Goal: Complete application form: Complete application form

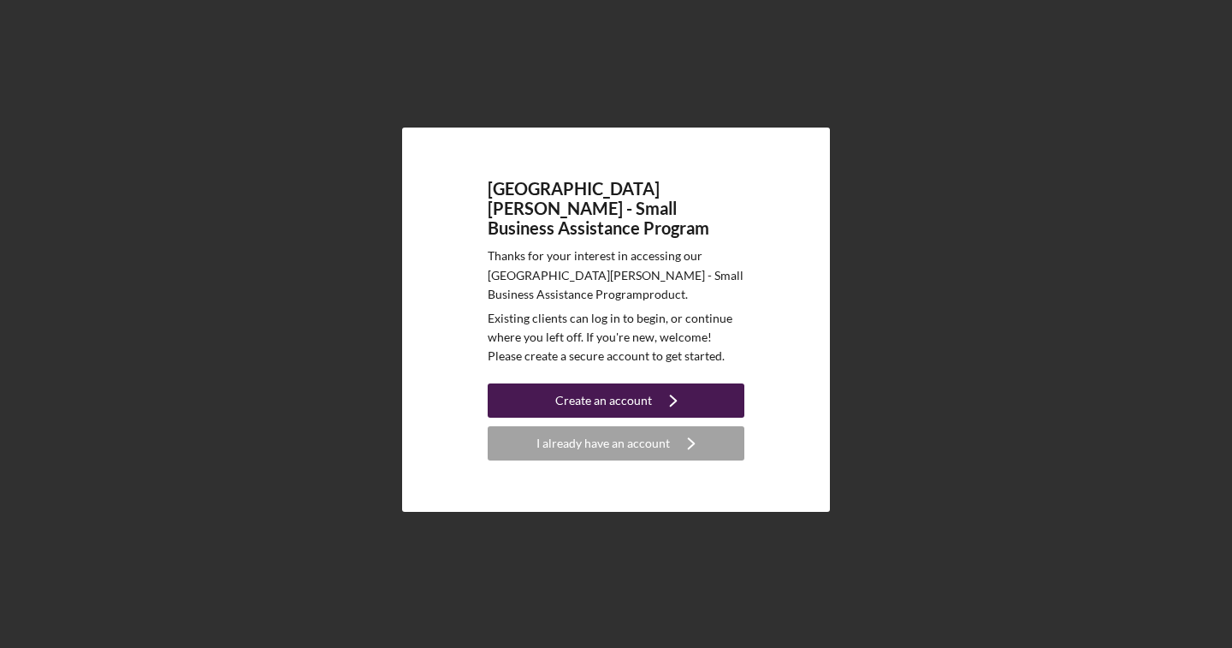
click at [597, 395] on div "Create an account" at bounding box center [603, 400] width 97 height 34
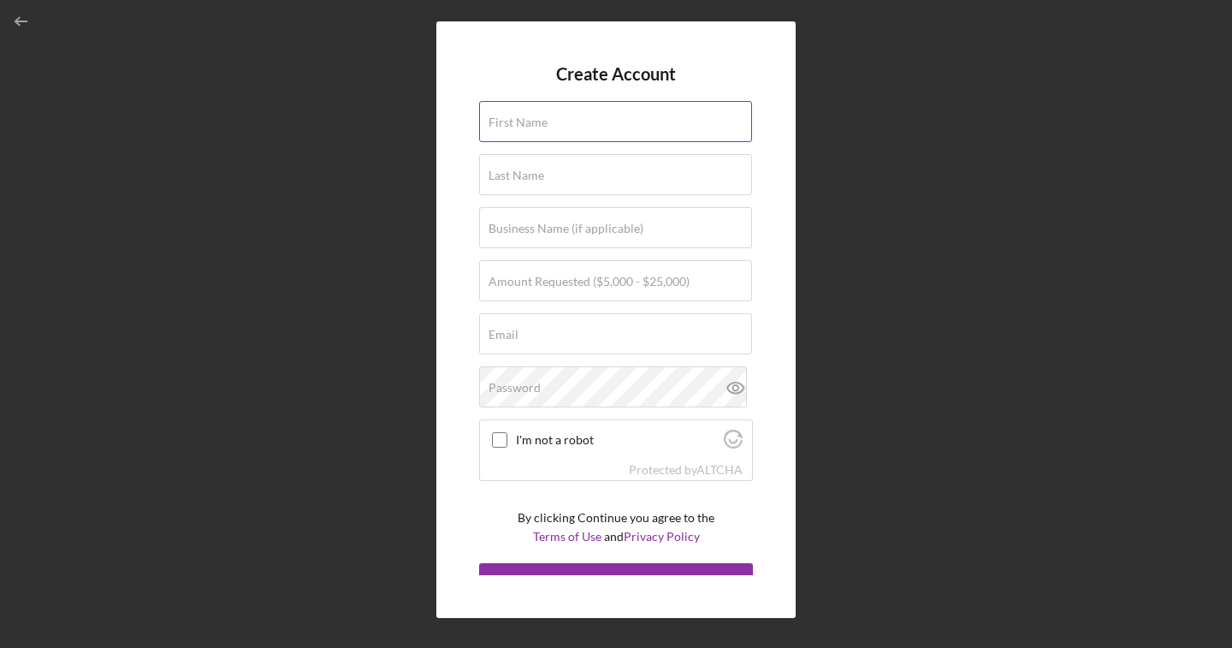
click at [608, 127] on input "First Name" at bounding box center [615, 121] width 273 height 41
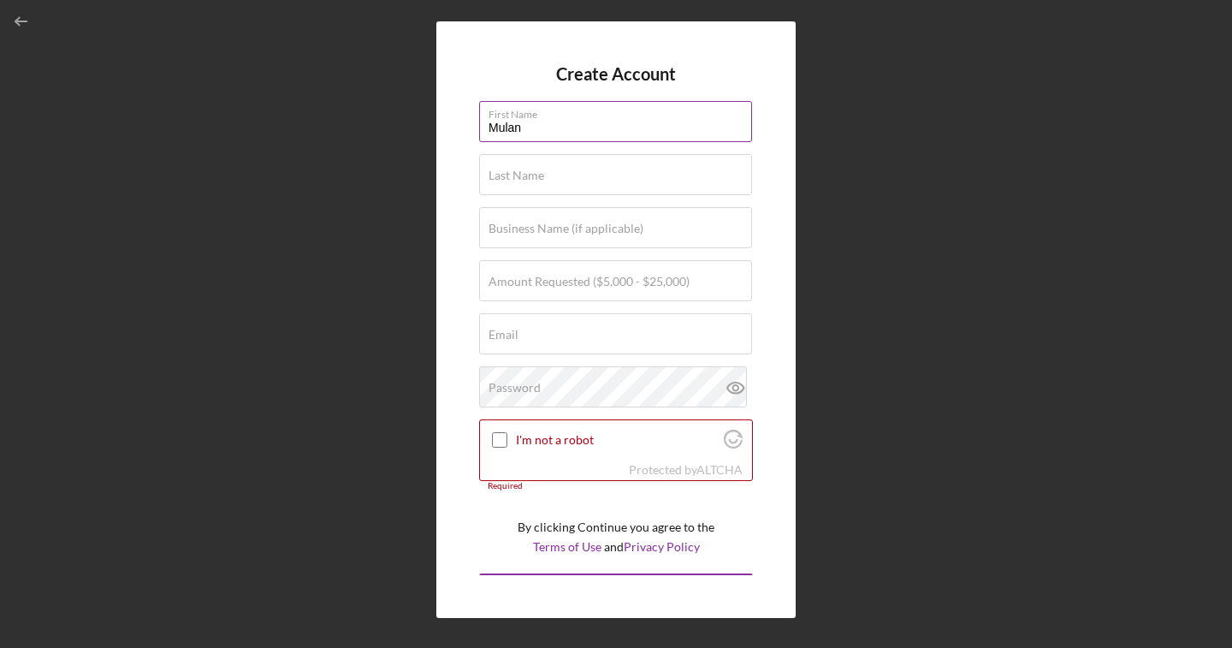
type input "Mulan"
type input "yeh"
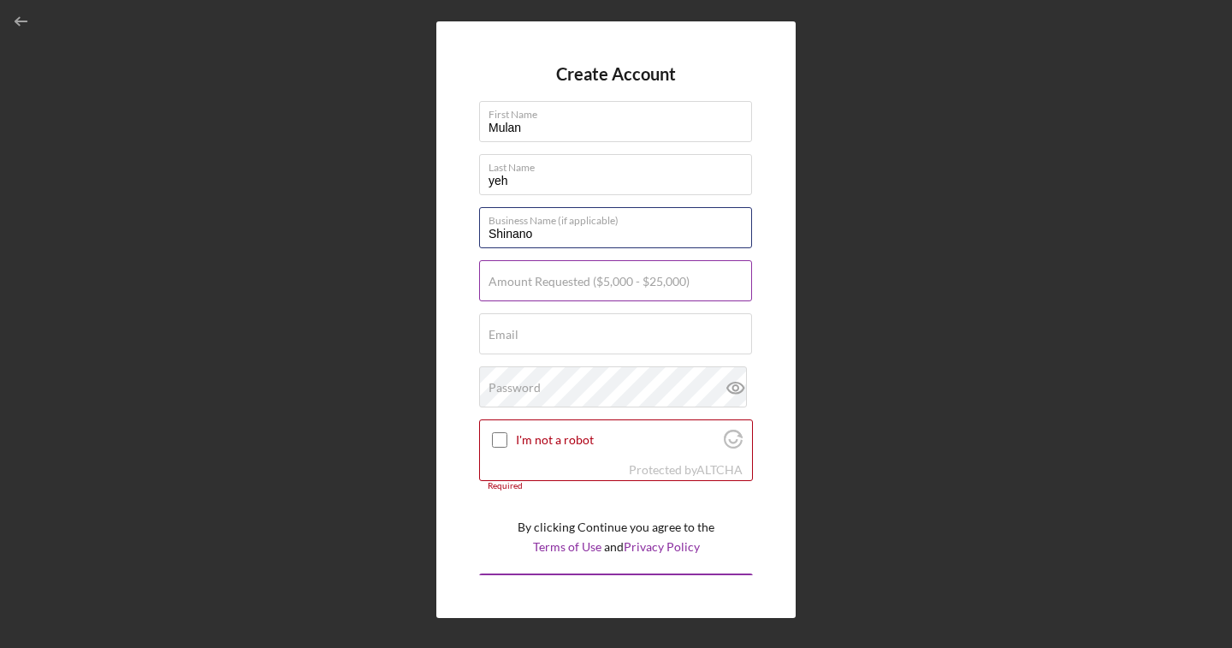
type input "Shinano"
click at [655, 285] on label "Amount Requested ($5,000 - $25,000)" at bounding box center [589, 282] width 201 height 14
click at [655, 285] on input "Amount Requested ($5,000 - $25,000)" at bounding box center [615, 280] width 273 height 41
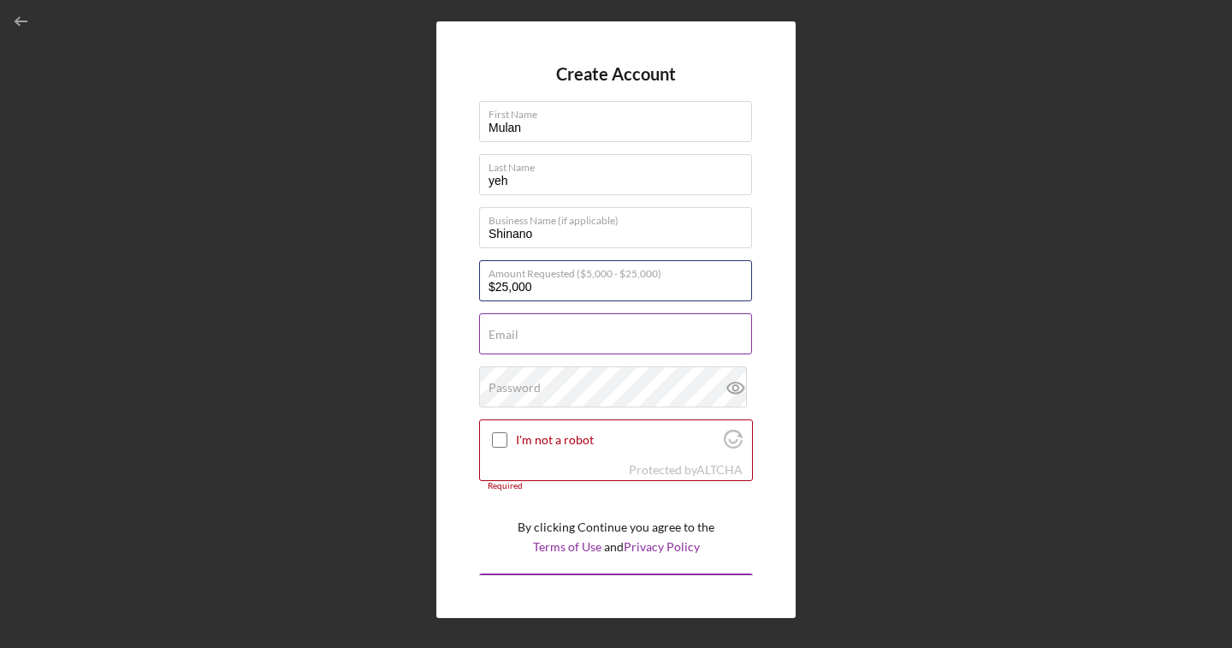
type input "$25,000"
click at [674, 341] on input "Email" at bounding box center [615, 333] width 273 height 41
type input "[EMAIL_ADDRESS][DOMAIN_NAME]"
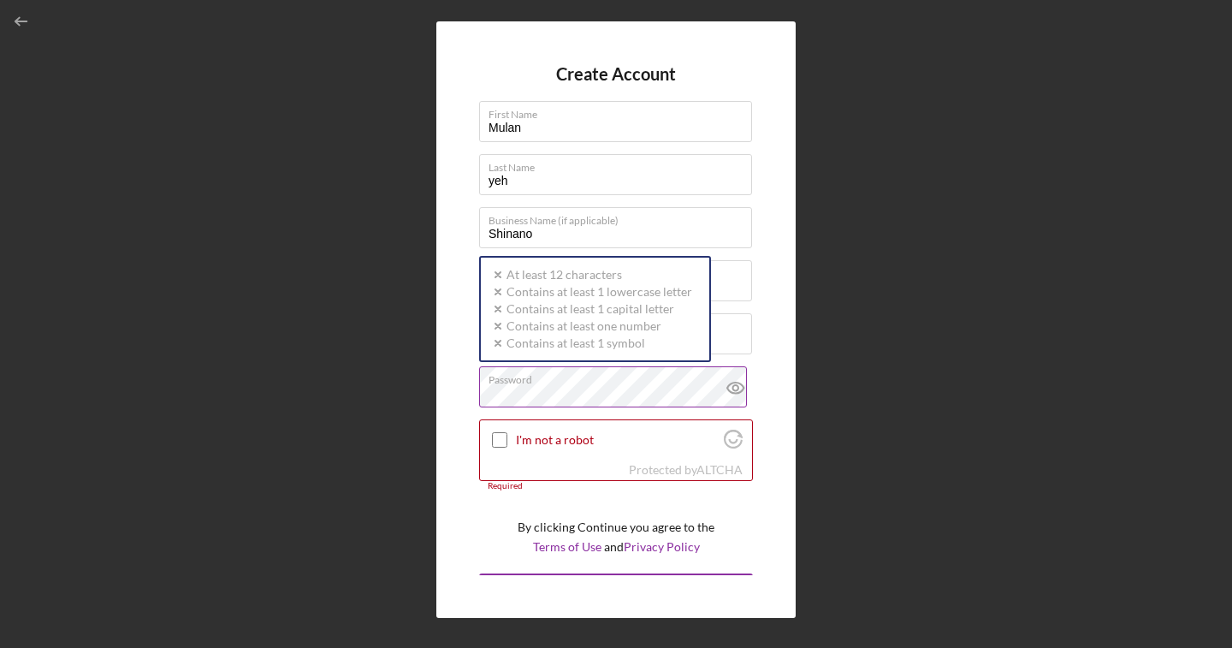
click at [639, 382] on div "Password Icon/icon-validation-no At least 12 characters Icon/icon-validation-no…" at bounding box center [616, 387] width 274 height 43
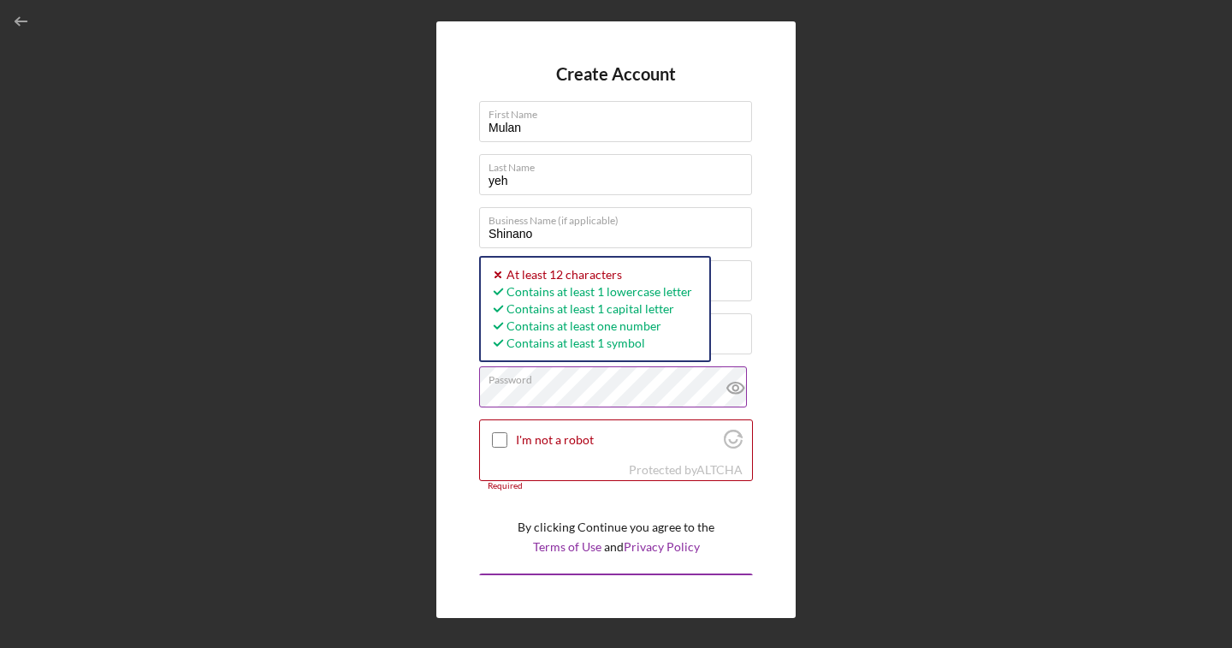
click at [728, 393] on icon at bounding box center [735, 387] width 16 height 11
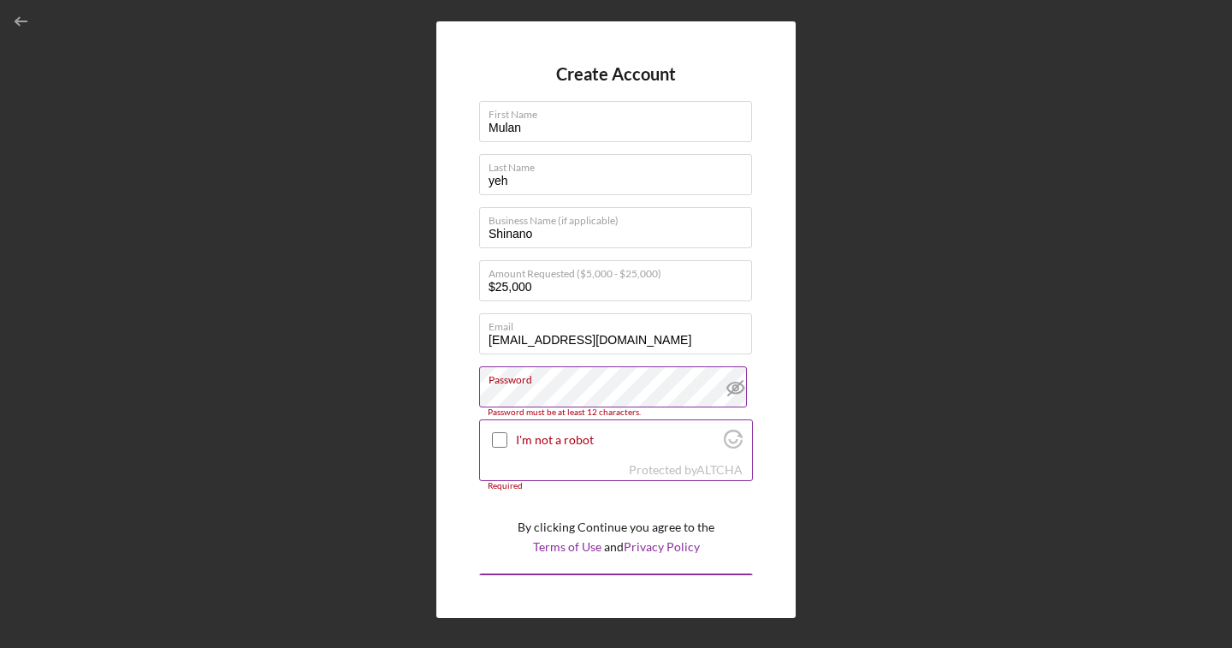
click at [502, 436] on input "I'm not a robot" at bounding box center [499, 439] width 15 height 15
checkbox input "true"
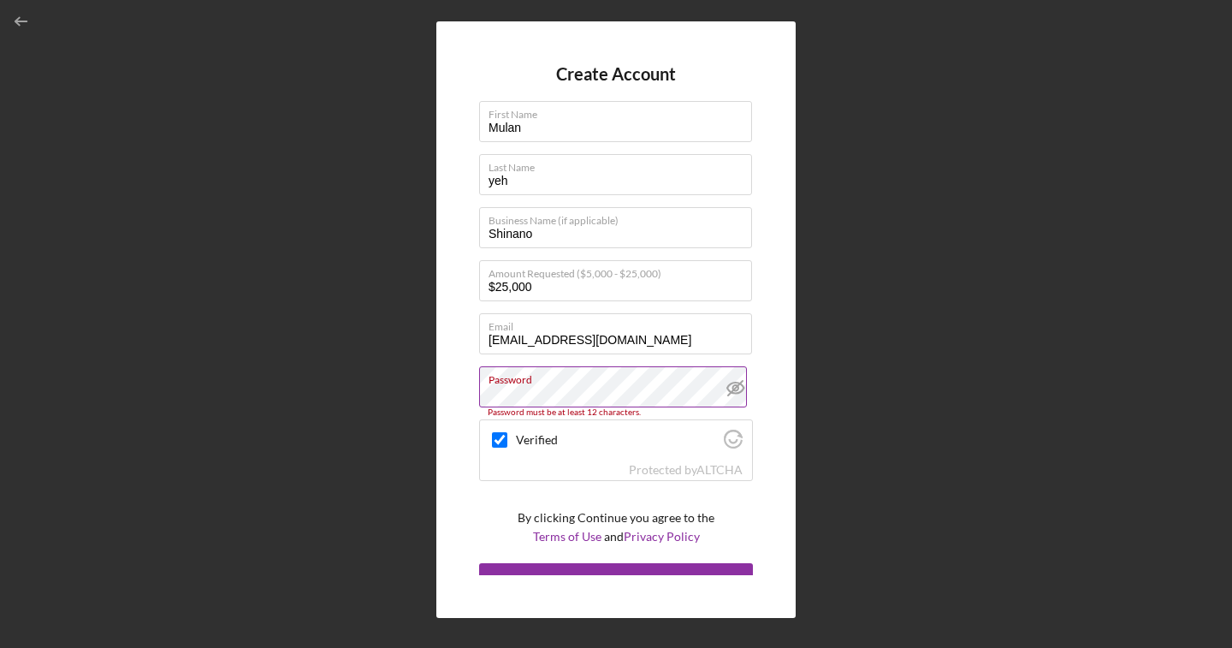
scroll to position [21, 0]
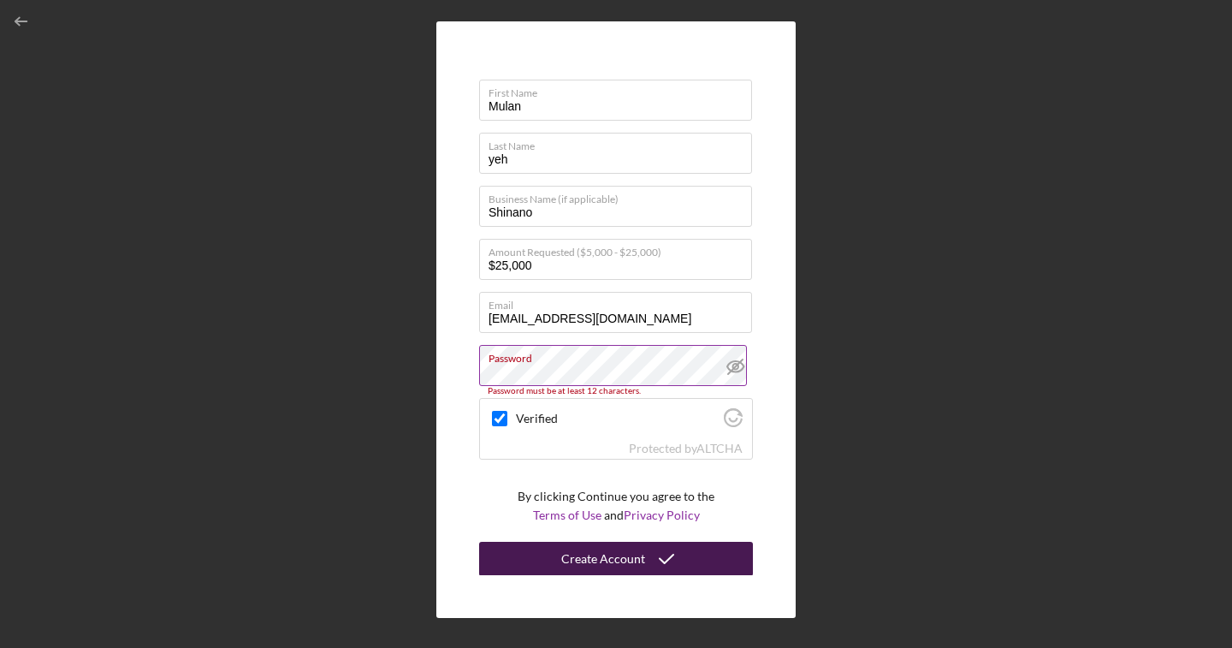
click at [585, 560] on div "Create Account" at bounding box center [603, 559] width 84 height 34
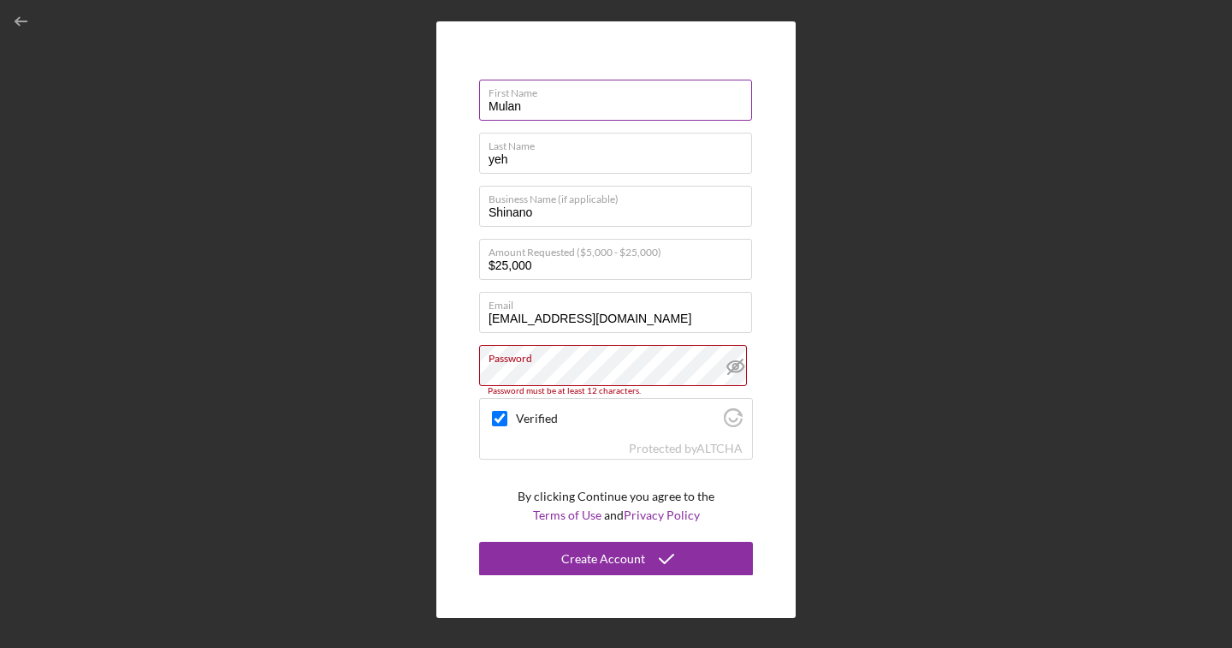
drag, startPoint x: 554, startPoint y: 109, endPoint x: 483, endPoint y: 90, distance: 74.3
click at [483, 94] on input "Mulan" at bounding box center [615, 100] width 273 height 41
type input "[PERSON_NAME]"
click at [442, 260] on div "Create Account First Name [PERSON_NAME] Last Name yeh Business Name (if applica…" at bounding box center [615, 319] width 359 height 597
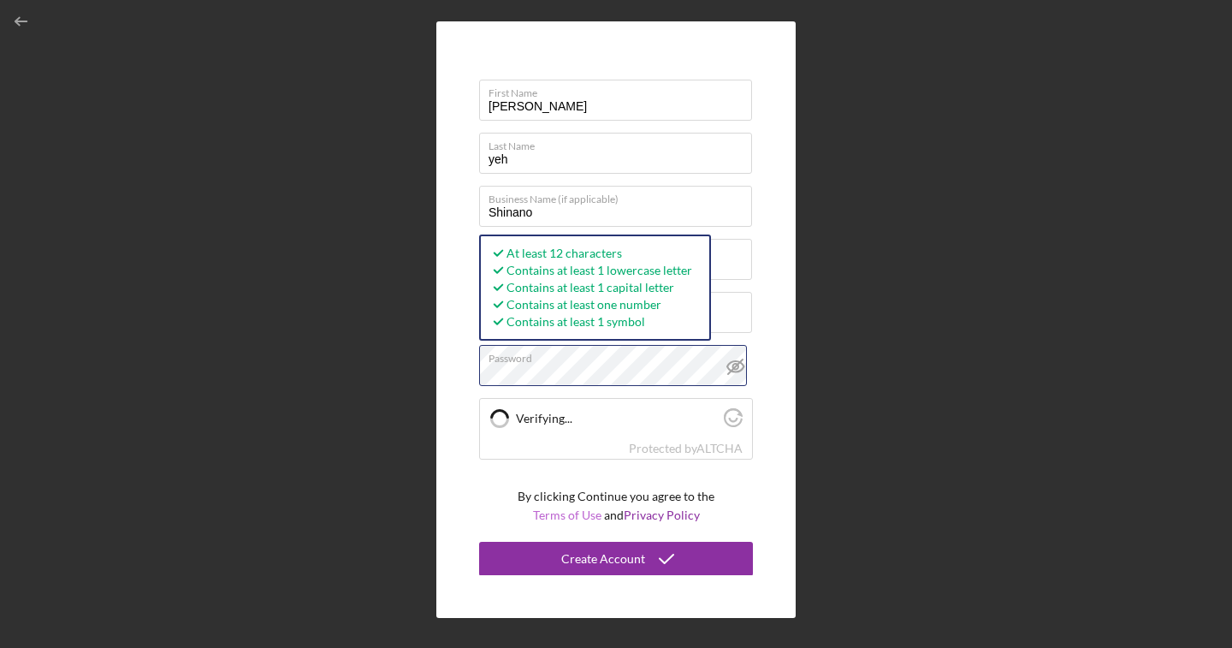
checkbox input "true"
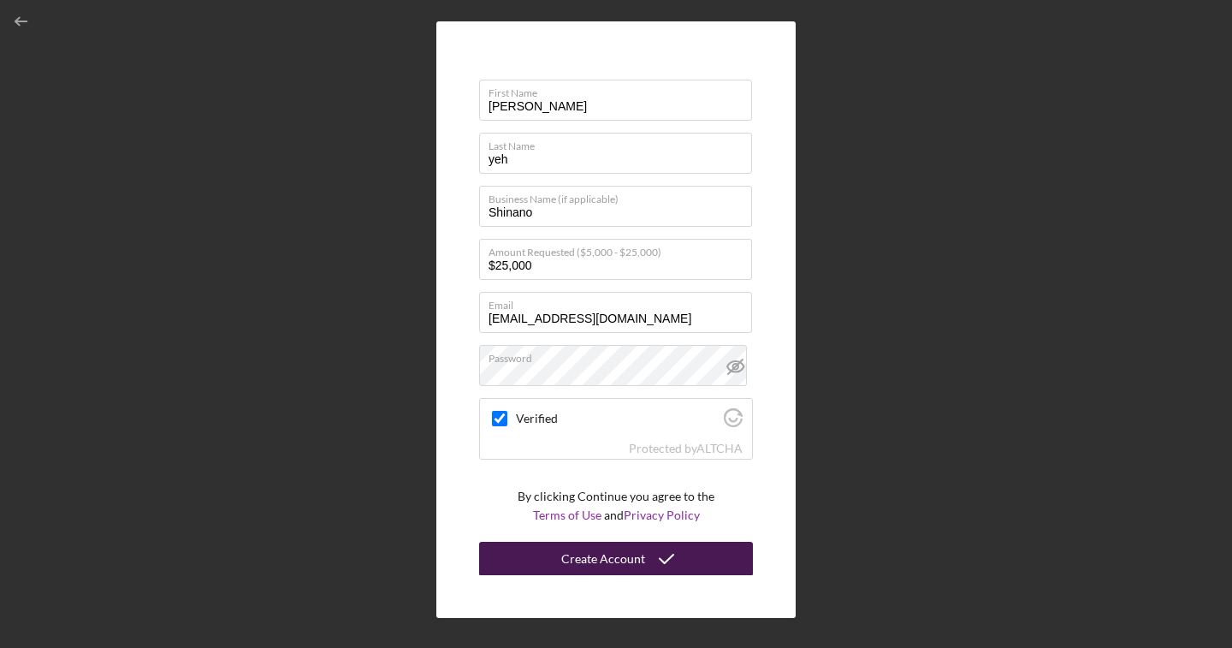
click at [586, 556] on div "Create Account" at bounding box center [603, 559] width 84 height 34
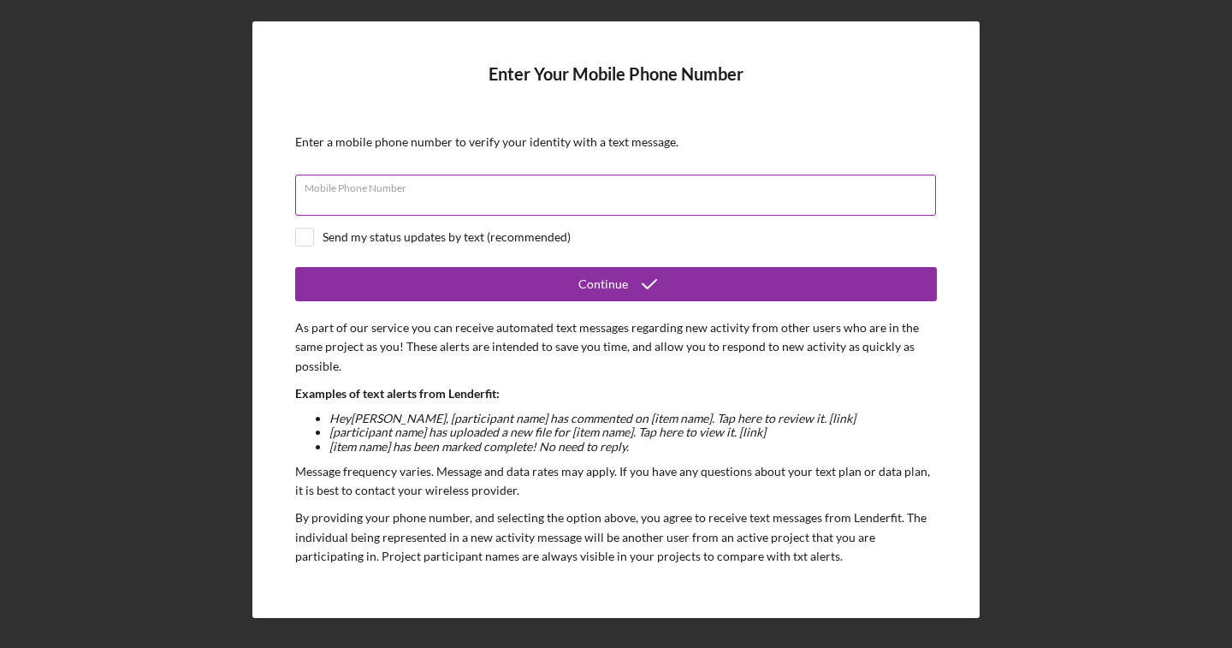
click at [625, 203] on input "Mobile Phone Number" at bounding box center [615, 195] width 641 height 41
type input "[PHONE_NUMBER]"
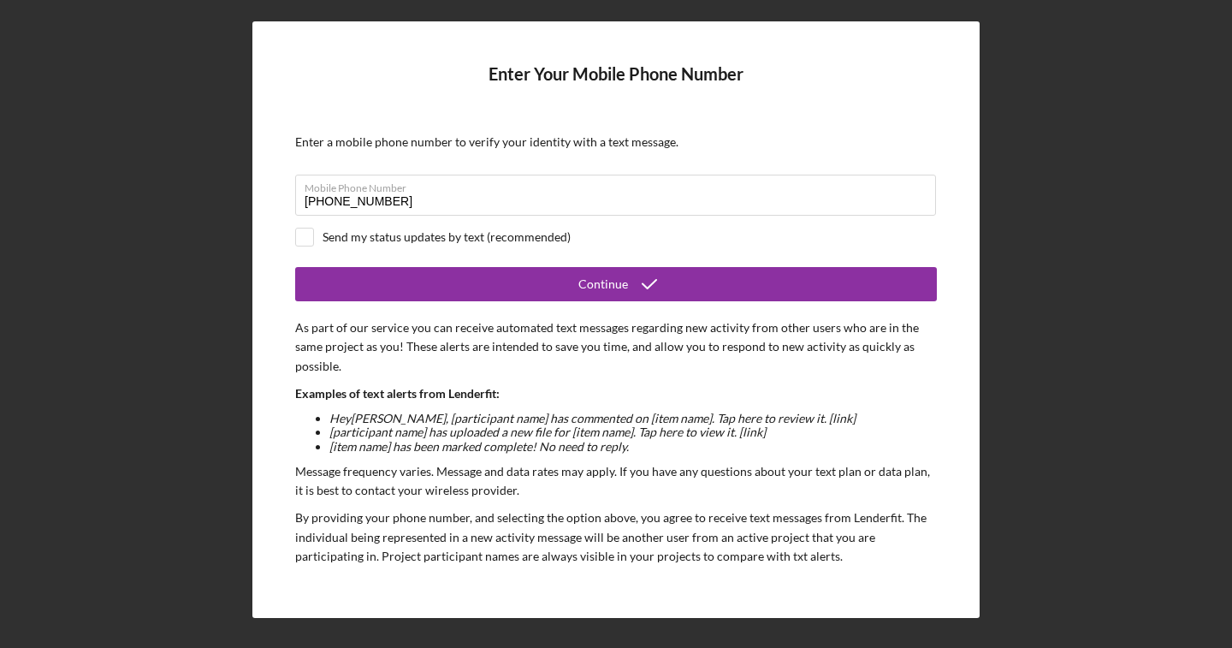
click at [421, 412] on li "Hey [PERSON_NAME] , [participant name] has commented on [item name]. Tap here t…" at bounding box center [633, 419] width 608 height 14
click at [303, 240] on input "checkbox" at bounding box center [304, 236] width 17 height 17
checkbox input "true"
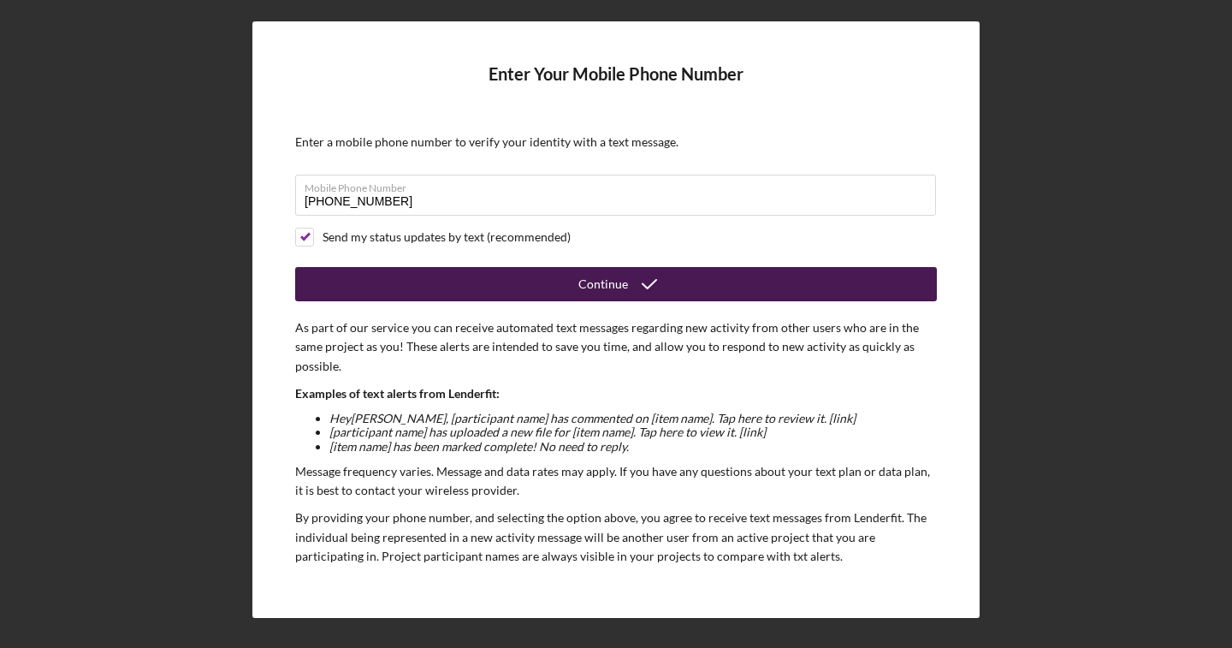
click at [400, 280] on button "Continue" at bounding box center [616, 284] width 642 height 34
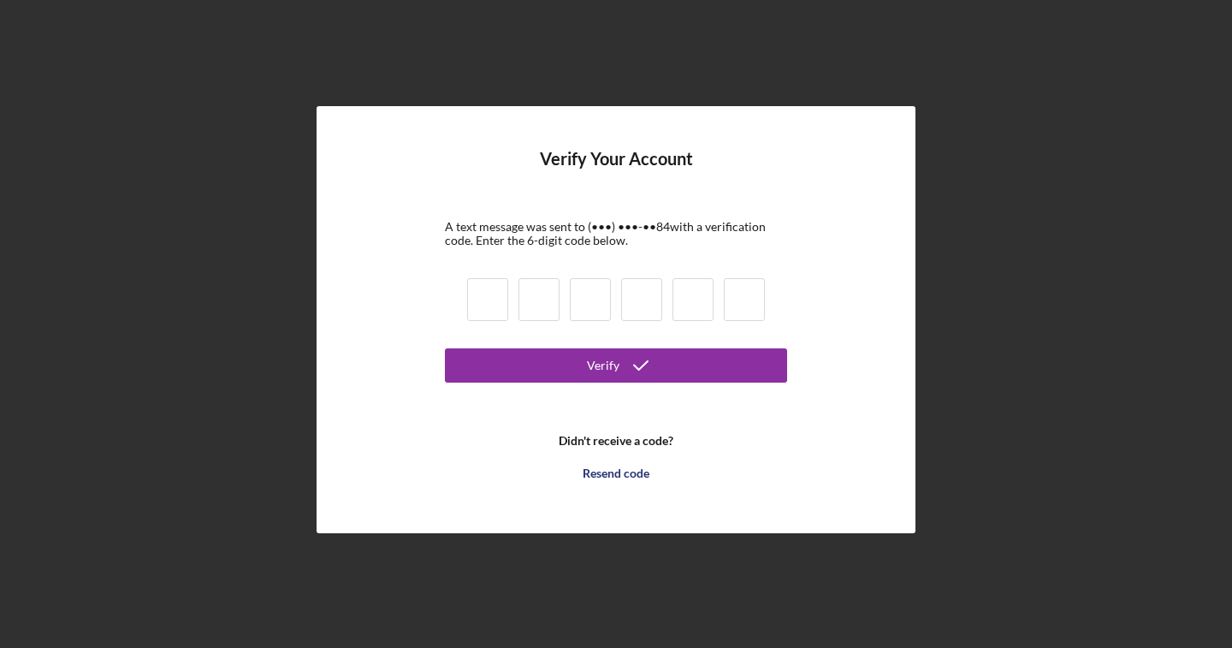
click at [495, 317] on input at bounding box center [487, 299] width 41 height 43
type input "1"
type input "8"
type input "9"
type input "6"
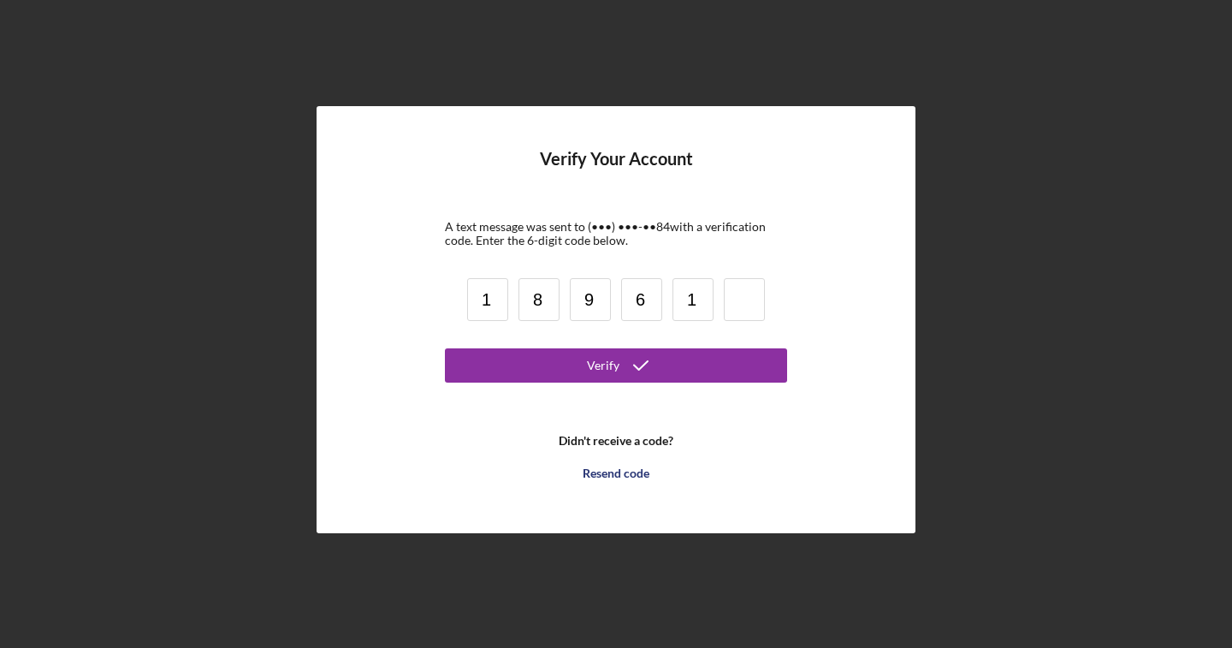
type input "1"
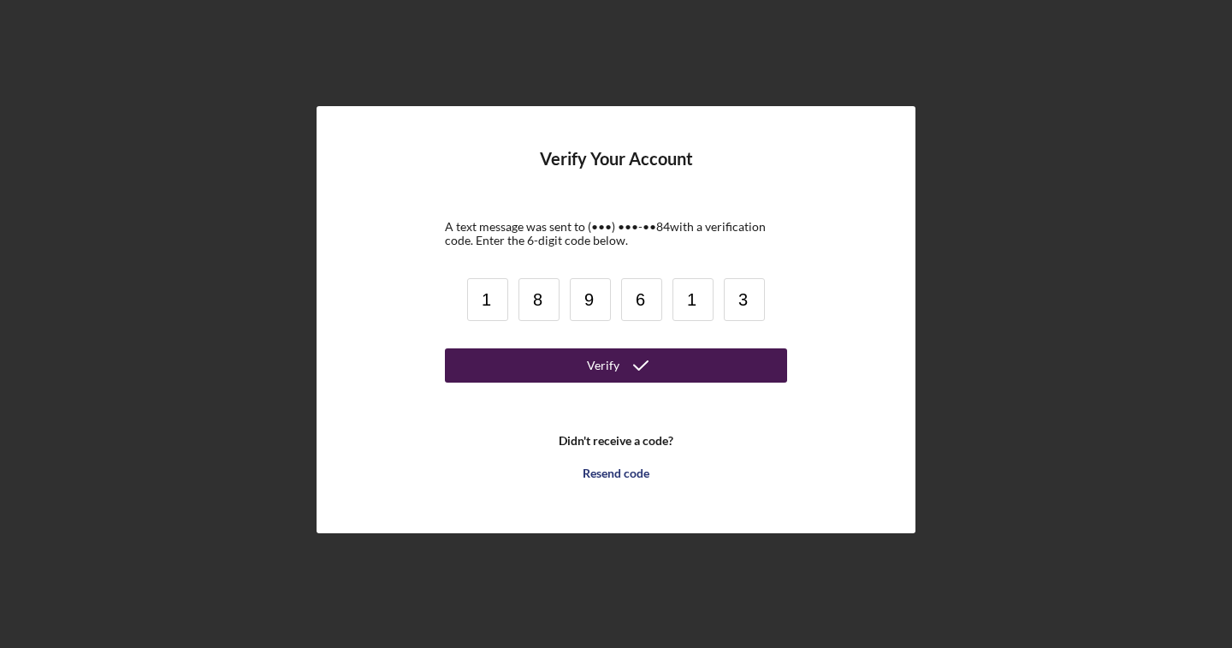
type input "3"
click at [552, 368] on button "Verify" at bounding box center [616, 365] width 342 height 34
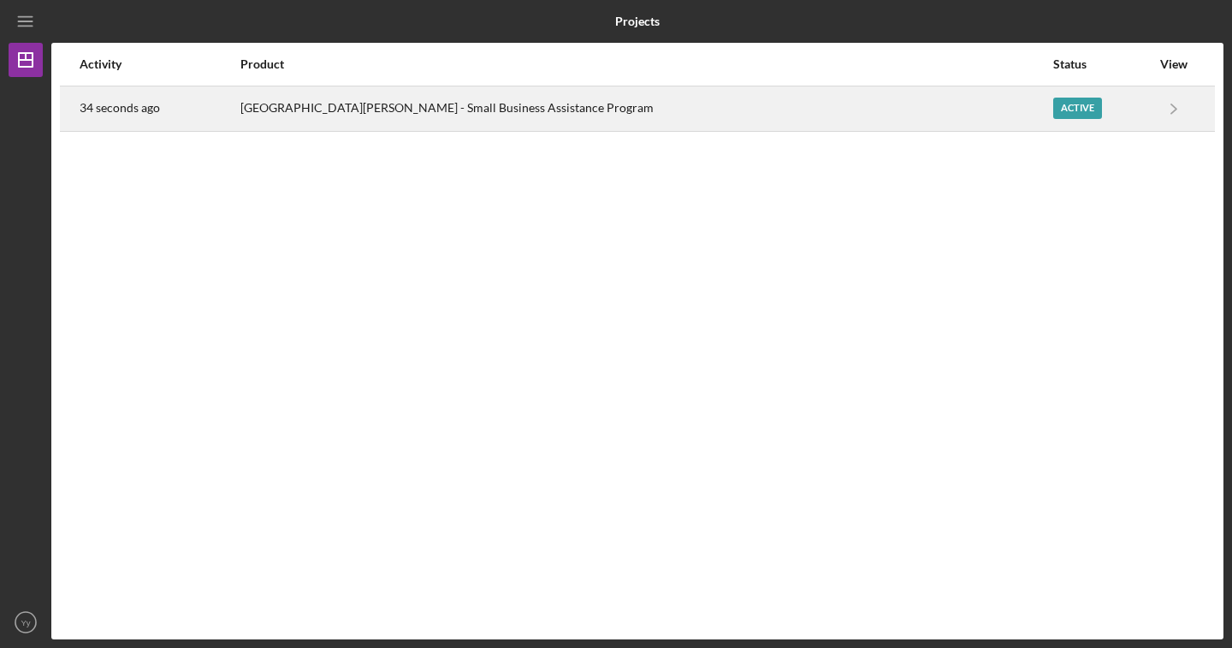
click at [1053, 116] on div "Active" at bounding box center [1077, 108] width 49 height 21
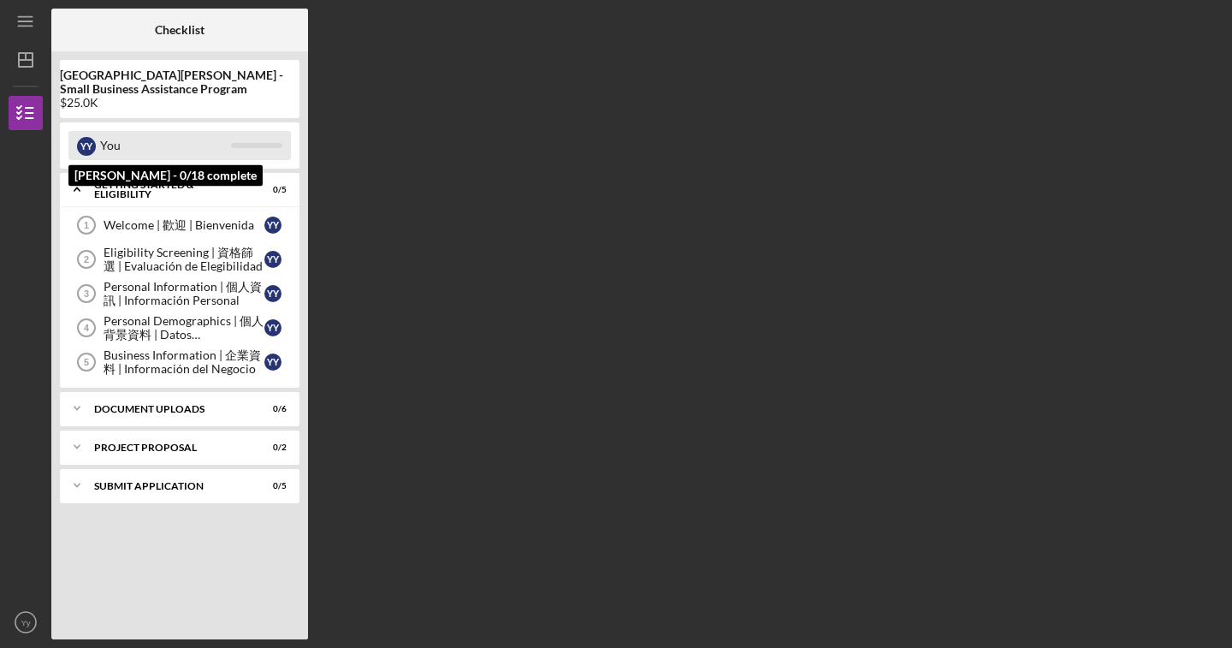
click at [223, 151] on div "You" at bounding box center [165, 145] width 131 height 29
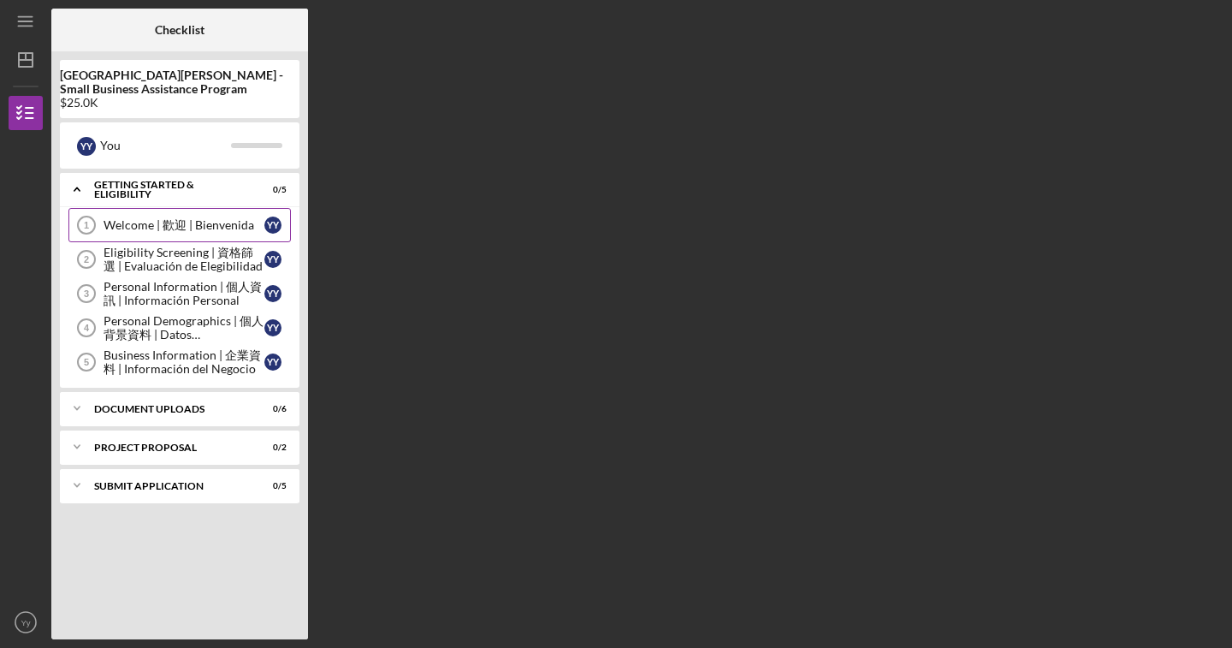
click at [193, 226] on div "Welcome | 歡迎 | Bienvenida" at bounding box center [184, 225] width 161 height 14
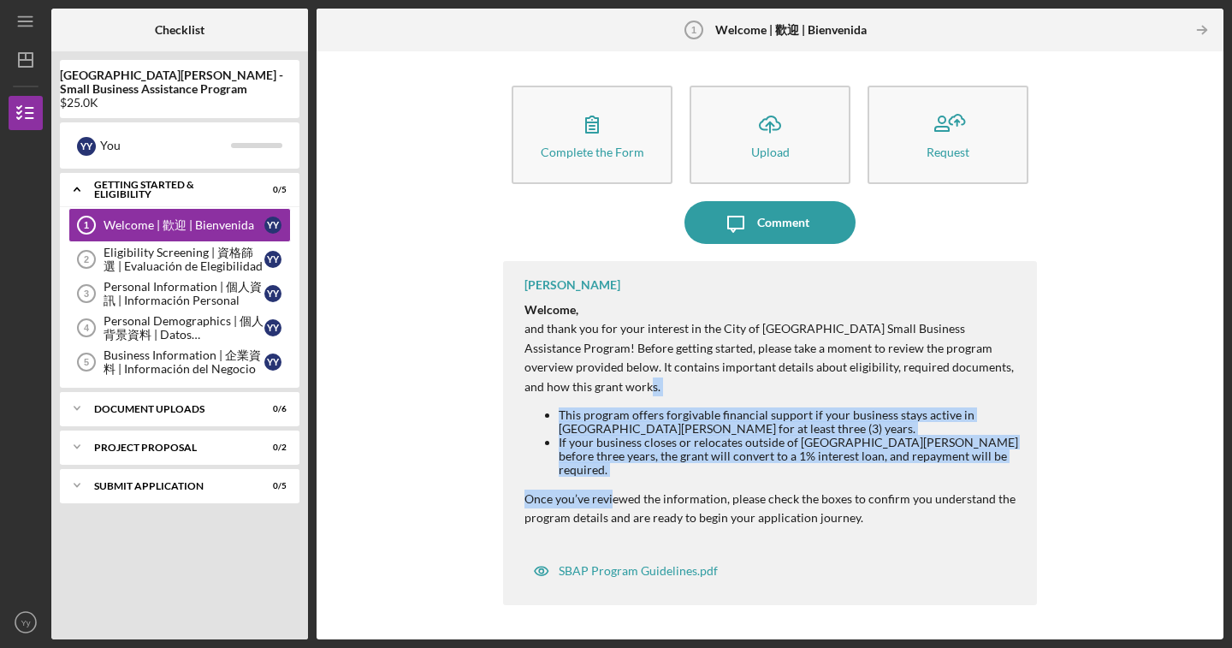
drag, startPoint x: 610, startPoint y: 482, endPoint x: 627, endPoint y: 383, distance: 99.9
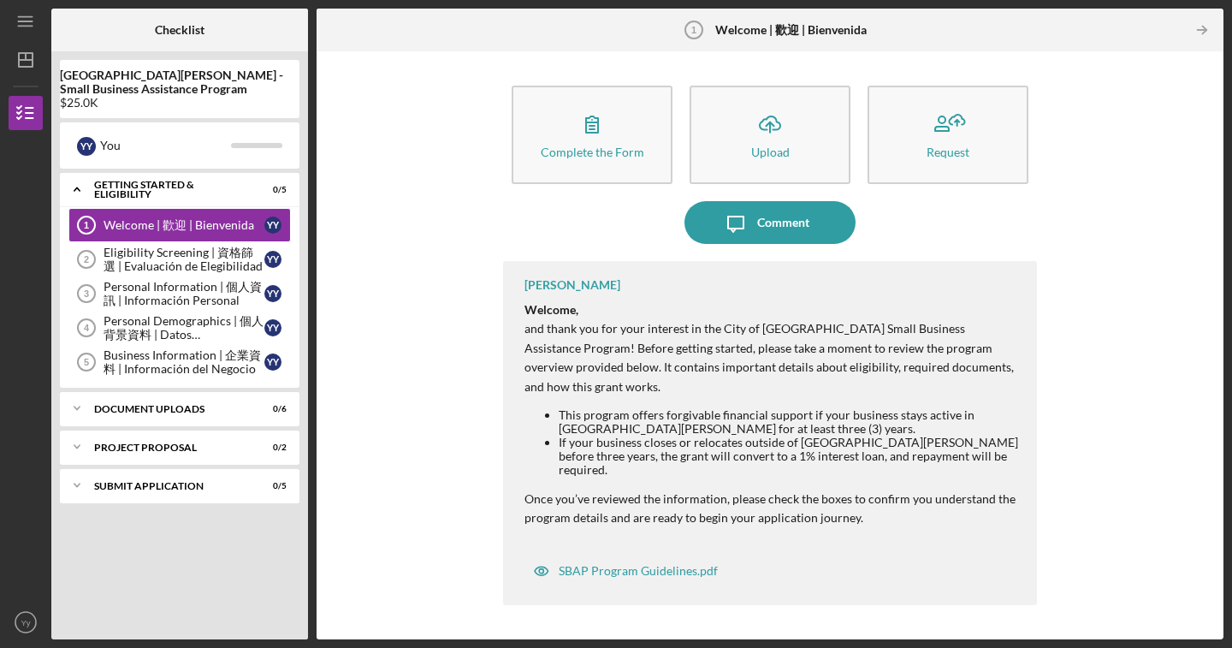
click at [655, 566] on div "SBAP Program Guidelines.pdf" at bounding box center [638, 571] width 159 height 14
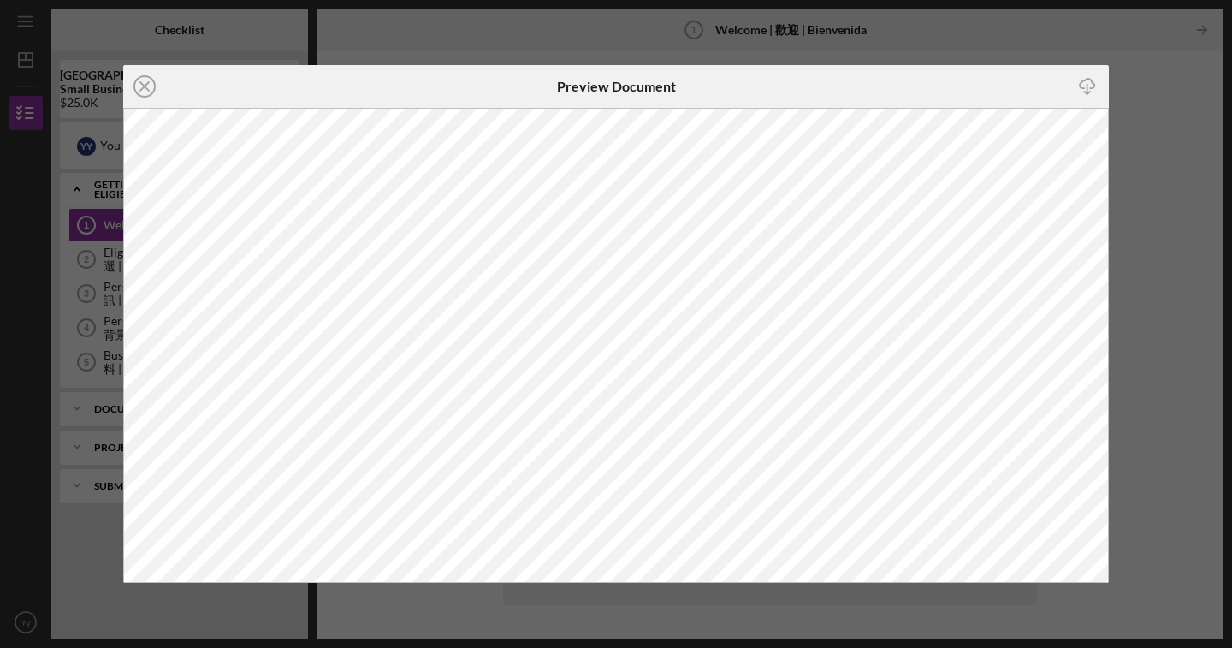
click at [1141, 121] on div "Icon/Close Preview Document Icon/Download" at bounding box center [616, 324] width 1232 height 648
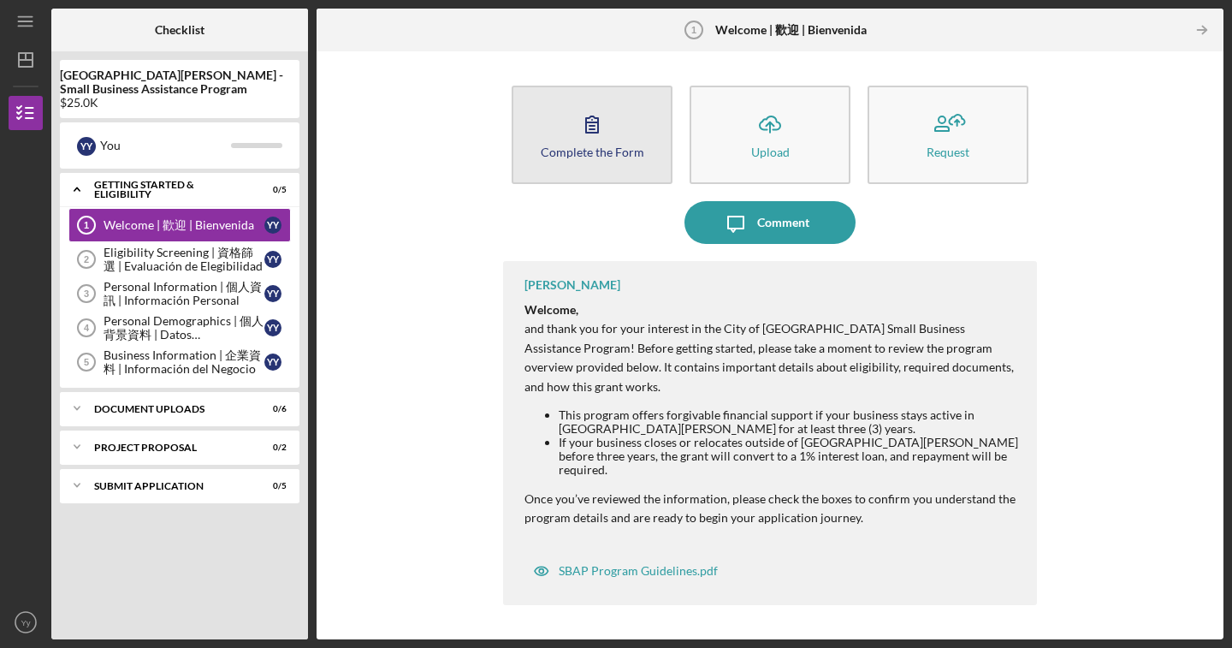
click at [637, 150] on div "Complete the Form" at bounding box center [593, 151] width 104 height 13
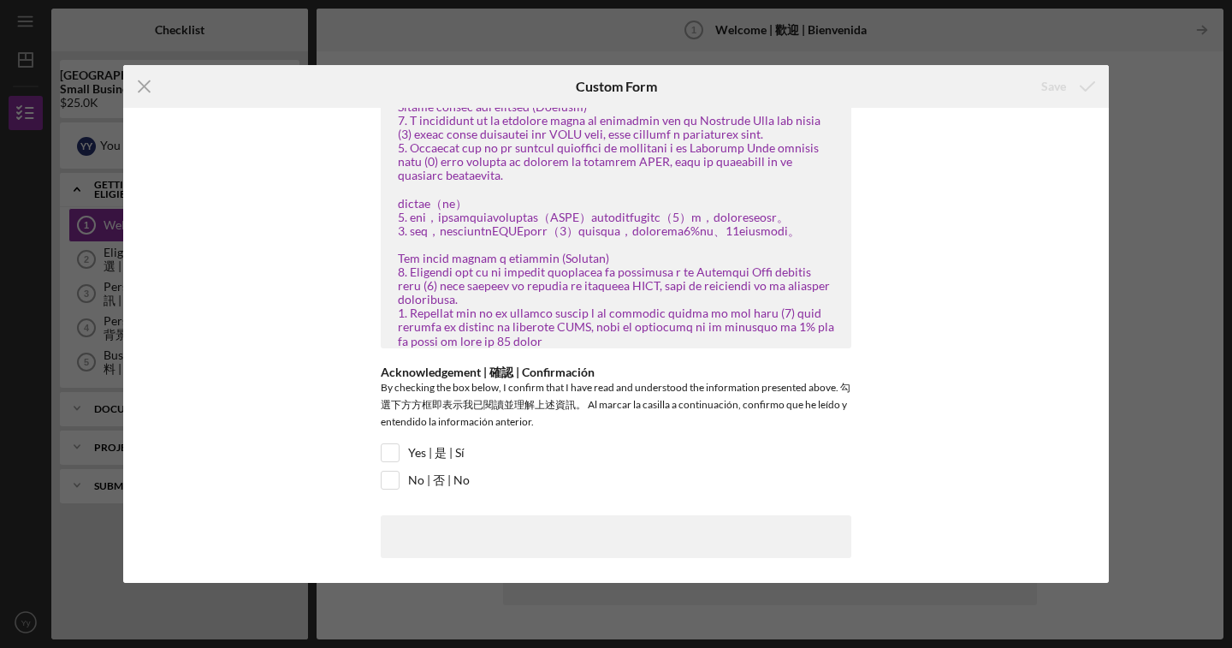
scroll to position [98, 0]
click at [393, 452] on input "Yes | 是 | Sí" at bounding box center [390, 452] width 17 height 17
checkbox input "true"
click at [144, 85] on line at bounding box center [144, 85] width 11 height 11
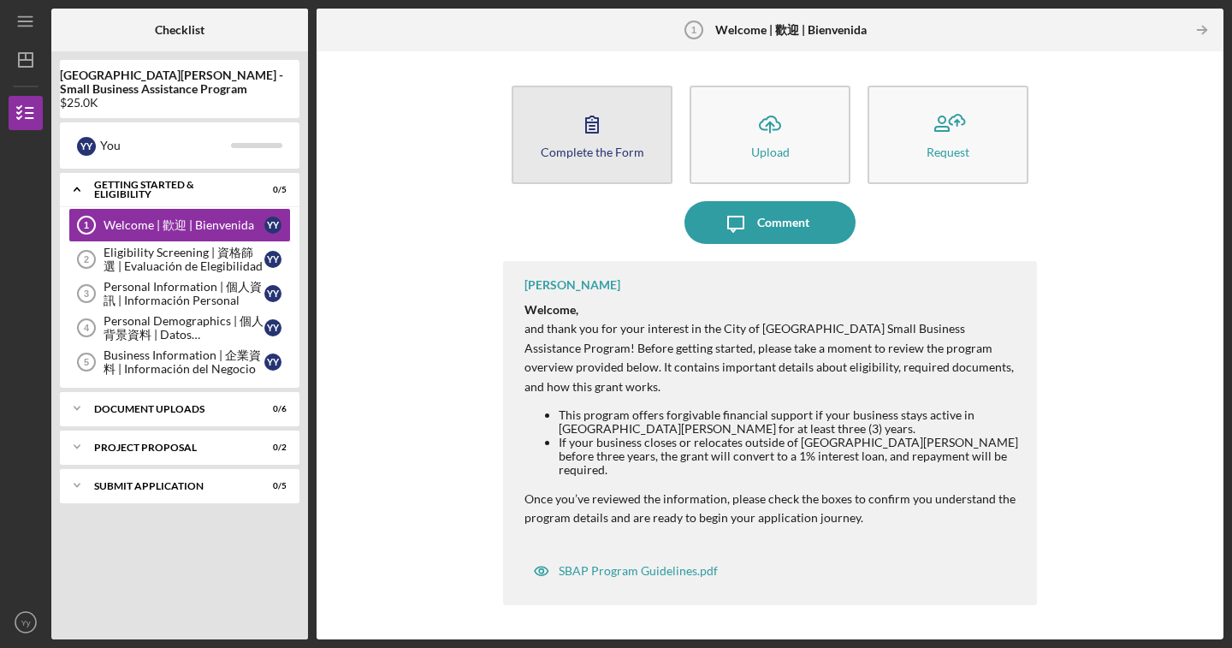
click at [631, 147] on div "Complete the Form" at bounding box center [593, 151] width 104 height 13
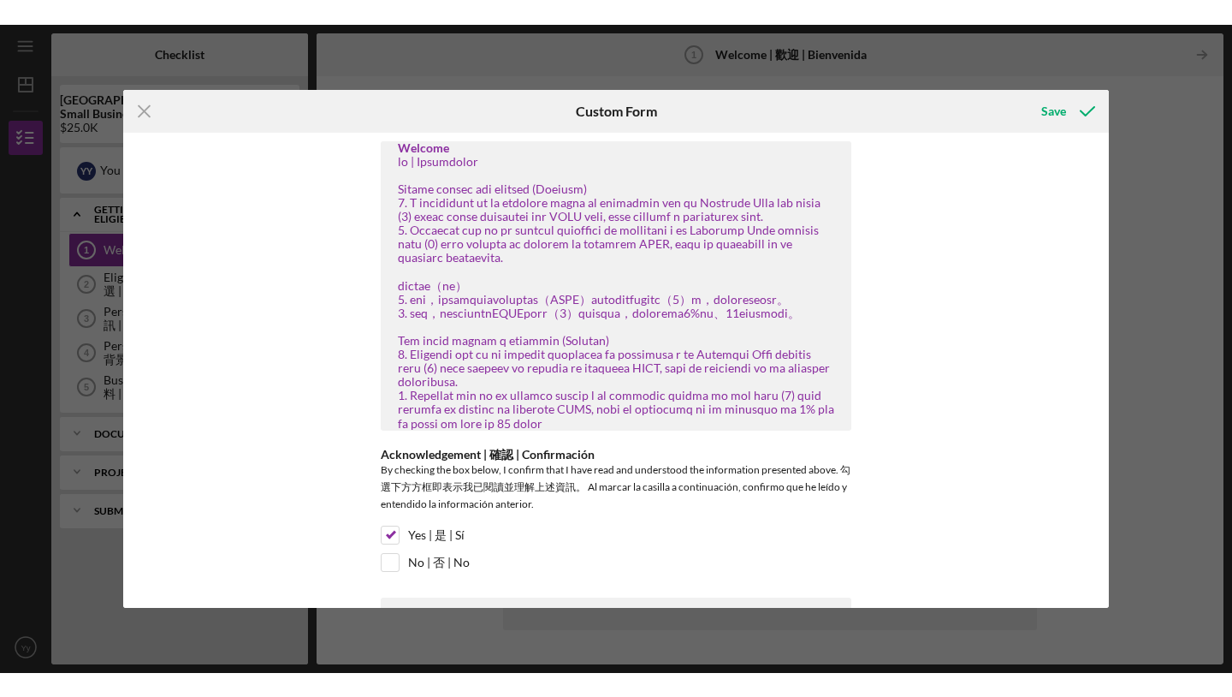
scroll to position [98, 0]
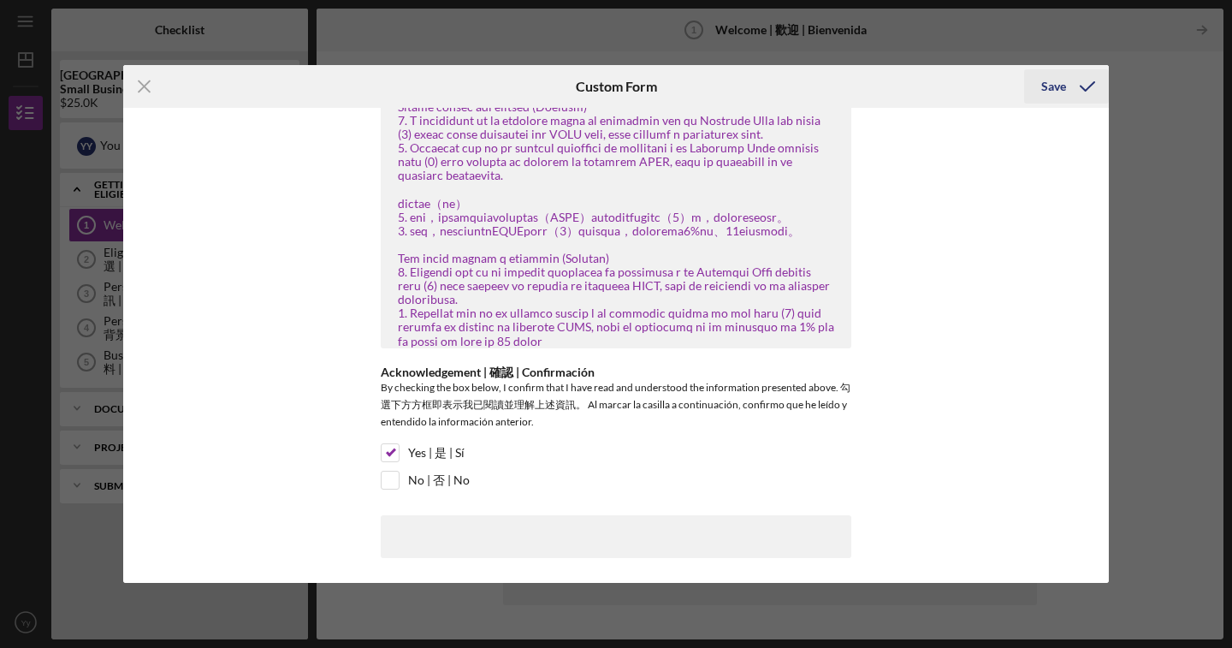
click at [1046, 88] on div "Save" at bounding box center [1053, 86] width 25 height 34
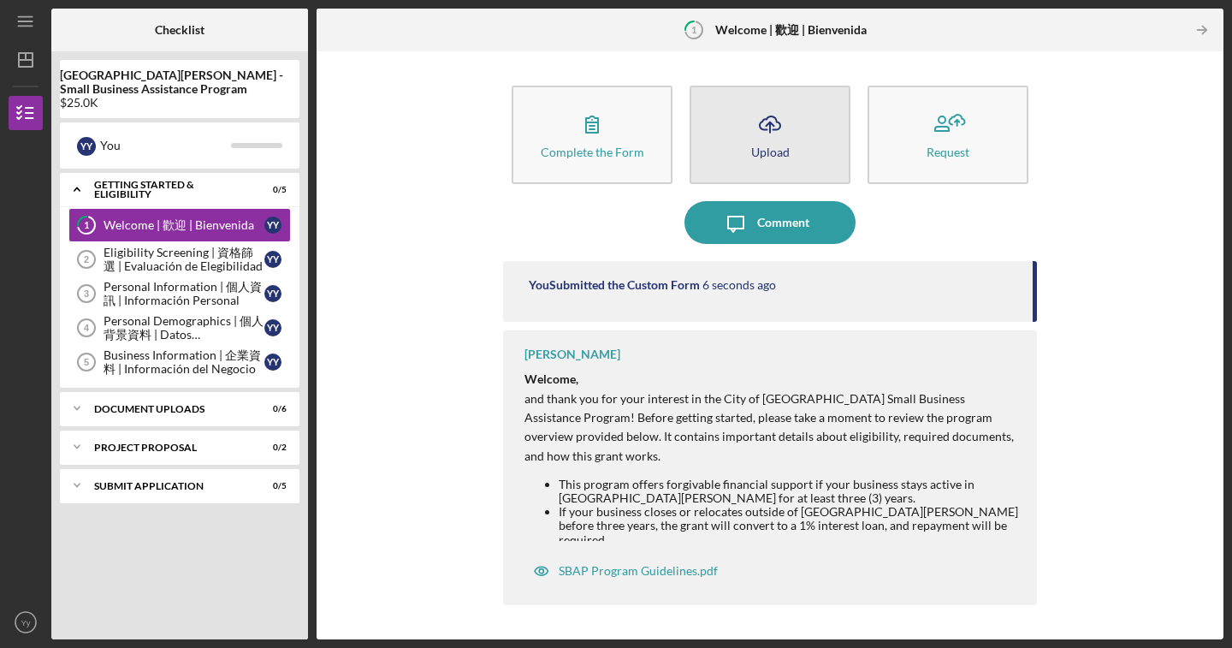
click at [814, 137] on button "Icon/Upload Upload" at bounding box center [770, 135] width 161 height 98
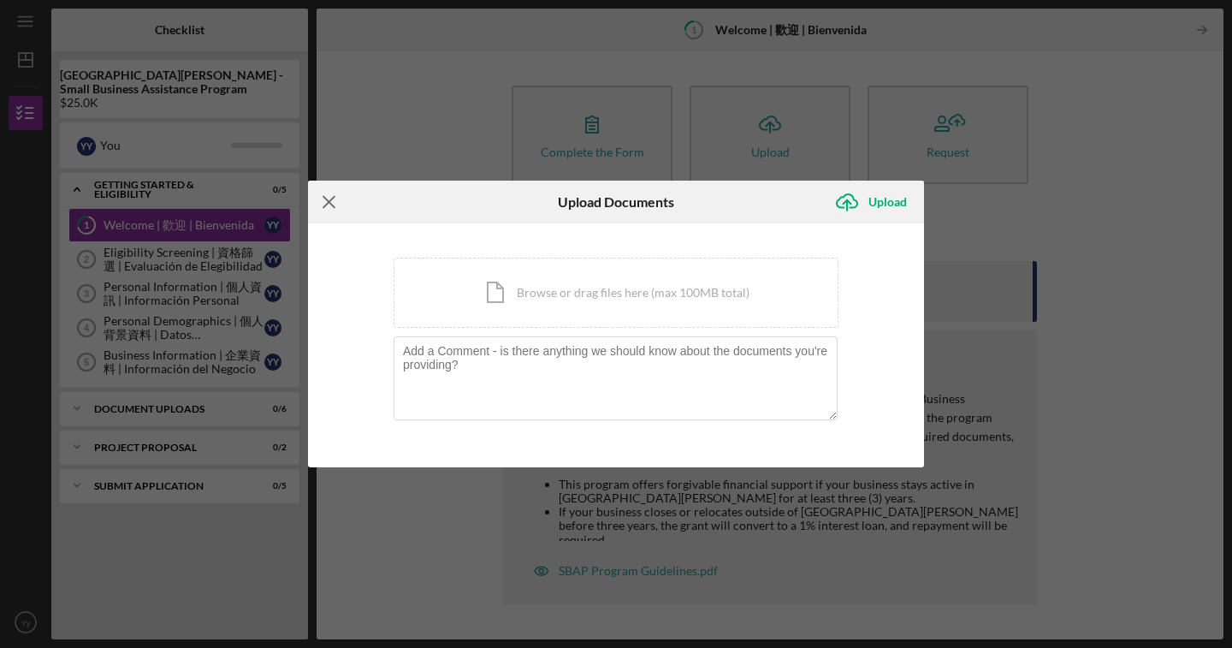
click at [327, 201] on line at bounding box center [328, 201] width 11 height 11
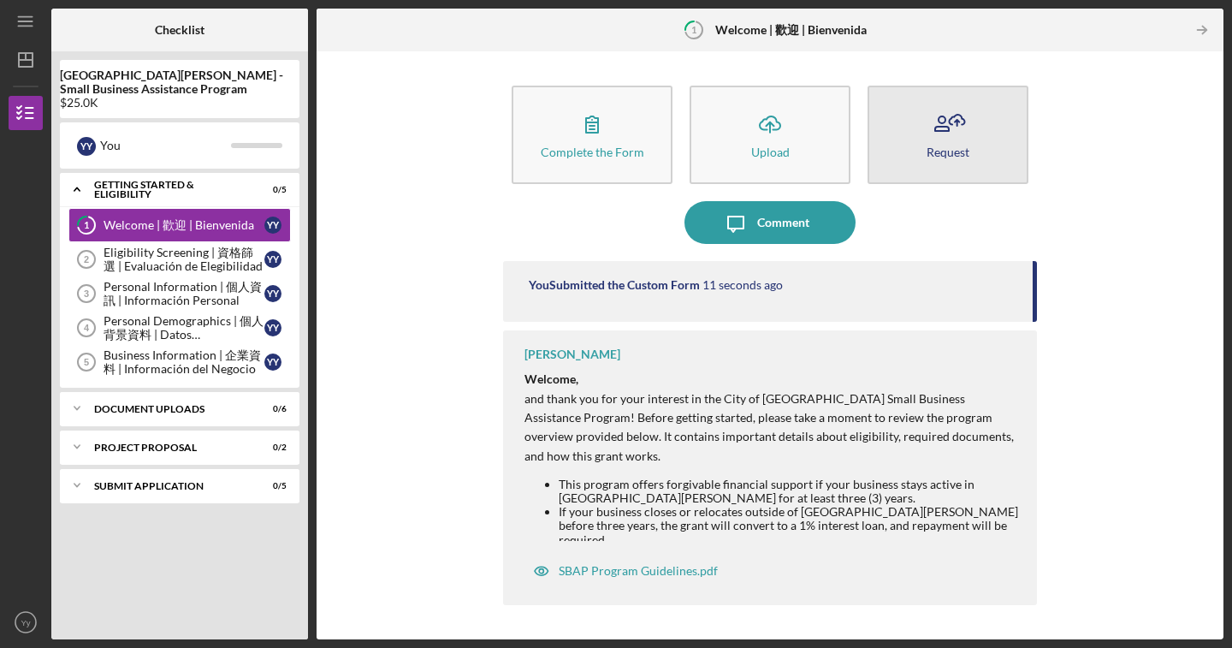
click at [945, 148] on div "Request" at bounding box center [948, 151] width 43 height 13
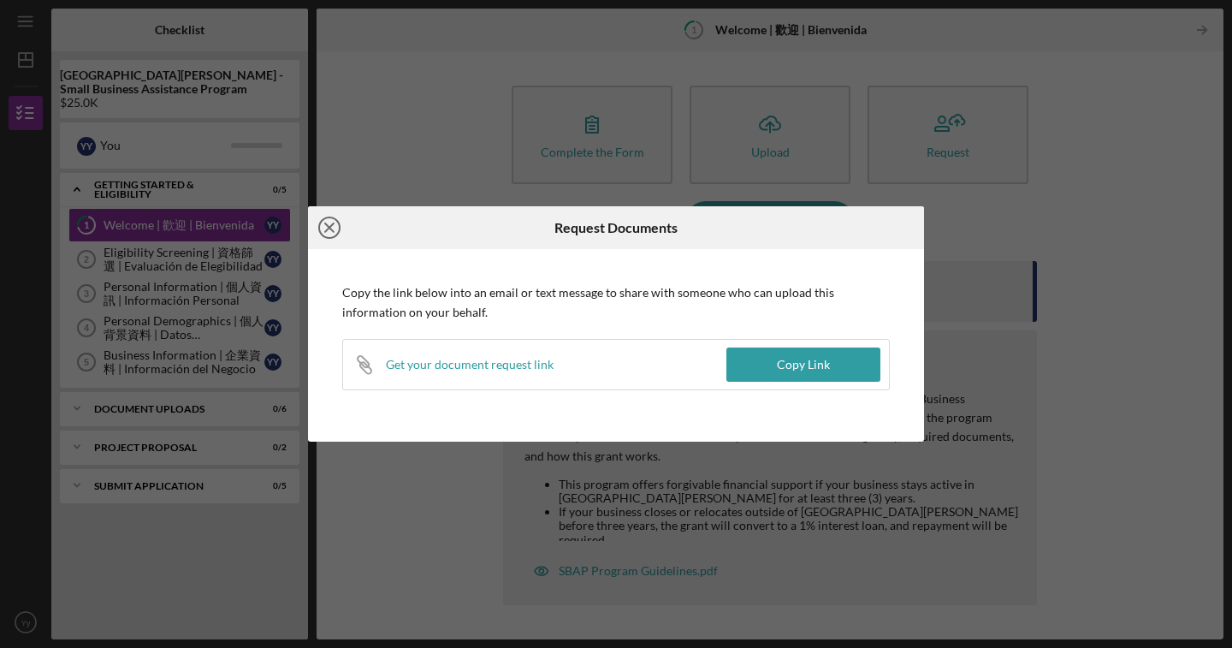
click at [322, 230] on icon "Icon/Close" at bounding box center [329, 227] width 43 height 43
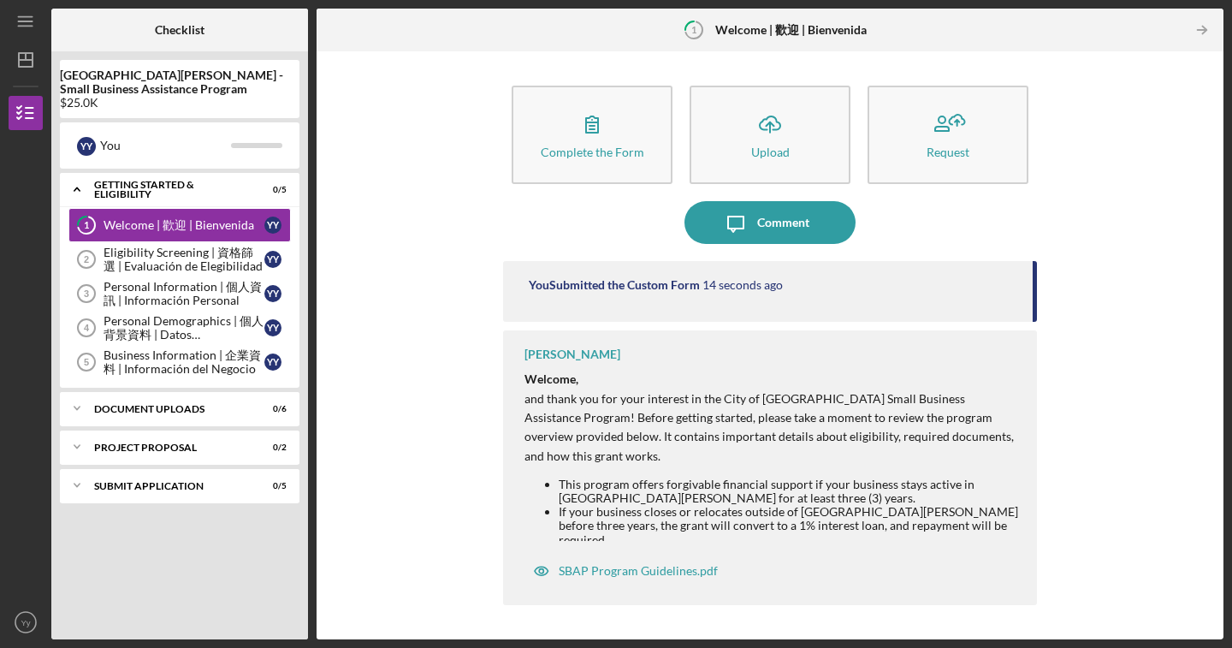
click at [367, 177] on div "Complete the Form Form Icon/Upload Upload Request Icon/Message Comment You Subm…" at bounding box center [770, 345] width 890 height 571
click at [215, 249] on div "Eligibility Screening | 資格篩選 | Evaluación de Elegibilidad" at bounding box center [184, 259] width 161 height 27
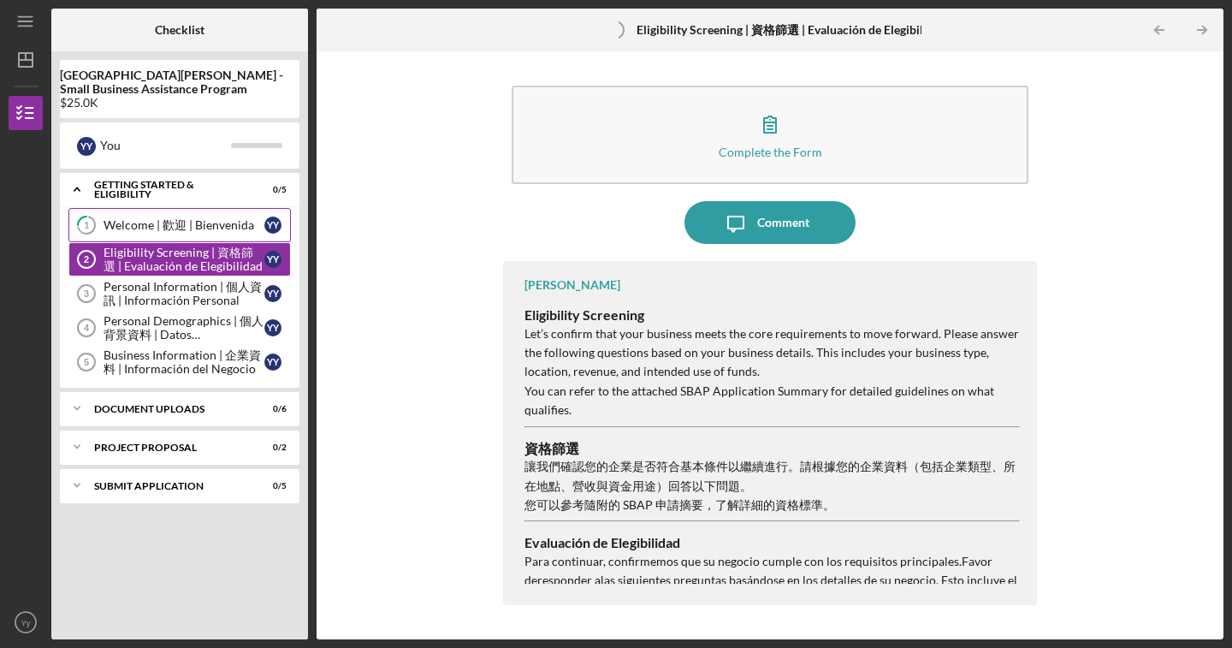
click at [212, 222] on div "Welcome | 歡迎 | Bienvenida" at bounding box center [184, 225] width 161 height 14
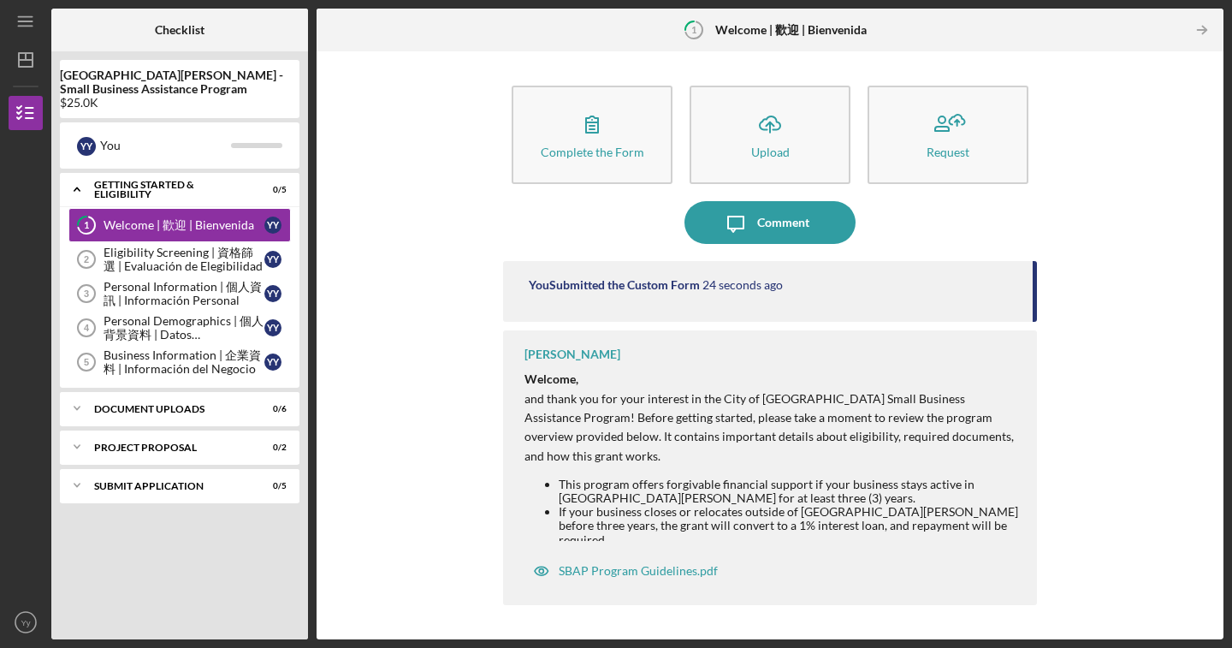
click at [634, 543] on div "[PERSON_NAME] Welcome, and thank you for your interest in the City of [GEOGRAPH…" at bounding box center [770, 467] width 534 height 275
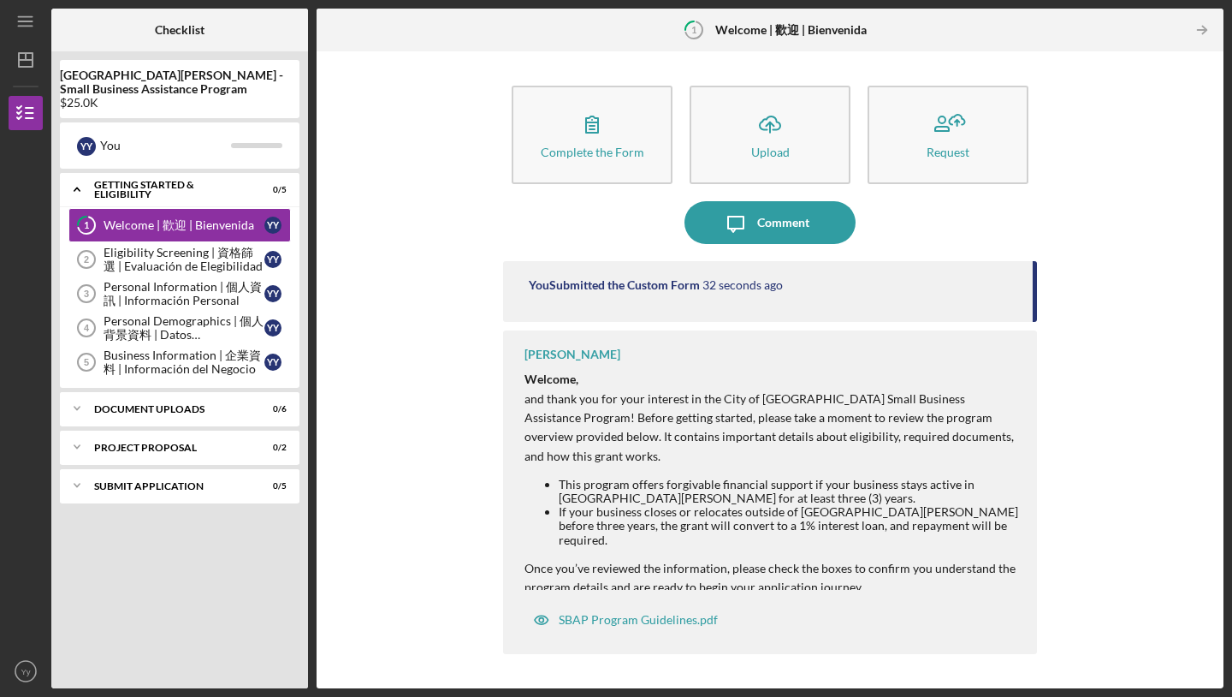
click at [738, 492] on li "This program offers forgivable financial support if your business stays active …" at bounding box center [789, 490] width 461 height 27
drag, startPoint x: 1031, startPoint y: 281, endPoint x: 1034, endPoint y: 324, distance: 43.8
click at [1035, 326] on div "You Submitted the Custom Form 35 seconds ago [PERSON_NAME] Welcome, and thank y…" at bounding box center [770, 461] width 534 height 401
click at [829, 510] on li "If your business closes or relocates outside of [GEOGRAPHIC_DATA][PERSON_NAME] …" at bounding box center [789, 525] width 461 height 41
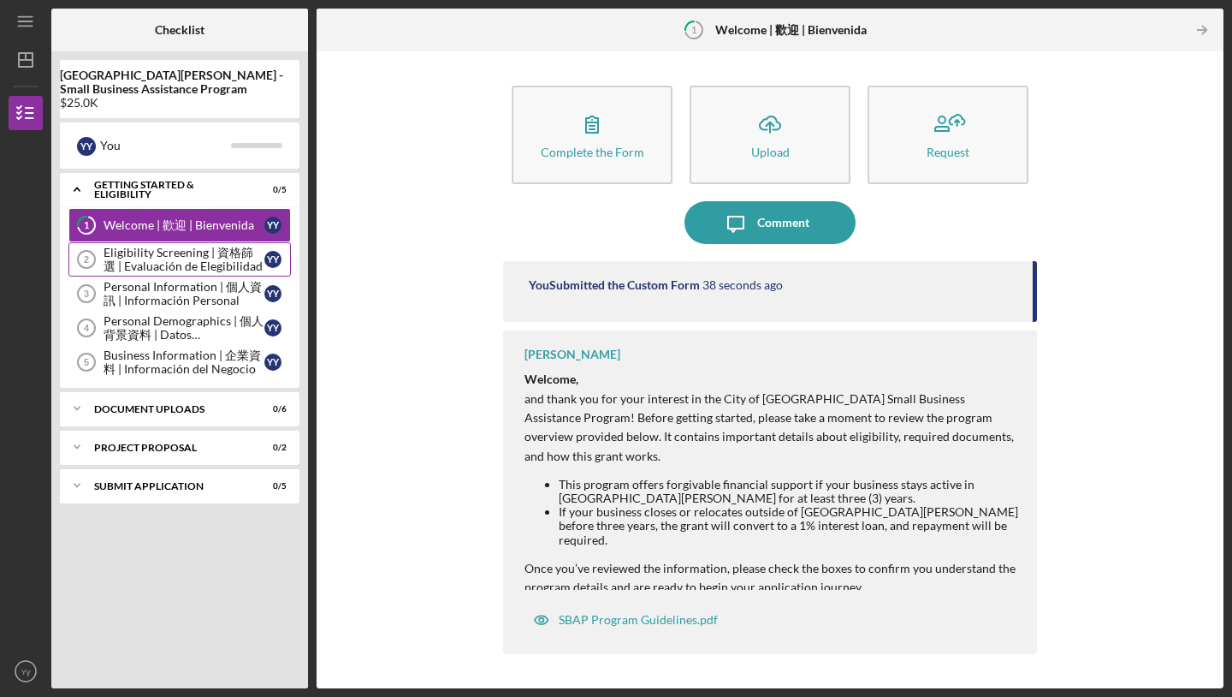
click at [246, 268] on div "Eligibility Screening | 資格篩選 | Evaluación de Elegibilidad" at bounding box center [184, 259] width 161 height 27
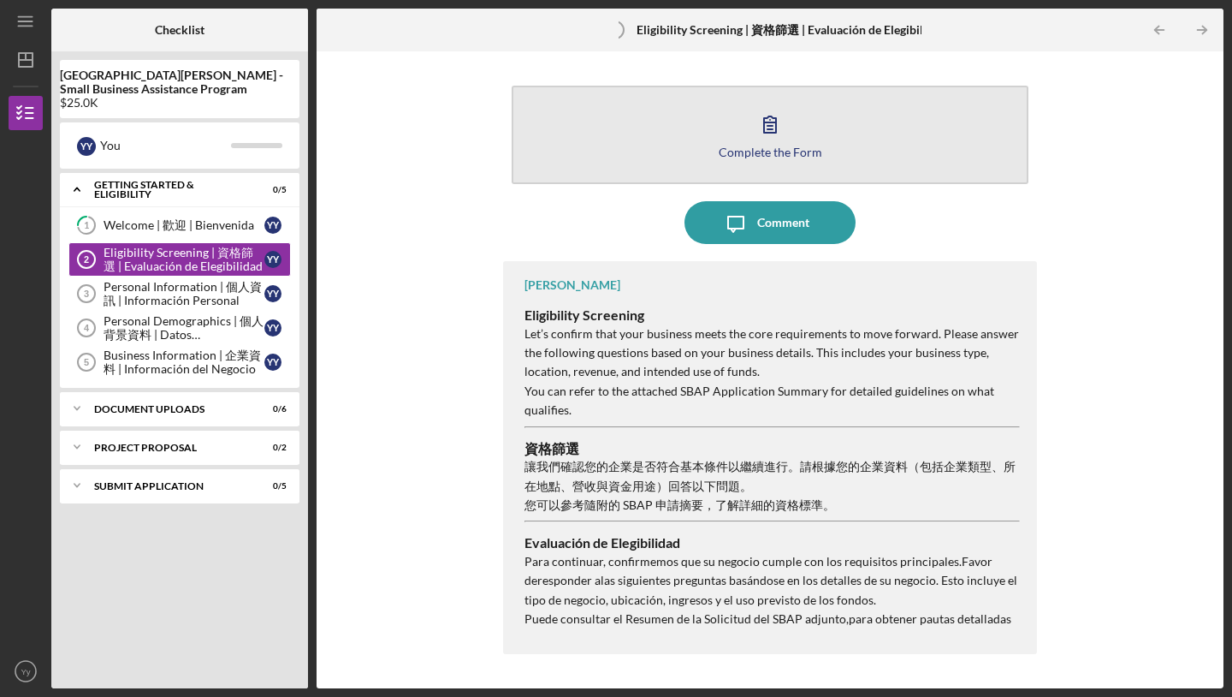
click at [756, 145] on div "Complete the Form" at bounding box center [771, 151] width 104 height 13
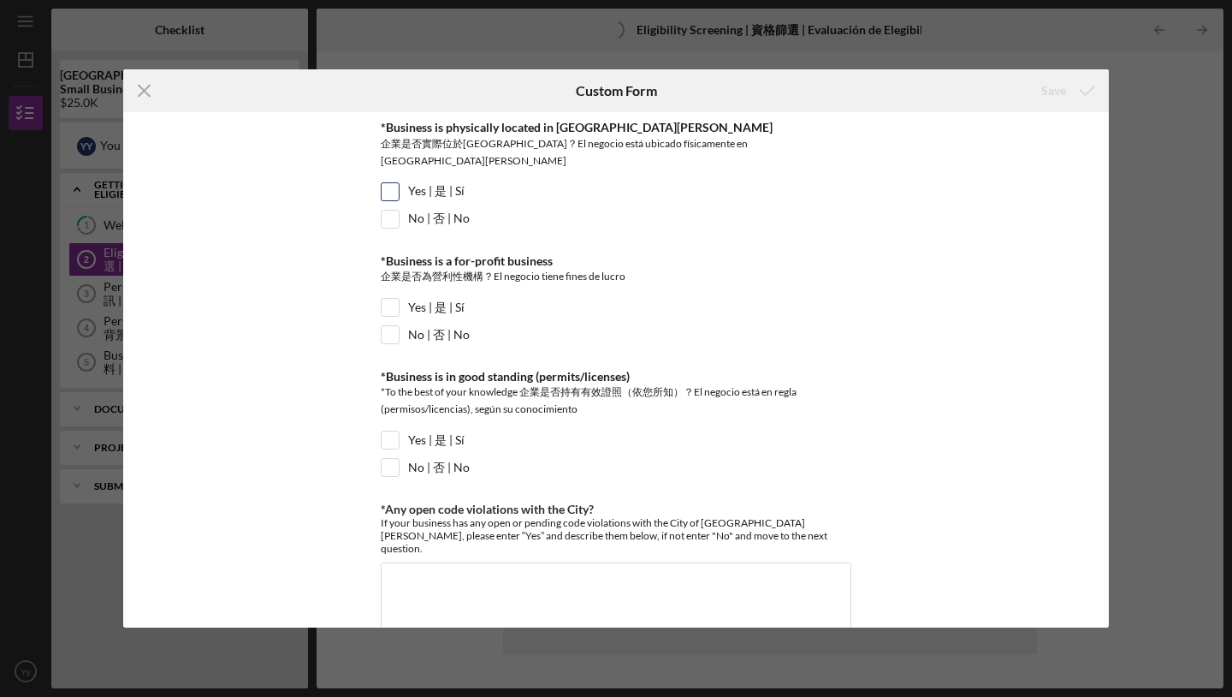
click at [390, 183] on input "Yes | 是 | Sí" at bounding box center [390, 191] width 17 height 17
checkbox input "true"
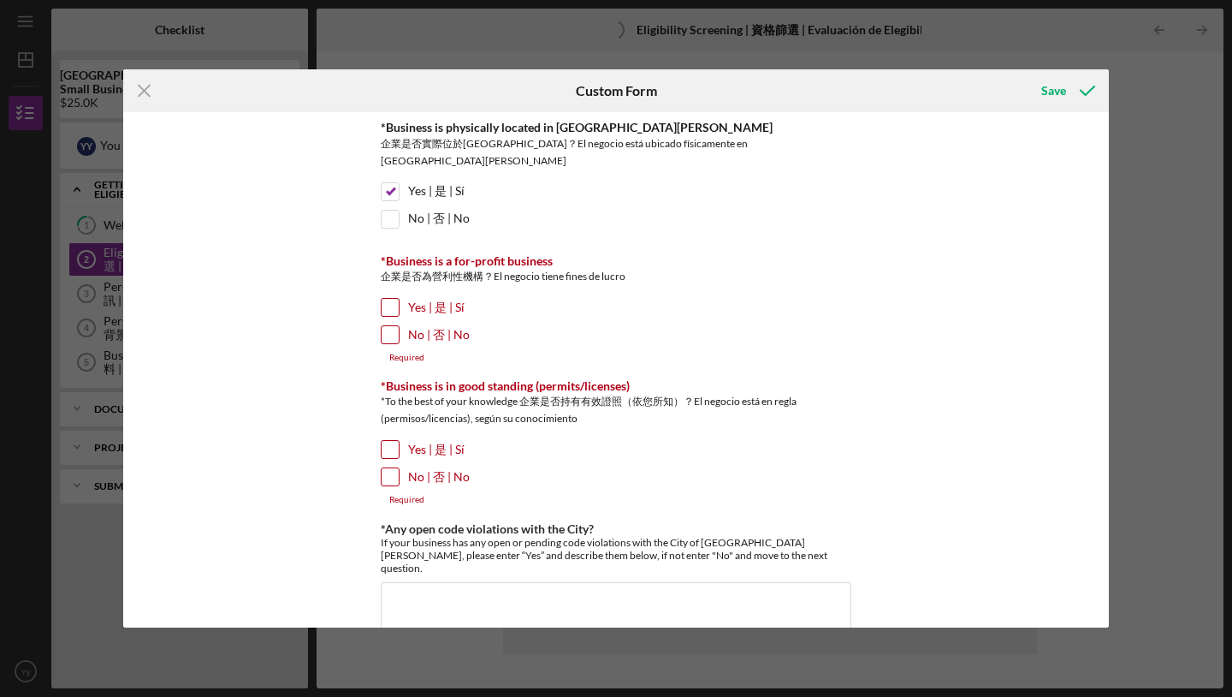
click at [389, 326] on input "No | 否 | No" at bounding box center [390, 334] width 17 height 17
checkbox input "true"
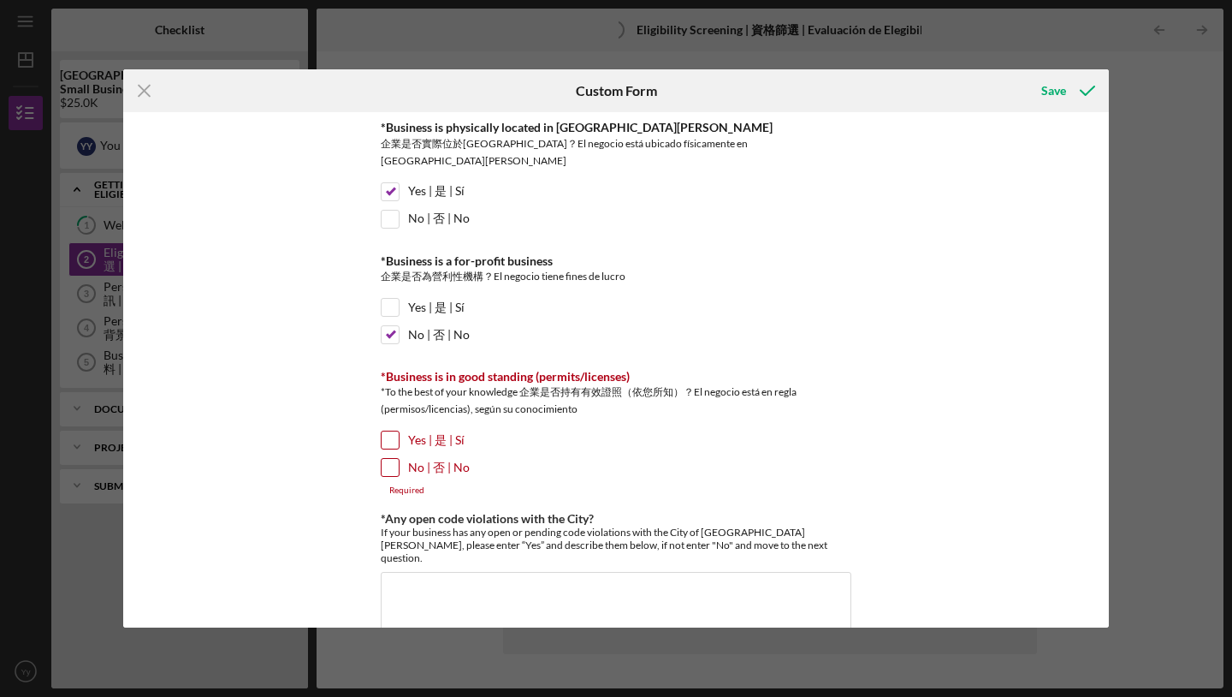
click at [388, 431] on input "Yes | 是 | Sí" at bounding box center [390, 439] width 17 height 17
checkbox input "true"
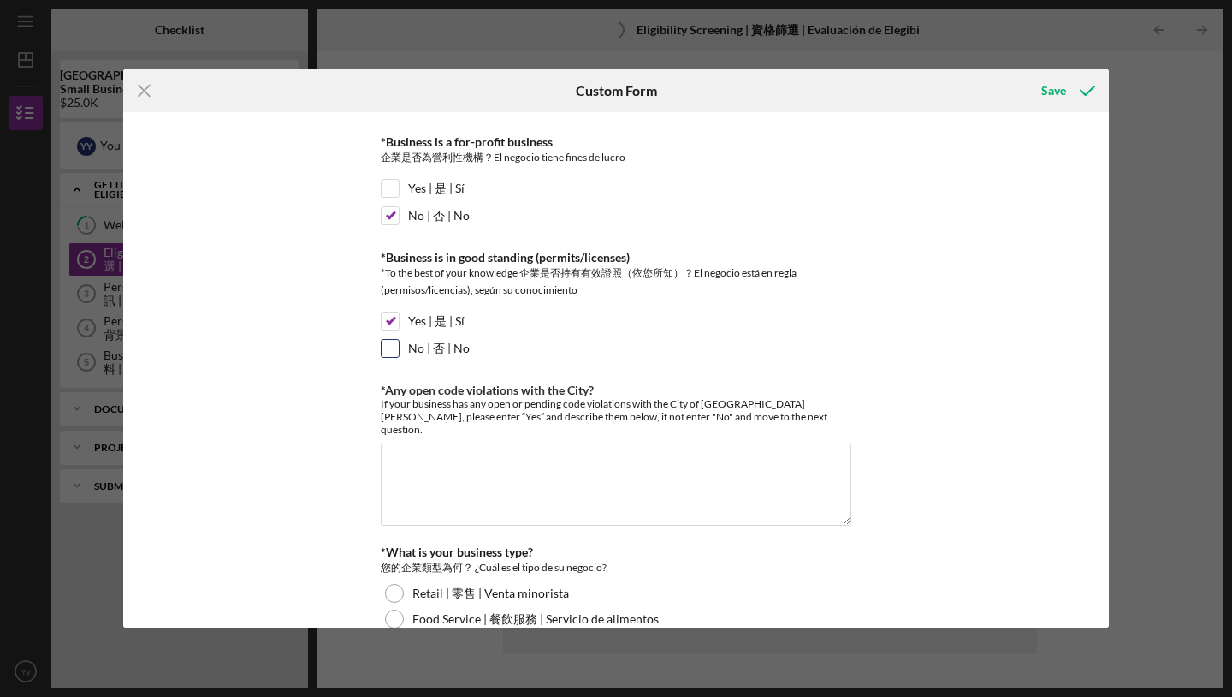
scroll to position [140, 0]
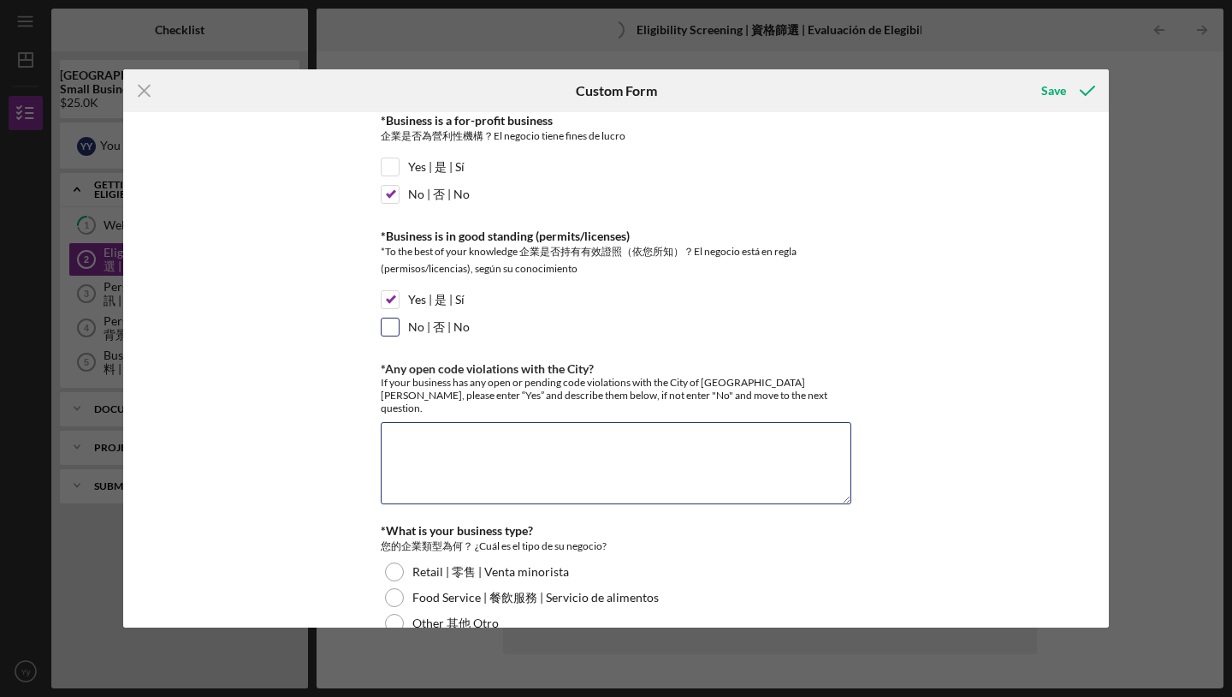
click at [436, 458] on textarea "*Any open code violations with the City?" at bounding box center [616, 463] width 471 height 82
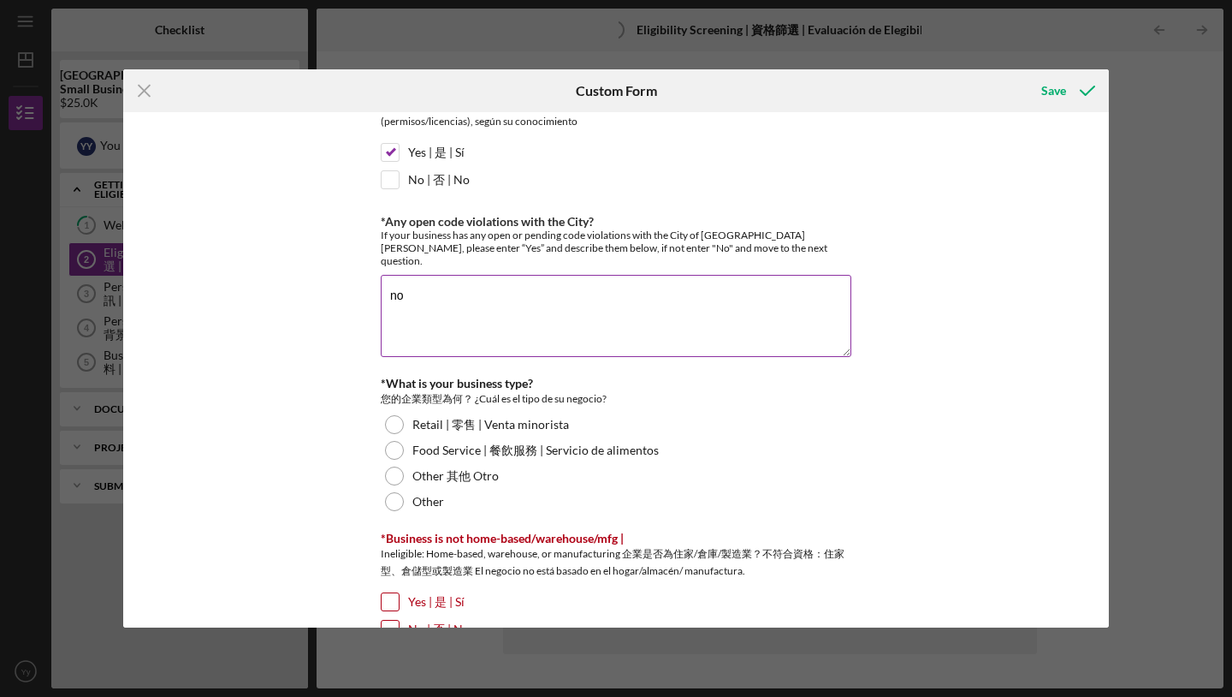
scroll to position [293, 0]
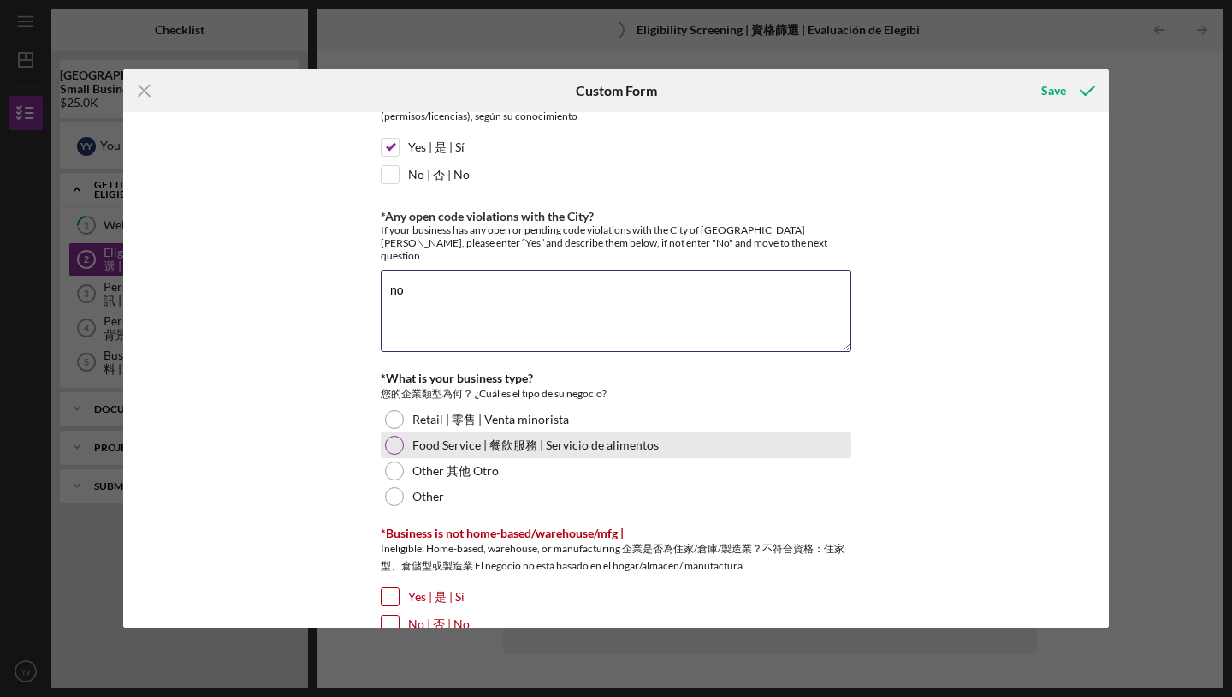
type textarea "no"
click at [391, 436] on div at bounding box center [394, 445] width 19 height 19
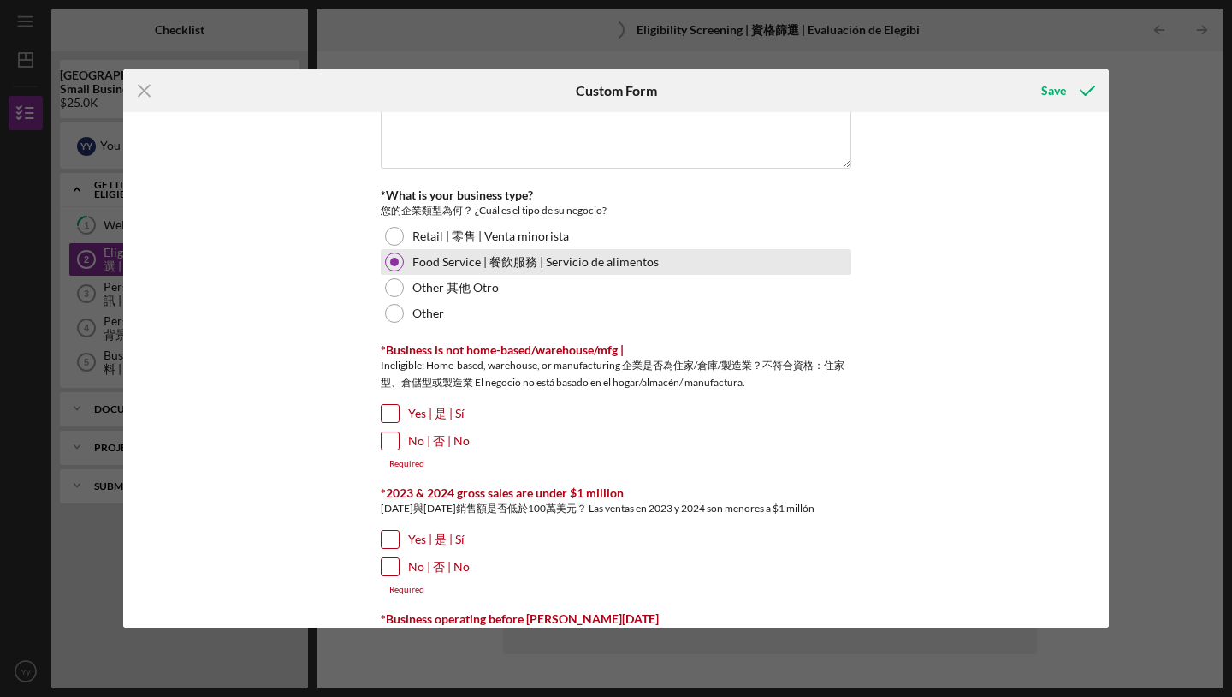
scroll to position [477, 0]
click at [395, 404] on input "Yes | 是 | Sí" at bounding box center [390, 412] width 17 height 17
checkbox input "true"
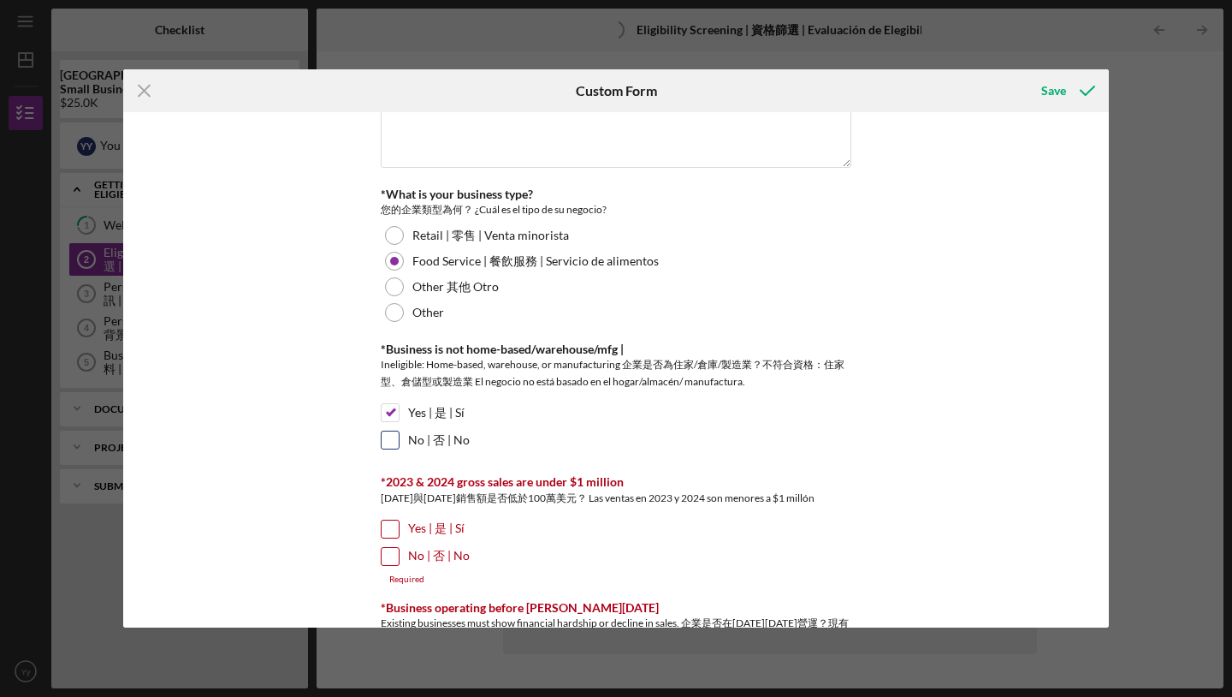
click at [392, 430] on div "No | 否 | No" at bounding box center [616, 443] width 471 height 27
click at [392, 431] on input "No | 否 | No" at bounding box center [390, 439] width 17 height 17
checkbox input "false"
click at [388, 404] on input "Yes | 是 | Sí" at bounding box center [390, 412] width 17 height 17
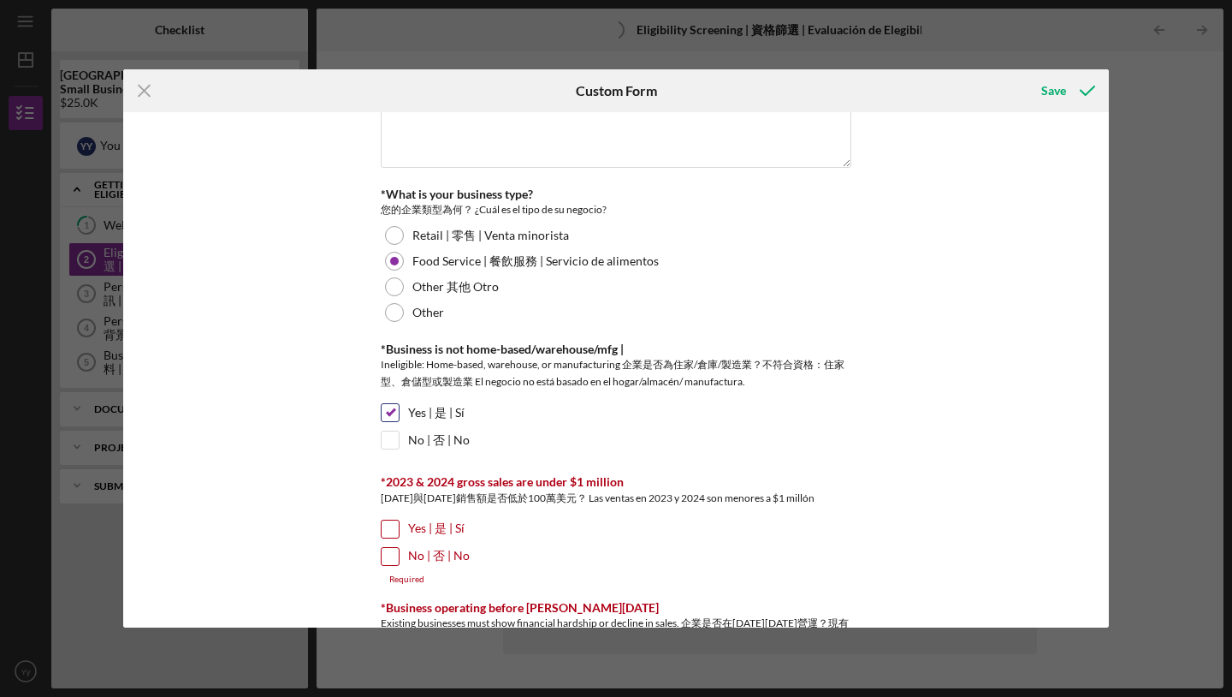
checkbox input "false"
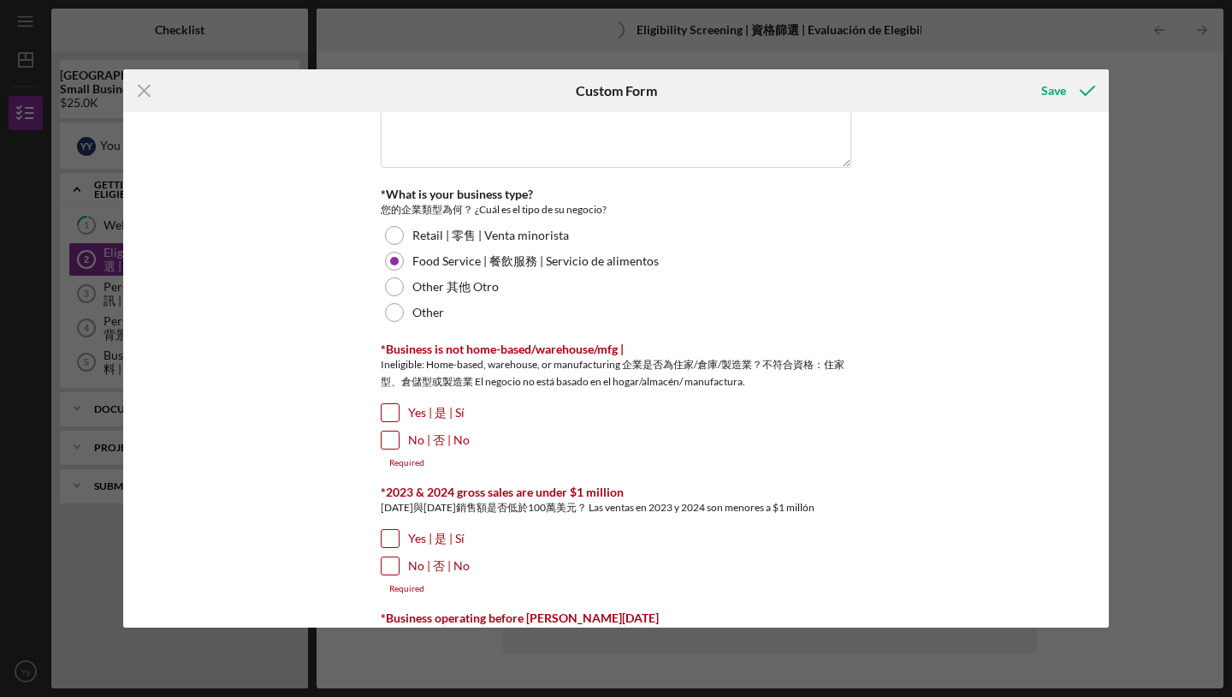
click at [388, 431] on input "No | 否 | No" at bounding box center [390, 439] width 17 height 17
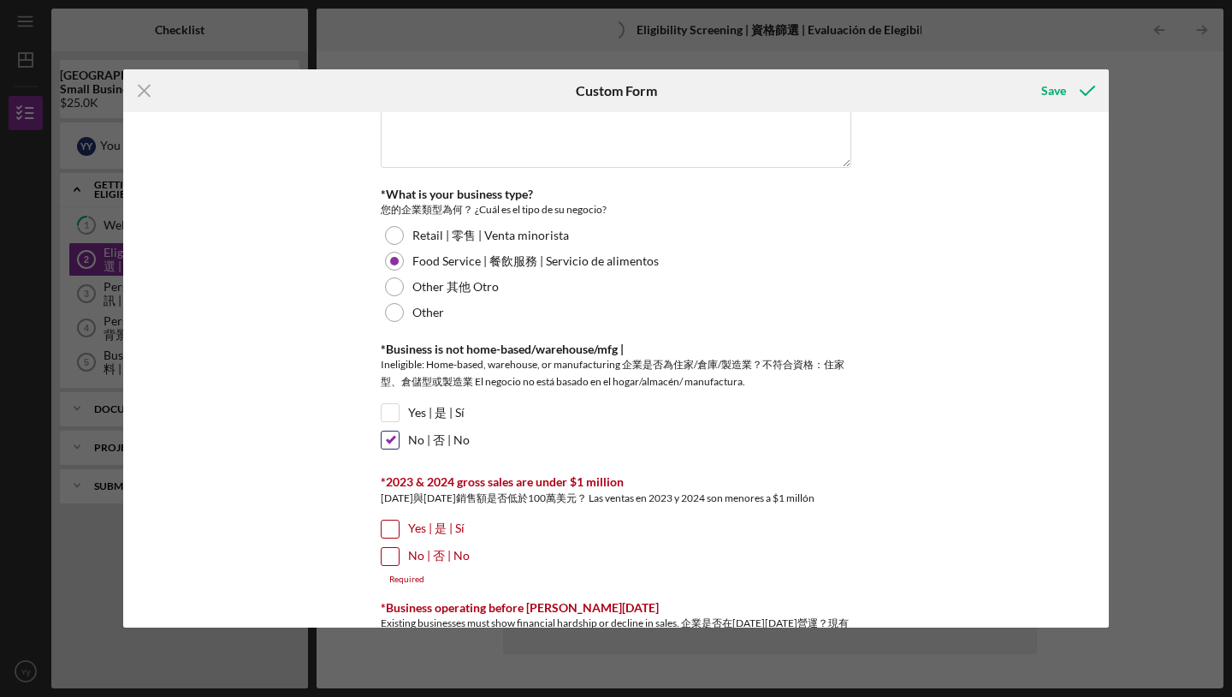
click at [389, 431] on input "No | 否 | No" at bounding box center [390, 439] width 17 height 17
checkbox input "false"
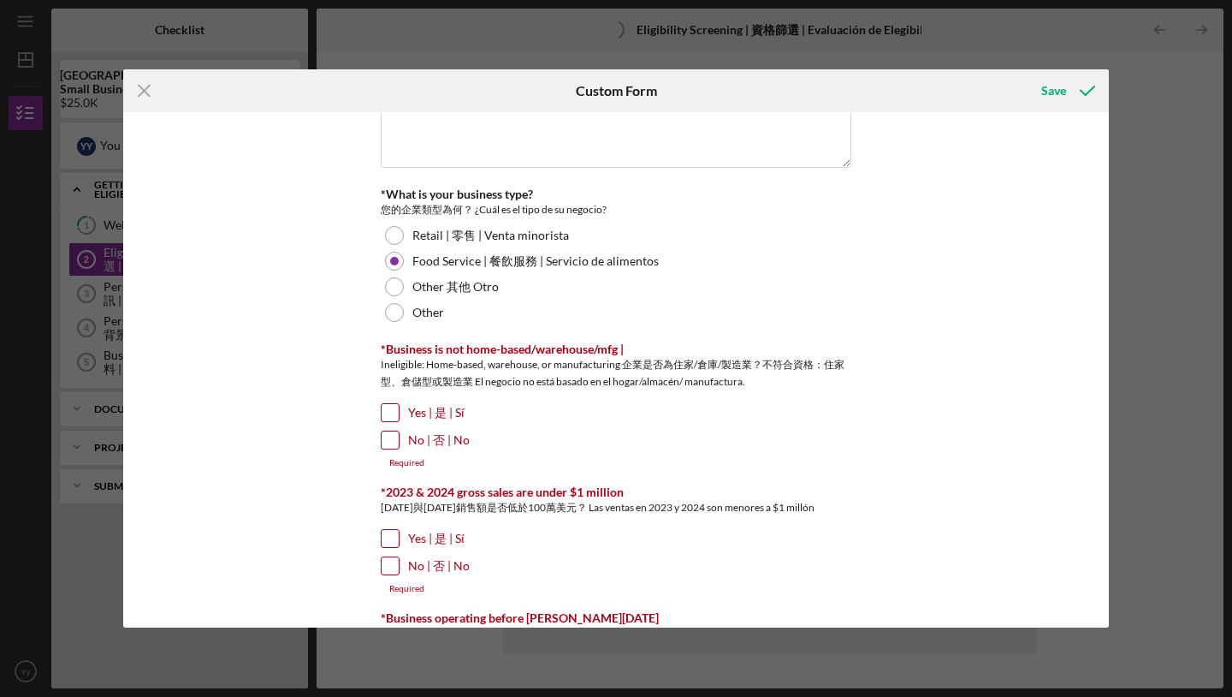
click at [520, 403] on div "Yes | 是 | Sí" at bounding box center [616, 416] width 471 height 27
click at [388, 404] on input "Yes | 是 | Sí" at bounding box center [390, 412] width 17 height 17
checkbox input "true"
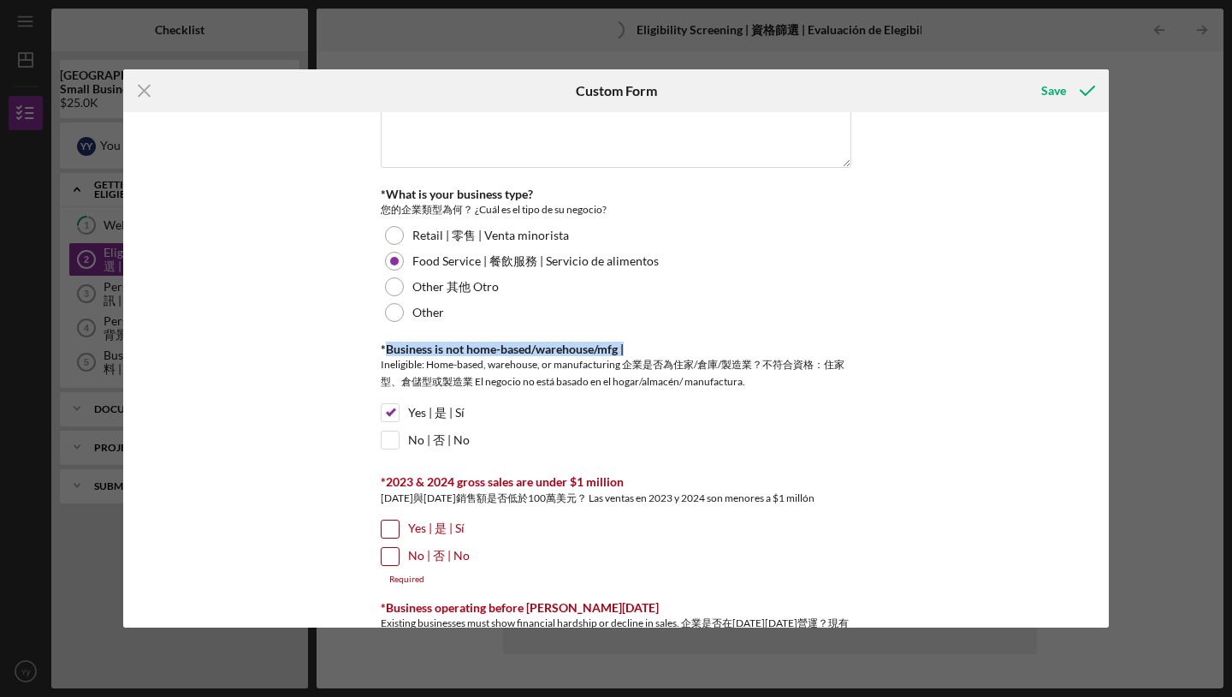
drag, startPoint x: 381, startPoint y: 316, endPoint x: 634, endPoint y: 311, distance: 253.3
click at [634, 311] on div "*Business is physically located in [GEOGRAPHIC_DATA][PERSON_NAME] 企業是否實際位於[GEOG…" at bounding box center [616, 373] width 471 height 1458
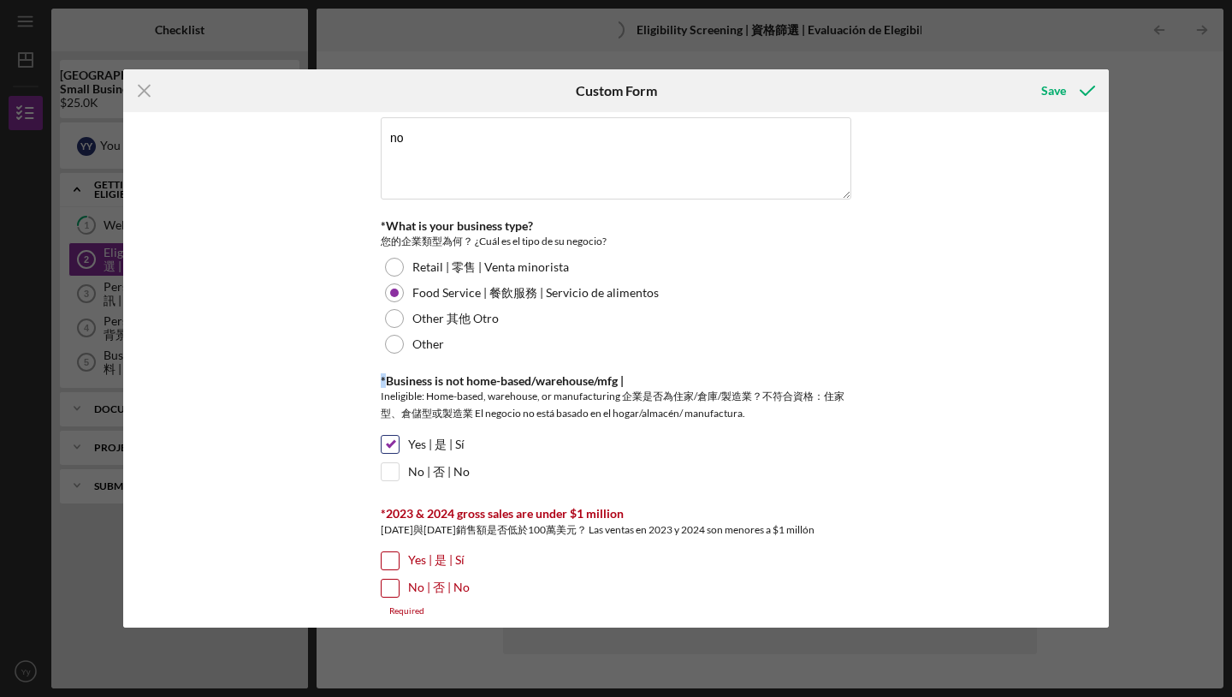
scroll to position [440, 0]
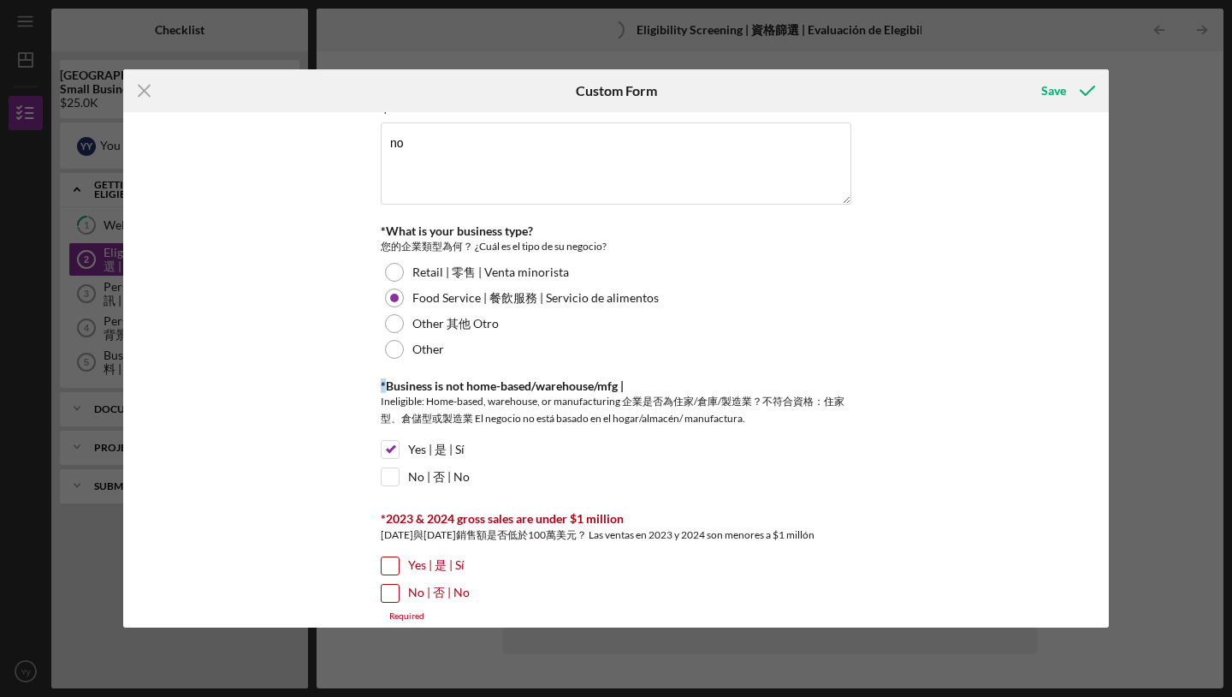
click at [393, 557] on input "Yes | 是 | Sí" at bounding box center [390, 565] width 17 height 17
checkbox input "true"
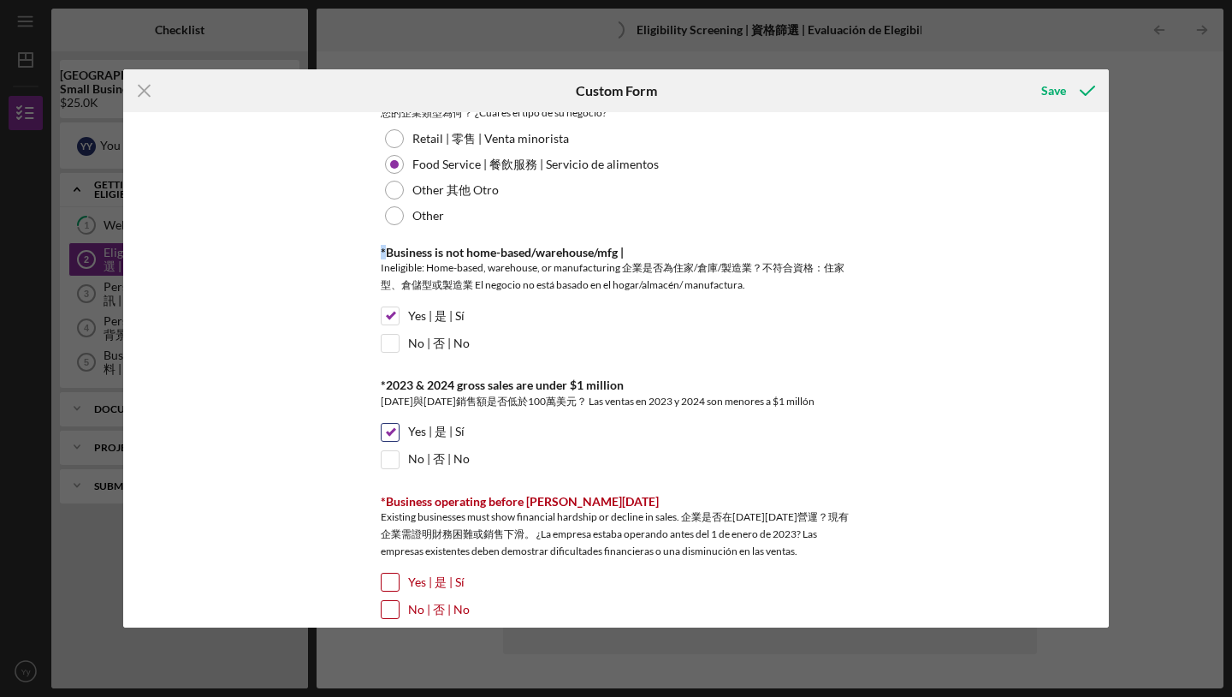
scroll to position [575, 0]
click at [382, 572] on input "Yes | 是 | Sí" at bounding box center [390, 580] width 17 height 17
checkbox input "true"
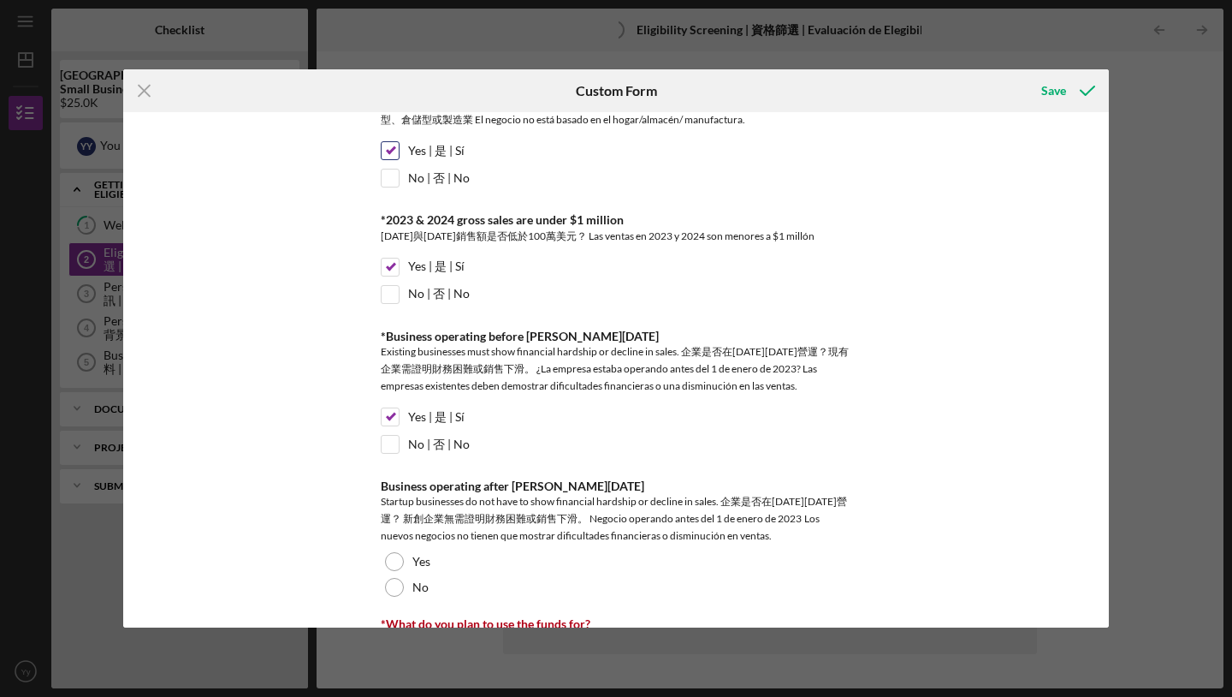
scroll to position [784, 0]
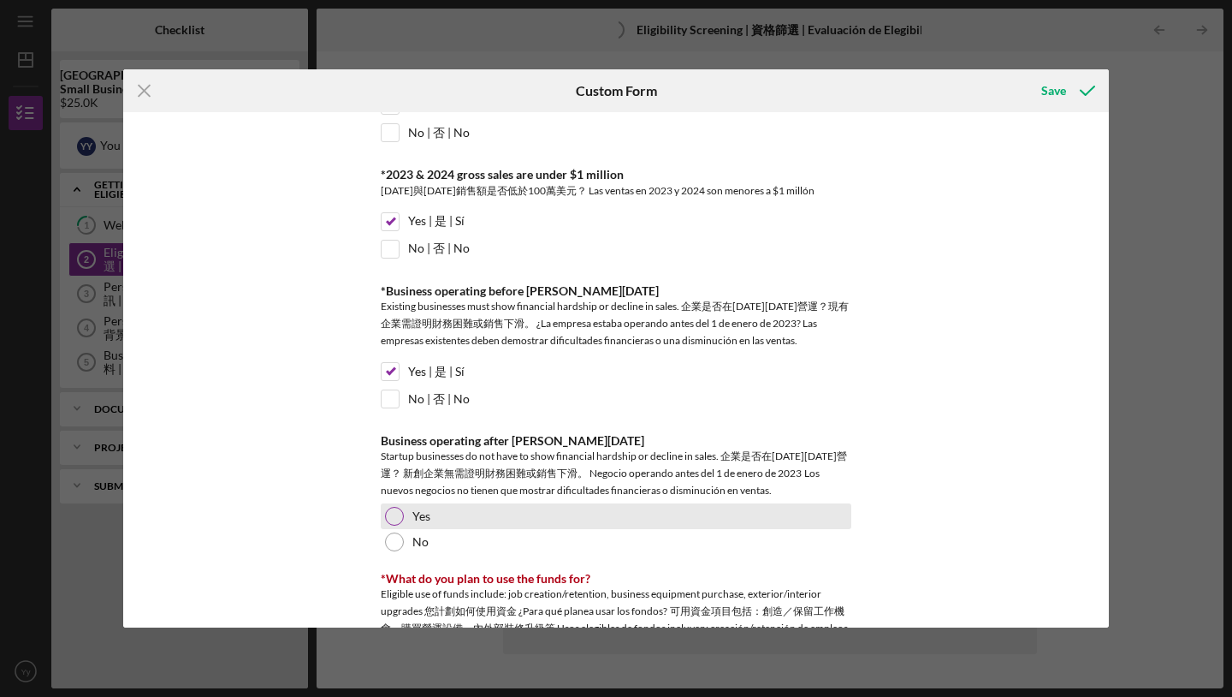
click at [389, 507] on div at bounding box center [394, 516] width 19 height 19
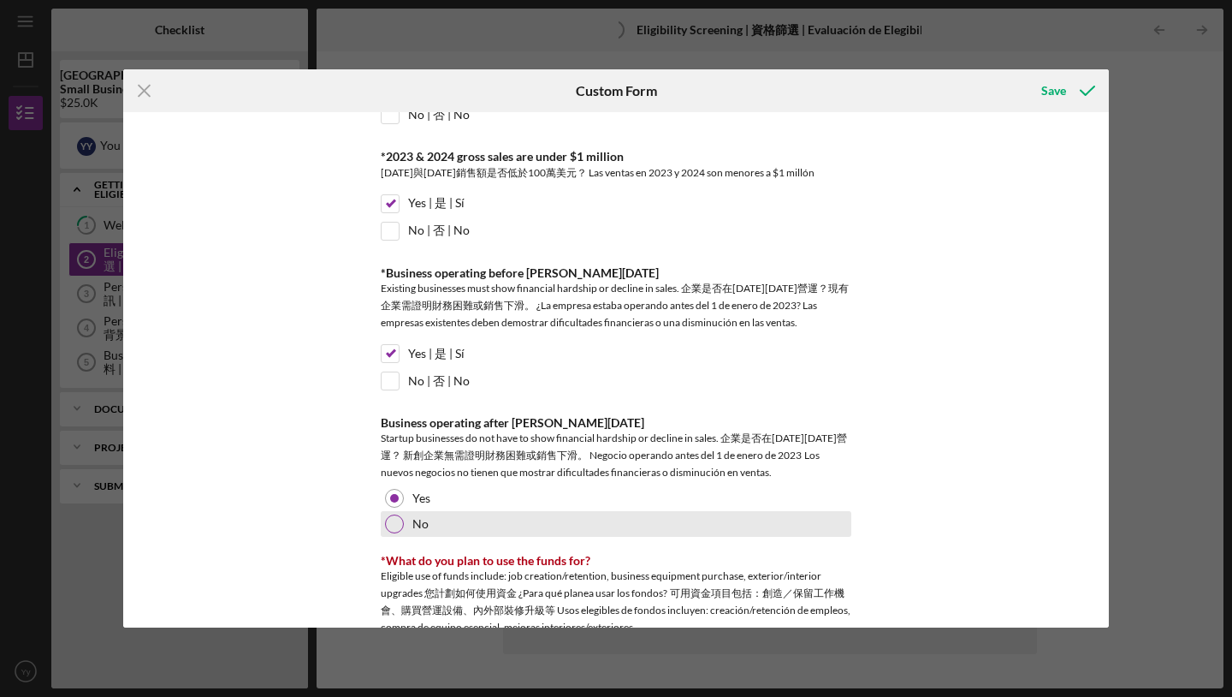
scroll to position [803, 0]
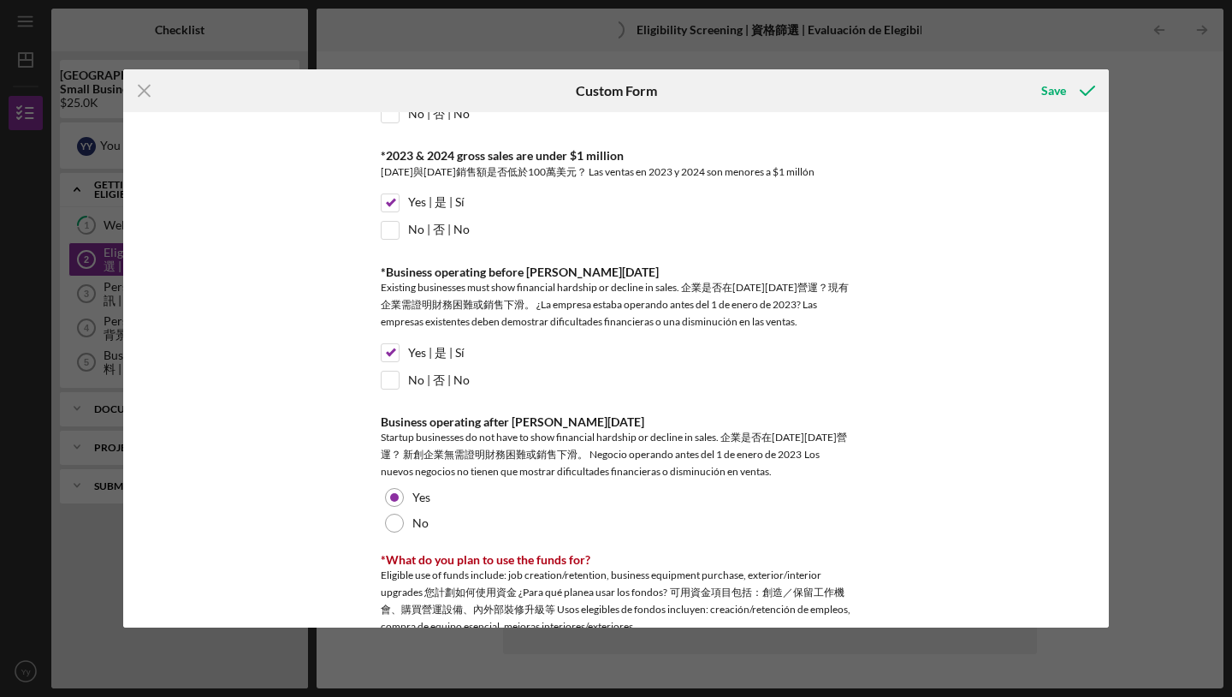
click at [951, 347] on div "*Business is physically located in [GEOGRAPHIC_DATA][PERSON_NAME] 企業是否實際位於[GEOG…" at bounding box center [616, 369] width 986 height 514
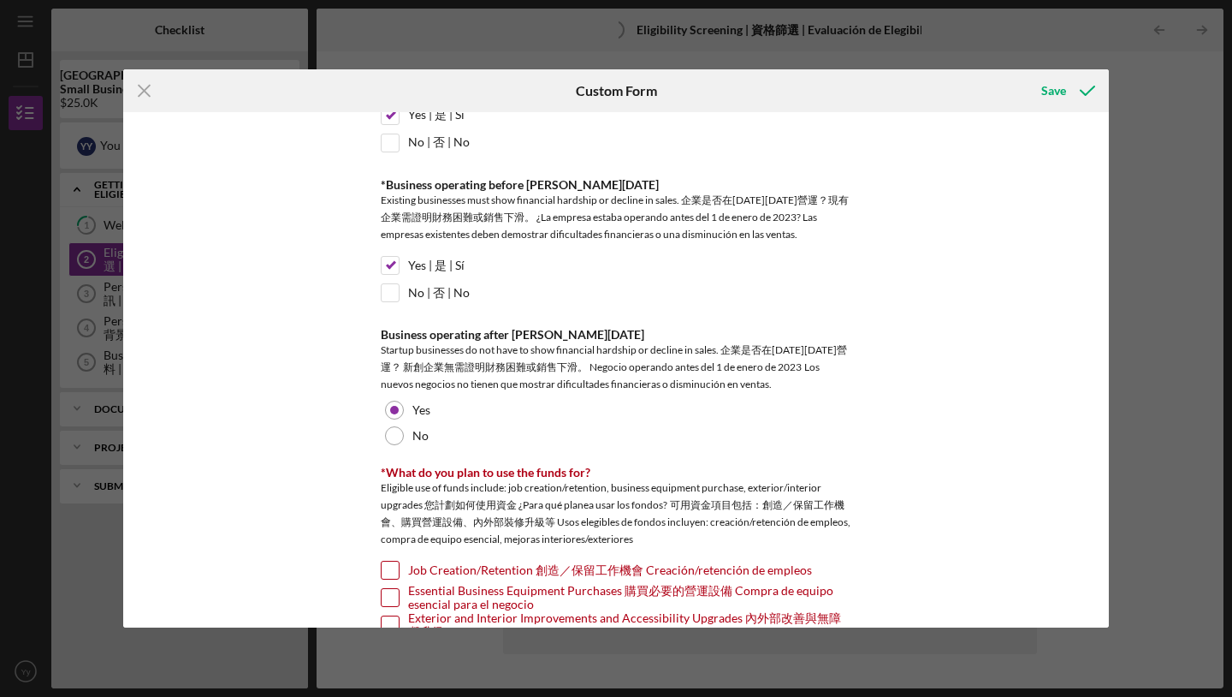
scroll to position [910, 0]
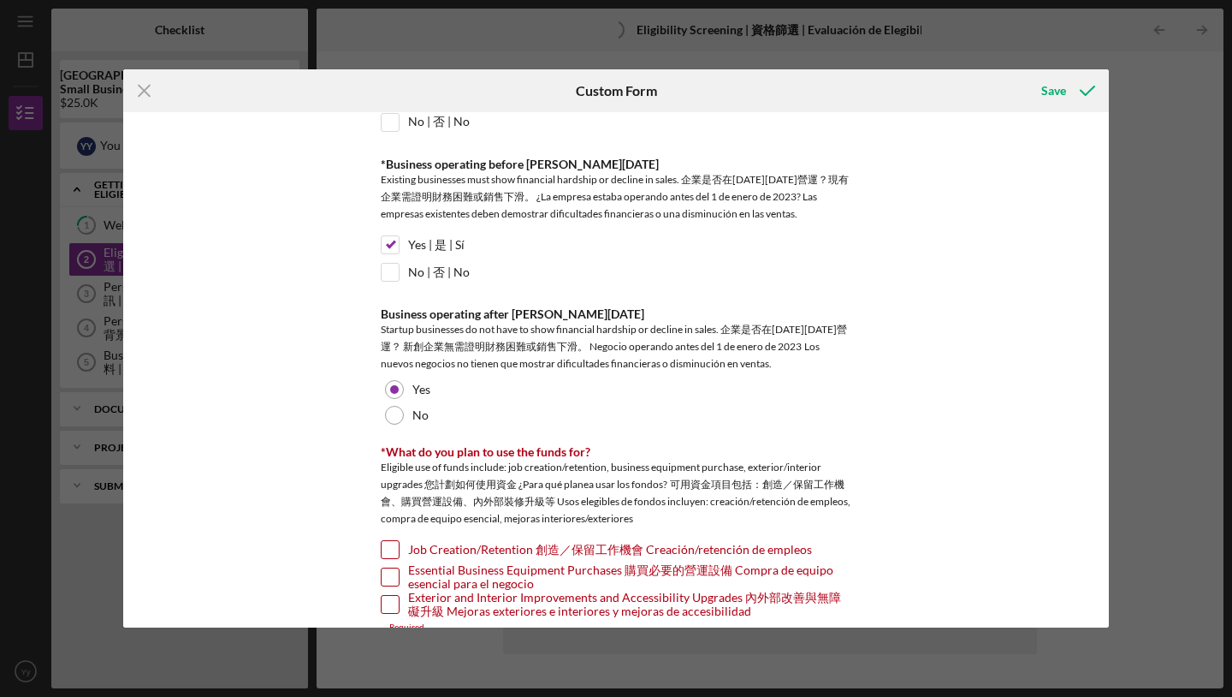
click at [393, 541] on input "Job Creation/Retention 創造／保留工作機會 Creación/retención de empleos" at bounding box center [390, 549] width 17 height 17
checkbox input "true"
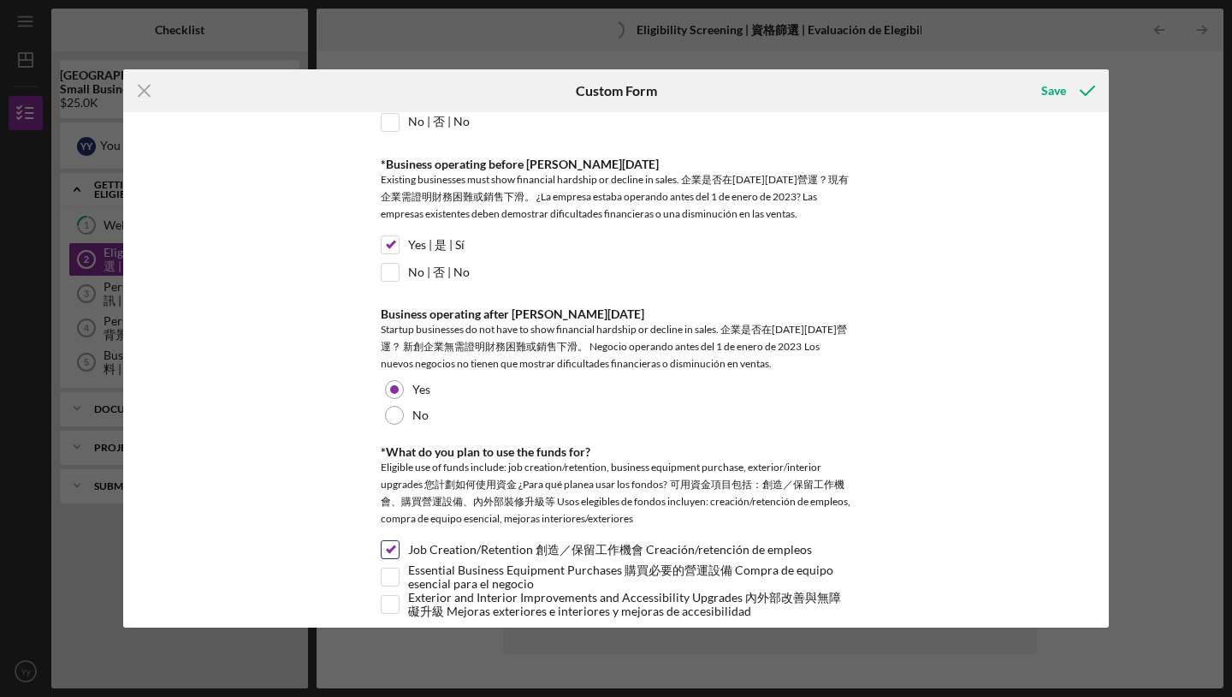
scroll to position [901, 0]
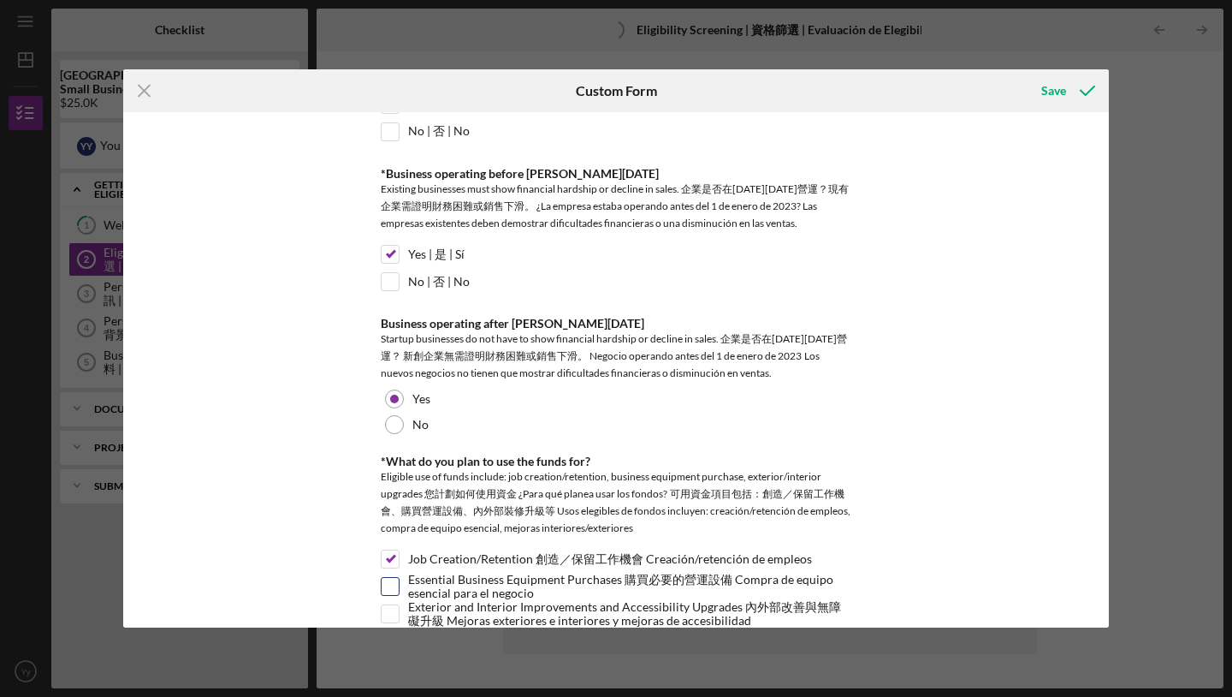
click at [388, 578] on input "Essential Business Equipment Purchases 購買必要的營運設備 Compra de equipo esencial para…" at bounding box center [390, 586] width 17 height 17
checkbox input "true"
click at [394, 605] on input "Exterior and Interior Improvements and Accessibility Upgrades 內外部改善與無障礙升級 Mejor…" at bounding box center [390, 613] width 17 height 17
checkbox input "true"
click at [447, 412] on div "No" at bounding box center [616, 425] width 471 height 26
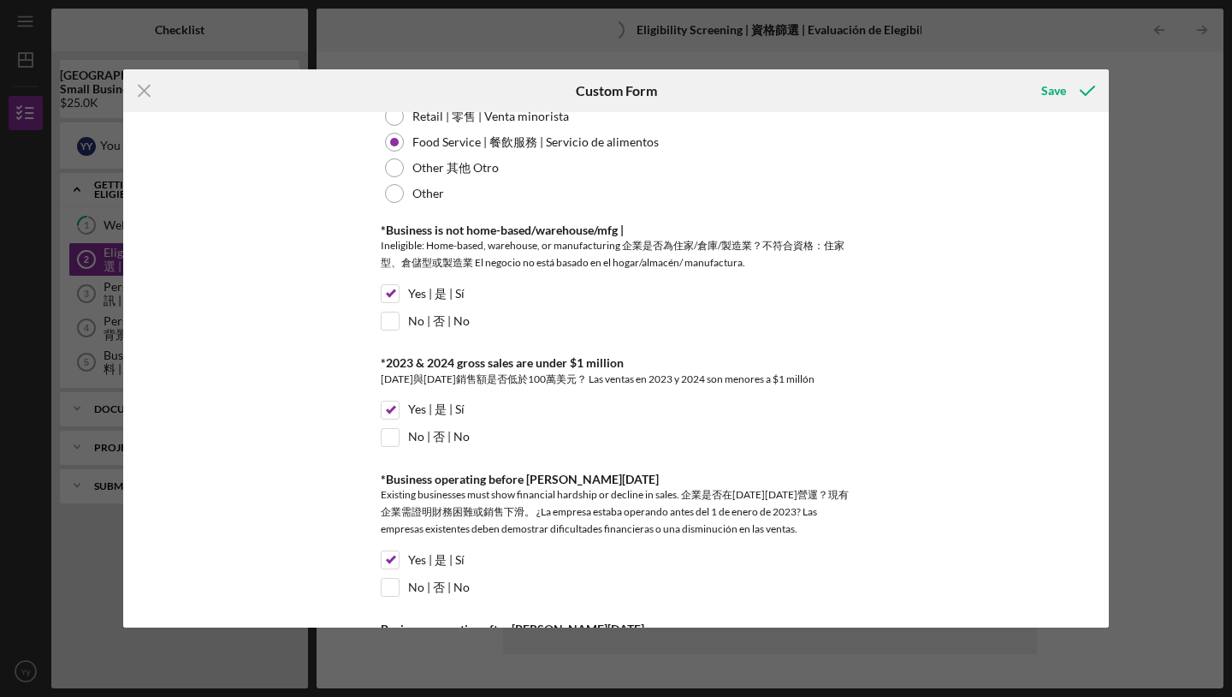
scroll to position [0, 0]
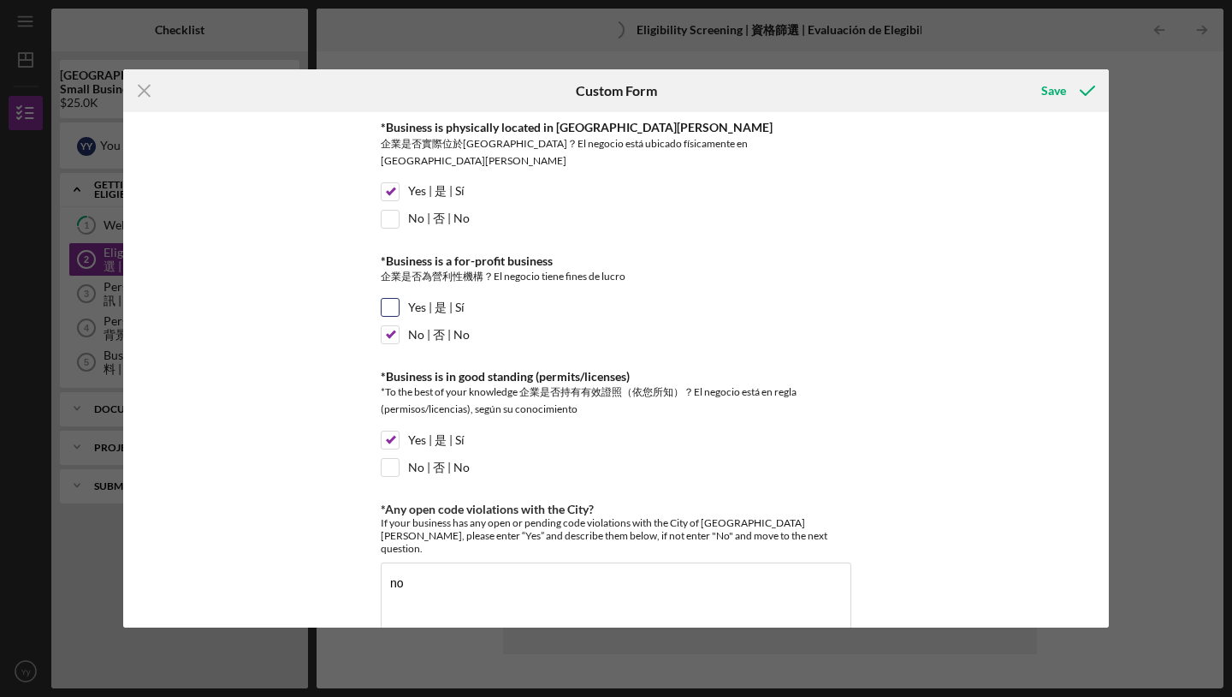
click at [393, 299] on input "Yes | 是 | Sí" at bounding box center [390, 307] width 17 height 17
checkbox input "true"
click at [382, 326] on input "No | 否 | No" at bounding box center [390, 334] width 17 height 17
checkbox input "false"
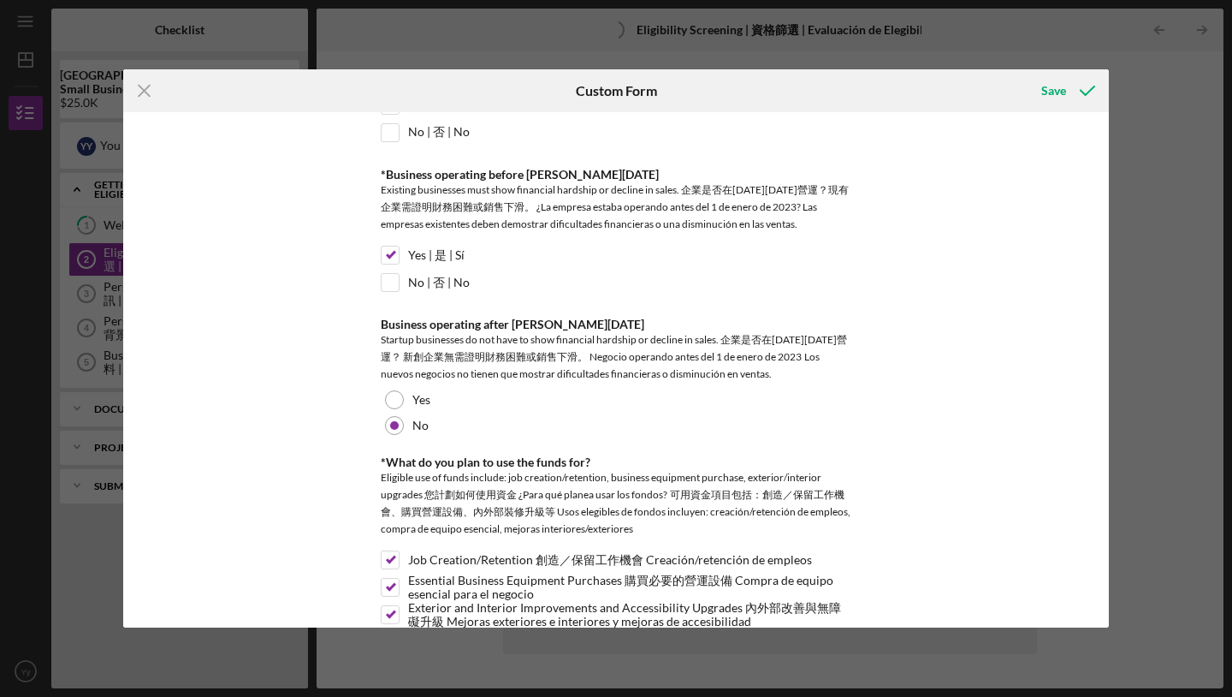
scroll to position [901, 0]
click at [1066, 87] on icon "submit" at bounding box center [1087, 90] width 43 height 43
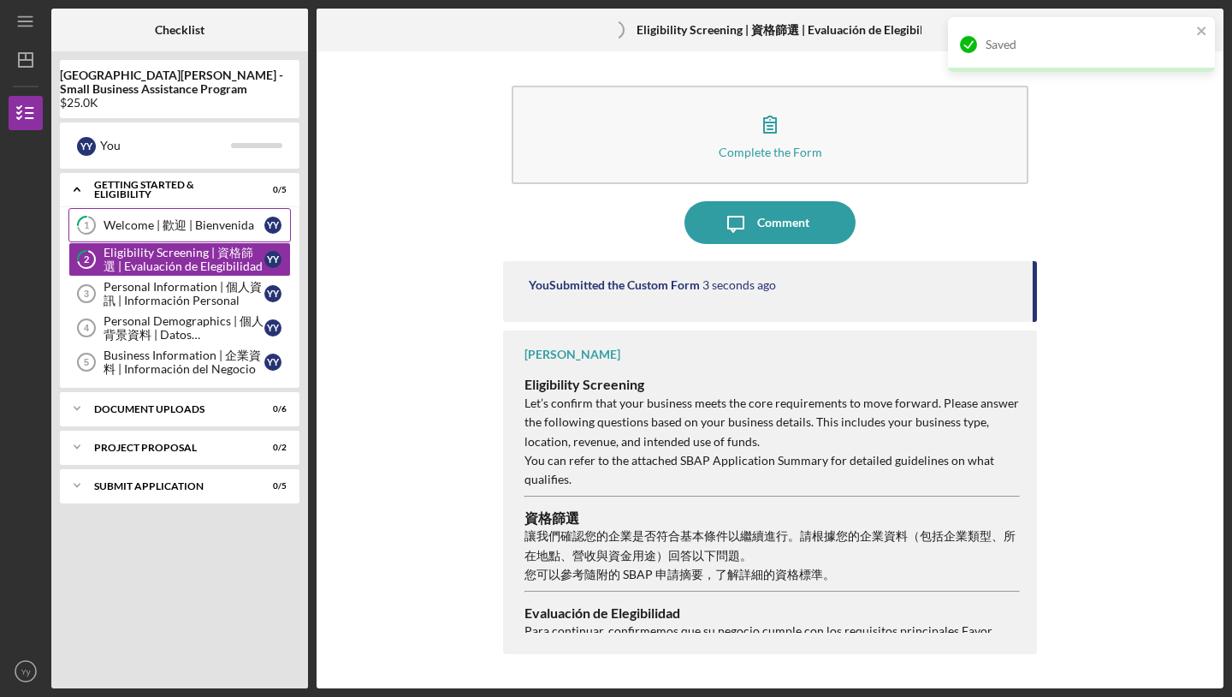
click at [184, 222] on div "Welcome | 歡迎 | Bienvenida" at bounding box center [184, 225] width 161 height 14
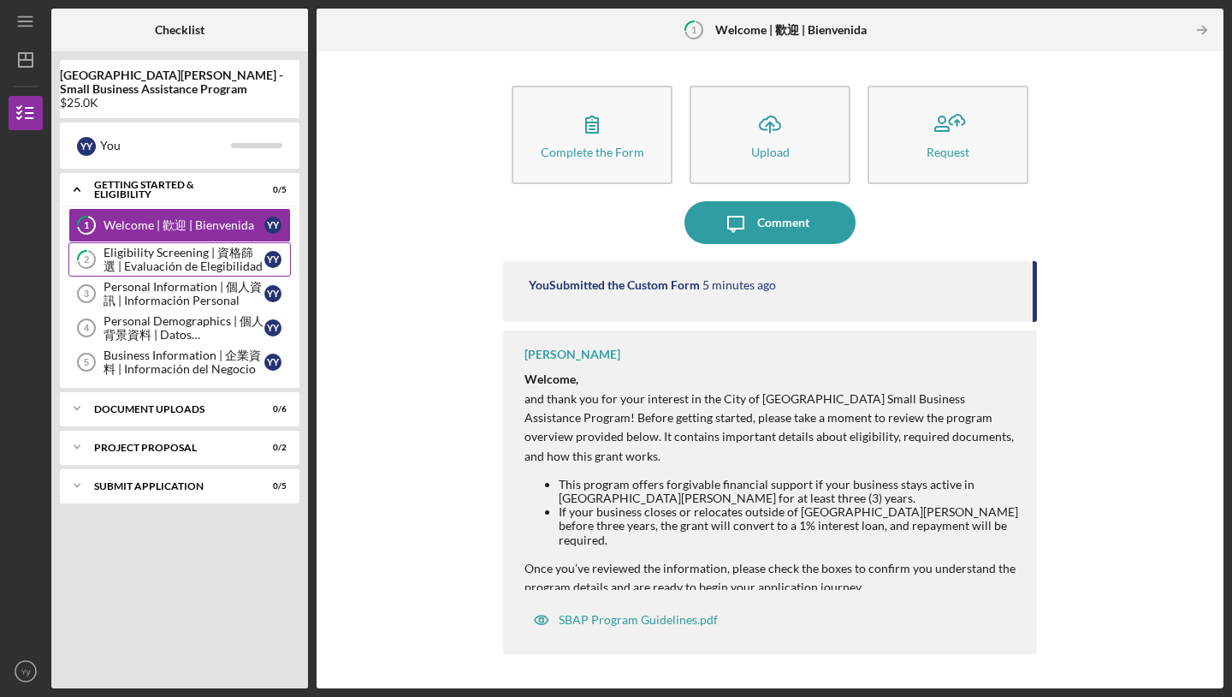
click at [186, 258] on div "Eligibility Screening | 資格篩選 | Evaluación de Elegibilidad" at bounding box center [184, 259] width 161 height 27
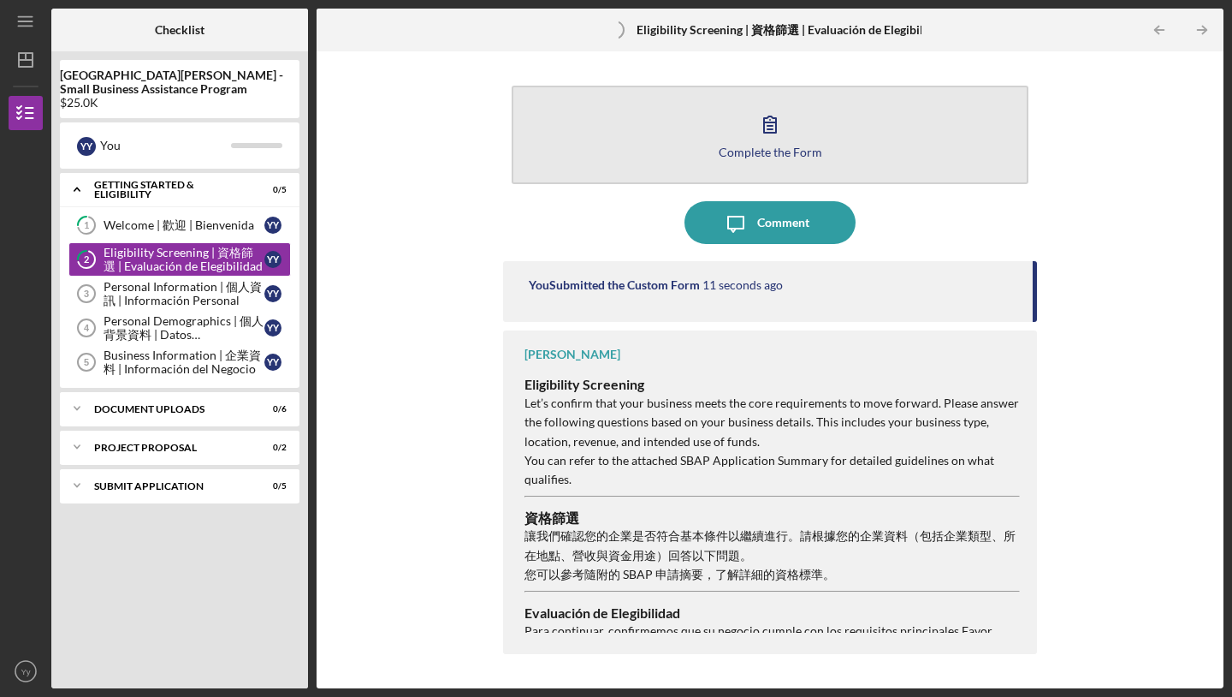
click at [711, 141] on button "Complete the Form Form" at bounding box center [770, 135] width 517 height 98
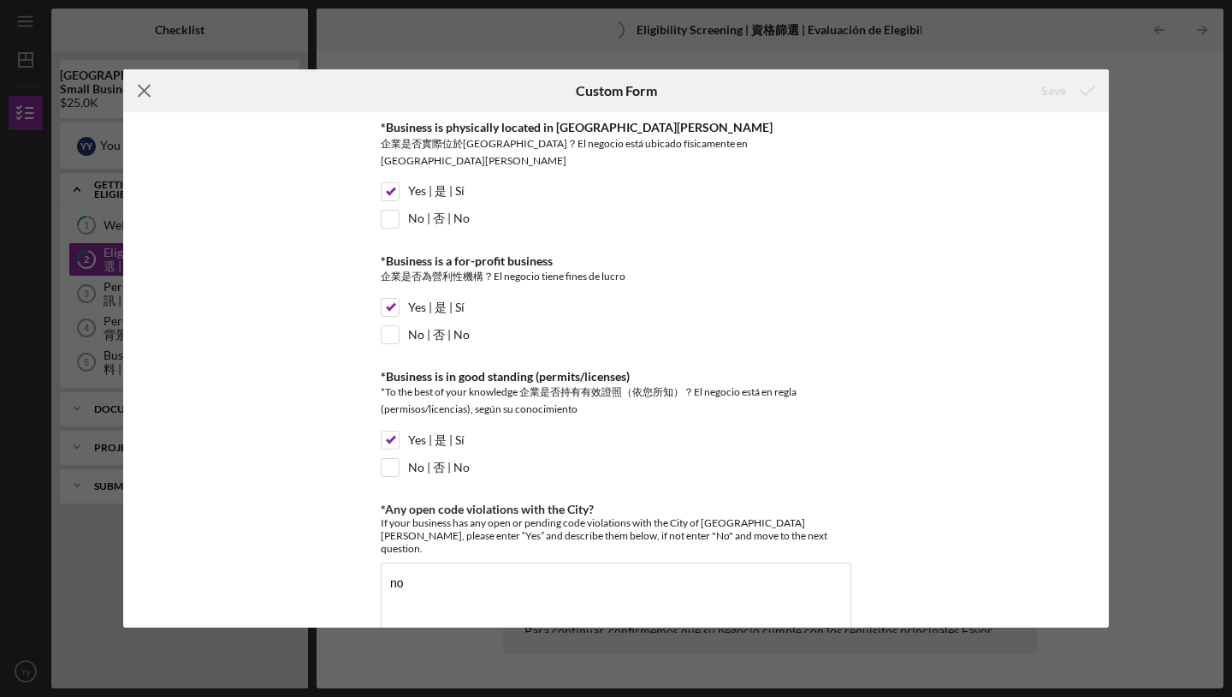
click at [151, 89] on icon "Icon/Menu Close" at bounding box center [144, 90] width 43 height 43
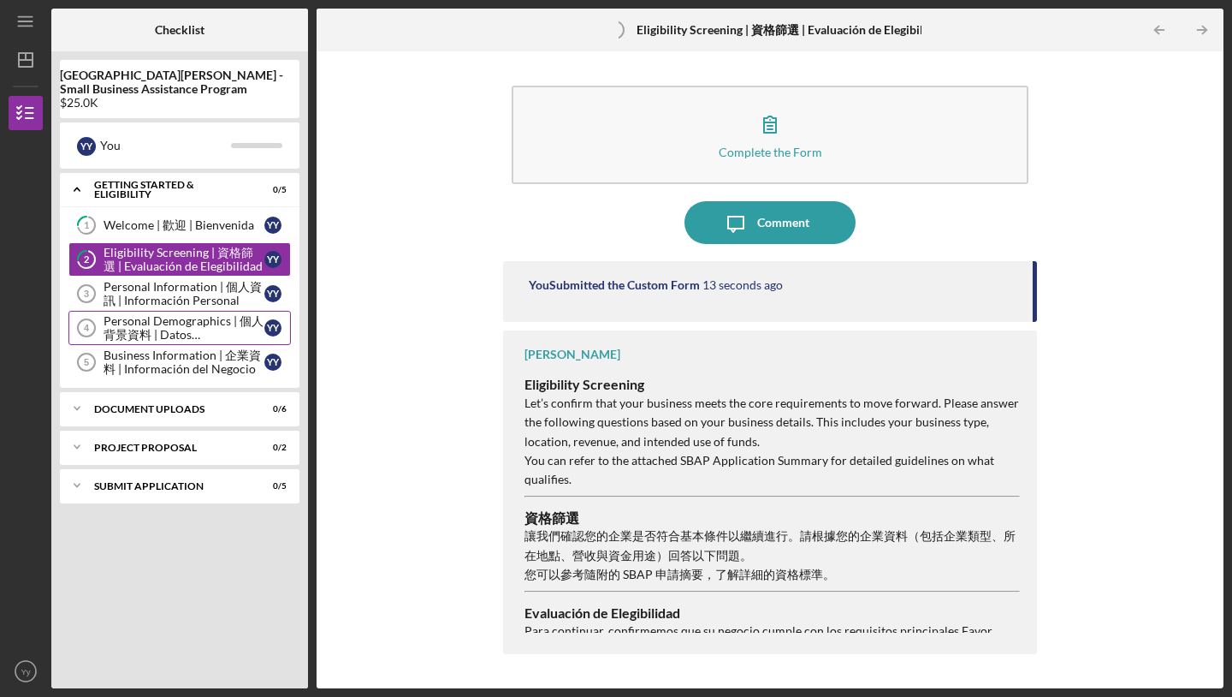
click at [136, 312] on link "Personal Demographics | 個人背景資料 | Datos Demográficos Personales 4 Personal Demog…" at bounding box center [179, 328] width 222 height 34
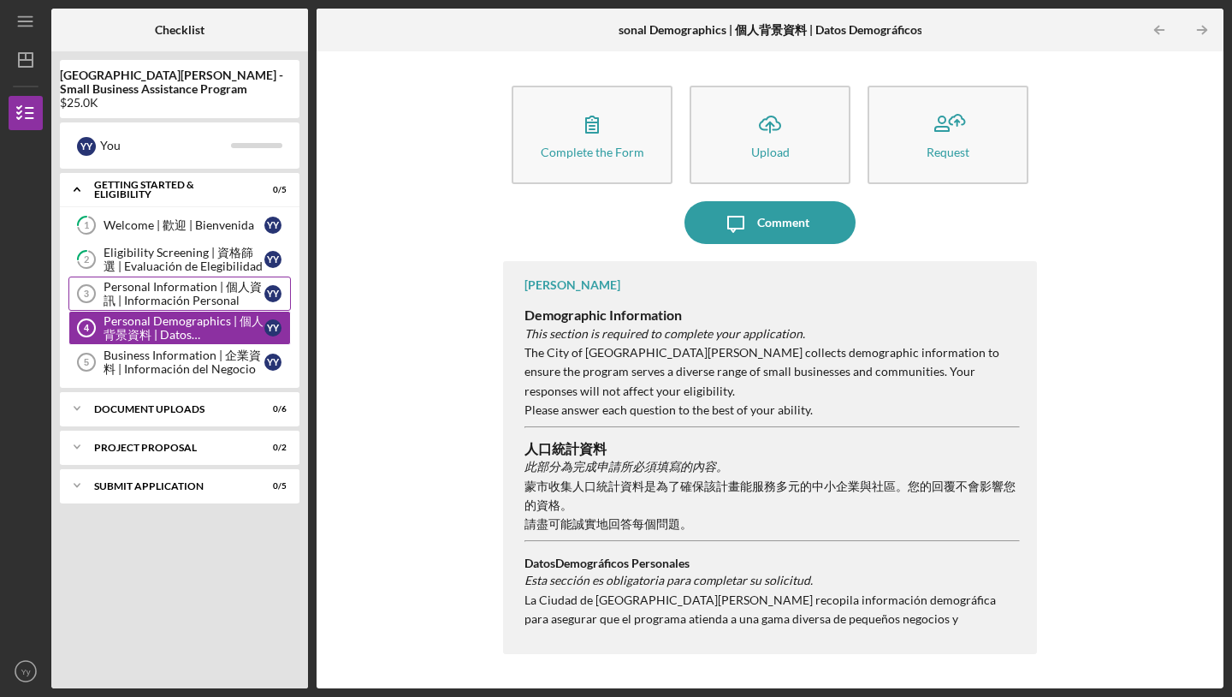
click at [145, 293] on div "Personal Information | 個人資訊 | Información Personal" at bounding box center [184, 293] width 161 height 27
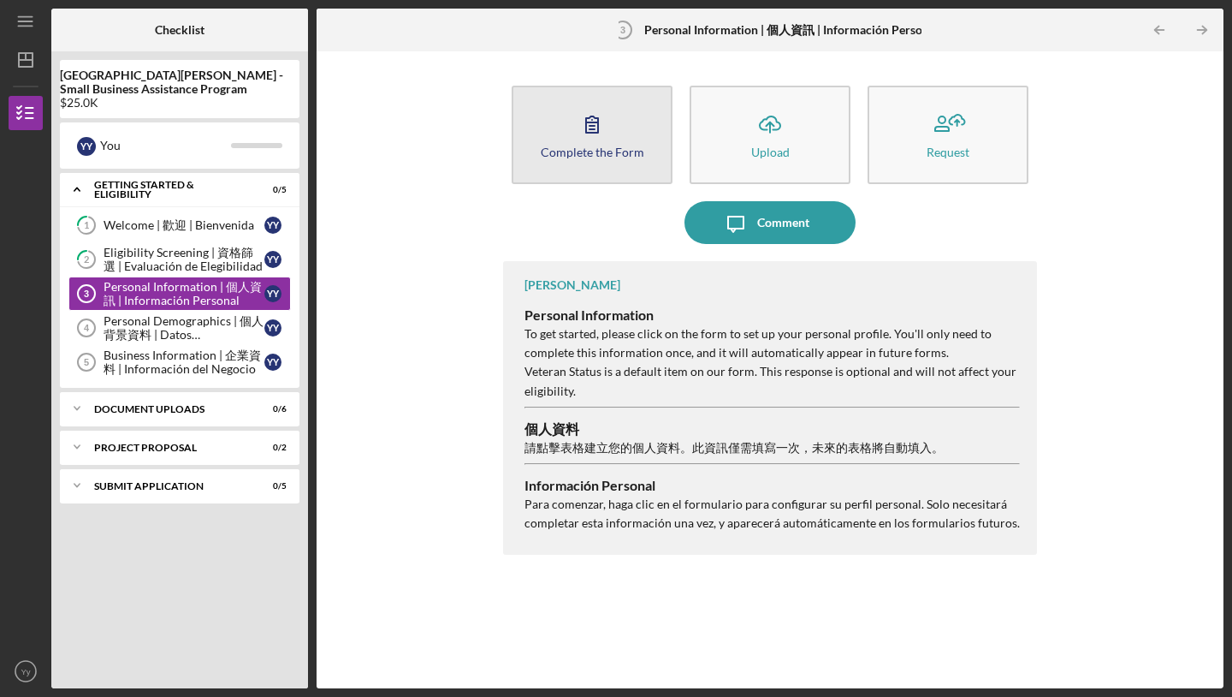
click at [562, 143] on button "Complete the Form Form" at bounding box center [592, 135] width 161 height 98
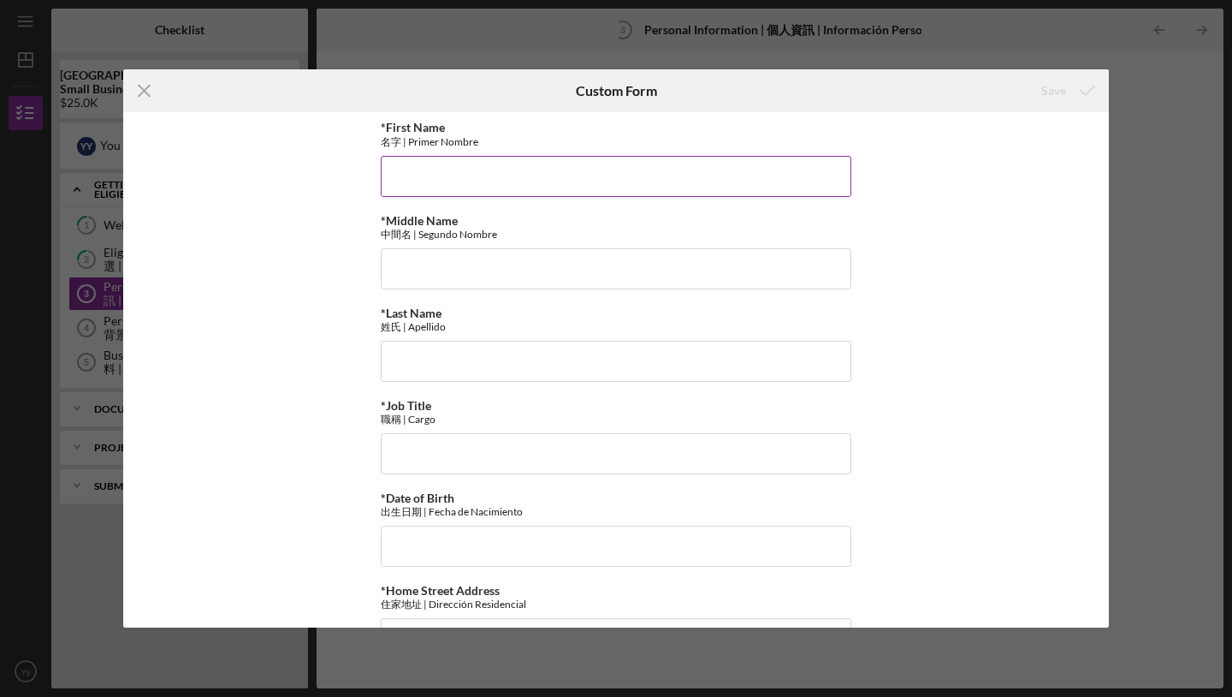
click at [553, 179] on input "*First Name" at bounding box center [616, 176] width 471 height 41
type input "[PERSON_NAME]"
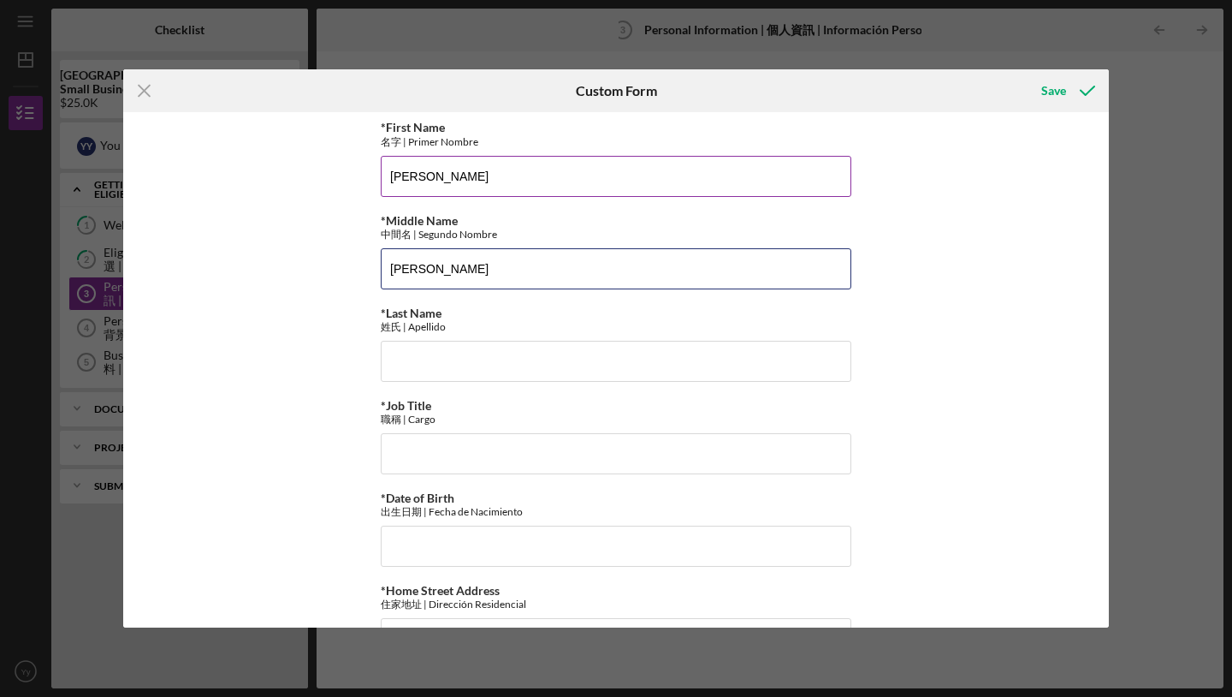
type input "[PERSON_NAME]"
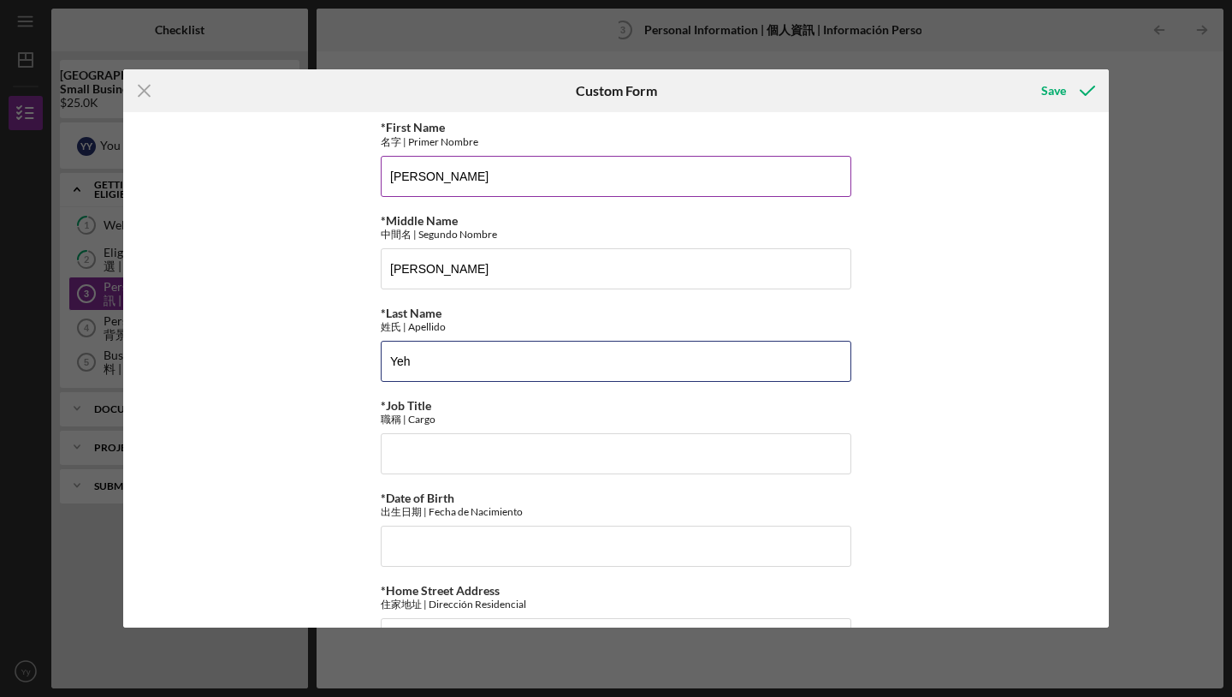
type input "Yeh"
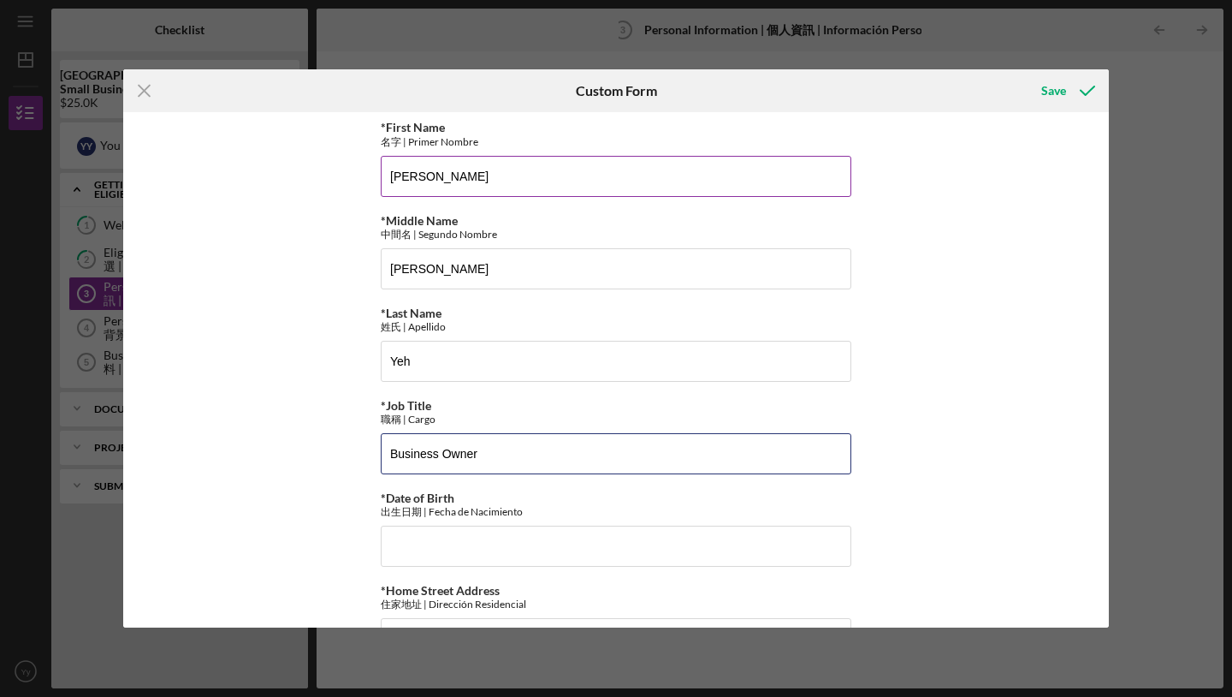
type input "Business Owner"
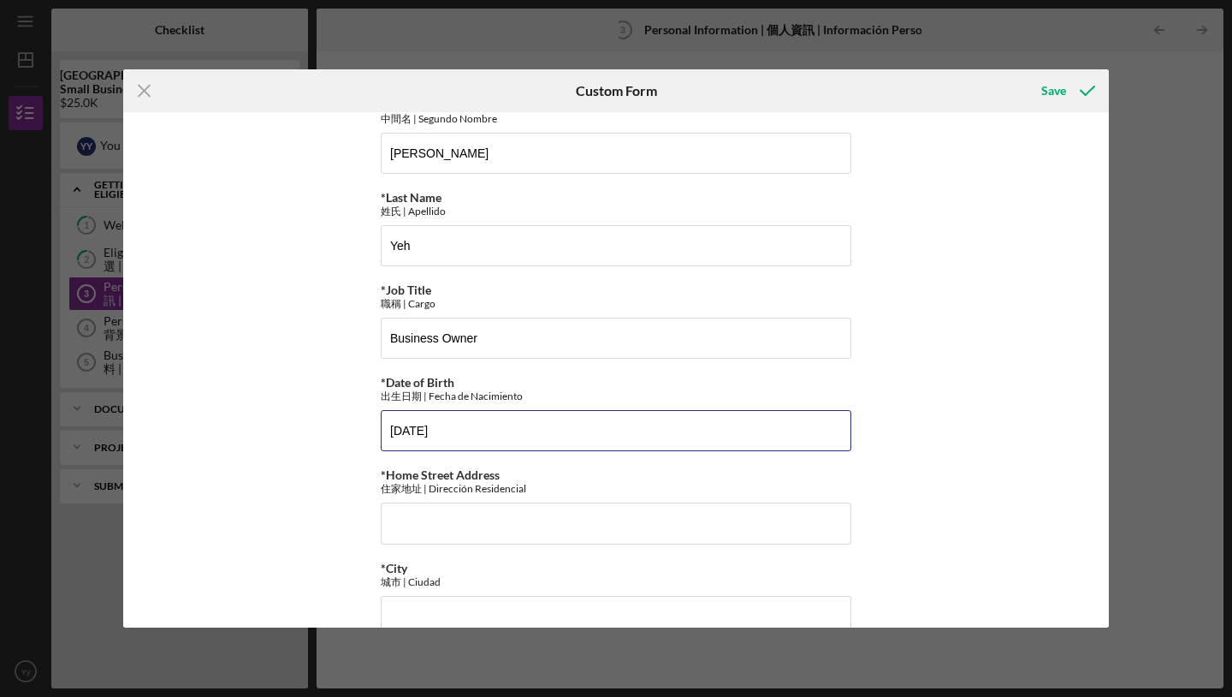
scroll to position [136, 0]
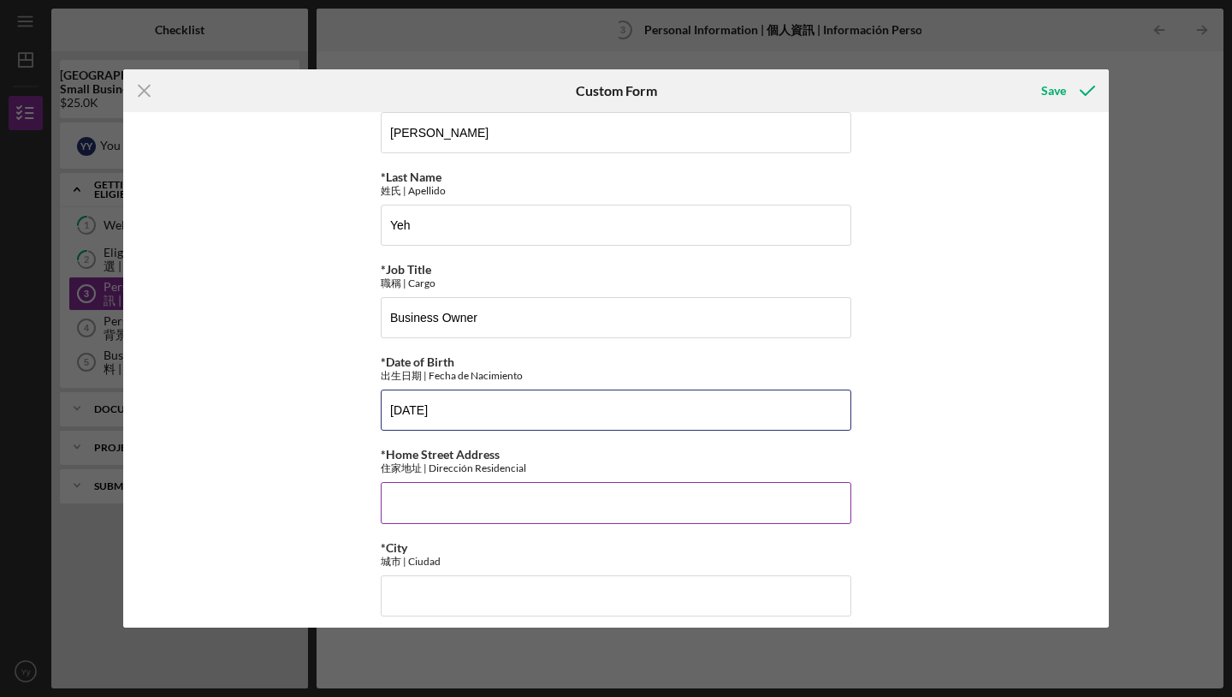
type input "[DATE]"
click at [545, 490] on input "*Home Street Address" at bounding box center [616, 502] width 471 height 41
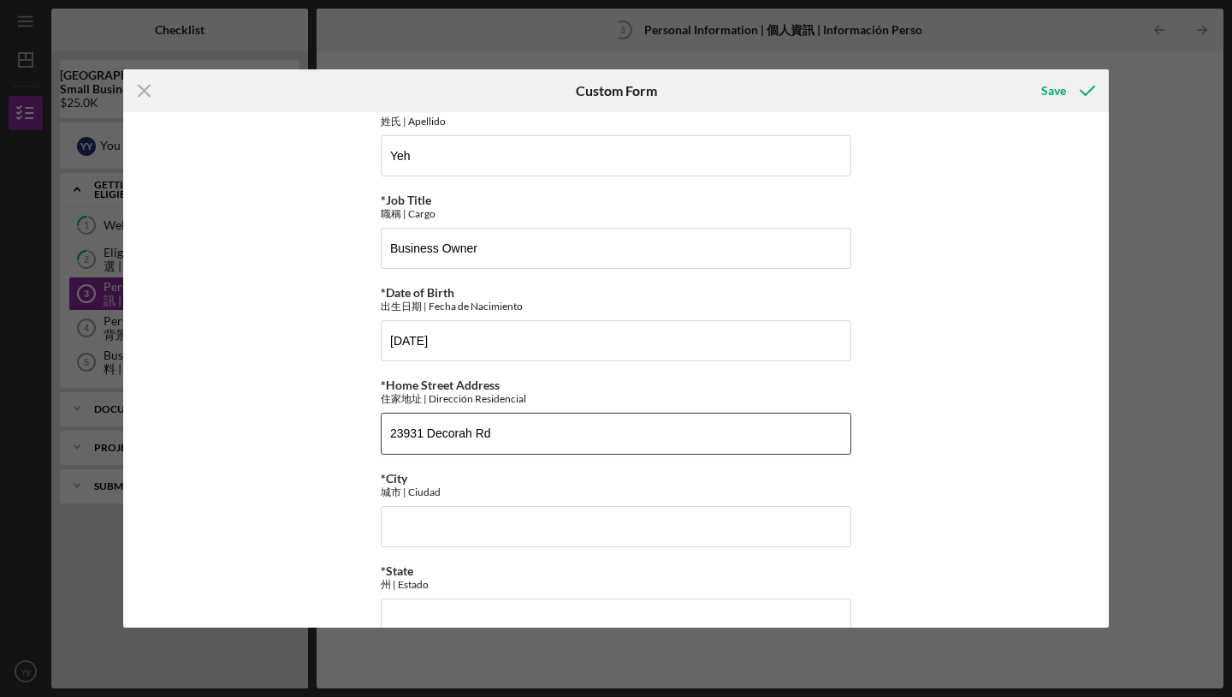
scroll to position [207, 0]
type input "23931 Decorah Rd"
click at [497, 525] on input "*City" at bounding box center [616, 524] width 471 height 41
type input "d"
type input "Diamond Bar"
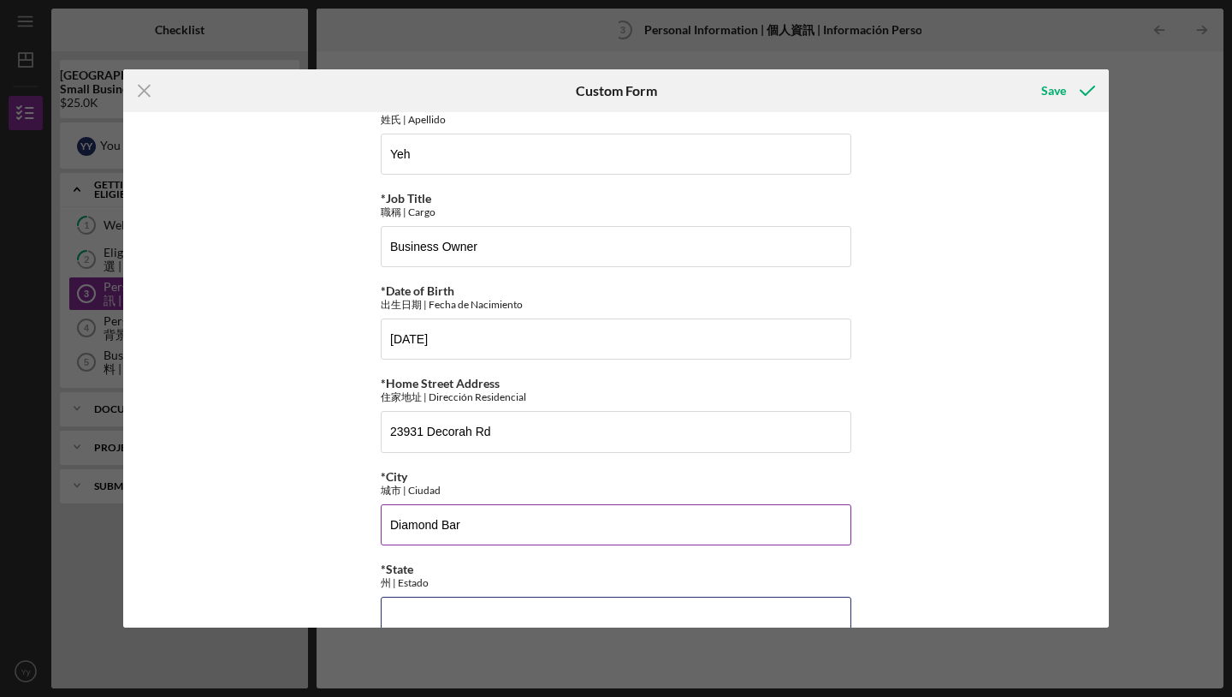
scroll to position [217, 0]
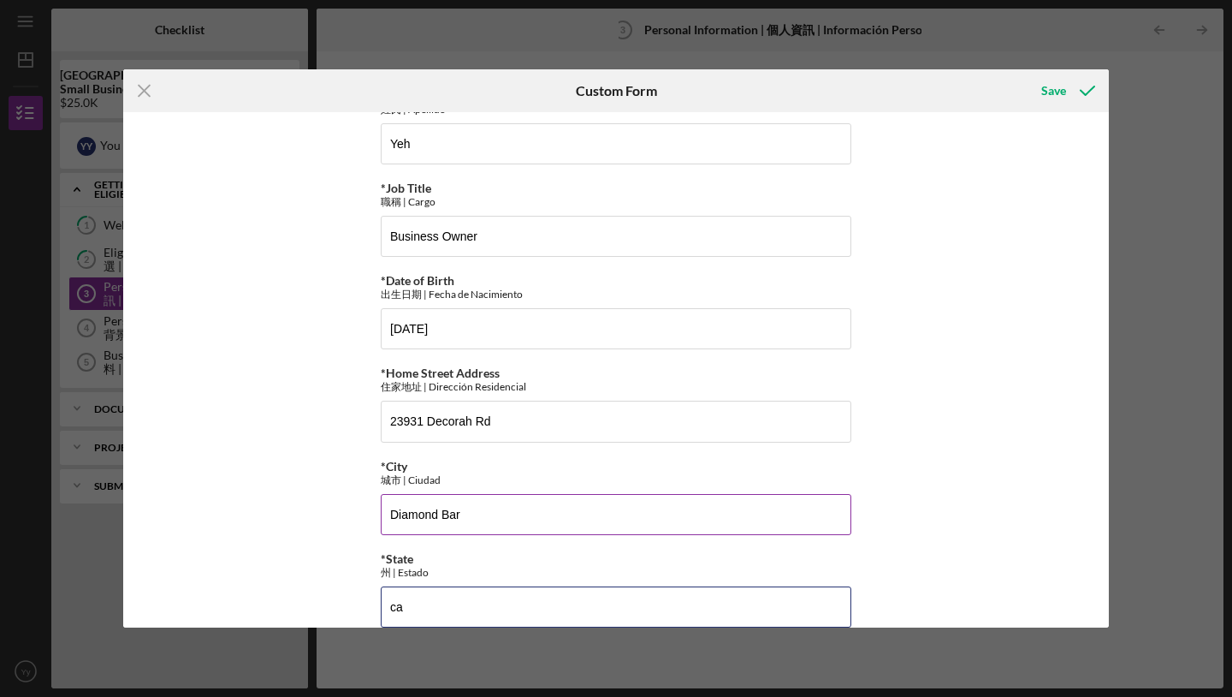
type input "c"
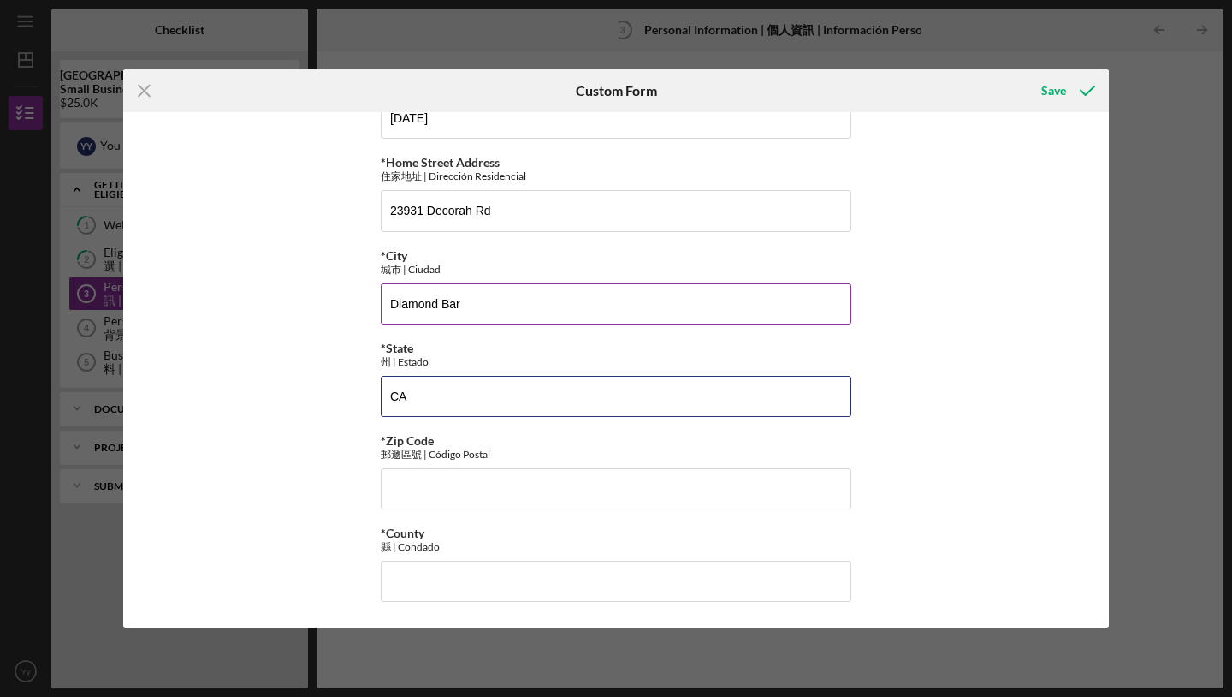
scroll to position [429, 0]
type input "CA"
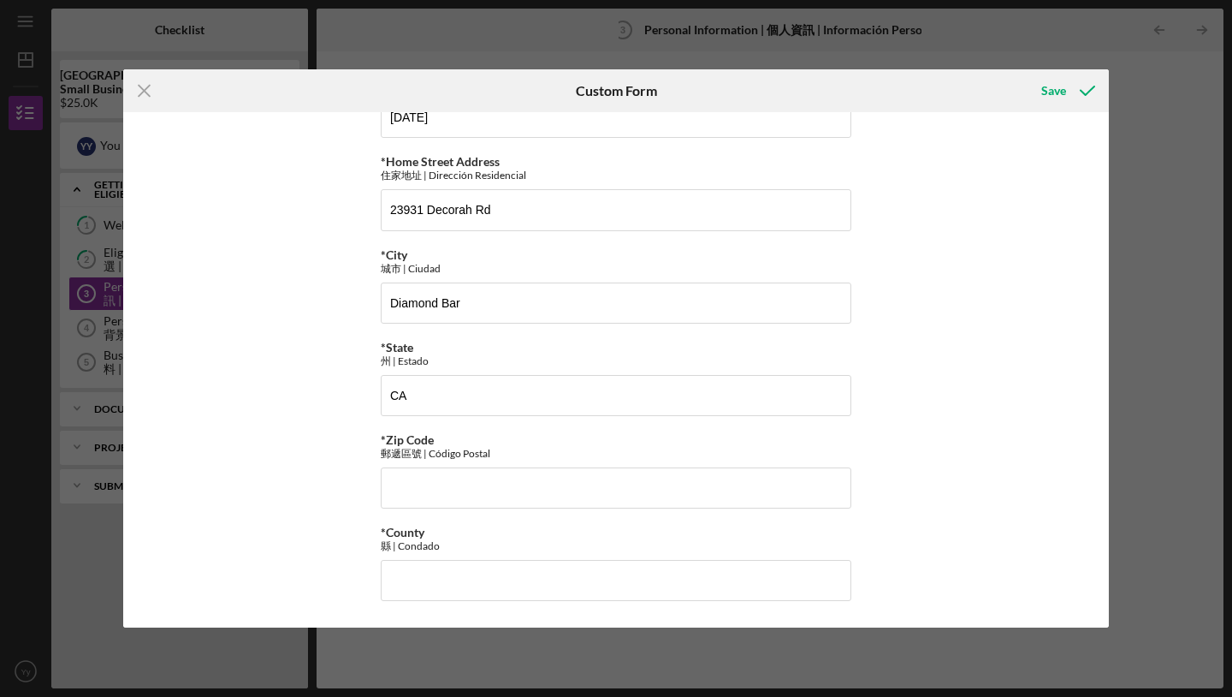
click at [406, 512] on div "*First Name 名字 | Primer Nombre Yan *Middle Name 中間名 | Segundo Nombre Deng *Last…" at bounding box center [616, 155] width 471 height 926
click at [410, 499] on input "*Zip Code" at bounding box center [616, 487] width 471 height 41
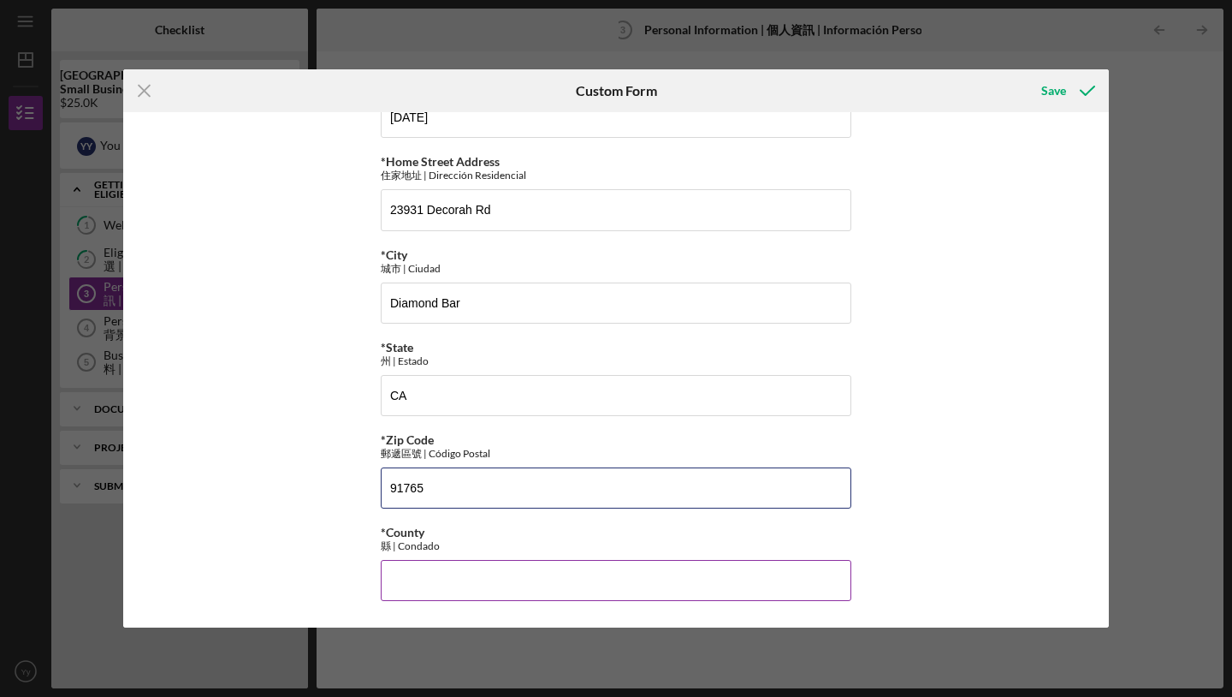
type input "91765"
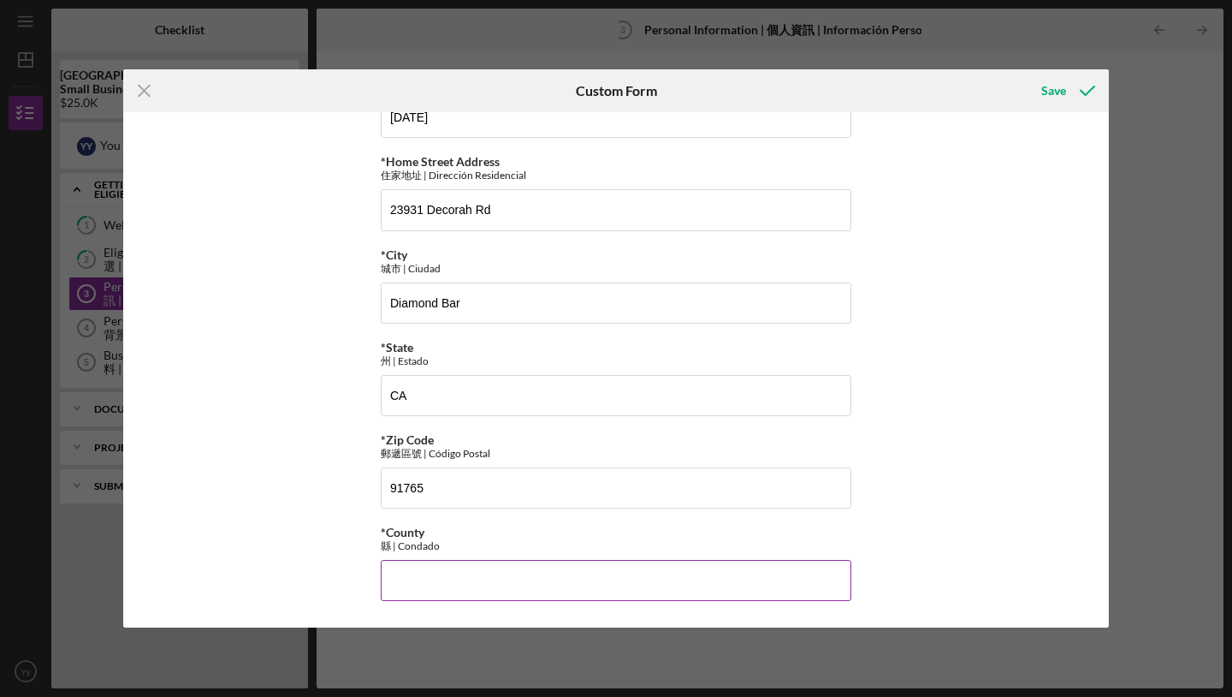
click at [423, 570] on input "*County" at bounding box center [616, 580] width 471 height 41
type input "l"
type input "[GEOGRAPHIC_DATA]"
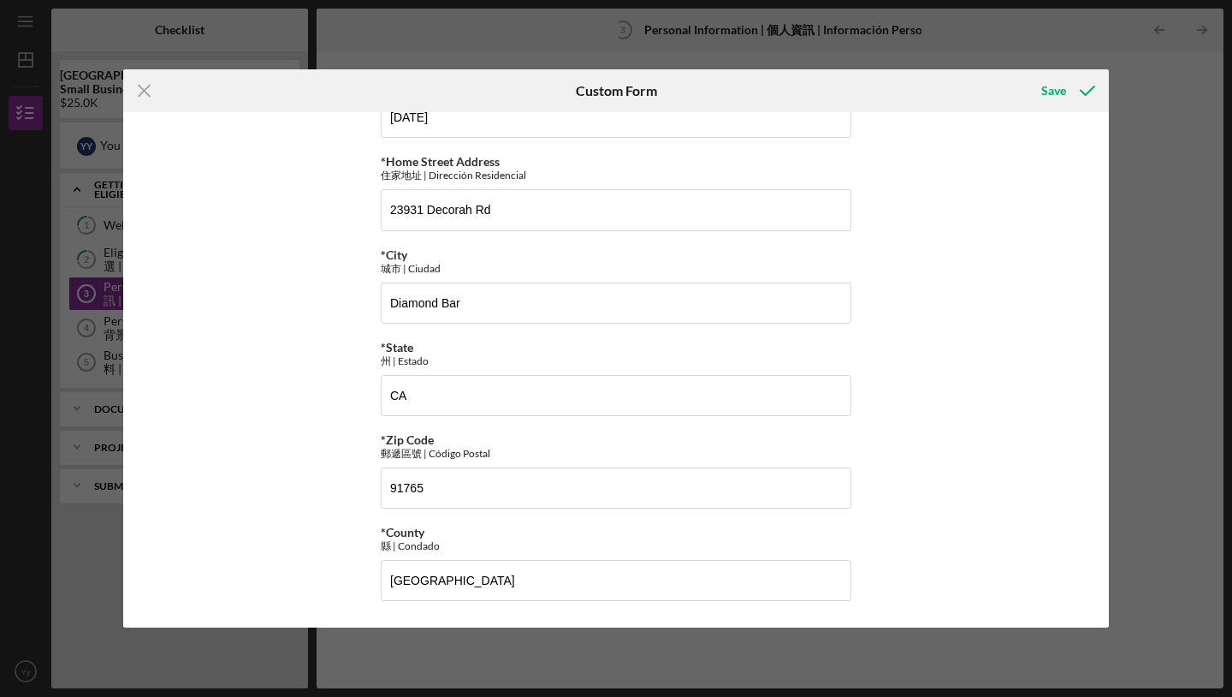
click at [968, 399] on div "*First Name 名字 | Primer Nombre Yan *Middle Name 中間名 | [PERSON_NAME] *Last Name …" at bounding box center [616, 369] width 986 height 514
click at [1058, 104] on div "Save" at bounding box center [1053, 91] width 25 height 34
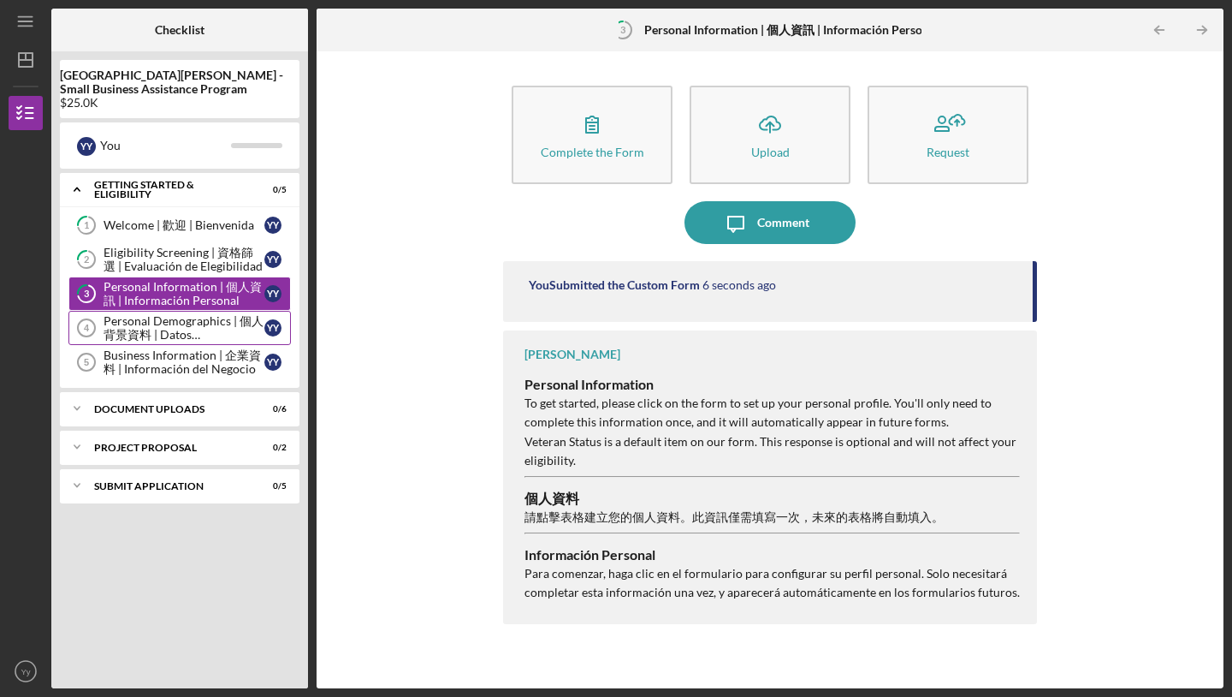
click at [198, 320] on div "Personal Demographics | 個人背景資料 | Datos Demográficos Personales" at bounding box center [184, 327] width 161 height 27
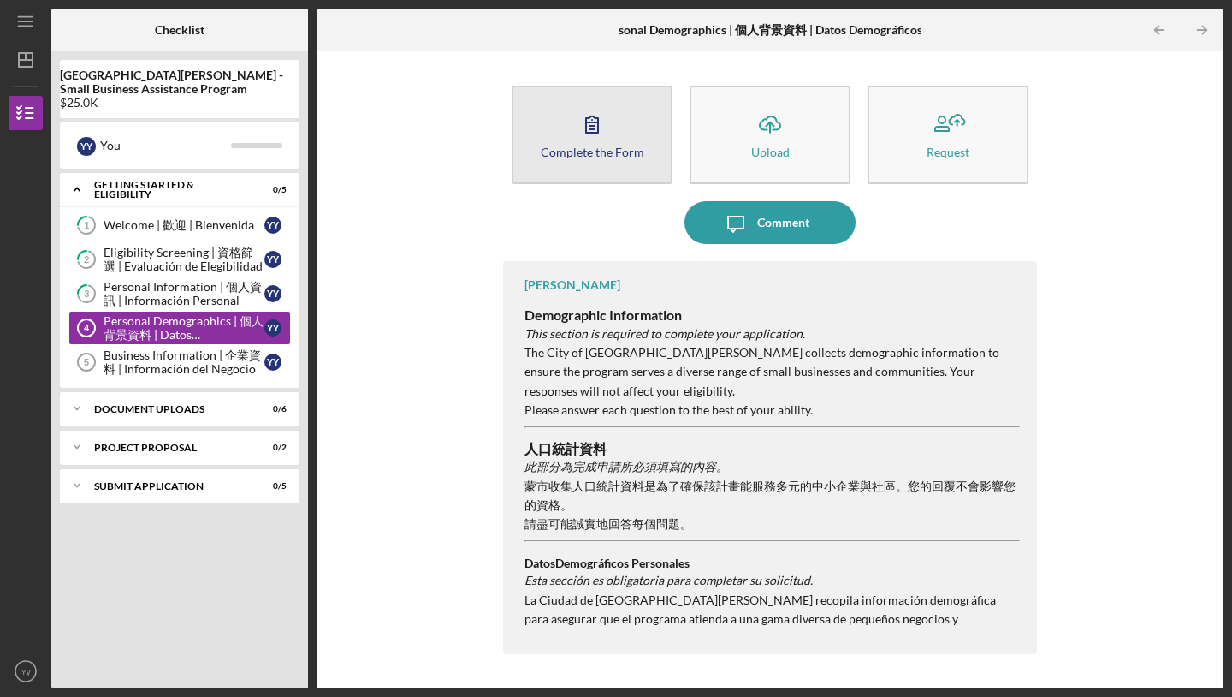
click at [608, 160] on button "Complete the Form Form" at bounding box center [592, 135] width 161 height 98
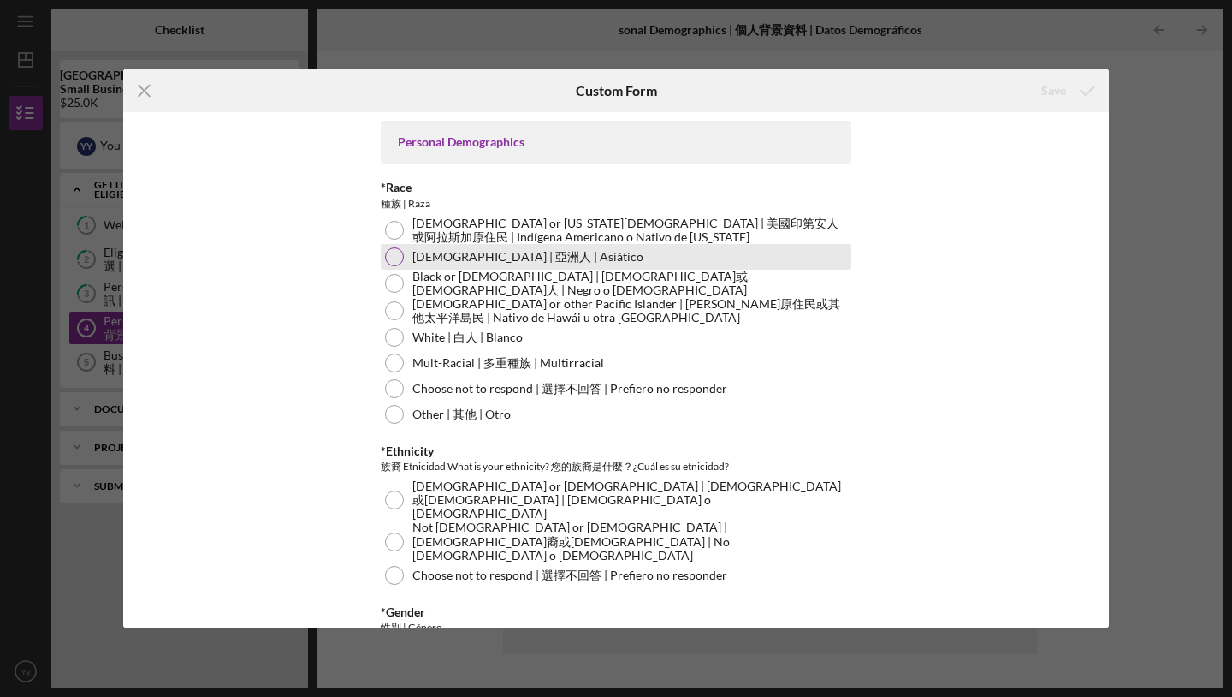
click at [396, 259] on div at bounding box center [394, 256] width 19 height 19
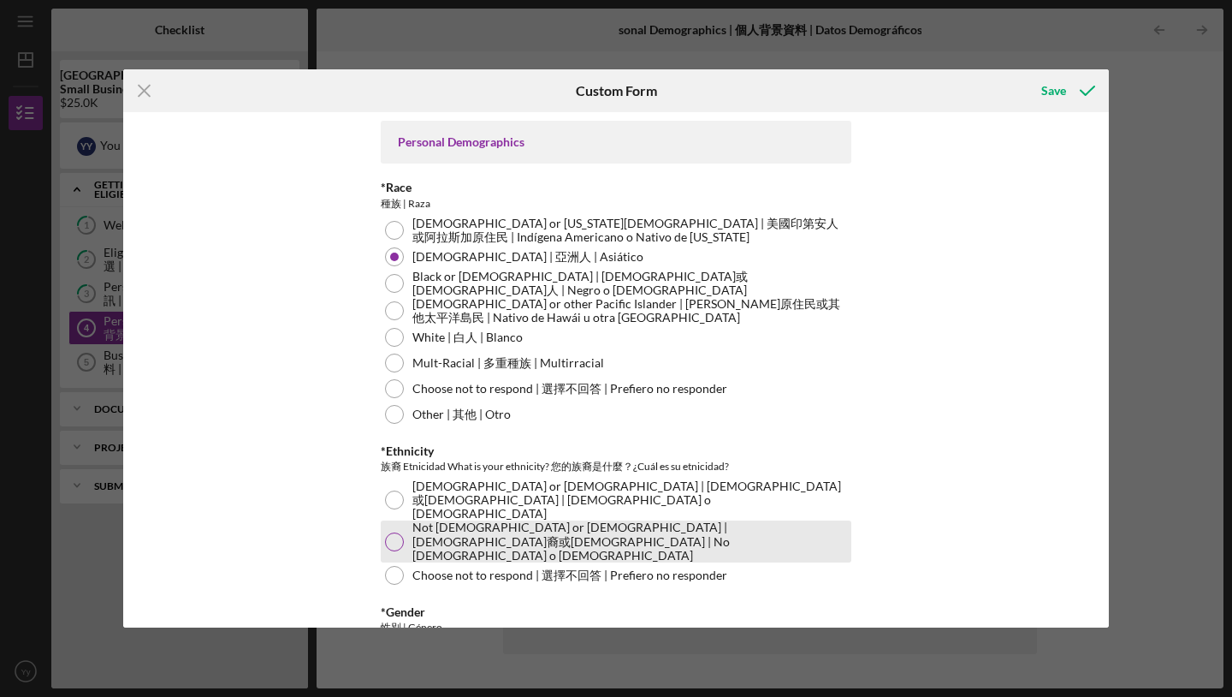
click at [394, 532] on div at bounding box center [394, 541] width 19 height 19
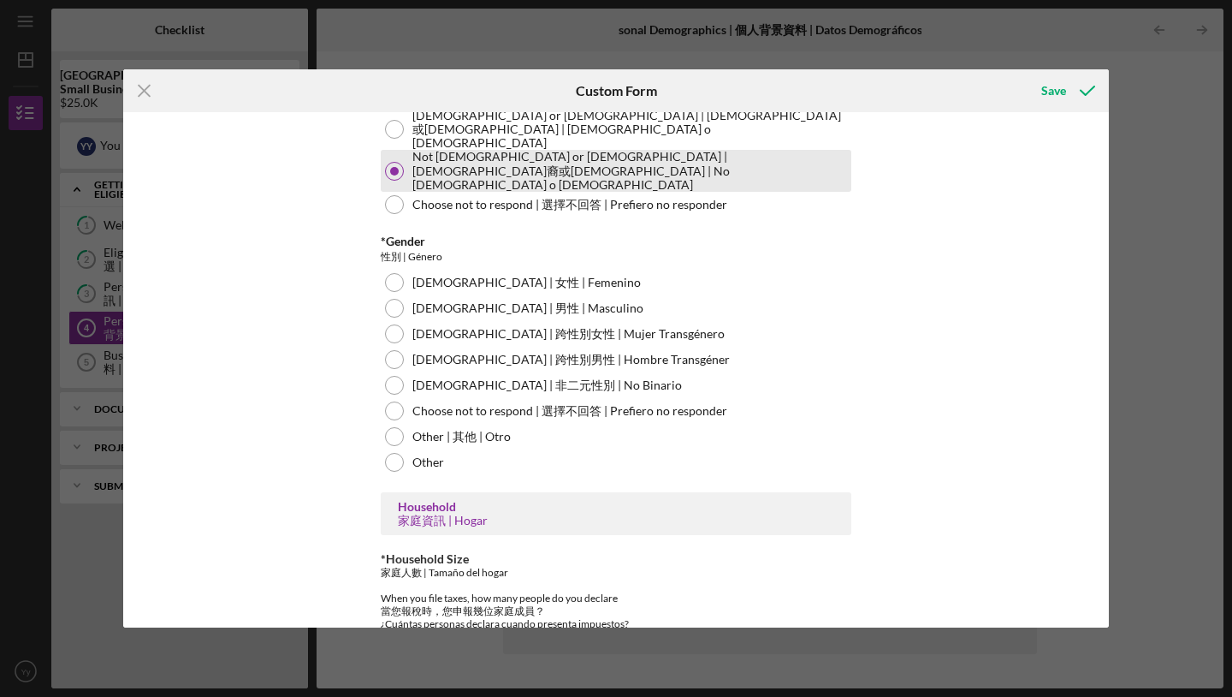
scroll to position [385, 0]
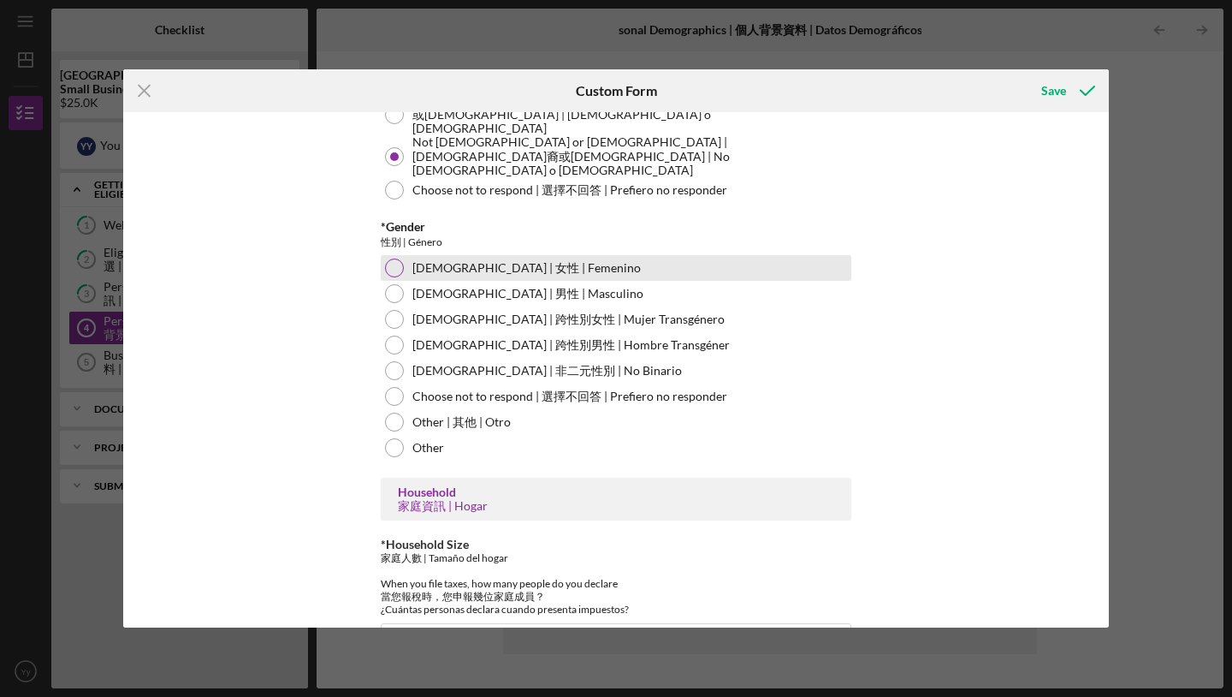
click at [399, 258] on div at bounding box center [394, 267] width 19 height 19
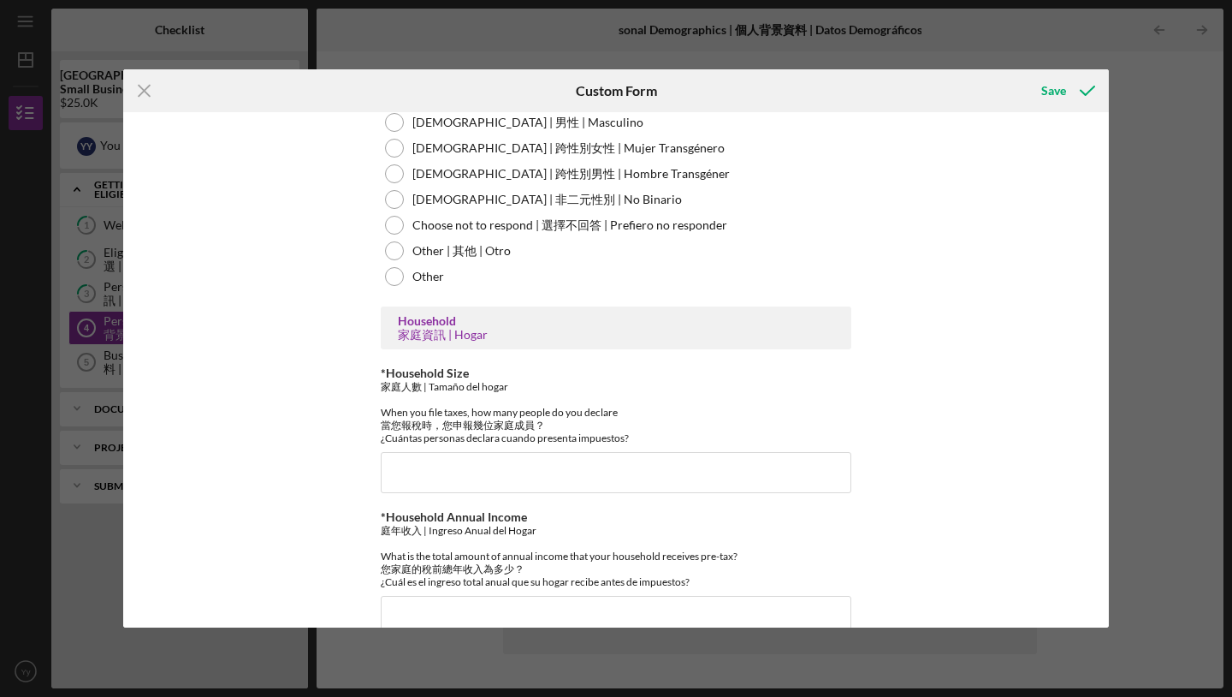
scroll to position [572, 0]
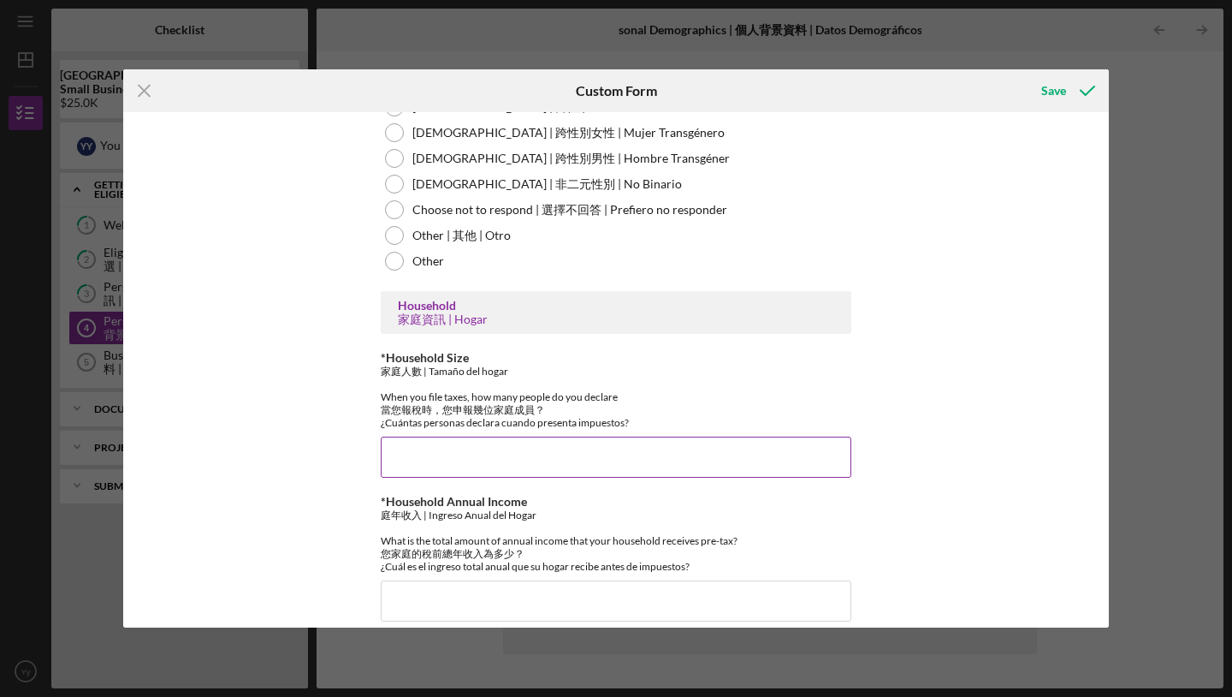
click at [402, 438] on input "*Household Size" at bounding box center [616, 456] width 471 height 41
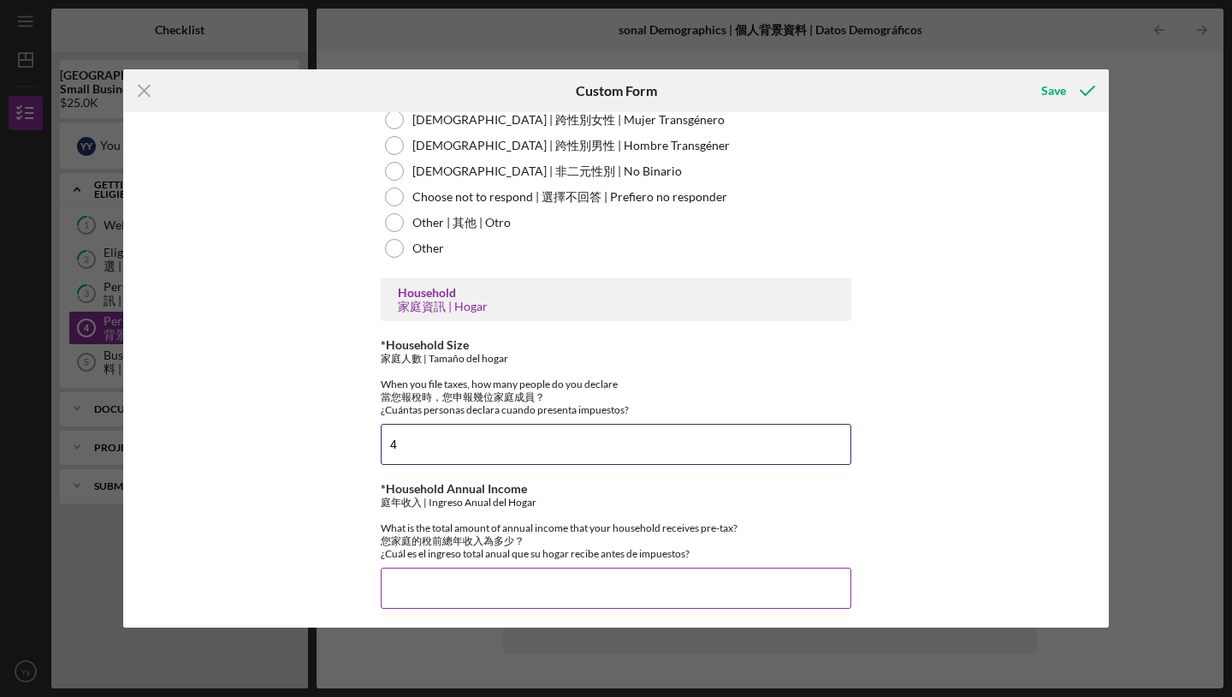
type input "4"
click at [708, 503] on div "庭年收入 | Ingreso Anual del Hogar What is the total amount of annual income that y…" at bounding box center [616, 527] width 471 height 64
click at [631, 583] on input "*Household Annual Income" at bounding box center [616, 587] width 471 height 41
type input "$6"
type input "$80,000"
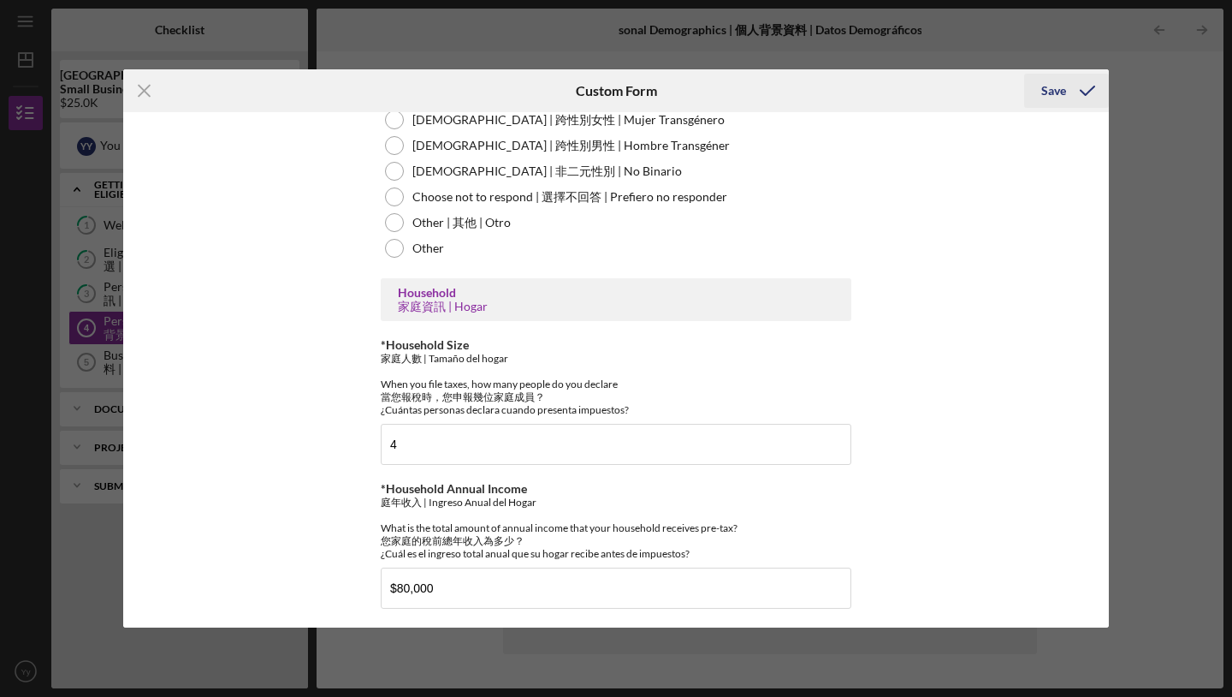
click at [1060, 100] on div "Save" at bounding box center [1053, 91] width 25 height 34
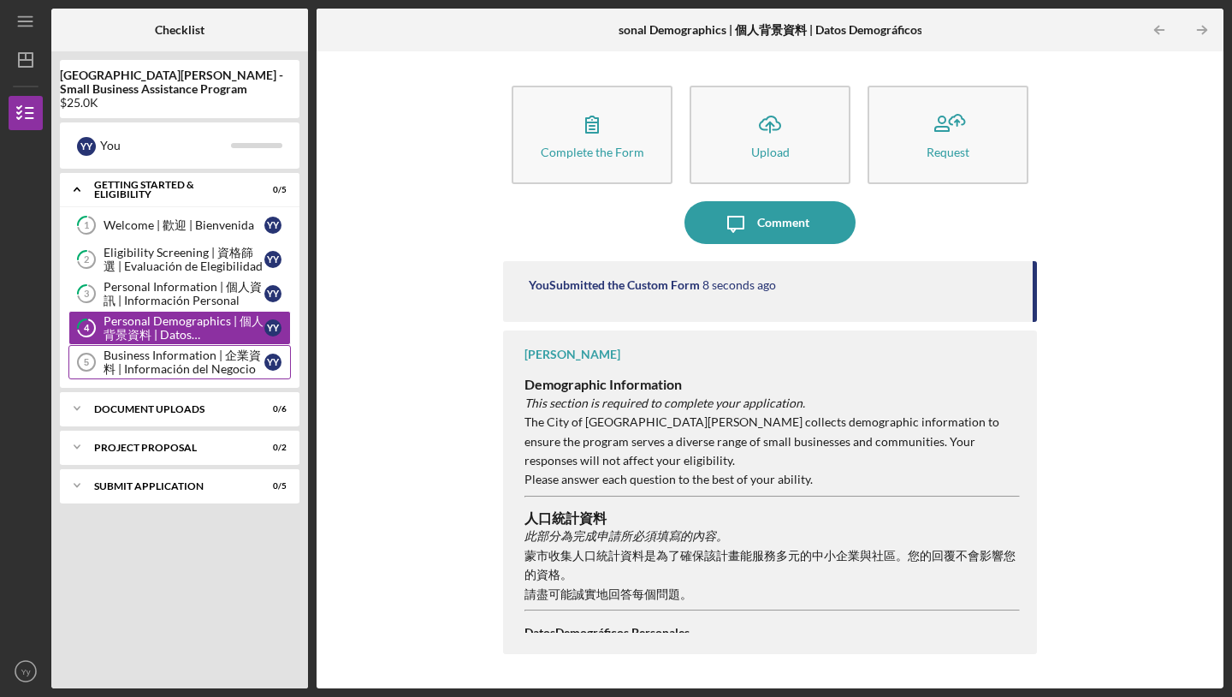
click at [204, 357] on div "Business Information | 企業資料 | Información del Negocio" at bounding box center [184, 361] width 161 height 27
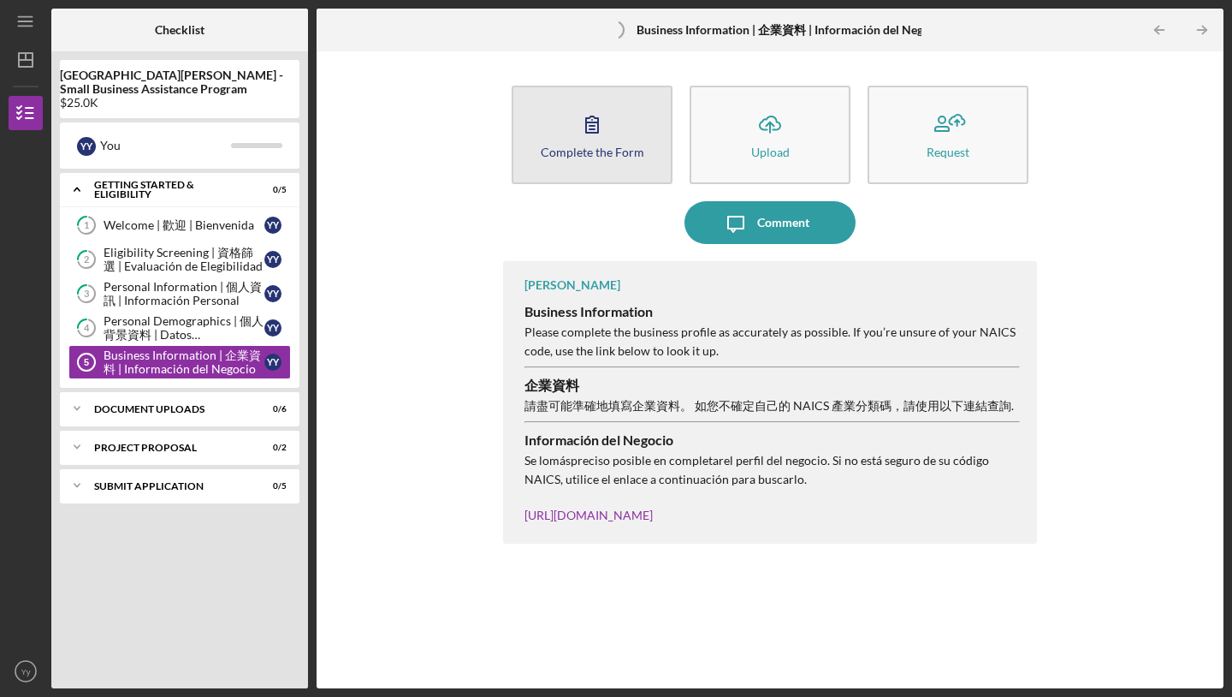
click at [561, 145] on div "Complete the Form" at bounding box center [593, 151] width 104 height 13
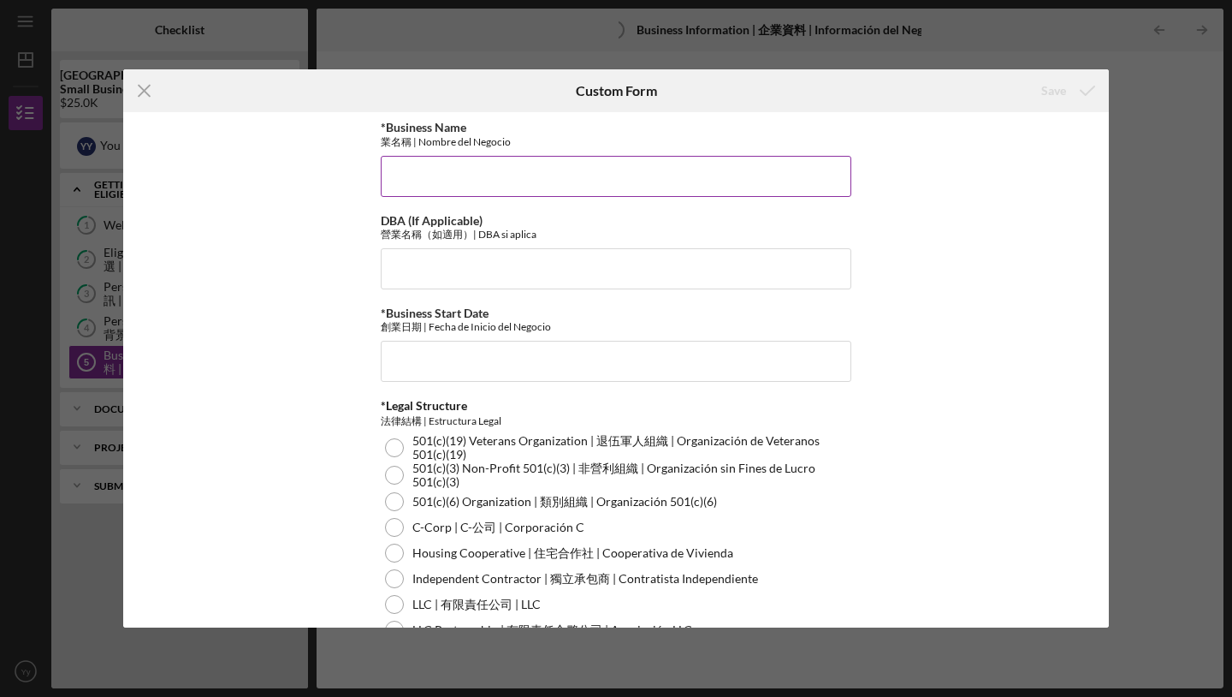
click at [553, 178] on input "*Business Name" at bounding box center [616, 176] width 471 height 41
type input "SACHI LAN"
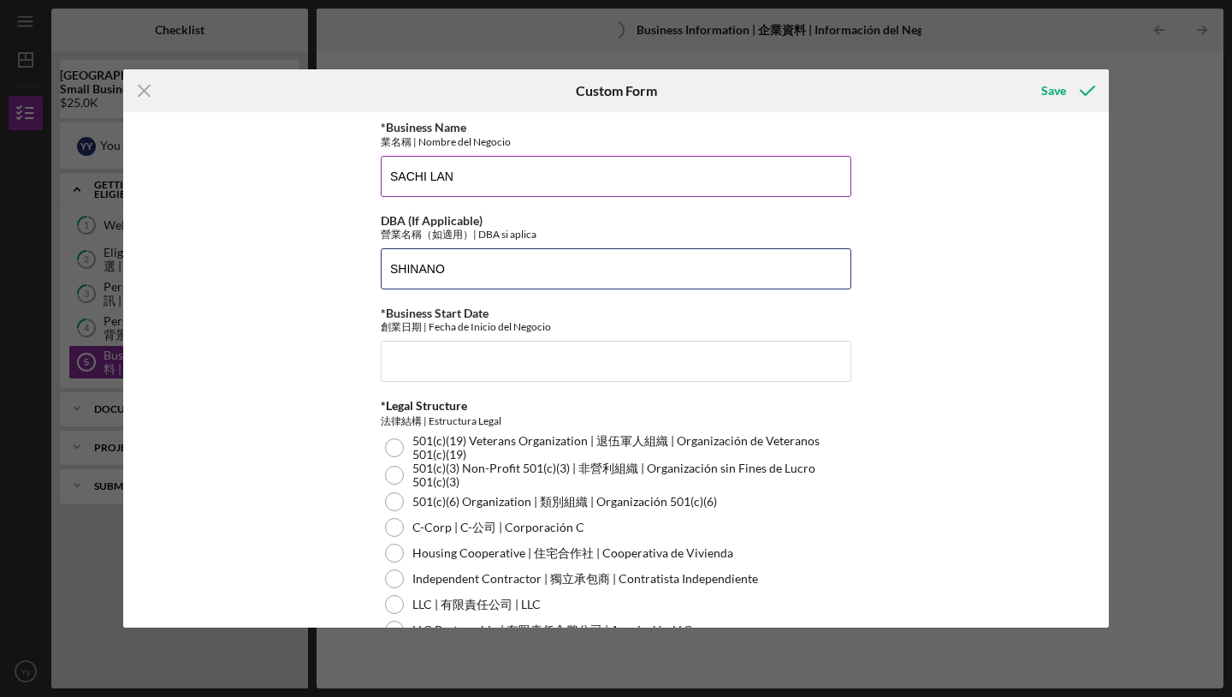
type input "SHINANO"
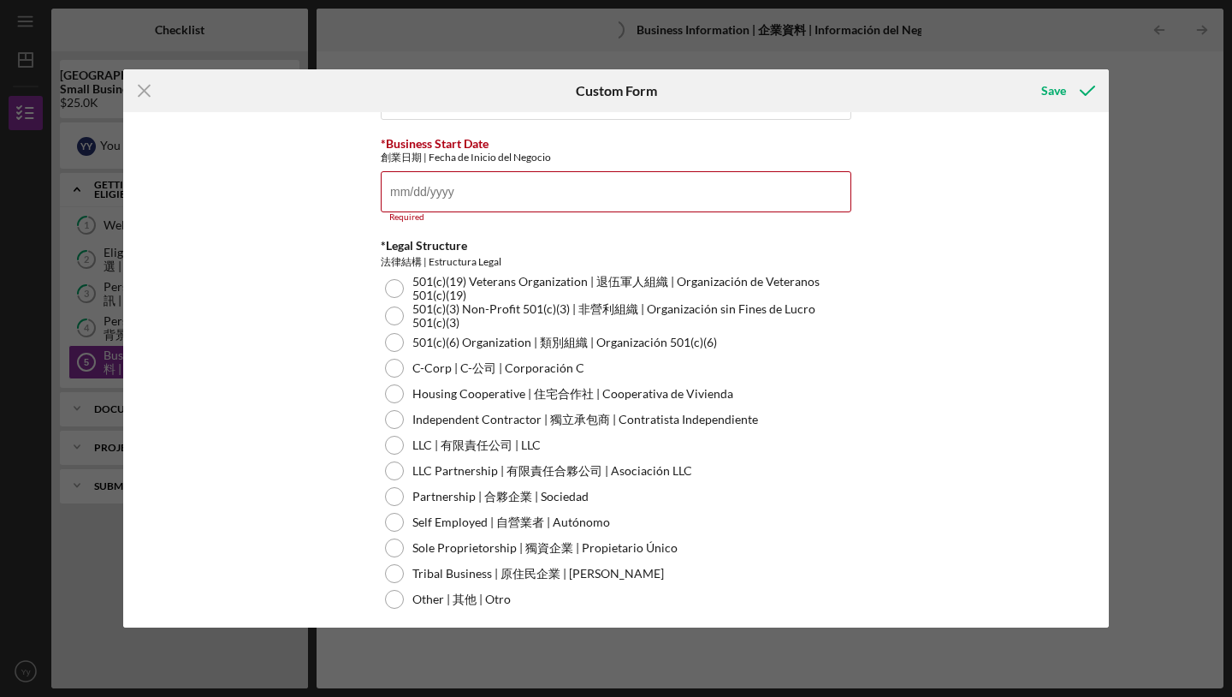
scroll to position [192, 0]
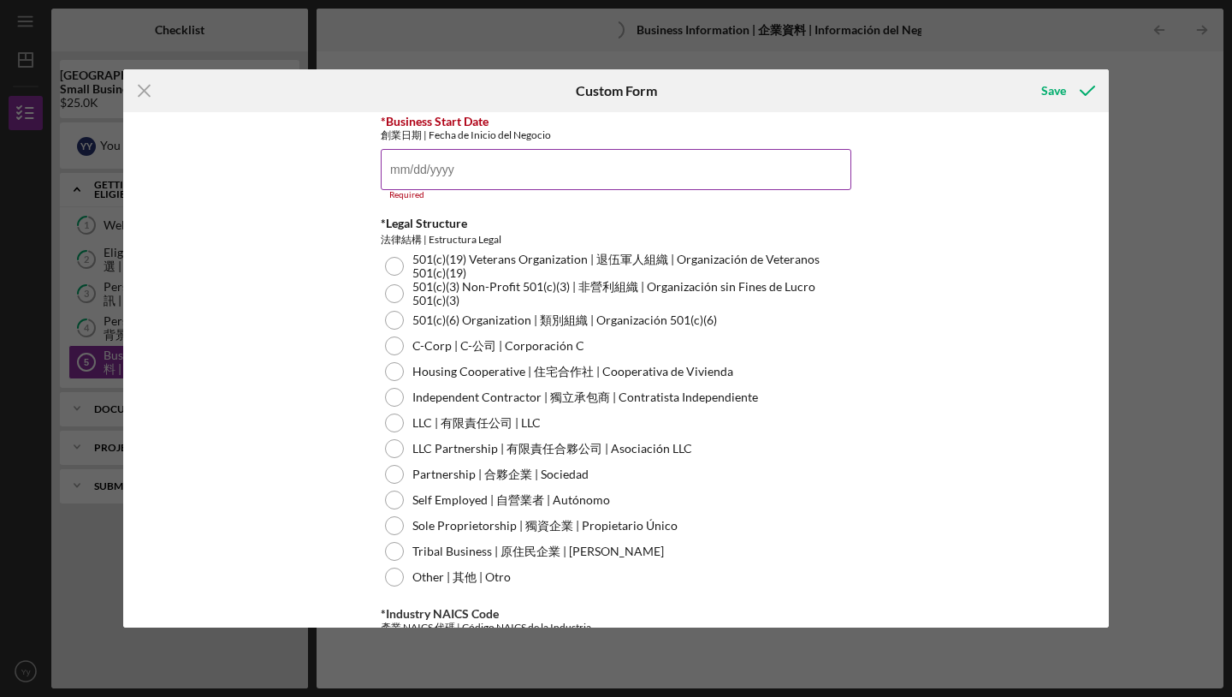
click at [588, 166] on input "*Business Start Date" at bounding box center [616, 169] width 471 height 41
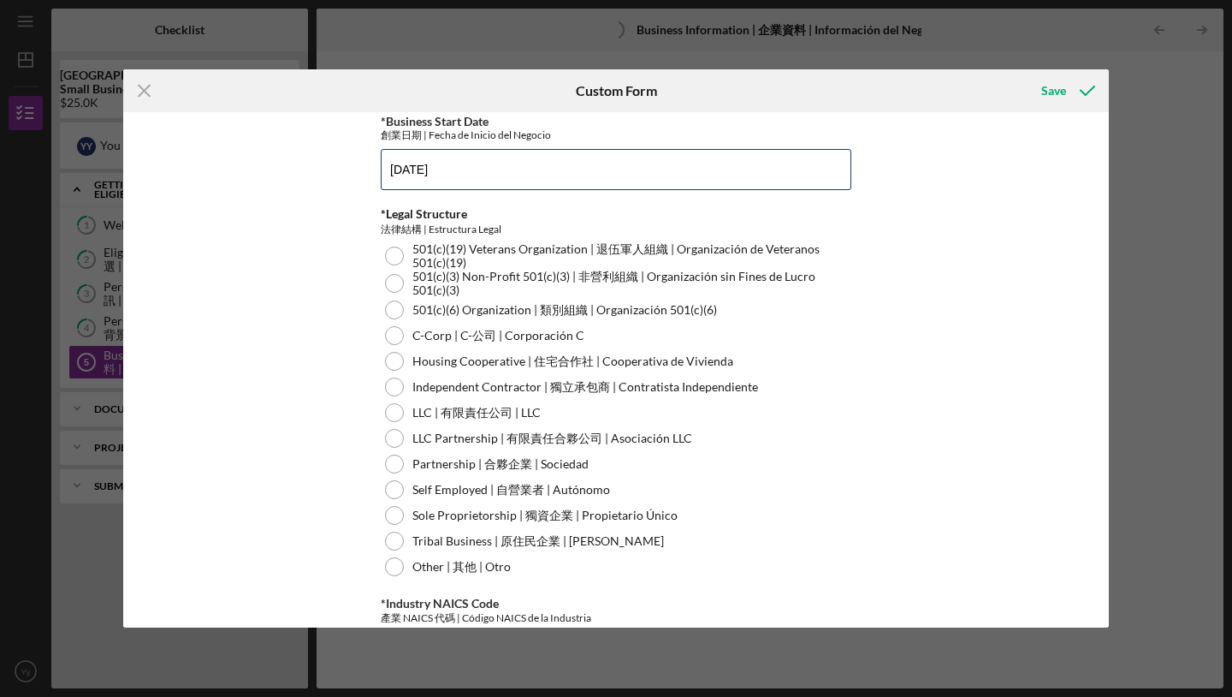
type input "[DATE]"
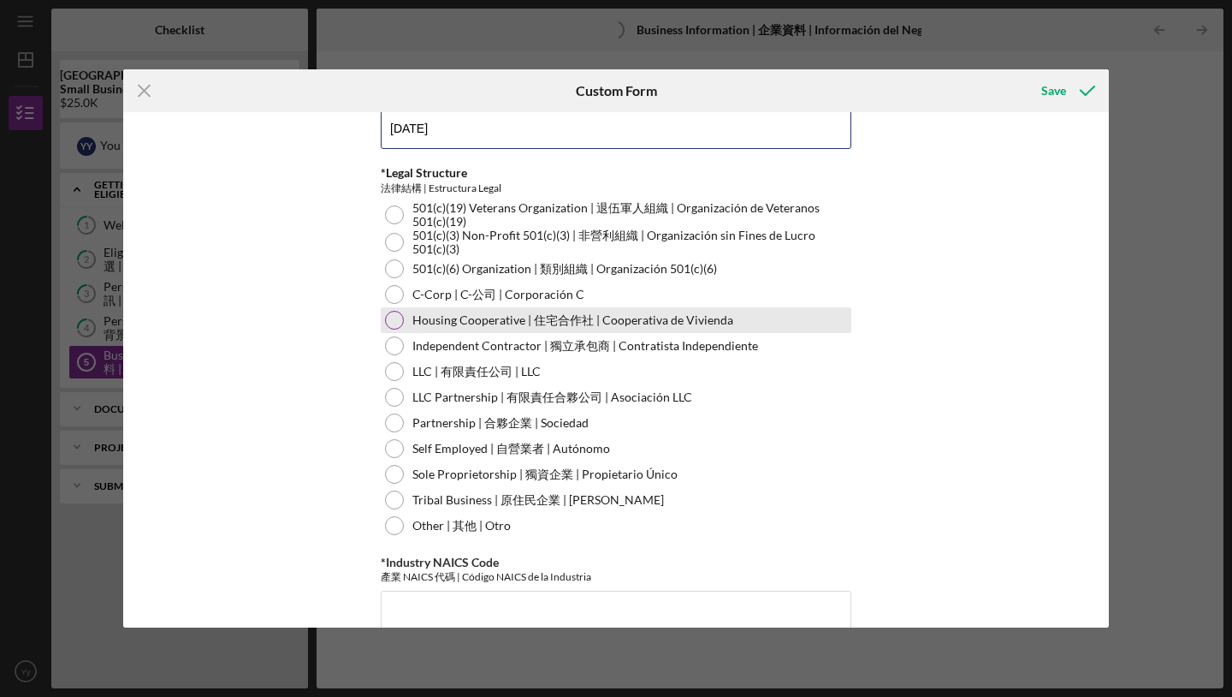
scroll to position [230, 0]
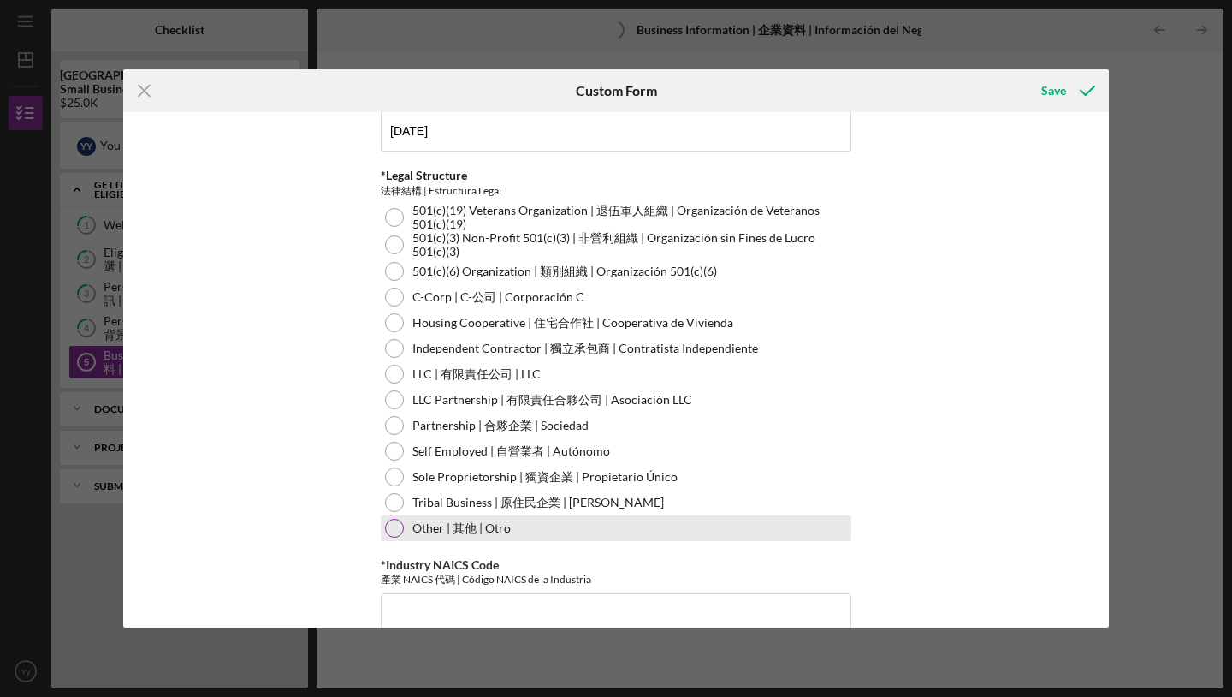
click at [400, 530] on div "Other | 其他 | Otro" at bounding box center [616, 528] width 471 height 26
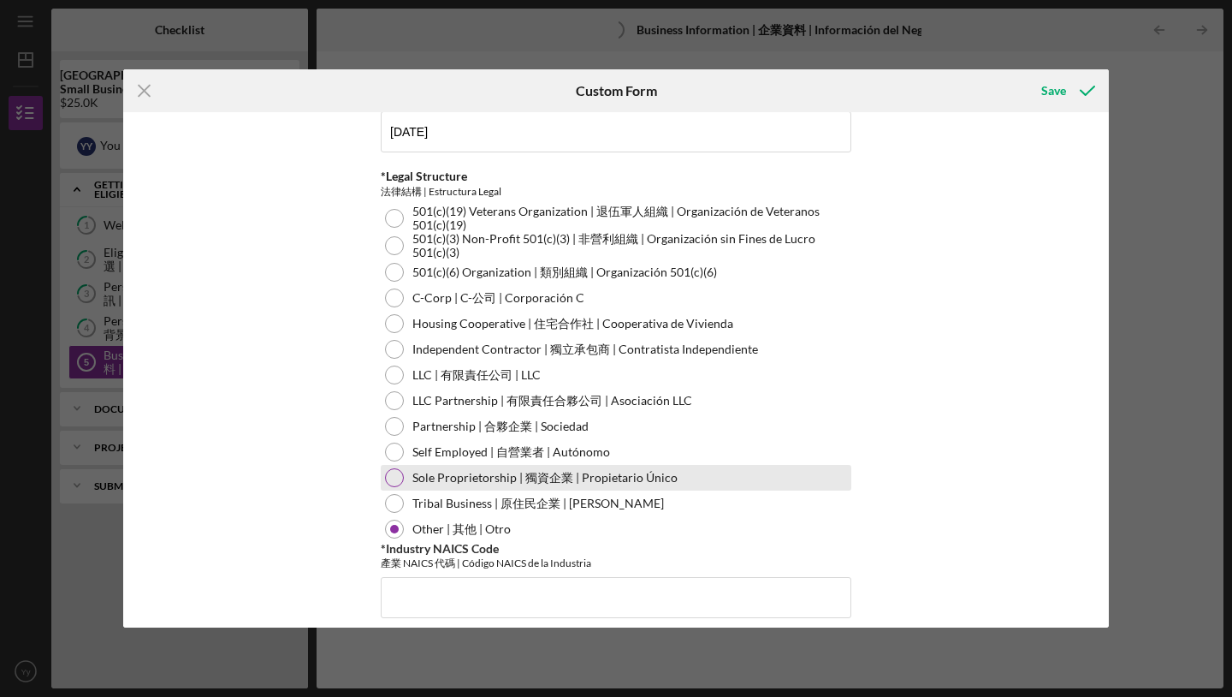
scroll to position [228, 0]
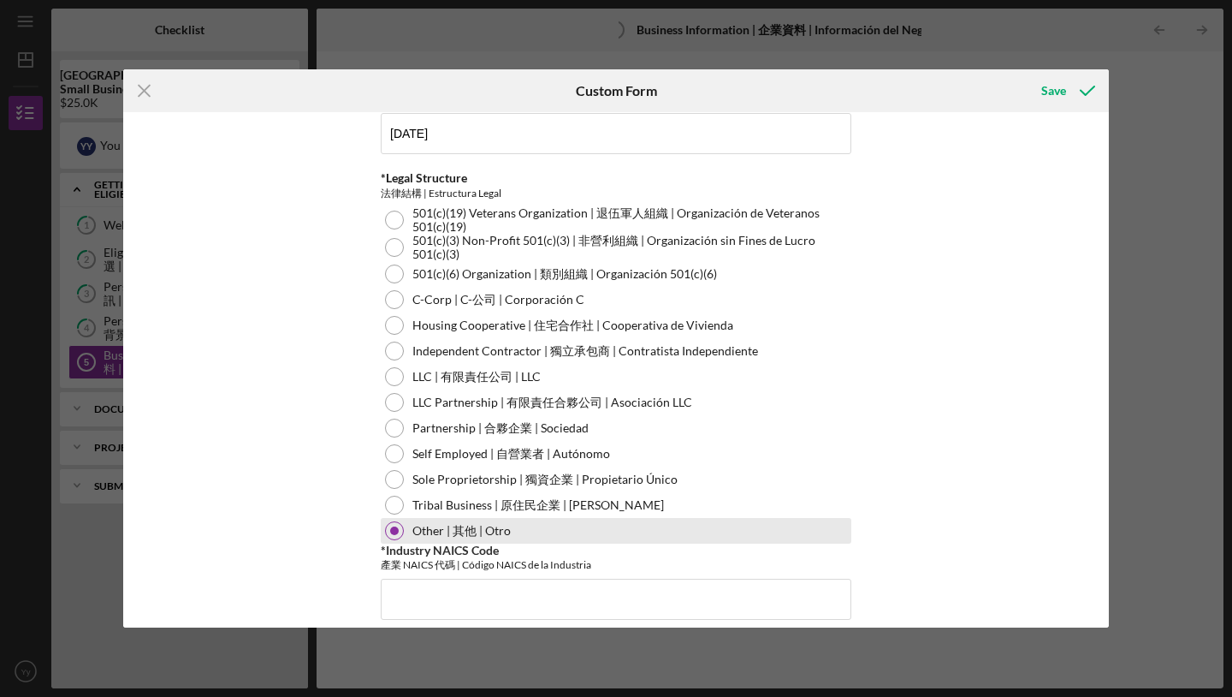
click at [394, 531] on div at bounding box center [394, 530] width 9 height 9
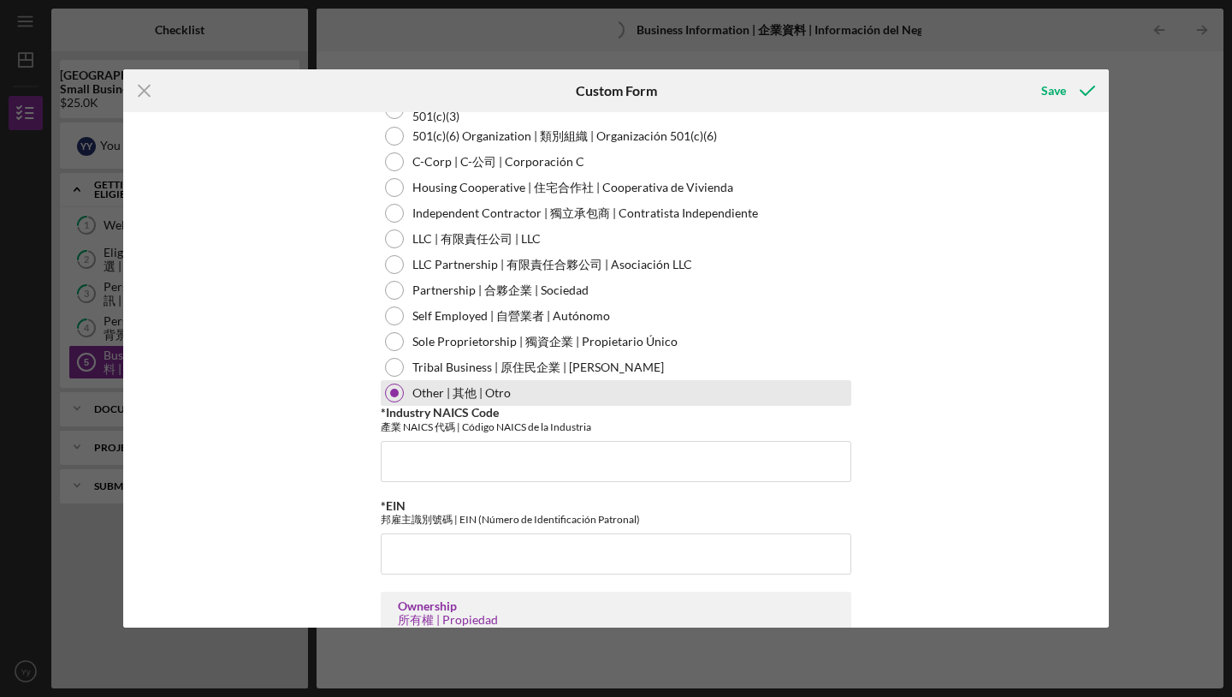
scroll to position [367, 0]
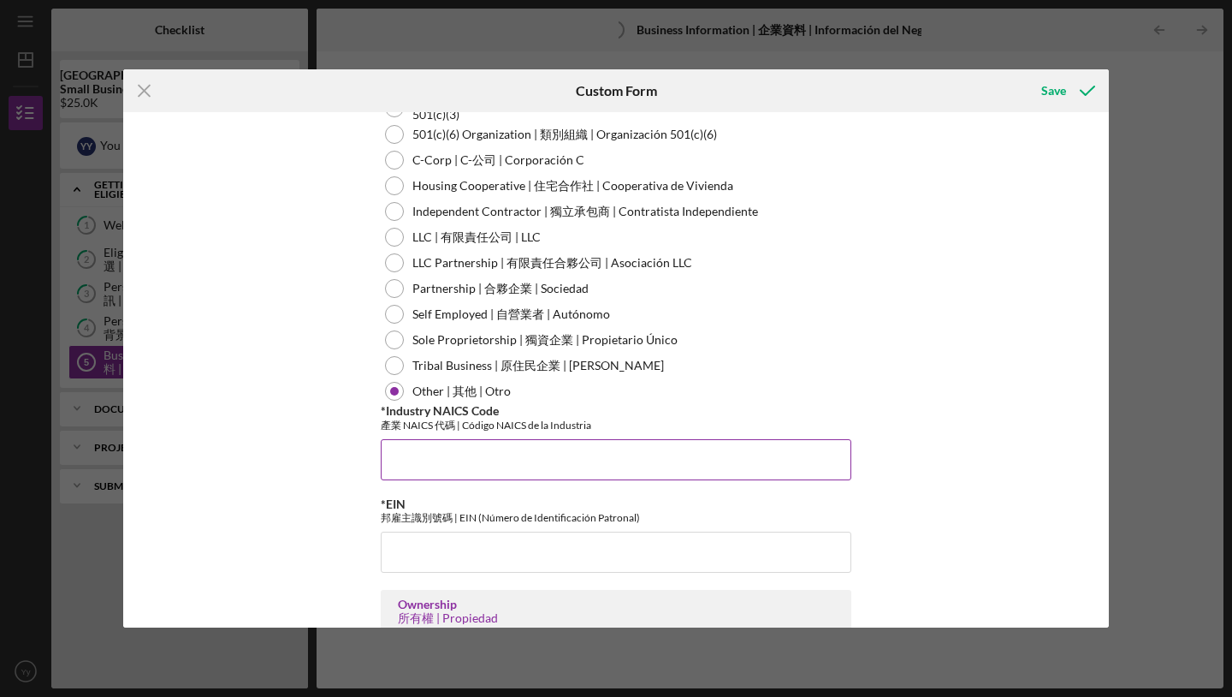
click at [534, 465] on input "*Industry NAICS Code" at bounding box center [616, 459] width 471 height 41
click at [919, 479] on div "*Business Name 業名稱 | Nombre del Negocio SACHI LAN DBA (If Applicable) 營業名稱（如適用）…" at bounding box center [616, 369] width 986 height 514
drag, startPoint x: 440, startPoint y: 467, endPoint x: 376, endPoint y: 465, distance: 64.2
click at [376, 465] on div "*Business Name 業名稱 | Nombre del Negocio SACHI LAN DBA (If Applicable) 營業名稱（如適用）…" at bounding box center [616, 369] width 986 height 514
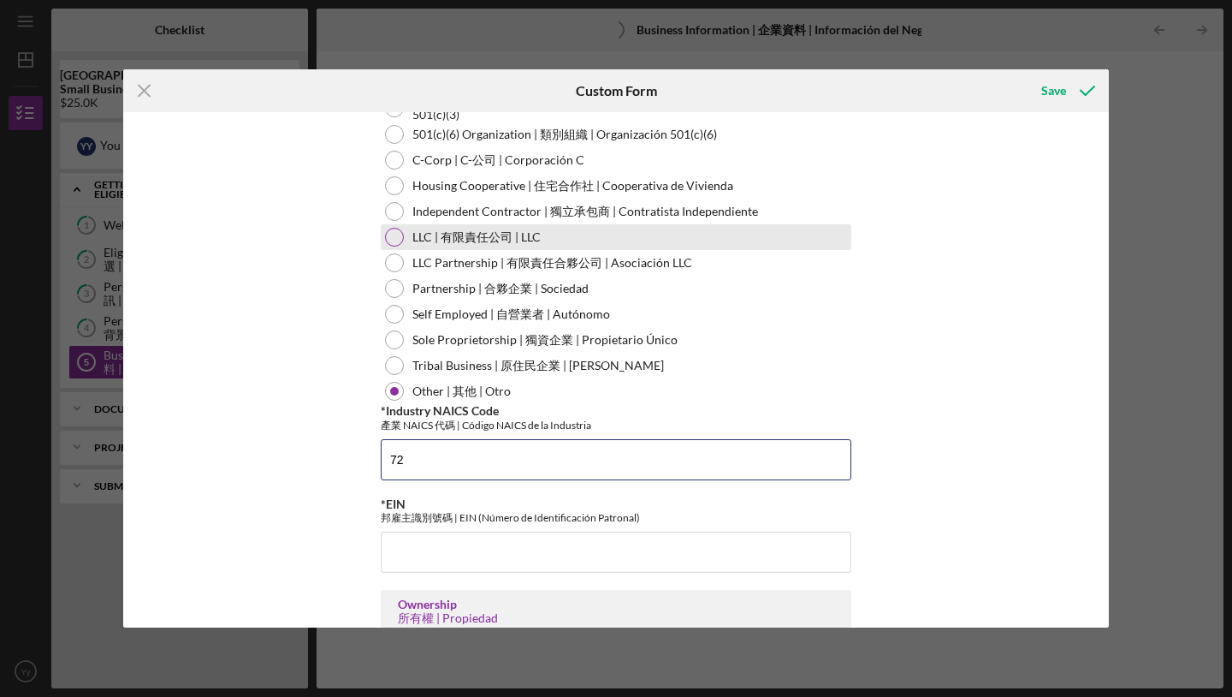
type input "7"
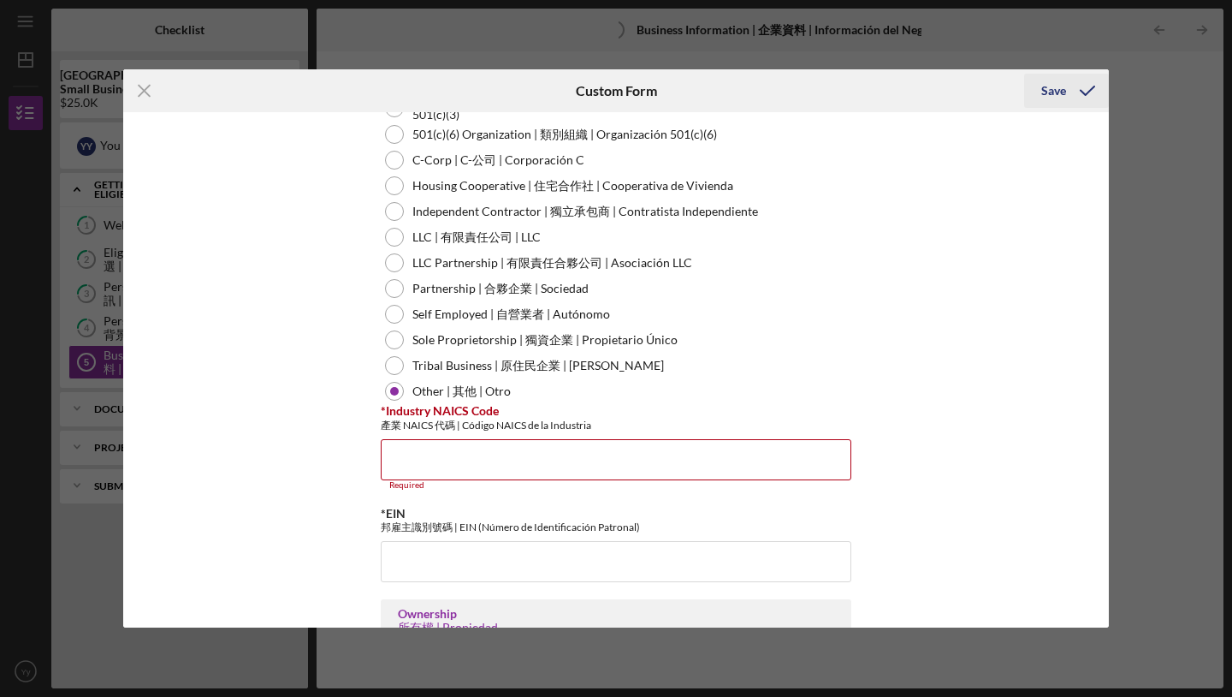
click at [1055, 96] on div "Save" at bounding box center [1053, 91] width 25 height 34
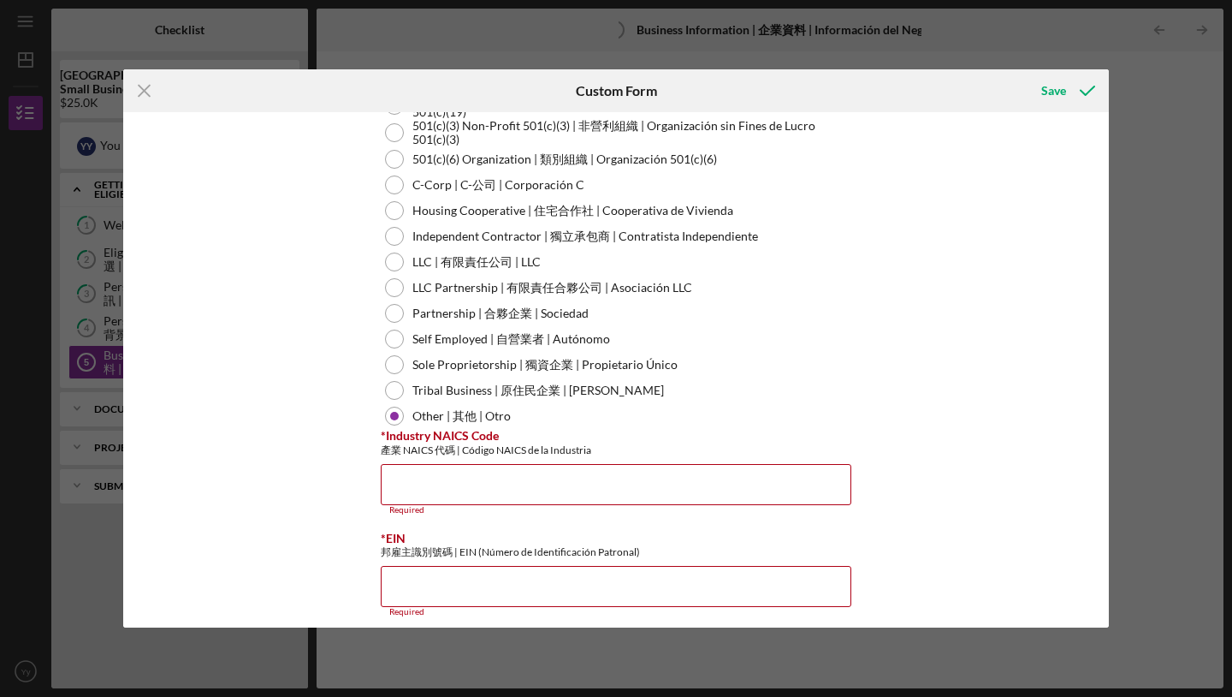
scroll to position [345, 0]
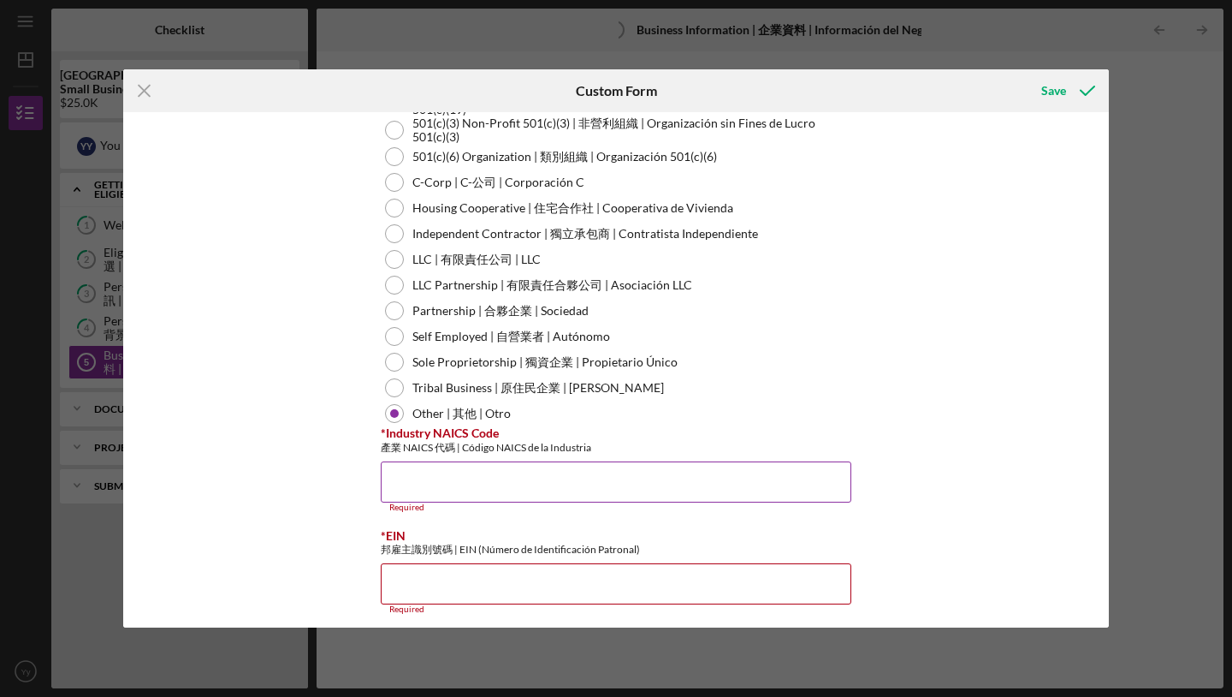
click at [553, 490] on input "*Industry NAICS Code" at bounding box center [616, 481] width 471 height 41
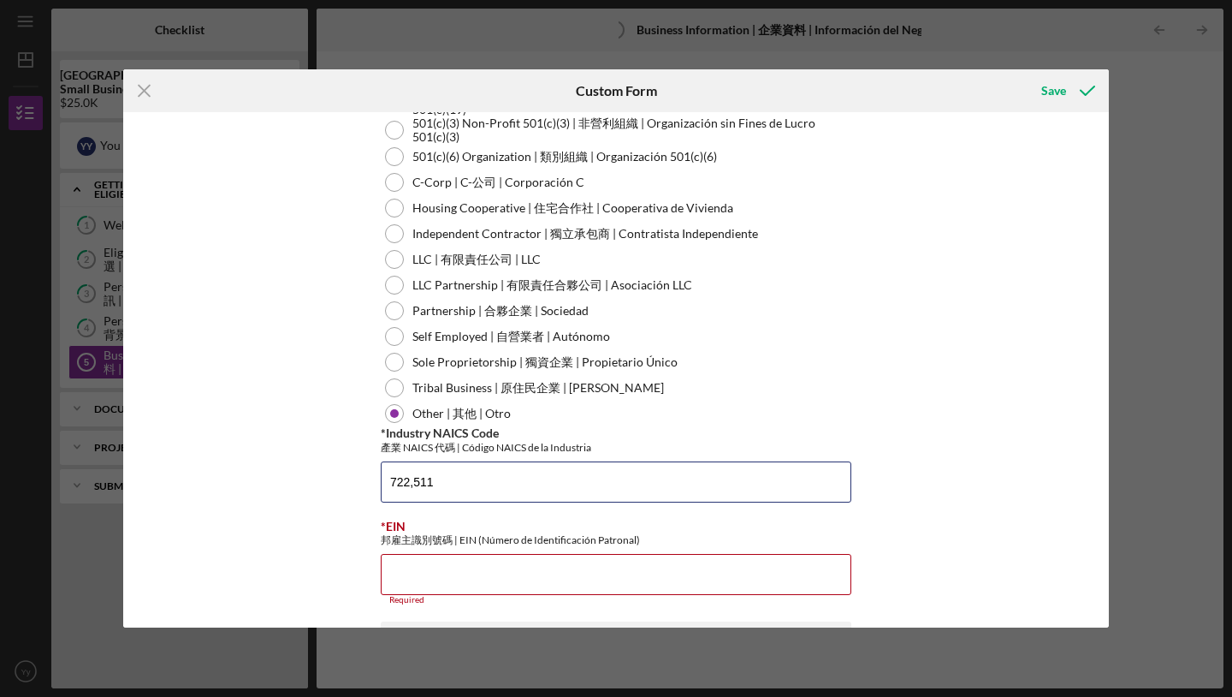
type input "722,511"
click at [940, 426] on div "*Business Name 業名稱 | Nombre del Negocio SACHI LAN DBA (If Applicable) 營業名稱（如適用）…" at bounding box center [616, 369] width 986 height 514
click at [939, 426] on div "*Business Name 業名稱 | Nombre del Negocio SACHI LAN DBA (If Applicable) 營業名稱（如適用）…" at bounding box center [616, 369] width 986 height 514
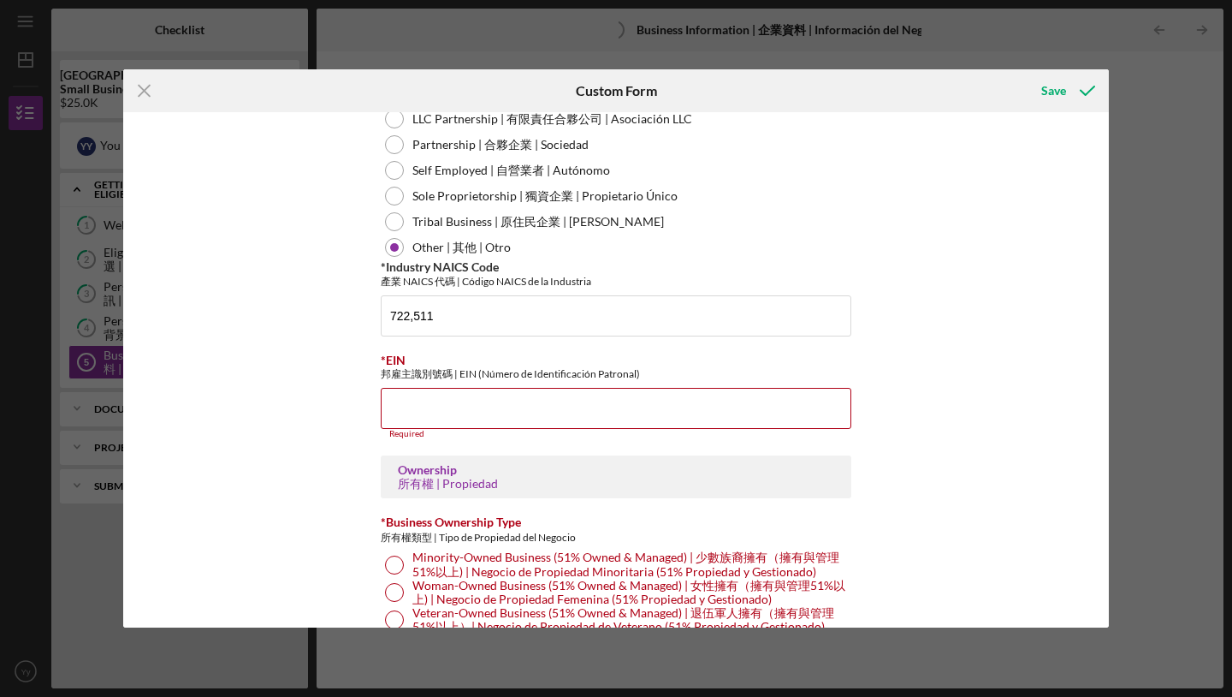
scroll to position [519, 0]
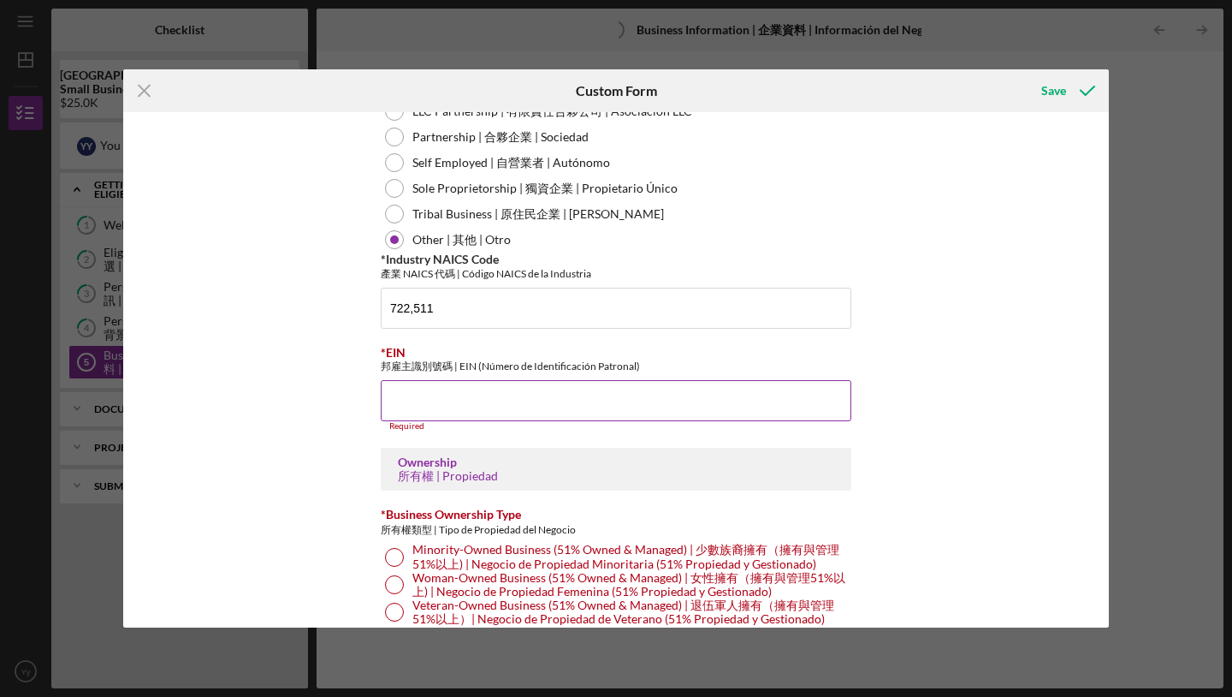
click at [659, 402] on input "*EIN" at bounding box center [616, 400] width 471 height 41
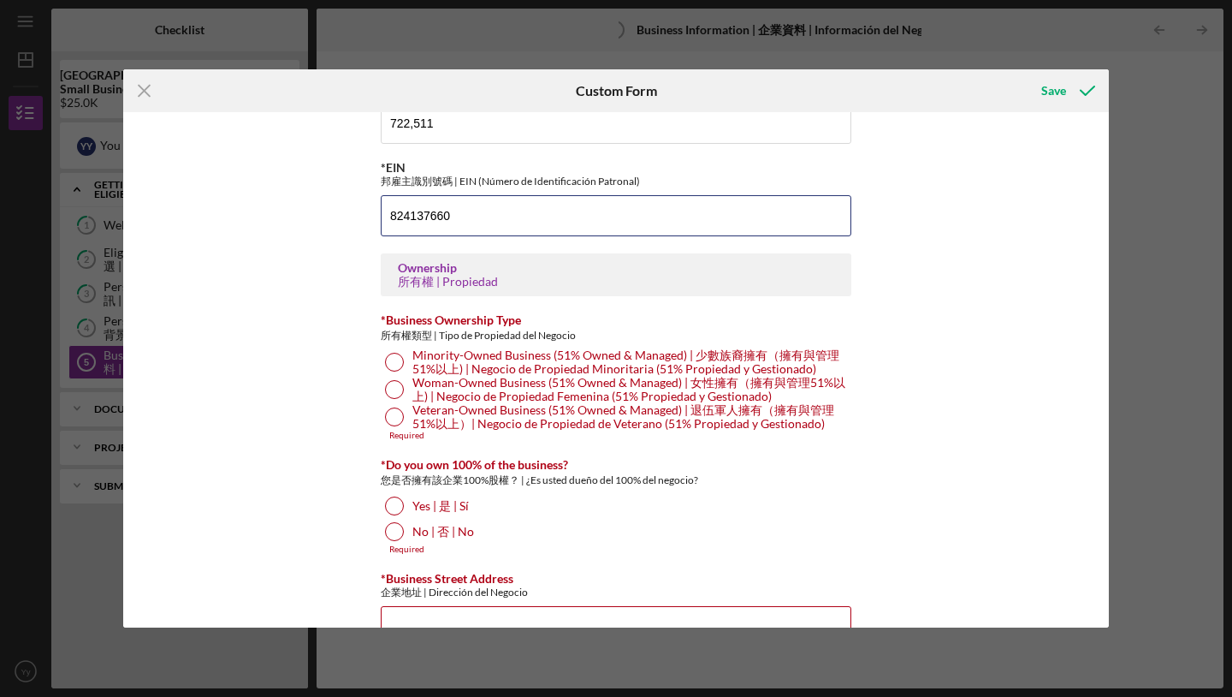
scroll to position [704, 0]
type input "824137660"
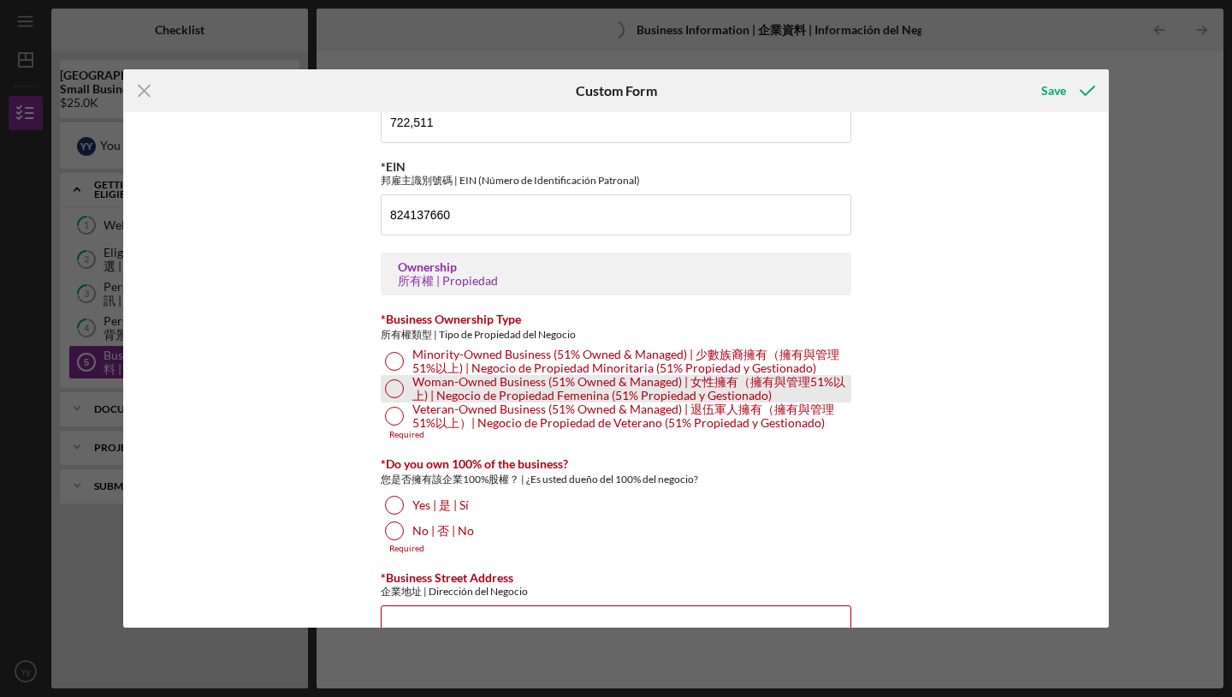
click at [391, 383] on div at bounding box center [394, 388] width 19 height 19
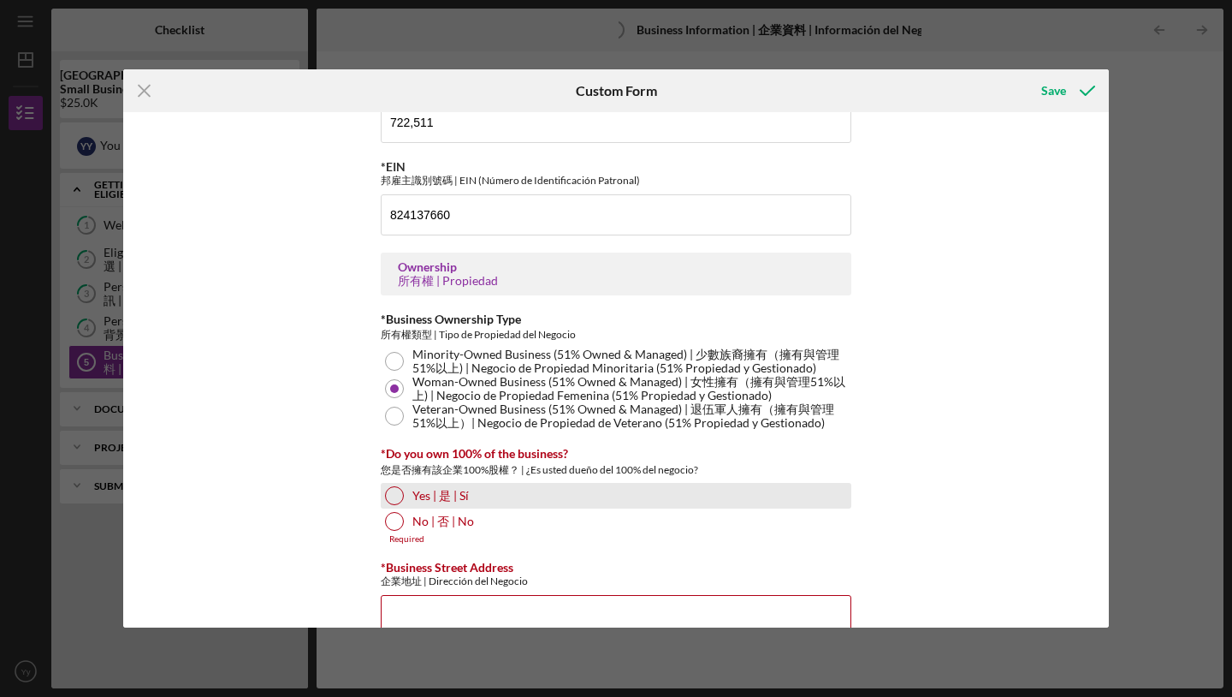
click at [404, 501] on div "Yes | 是 | Sí" at bounding box center [616, 496] width 471 height 26
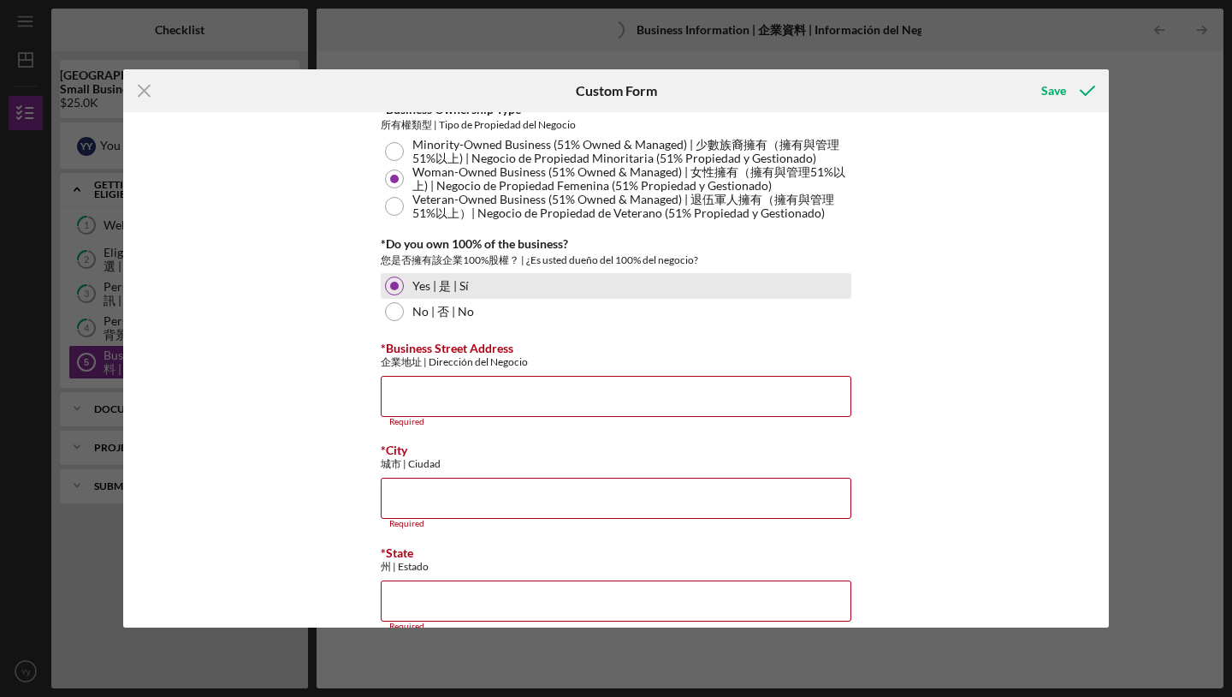
scroll to position [920, 0]
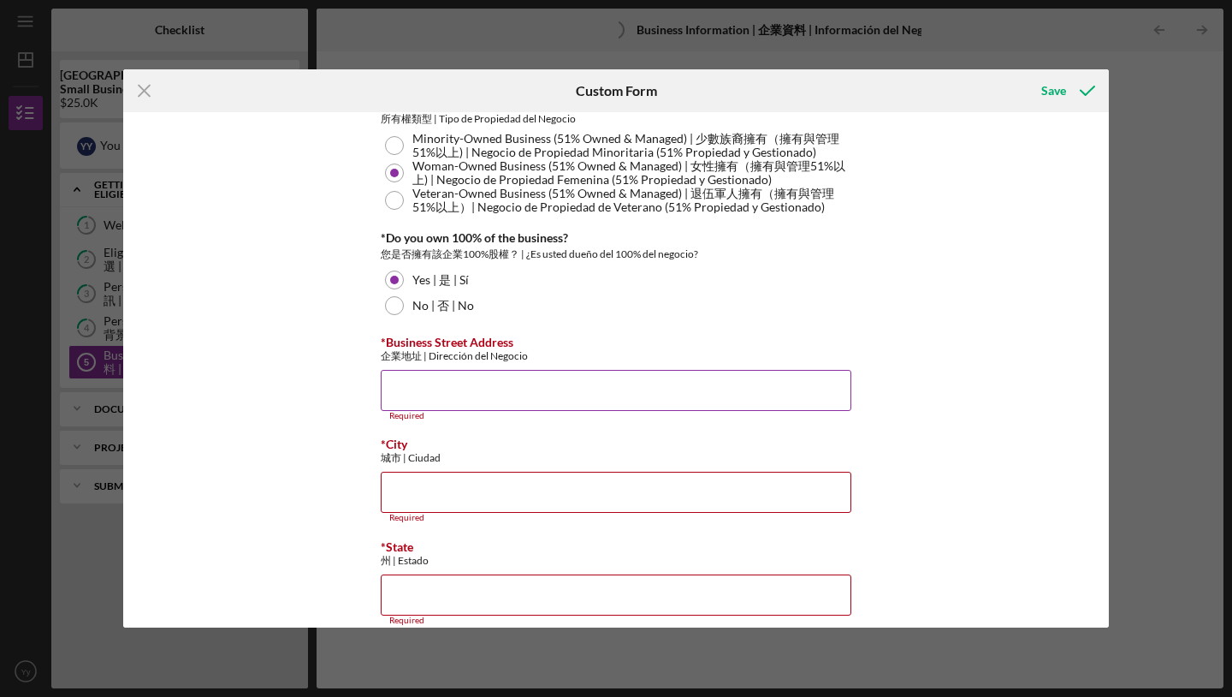
click at [429, 381] on input "*Business Street Address" at bounding box center [616, 390] width 471 height 41
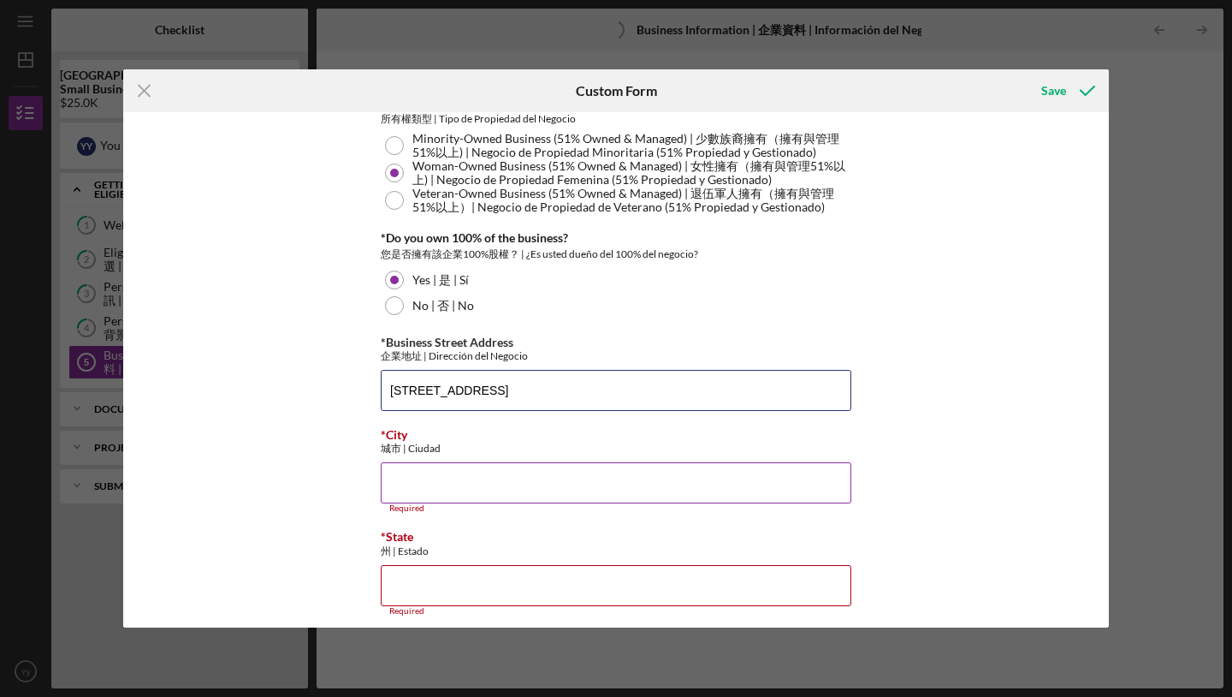
type input "[STREET_ADDRESS]"
click at [459, 492] on input "*City" at bounding box center [616, 482] width 471 height 41
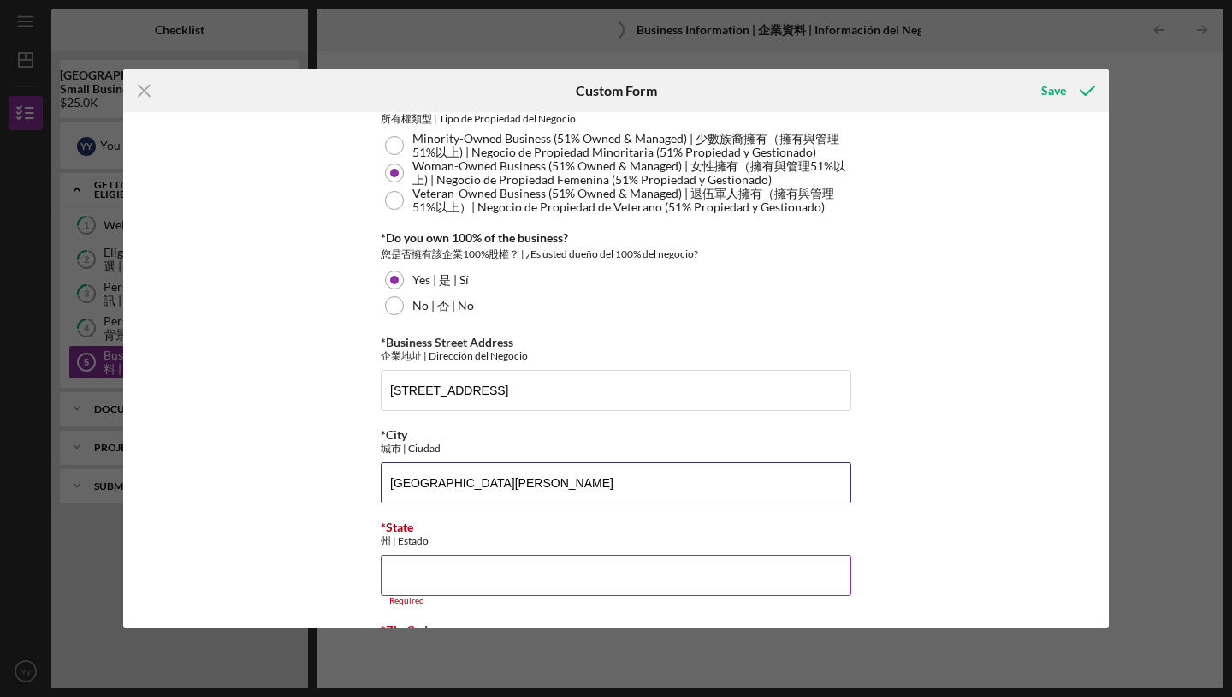
type input "[GEOGRAPHIC_DATA][PERSON_NAME]"
click at [479, 559] on input "*State" at bounding box center [616, 574] width 471 height 41
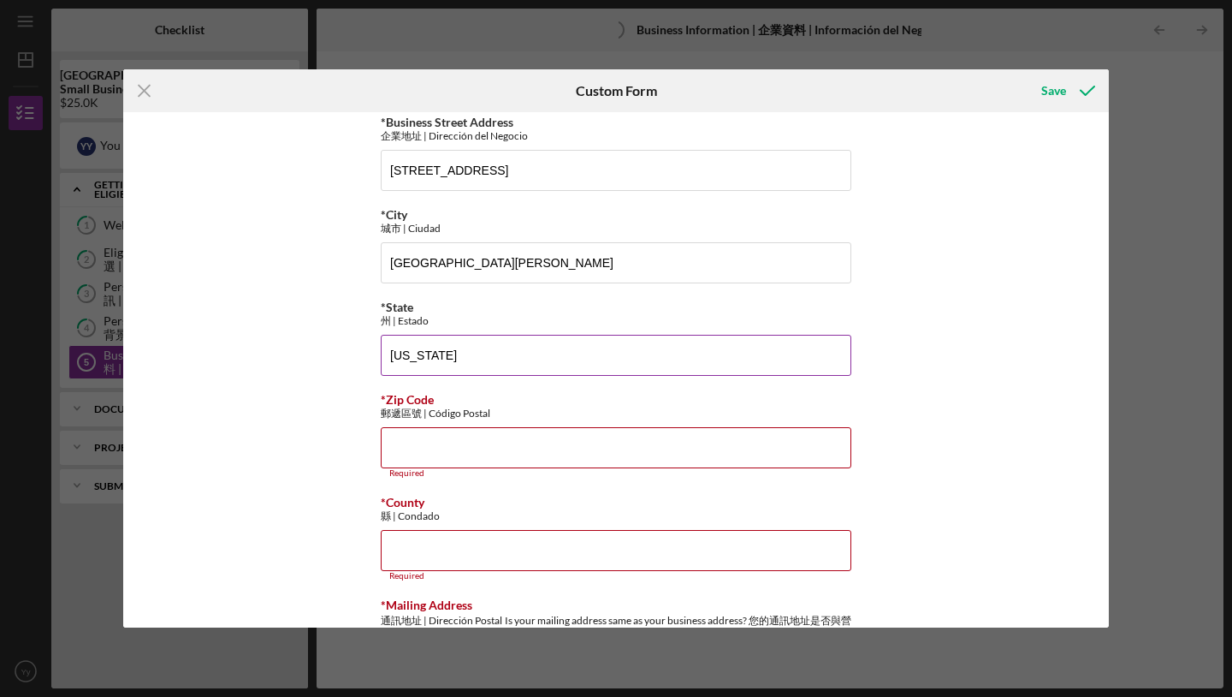
scroll to position [1158, 0]
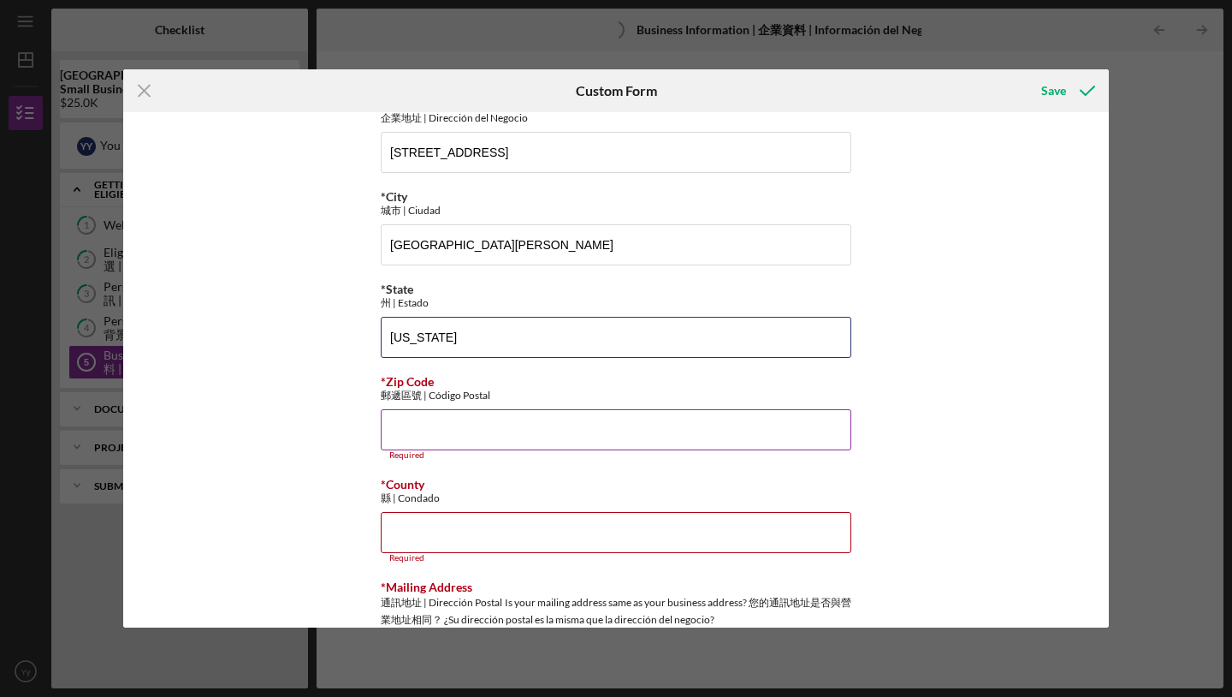
type input "[US_STATE]"
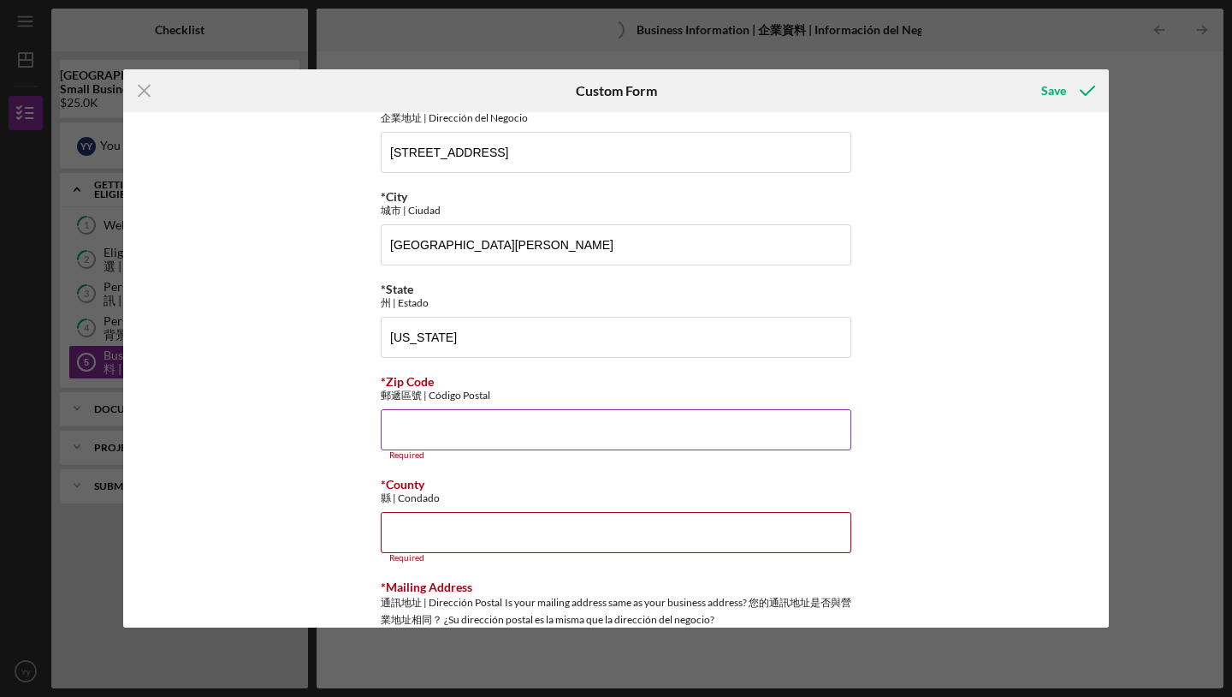
click at [466, 447] on input "*Zip Code" at bounding box center [616, 429] width 471 height 41
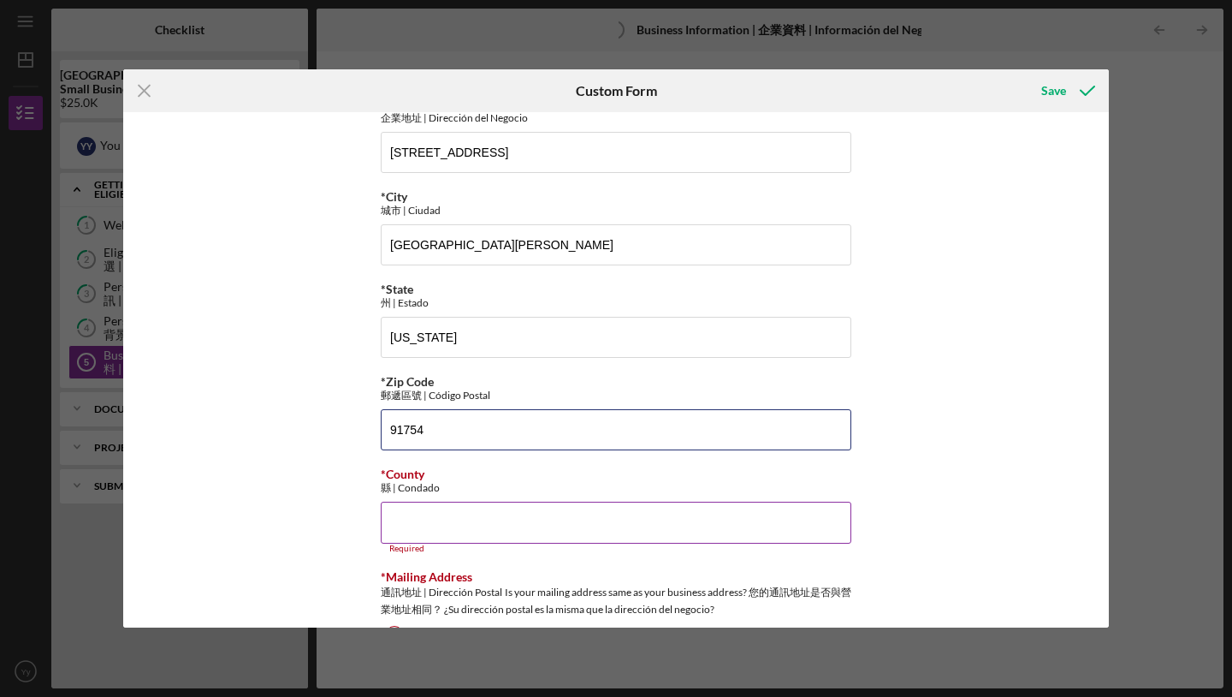
type input "91754"
click at [473, 530] on input "*County" at bounding box center [616, 521] width 471 height 41
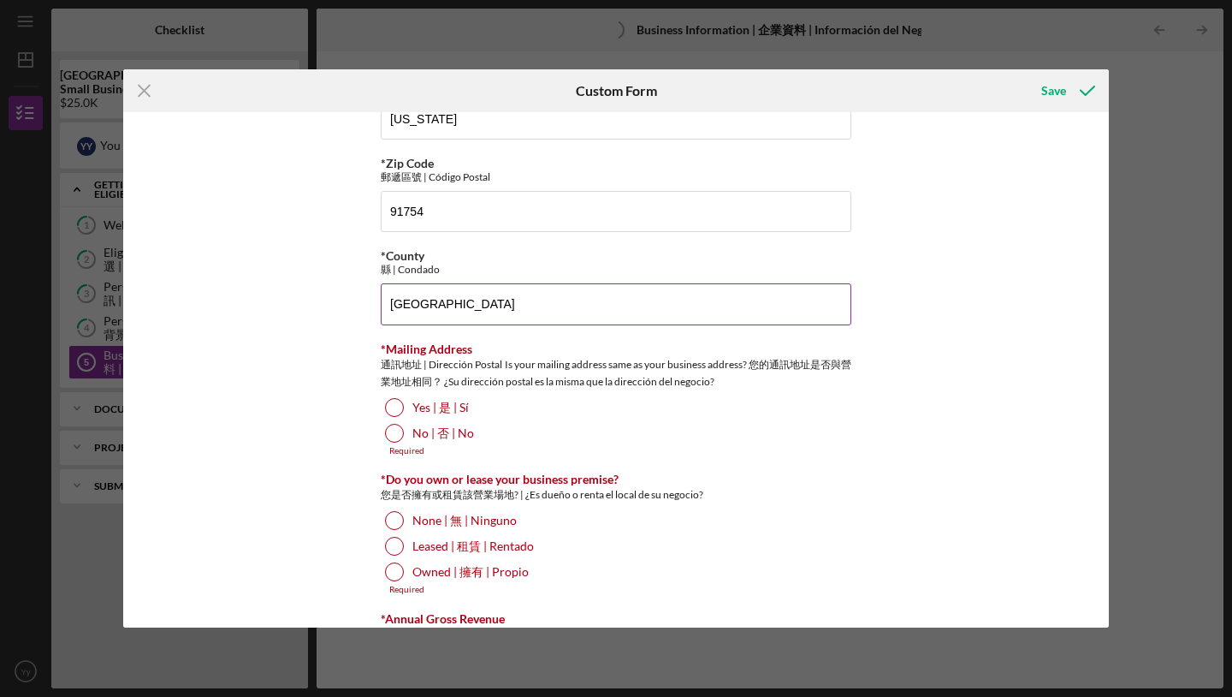
scroll to position [1389, 0]
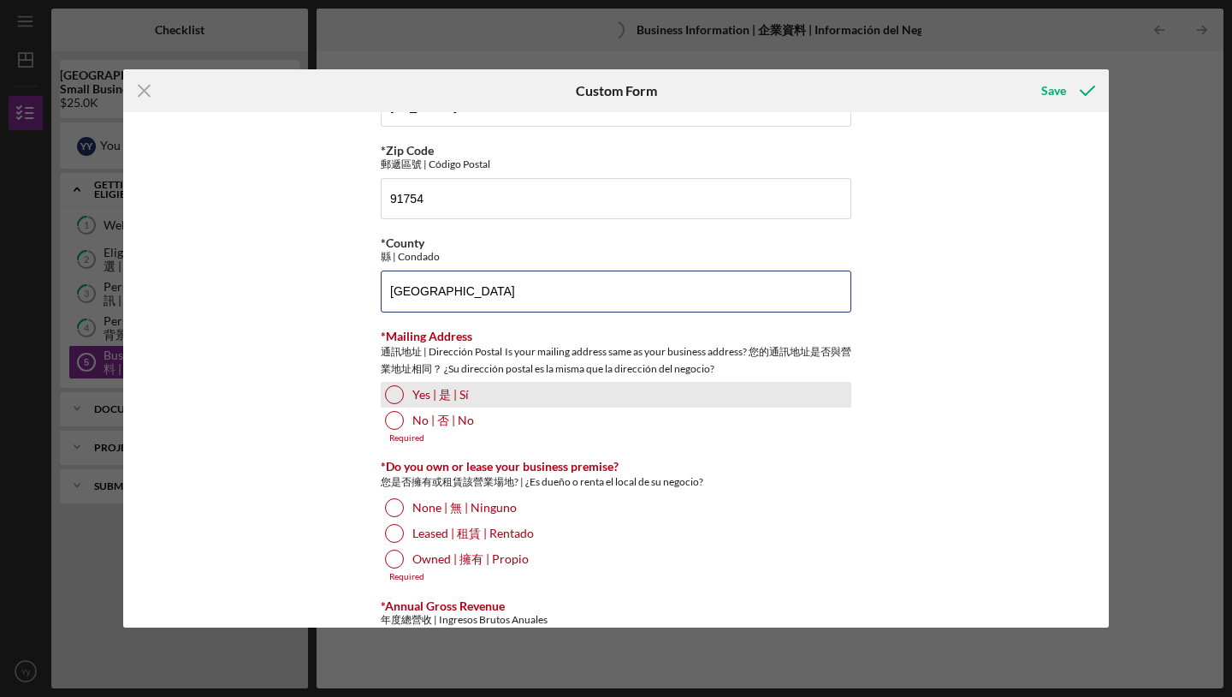
type input "[GEOGRAPHIC_DATA]"
click at [400, 386] on div "Yes | 是 | Sí" at bounding box center [616, 395] width 471 height 26
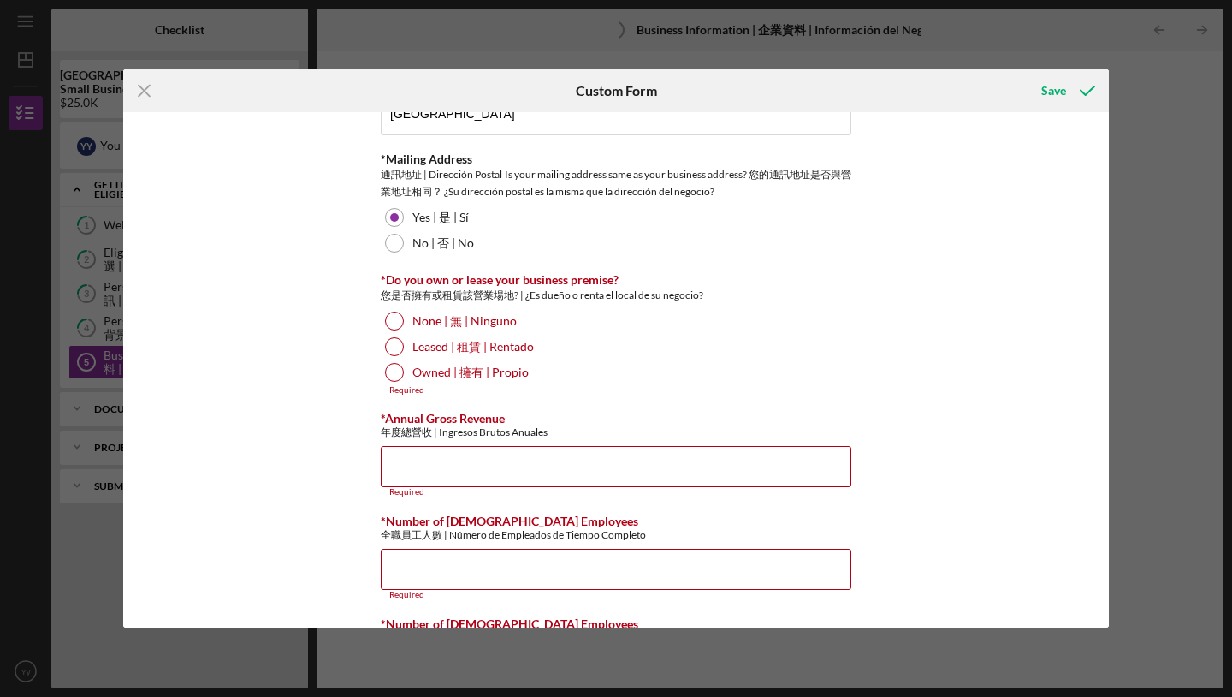
scroll to position [1568, 0]
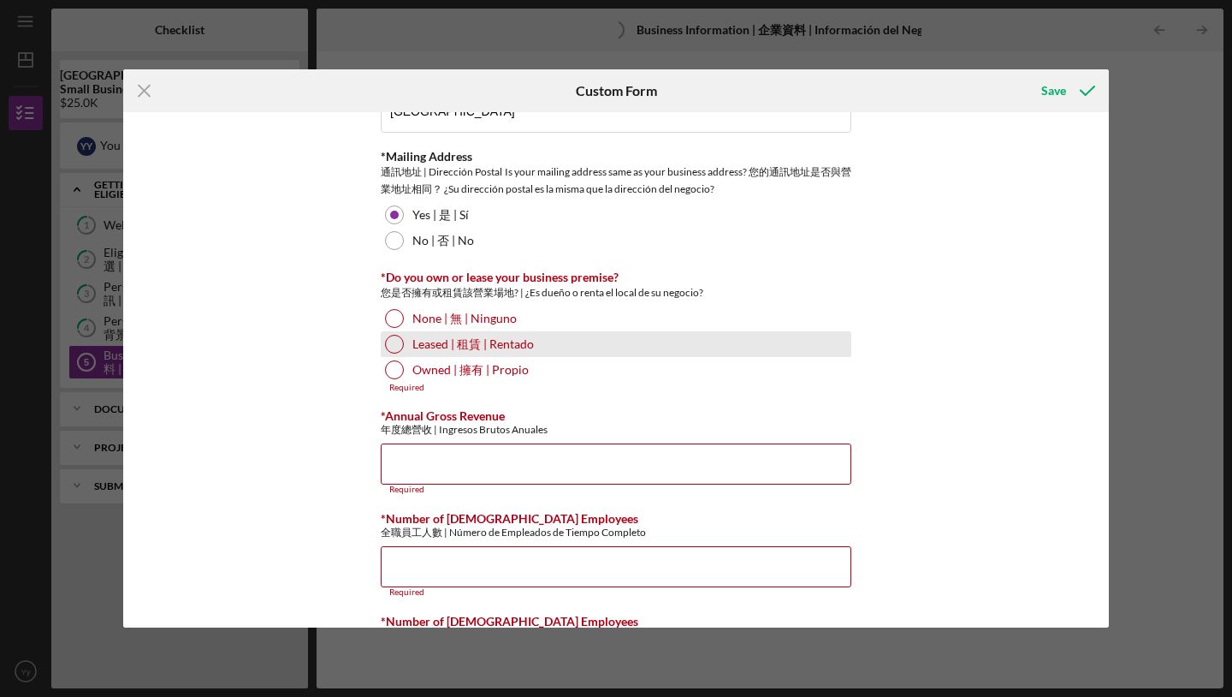
click at [390, 342] on div at bounding box center [394, 344] width 19 height 19
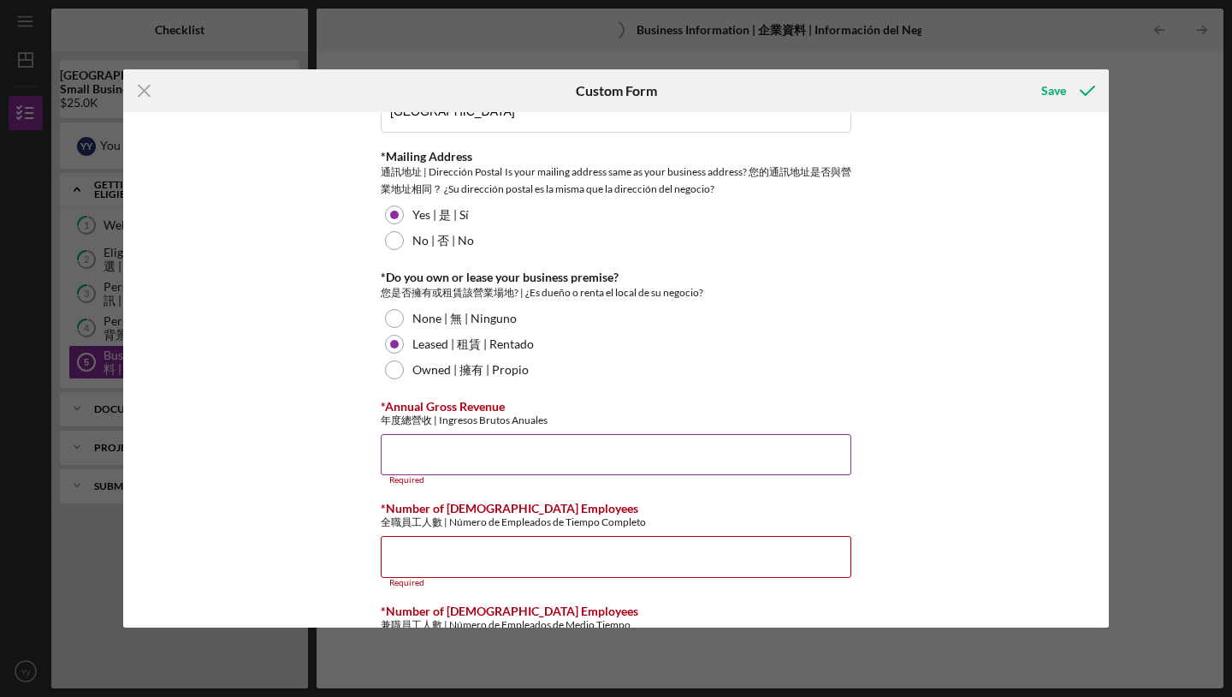
click at [439, 463] on input "*Annual Gross Revenue" at bounding box center [616, 454] width 471 height 41
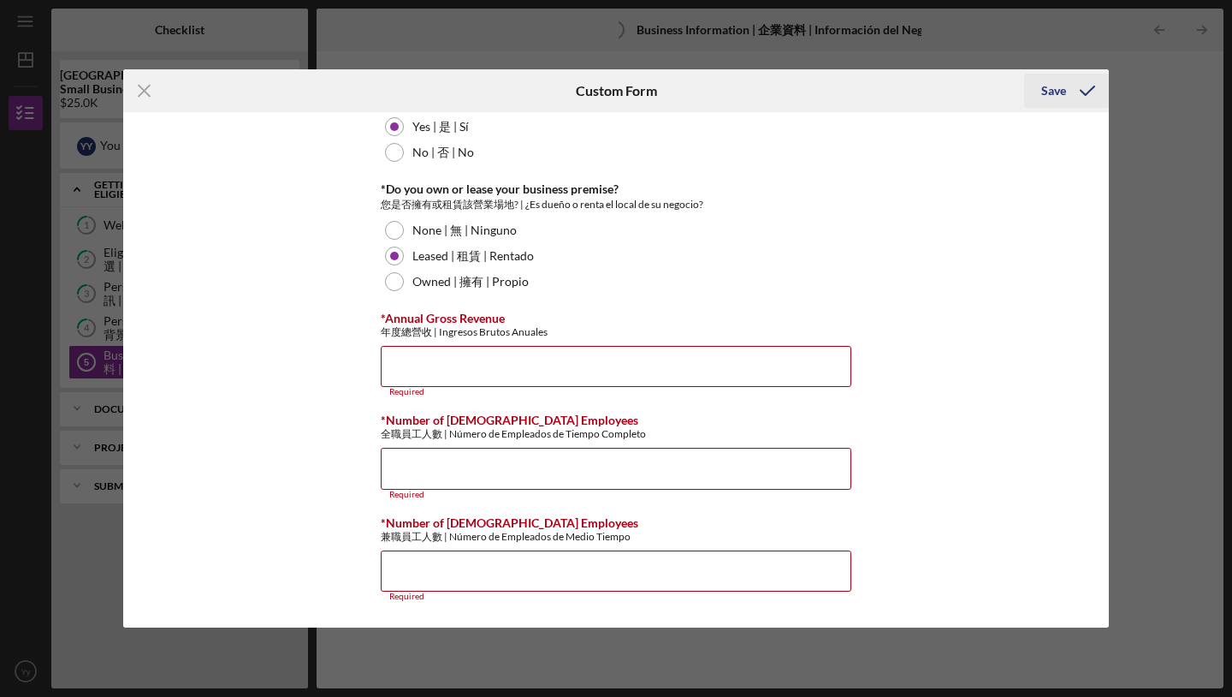
click at [1066, 89] on icon "submit" at bounding box center [1087, 90] width 43 height 43
click at [699, 364] on input "*Annual Gross Revenue" at bounding box center [616, 366] width 471 height 41
click at [1044, 92] on div "Save" at bounding box center [1053, 91] width 25 height 34
click at [650, 369] on input "*Annual Gross Revenue" at bounding box center [616, 366] width 471 height 41
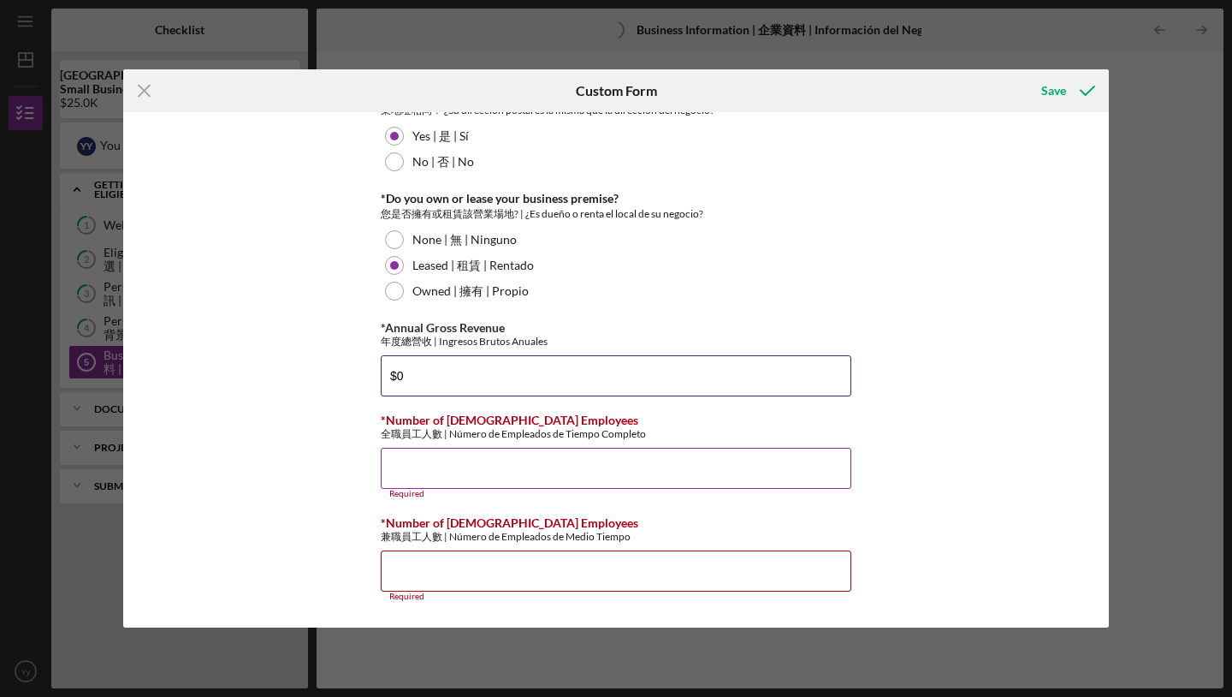
type input "$0"
click at [628, 455] on input "*Number of [DEMOGRAPHIC_DATA] Employees" at bounding box center [616, 468] width 471 height 41
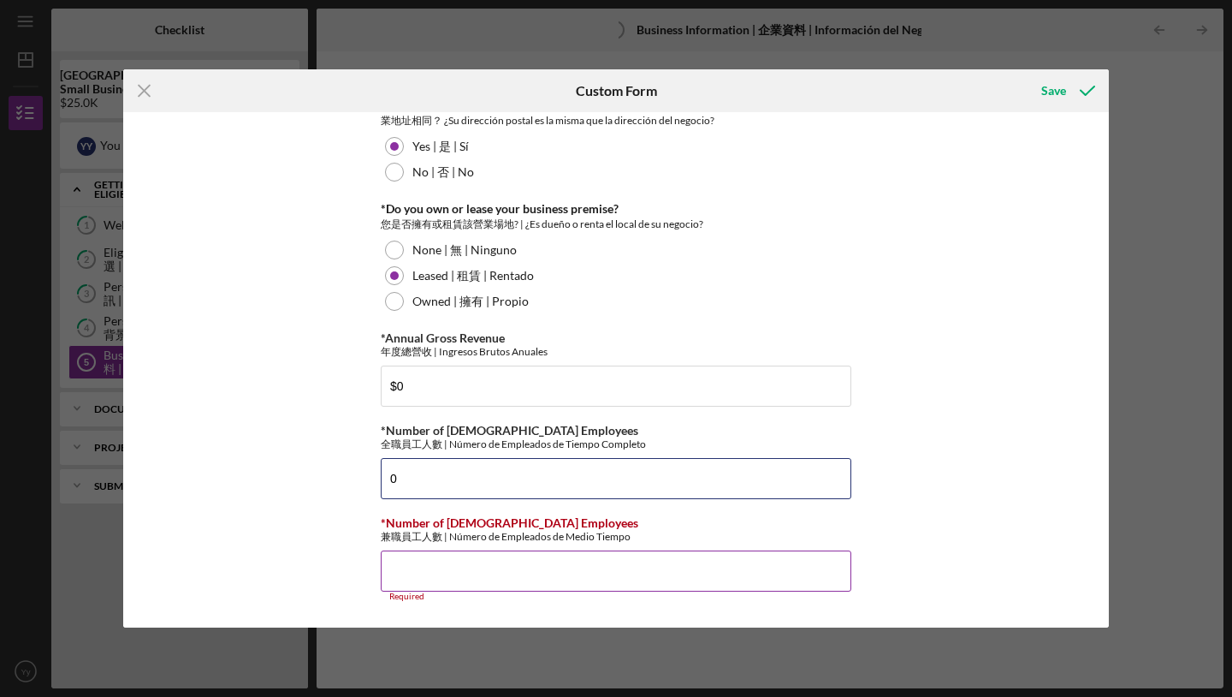
type input "0"
click at [609, 566] on input "*Number of [DEMOGRAPHIC_DATA] Employees" at bounding box center [616, 570] width 471 height 41
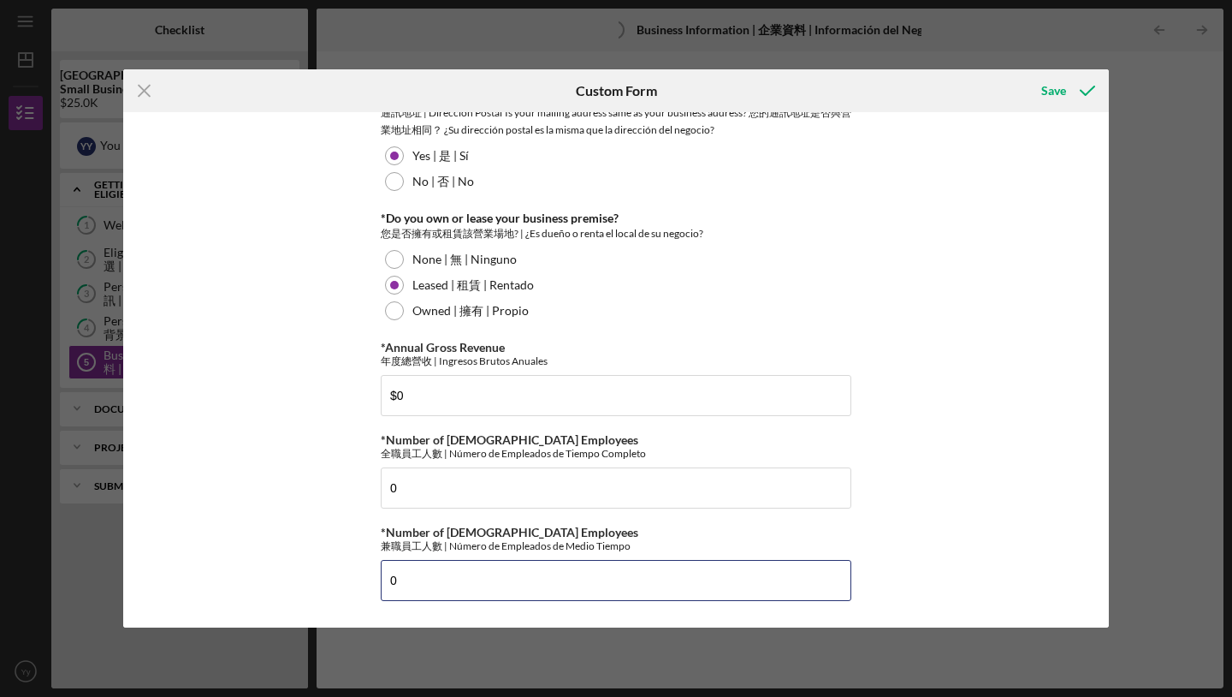
type input "0"
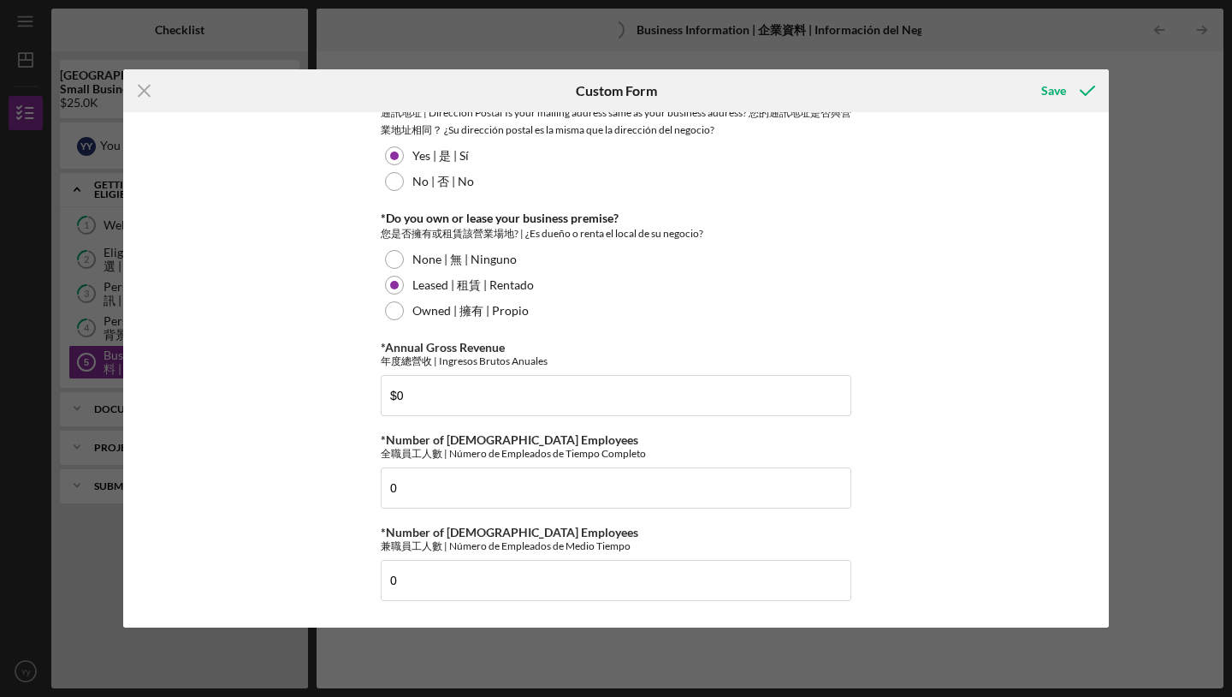
click at [1066, 88] on icon "submit" at bounding box center [1087, 90] width 43 height 43
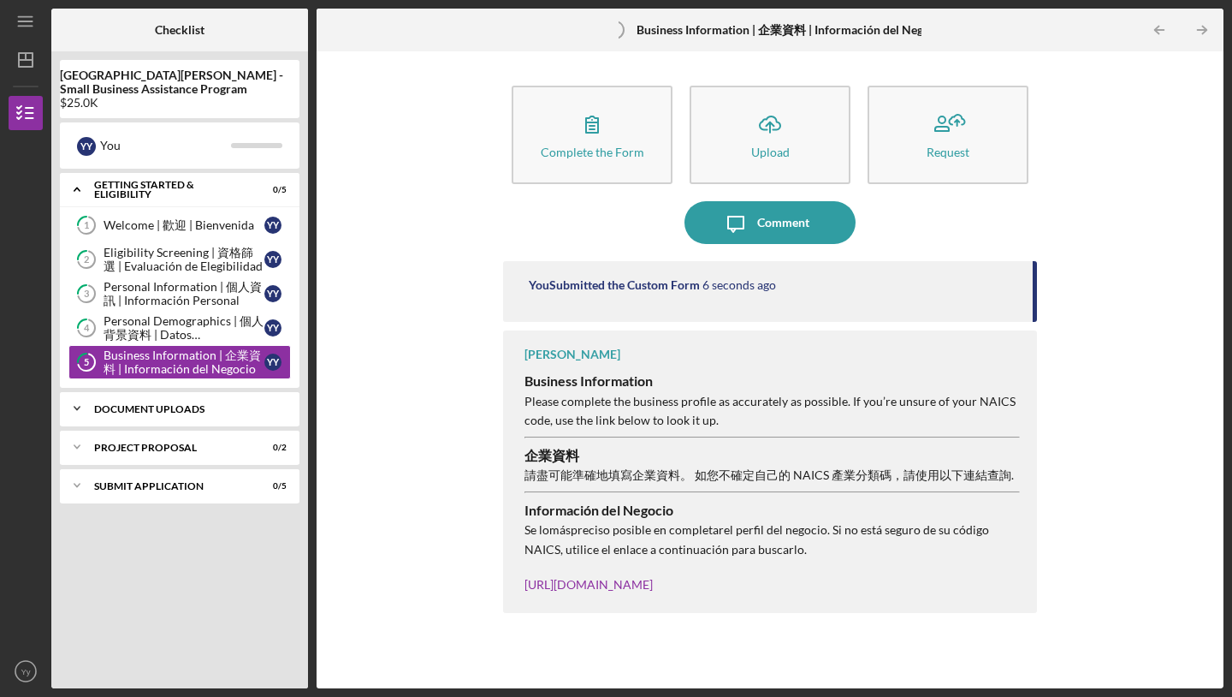
click at [211, 409] on div "Document Uploads" at bounding box center [186, 409] width 184 height 10
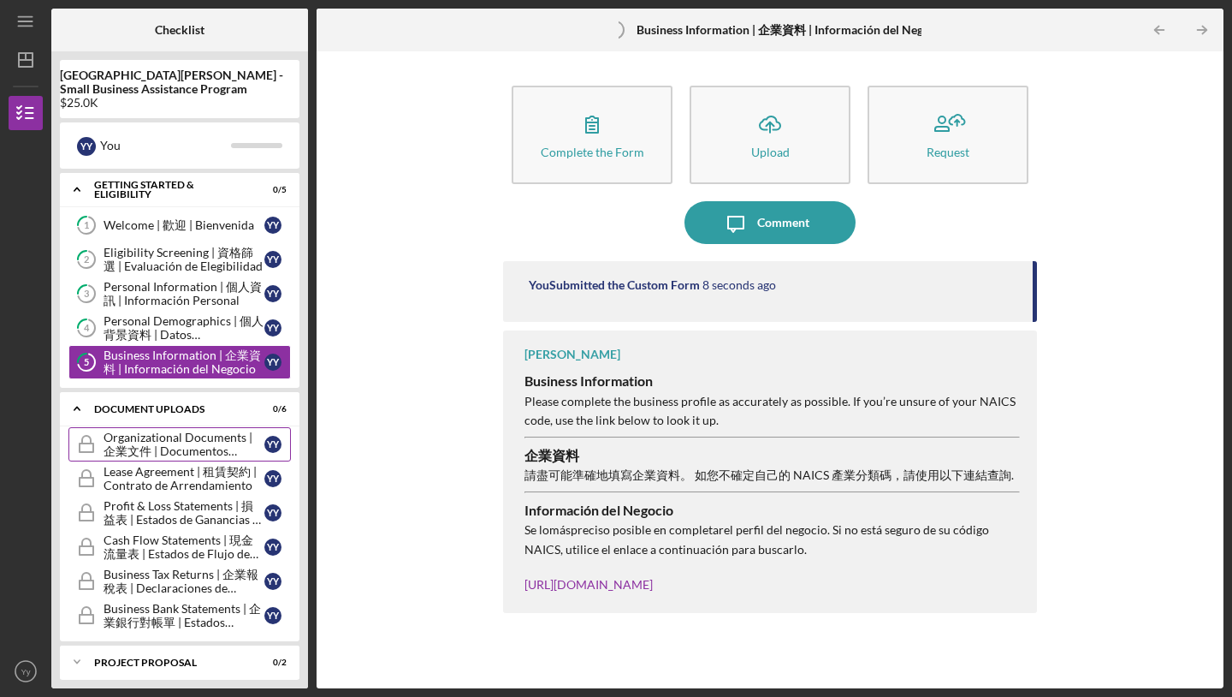
click at [207, 441] on div "Organizational Documents | 企業文件 | Documentos Organizacionales" at bounding box center [184, 443] width 161 height 27
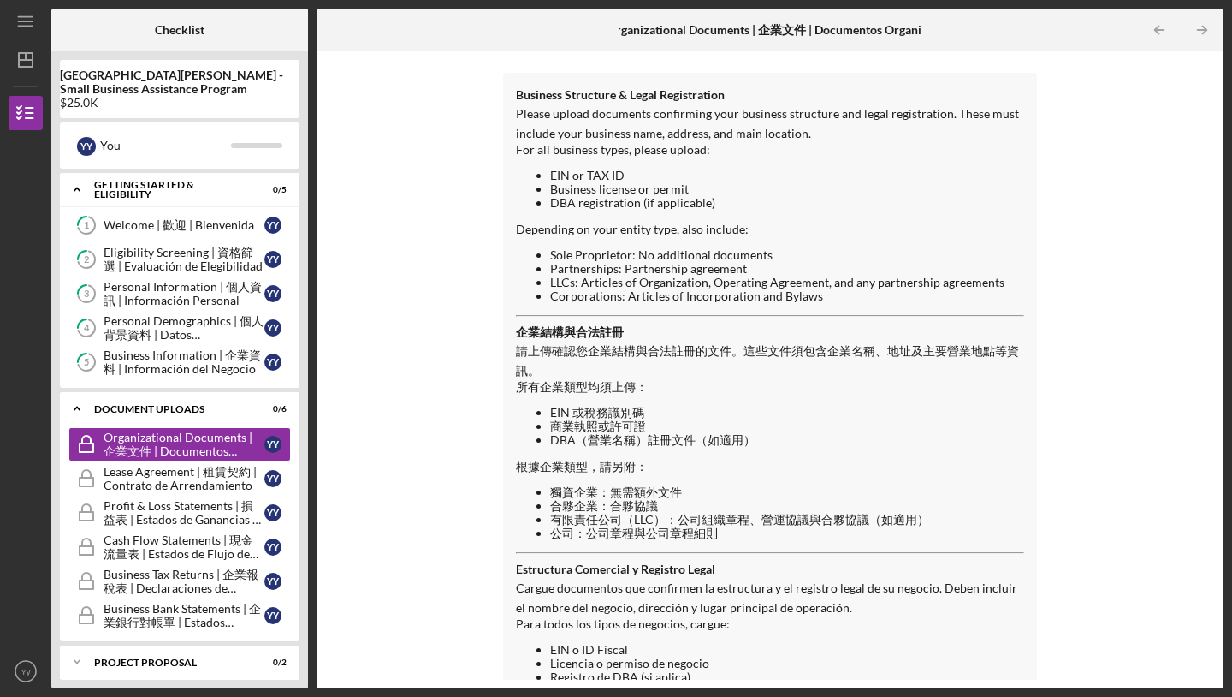
scroll to position [115, 0]
drag, startPoint x: 565, startPoint y: 279, endPoint x: 712, endPoint y: 293, distance: 147.8
click at [712, 293] on ul "Sole Proprietor: No additional documents Partnerships: Partnership agreement LL…" at bounding box center [770, 276] width 508 height 55
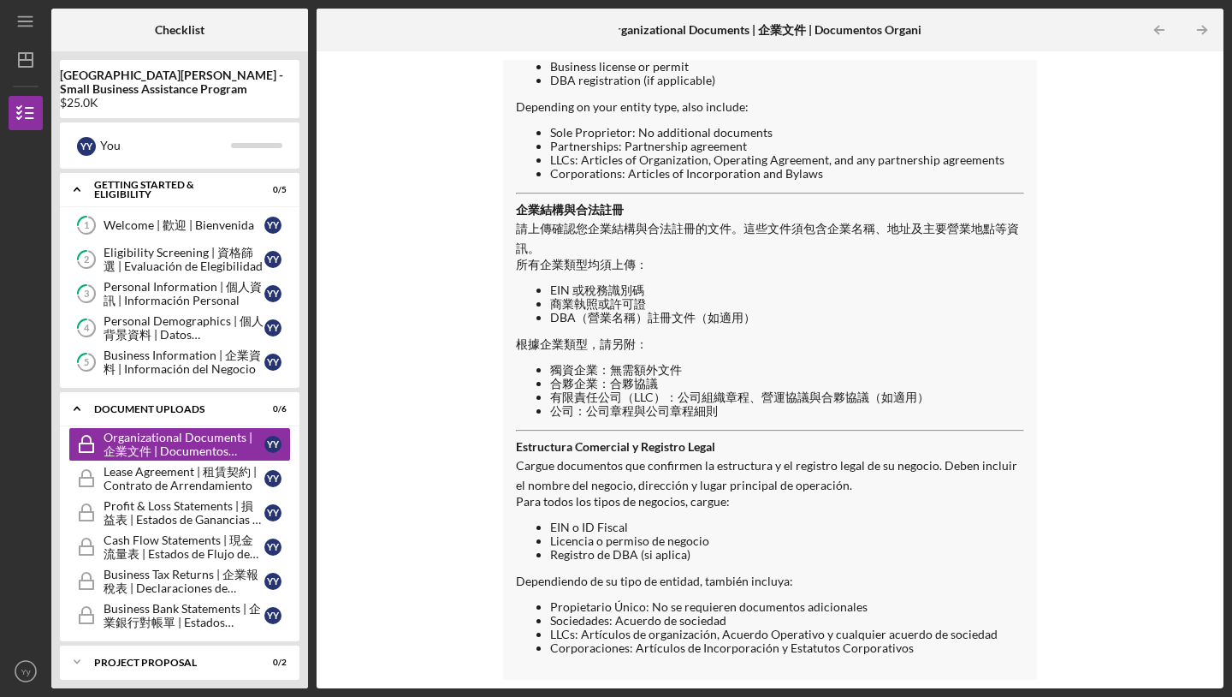
scroll to position [0, 0]
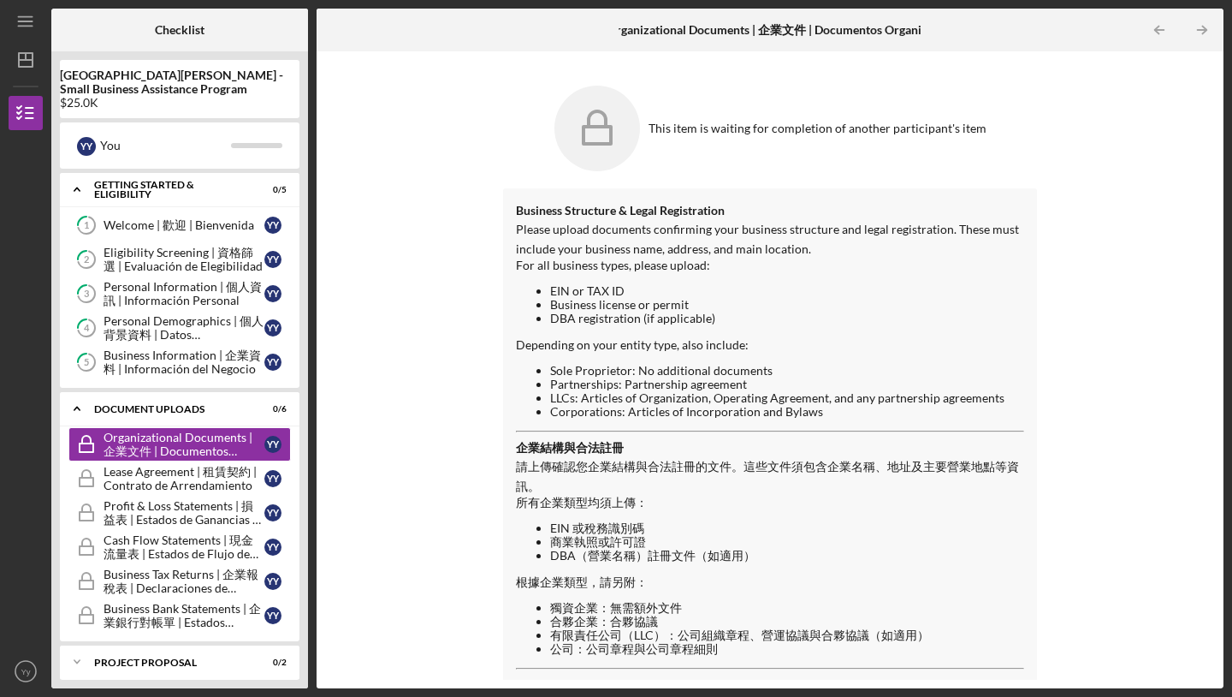
click at [605, 160] on icon at bounding box center [597, 129] width 86 height 86
click at [216, 355] on div "Business Information | 企業資料 | Información del Negocio" at bounding box center [184, 361] width 161 height 27
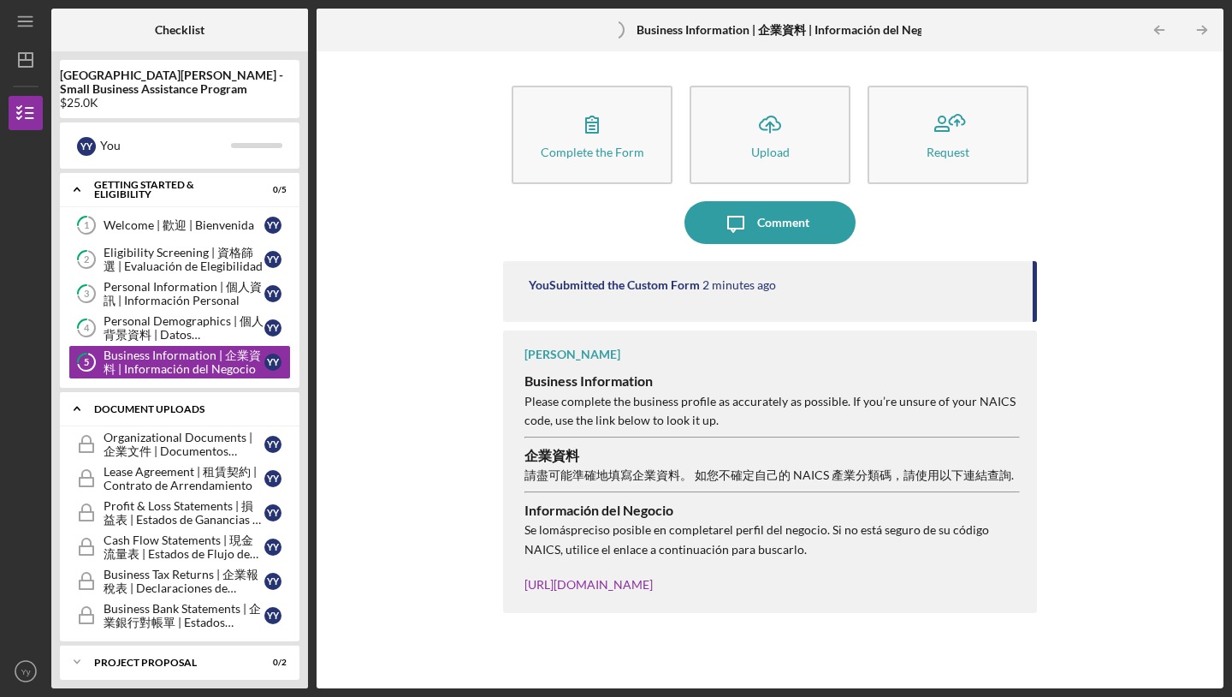
click at [205, 424] on div "Icon/Expander Document Uploads 0 / 6" at bounding box center [180, 408] width 240 height 35
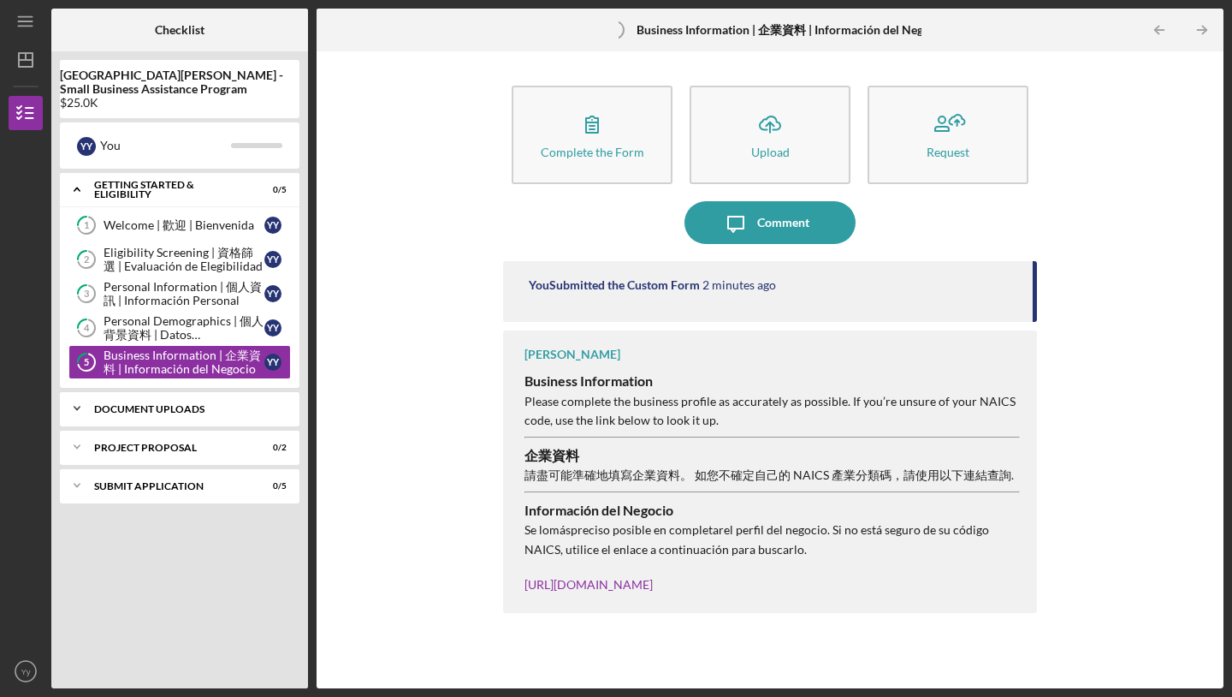
click at [202, 412] on div "Document Uploads" at bounding box center [186, 409] width 184 height 10
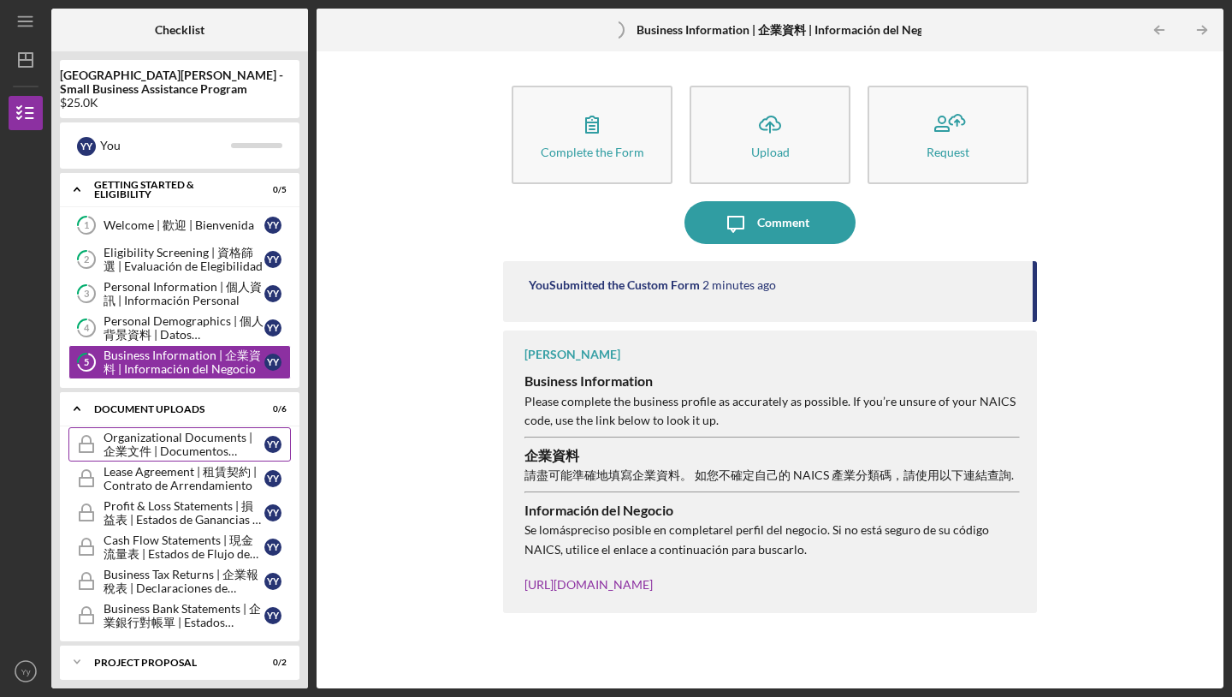
click at [187, 444] on div "Organizational Documents | 企業文件 | Documentos Organizacionales" at bounding box center [184, 443] width 161 height 27
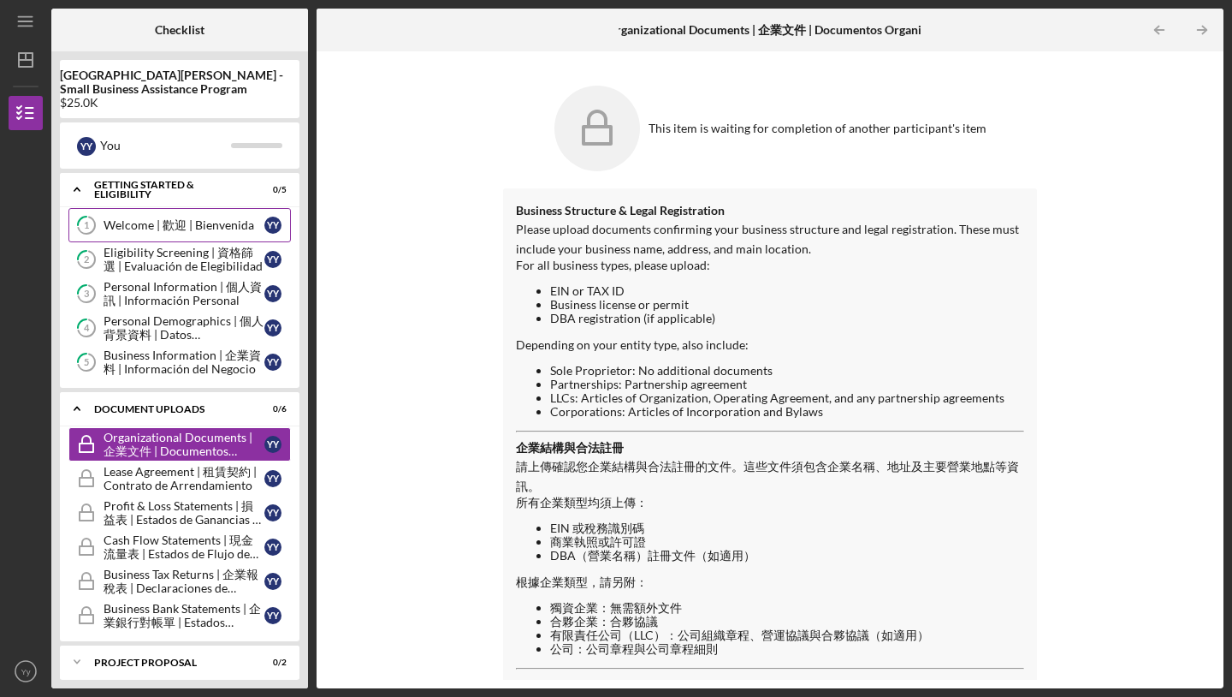
click at [142, 228] on div "Welcome | 歡迎 | Bienvenida" at bounding box center [184, 225] width 161 height 14
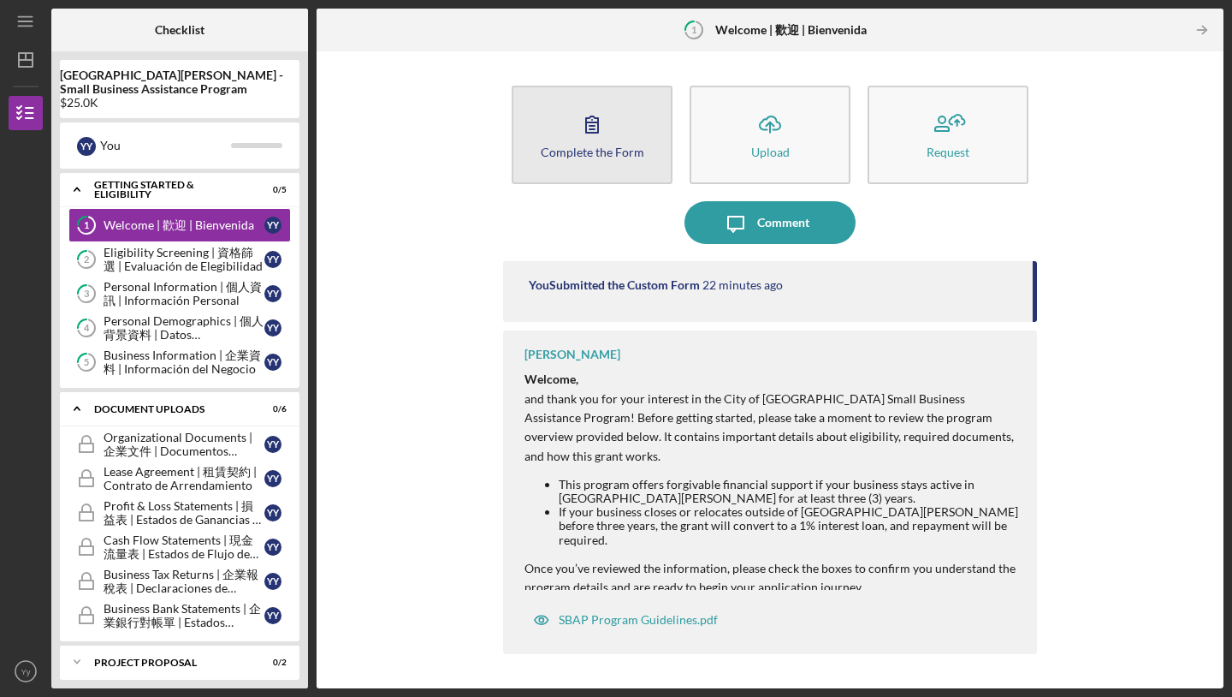
click at [581, 181] on button "Complete the Form Form" at bounding box center [592, 135] width 161 height 98
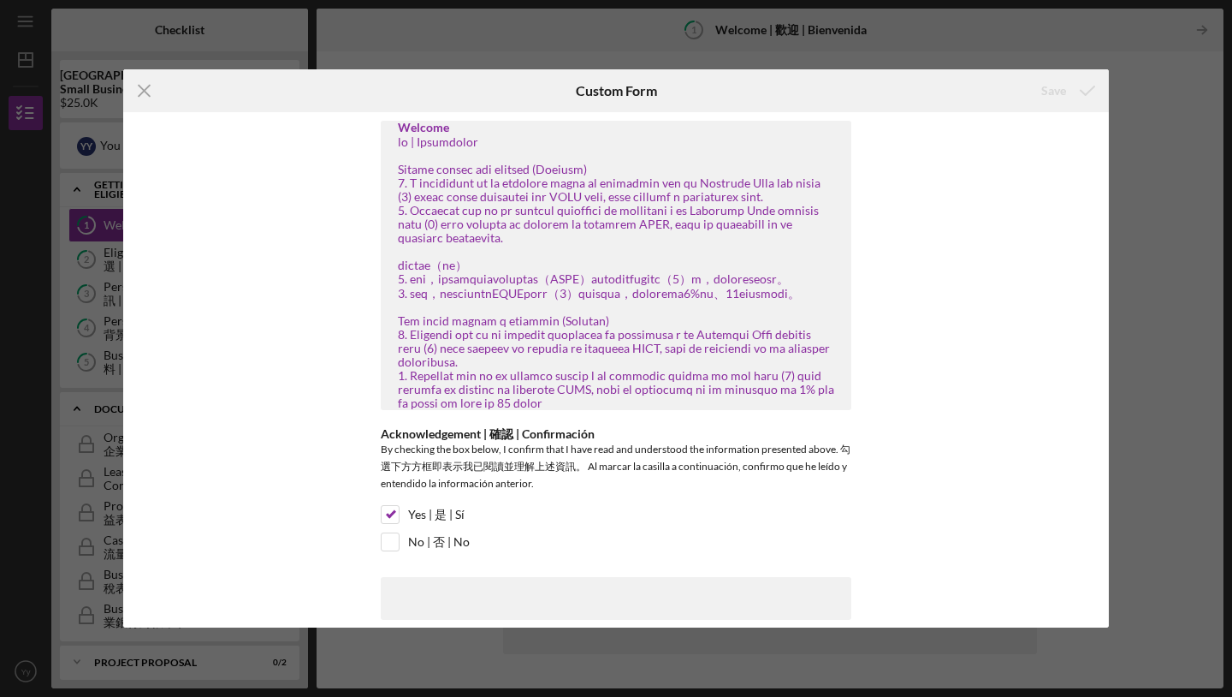
click at [955, 240] on div "Welcome Acknowledgement | 確認 | Confirmación By checking the box below, I confir…" at bounding box center [616, 369] width 986 height 514
click at [145, 89] on line at bounding box center [144, 91] width 11 height 11
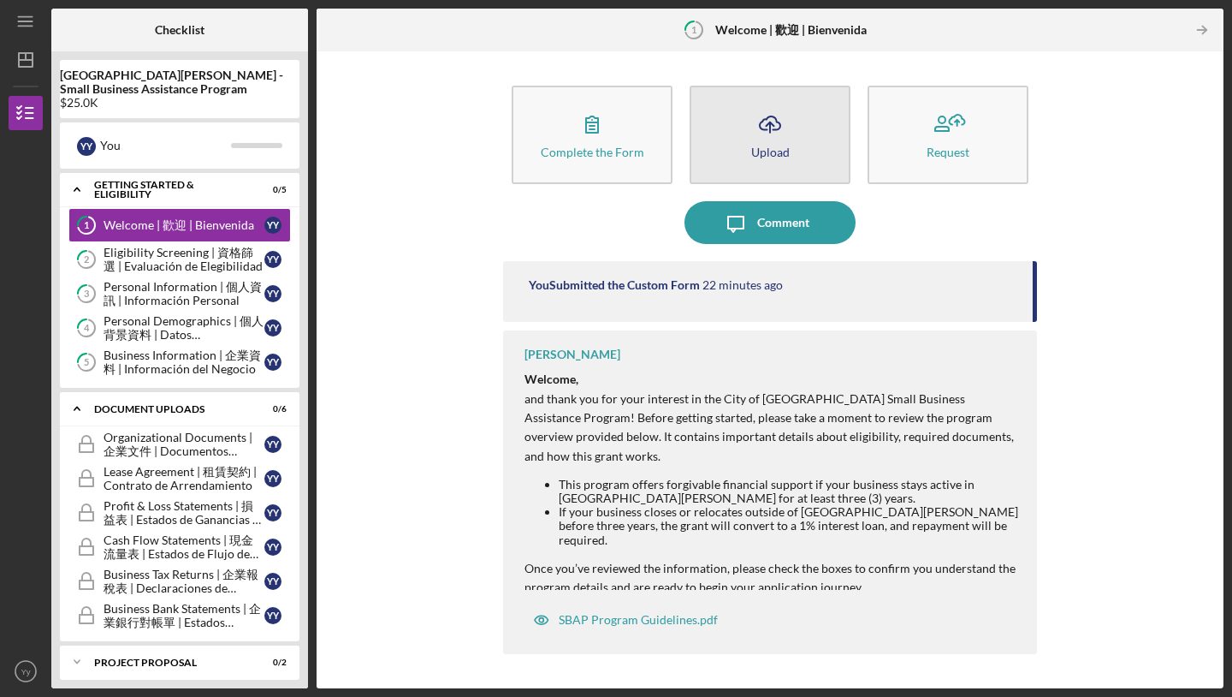
click at [795, 152] on button "Icon/Upload Upload" at bounding box center [770, 135] width 161 height 98
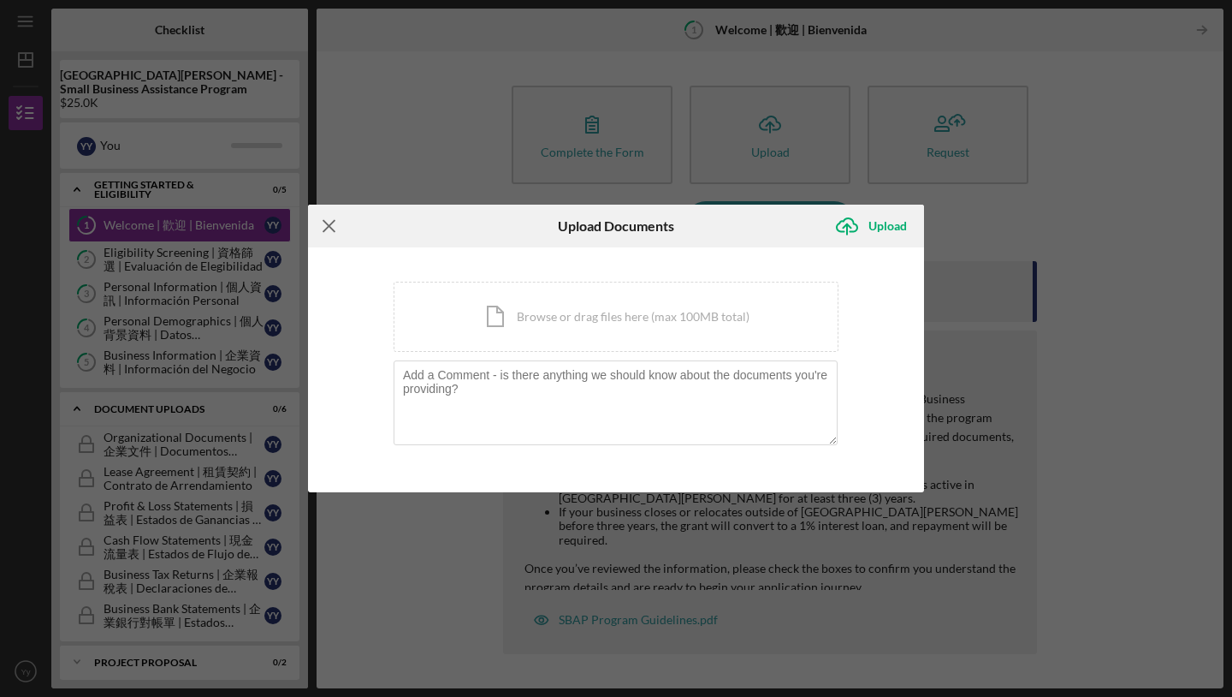
click at [313, 229] on icon "Icon/Menu Close" at bounding box center [329, 226] width 43 height 43
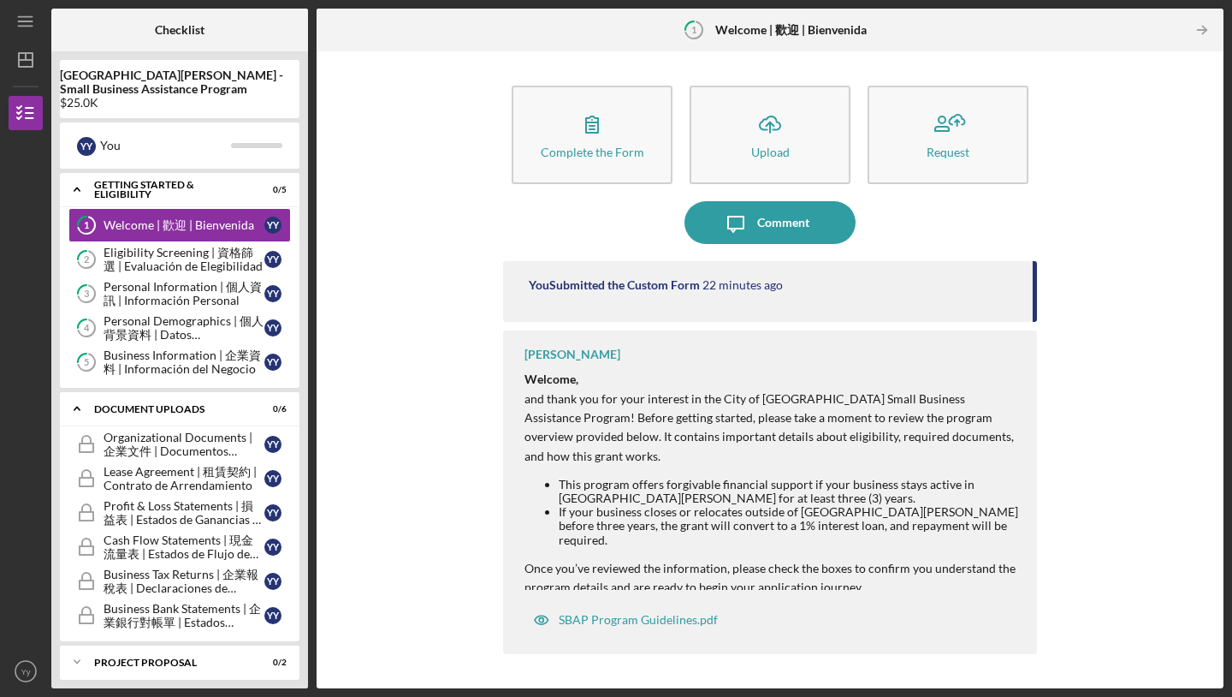
click at [371, 244] on div "Complete the Form Form Icon/Upload Upload Request Icon/Message Comment You Subm…" at bounding box center [770, 369] width 890 height 619
click at [155, 482] on div "Lease Agreement | 租賃契約 | Contrato de Arrendamiento" at bounding box center [184, 478] width 161 height 27
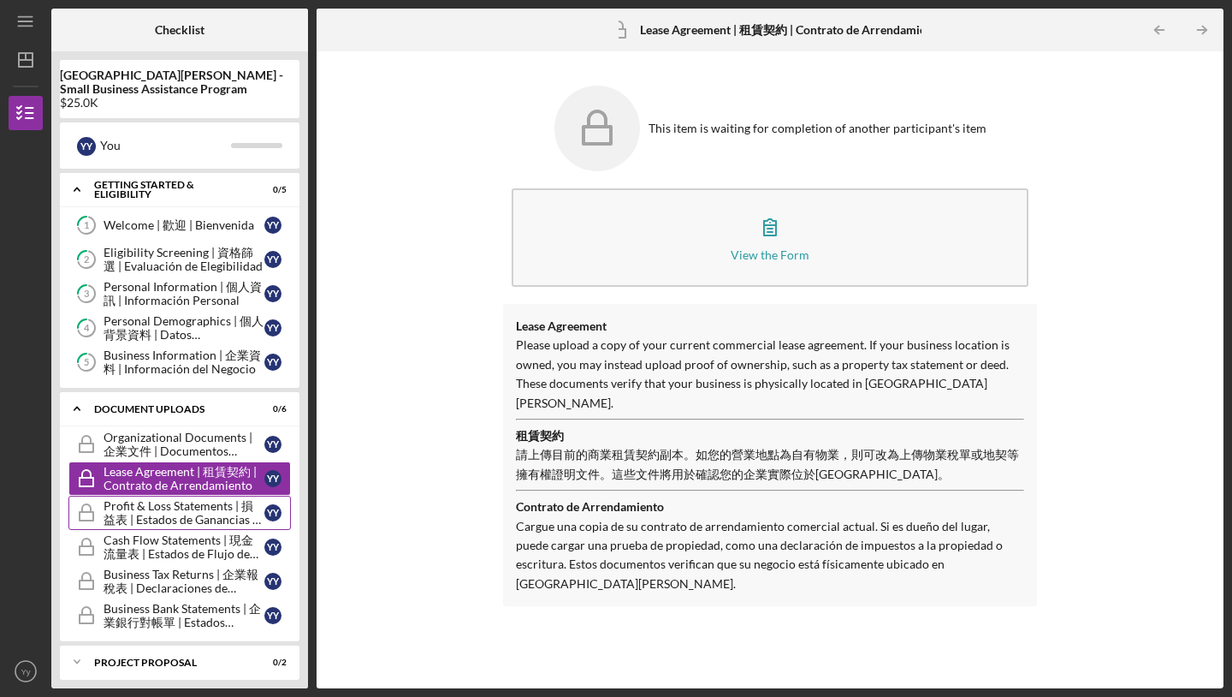
click at [138, 514] on div "Profit & Loss Statements | 損益表 | Estados de Ganancias y Pérdidas" at bounding box center [184, 512] width 161 height 27
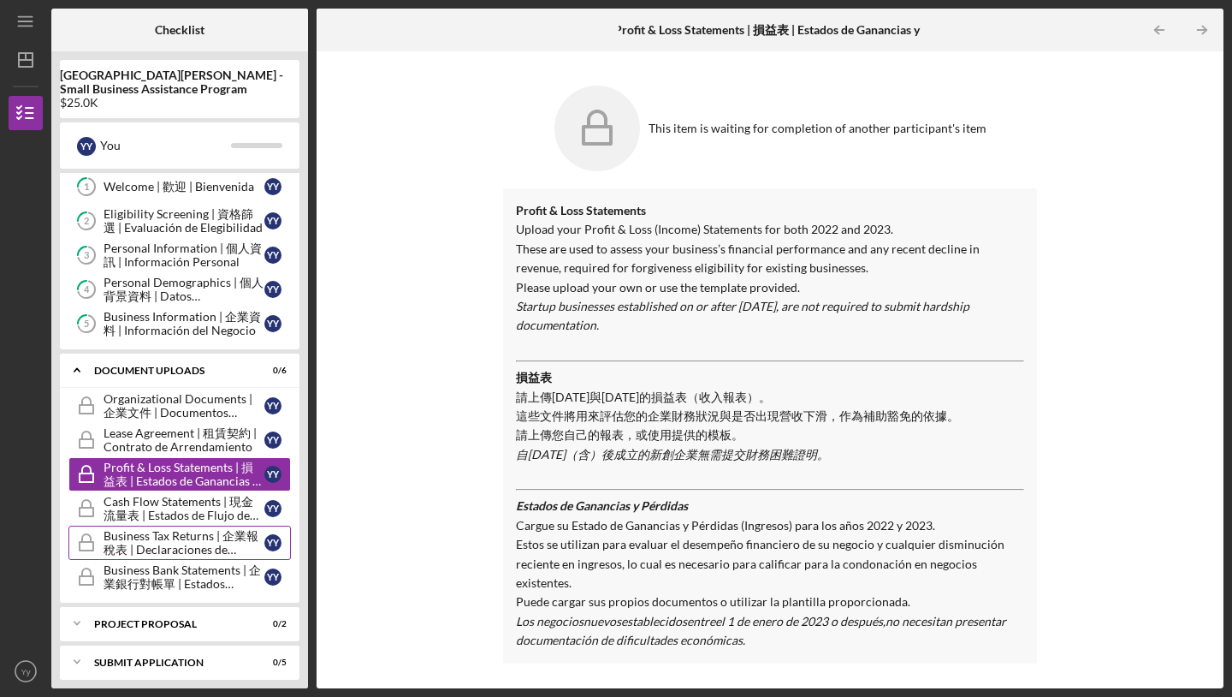
scroll to position [47, 0]
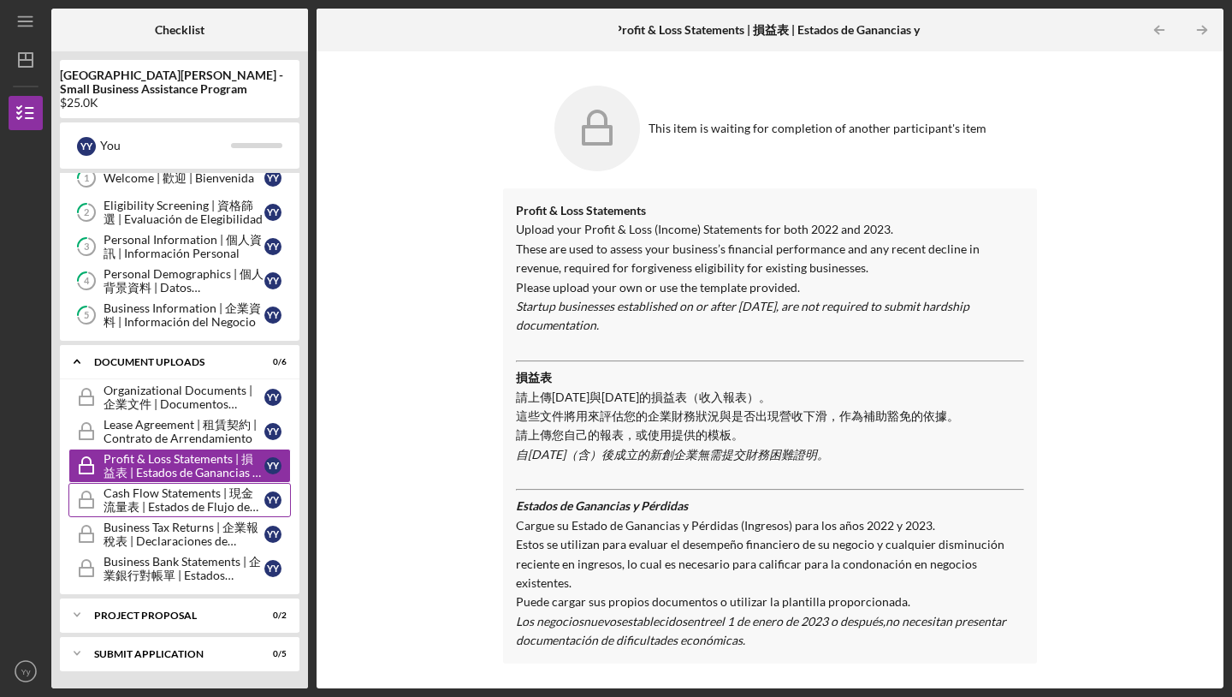
click at [180, 495] on div "Cash Flow Statements | 現金流量表 | Estados de Flujo de Efectivo" at bounding box center [184, 499] width 161 height 27
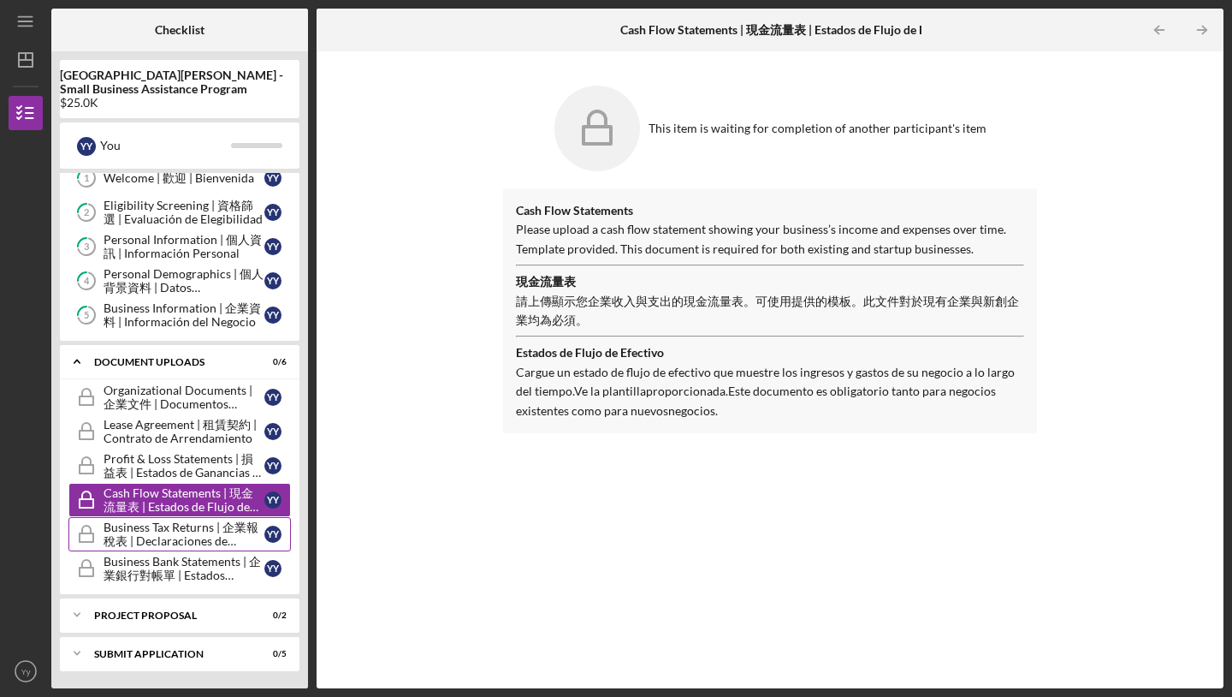
click at [225, 529] on div "Business Tax Returns | 企業報稅表 | Declaraciones de Impuestos del Negocio" at bounding box center [184, 533] width 161 height 27
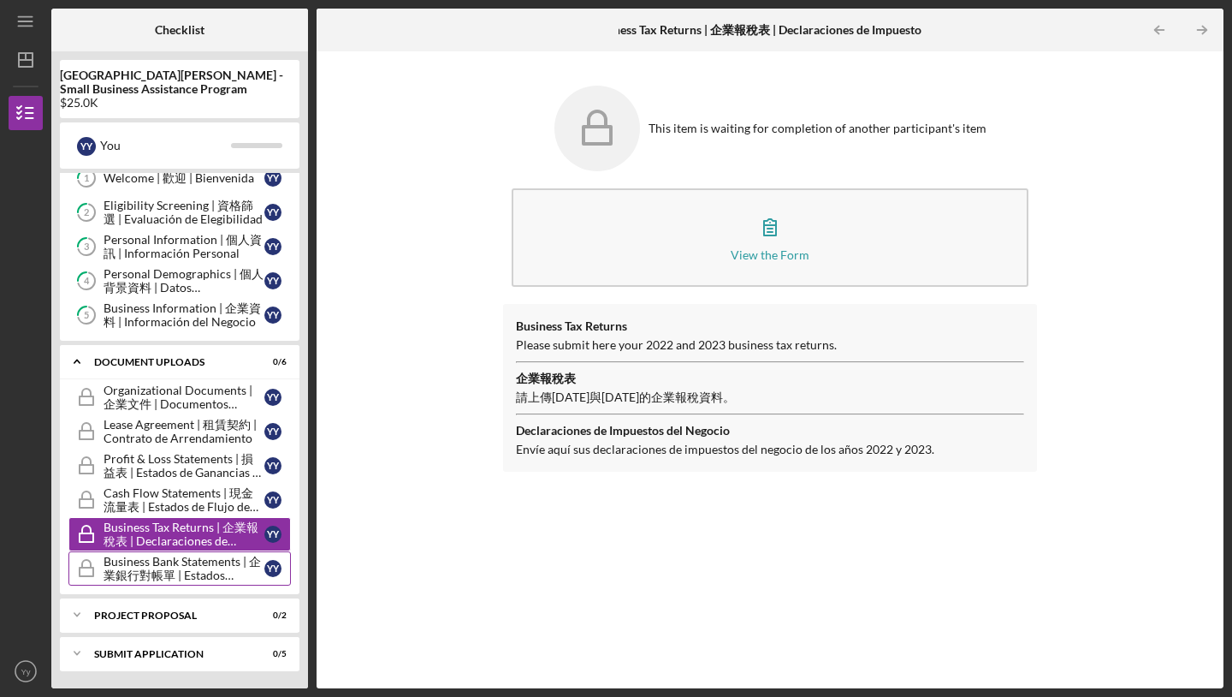
click at [210, 575] on div "Business Bank Statements | 企業銀行對帳單 | Estados Bancarios del Negocio" at bounding box center [184, 567] width 161 height 27
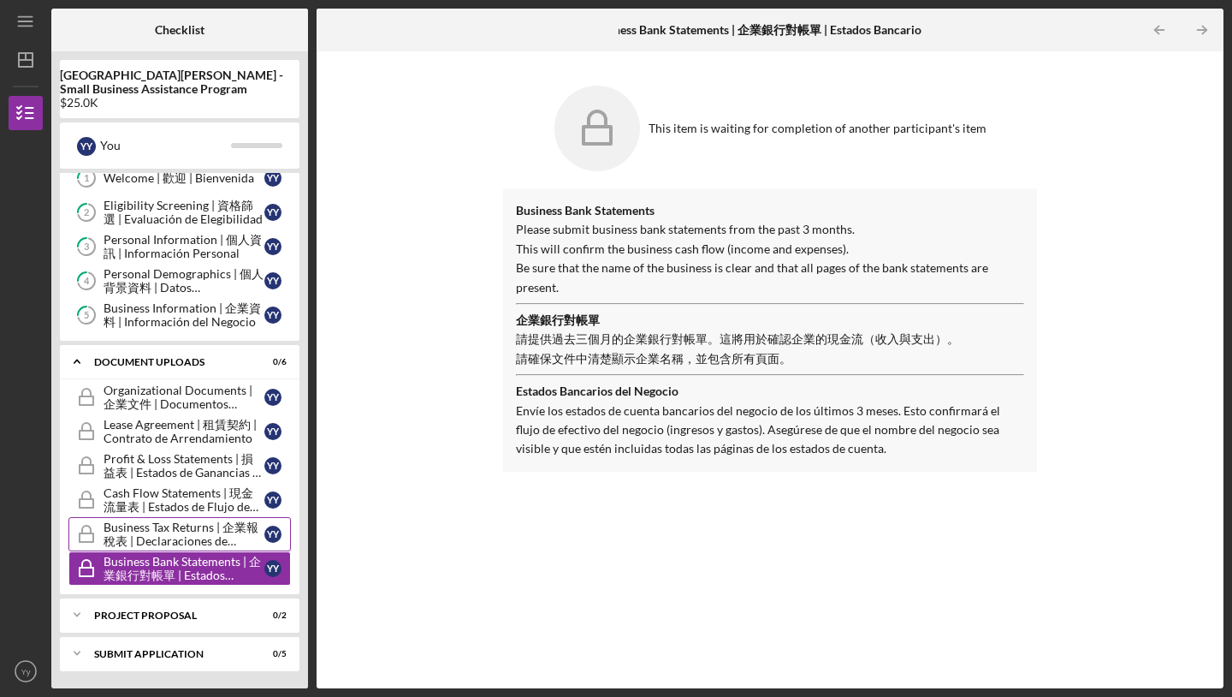
click at [209, 542] on div "Business Tax Returns | 企業報稅表 | Declaraciones de Impuestos del Negocio" at bounding box center [184, 533] width 161 height 27
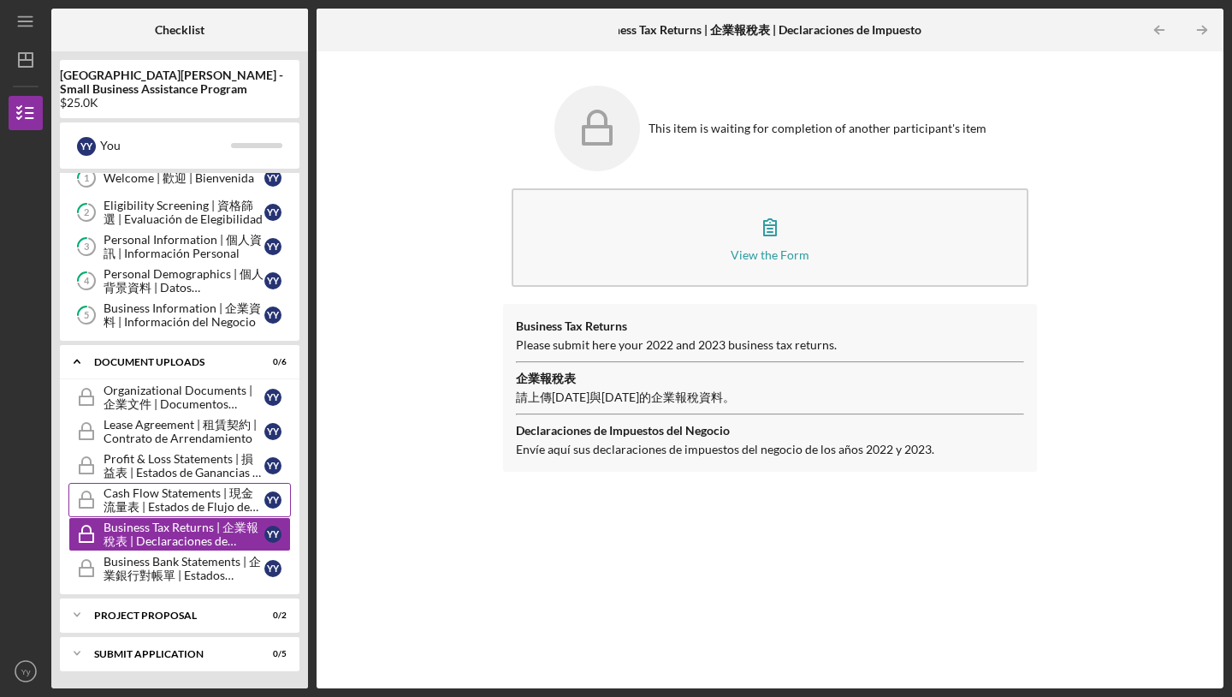
click at [201, 508] on div "Cash Flow Statements | 現金流量表 | Estados de Flujo de Efectivo" at bounding box center [184, 499] width 161 height 27
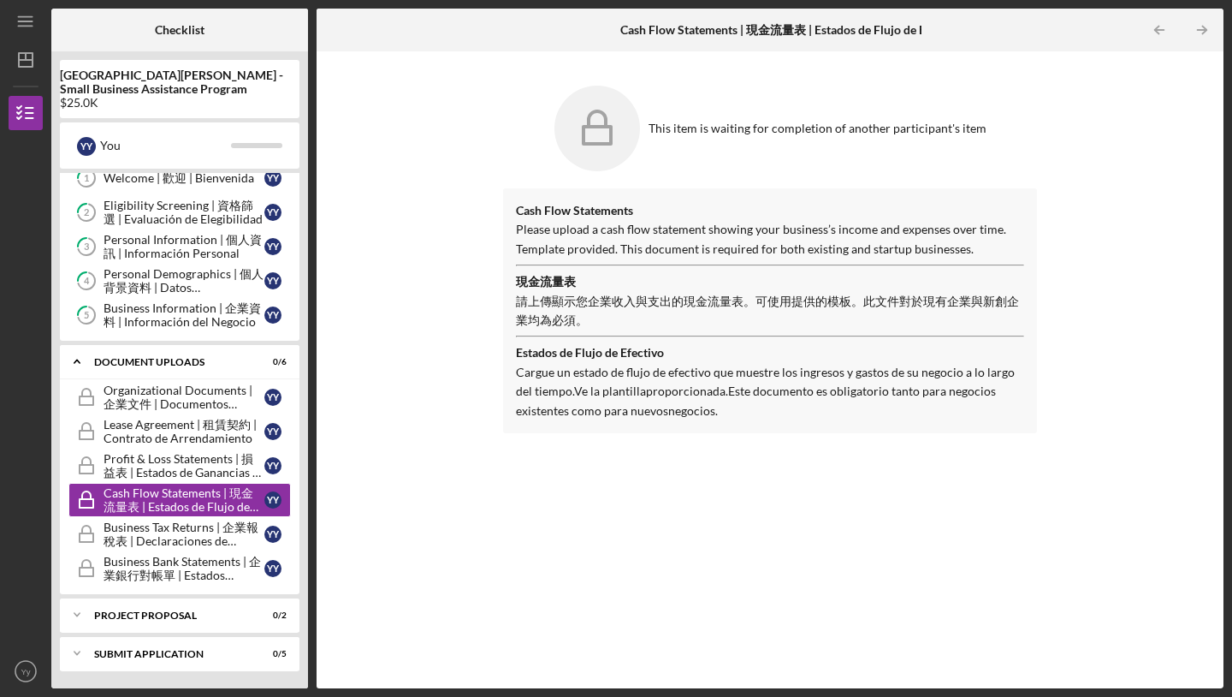
click at [575, 252] on p "Please upload a cash flow statement showing your business’s income and expenses…" at bounding box center [770, 239] width 508 height 39
click at [147, 611] on div "Project Proposal" at bounding box center [186, 615] width 184 height 10
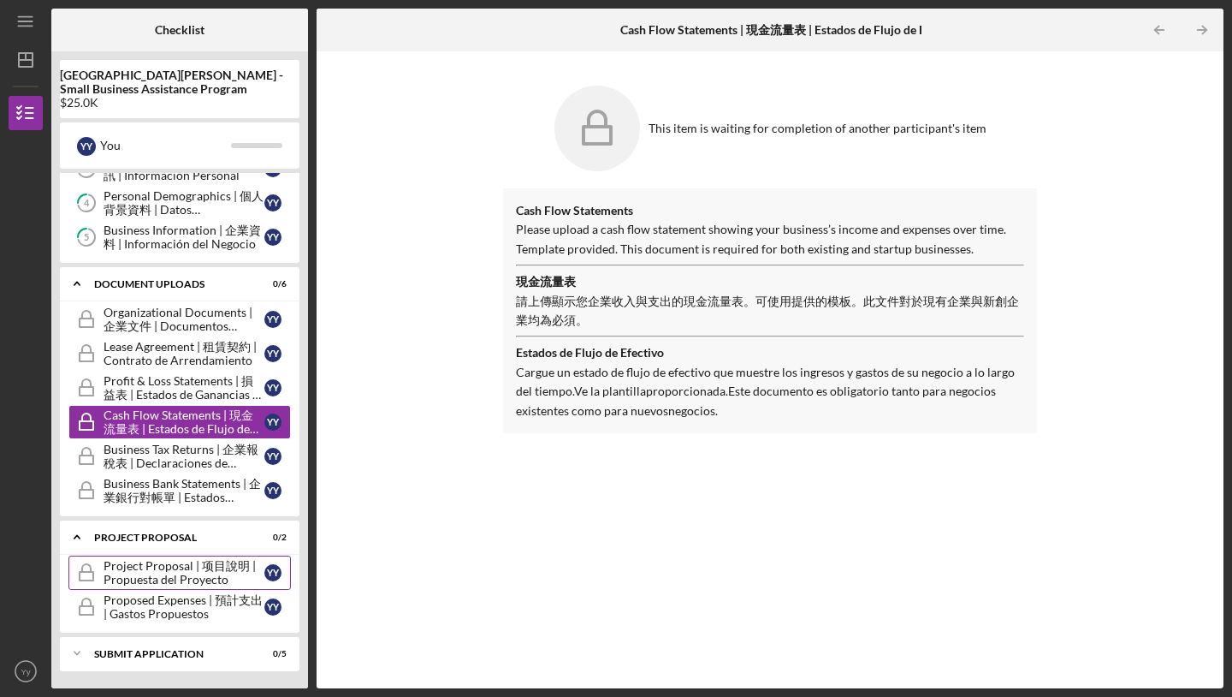
click at [145, 562] on div "Project Proposal | 项目說明 | Propuesta del Proyecto" at bounding box center [184, 572] width 161 height 27
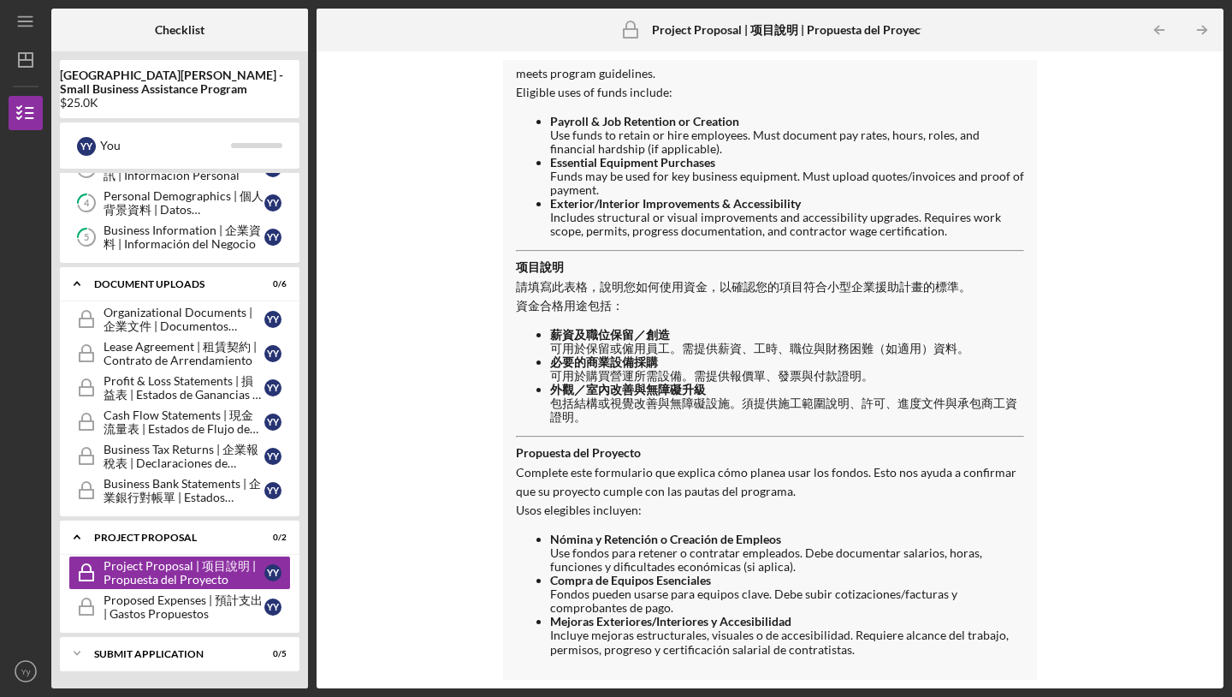
scroll to position [292, 0]
click at [254, 602] on div "Proposed Expenses | 預計支出 | Gastos Propuestos" at bounding box center [184, 606] width 161 height 27
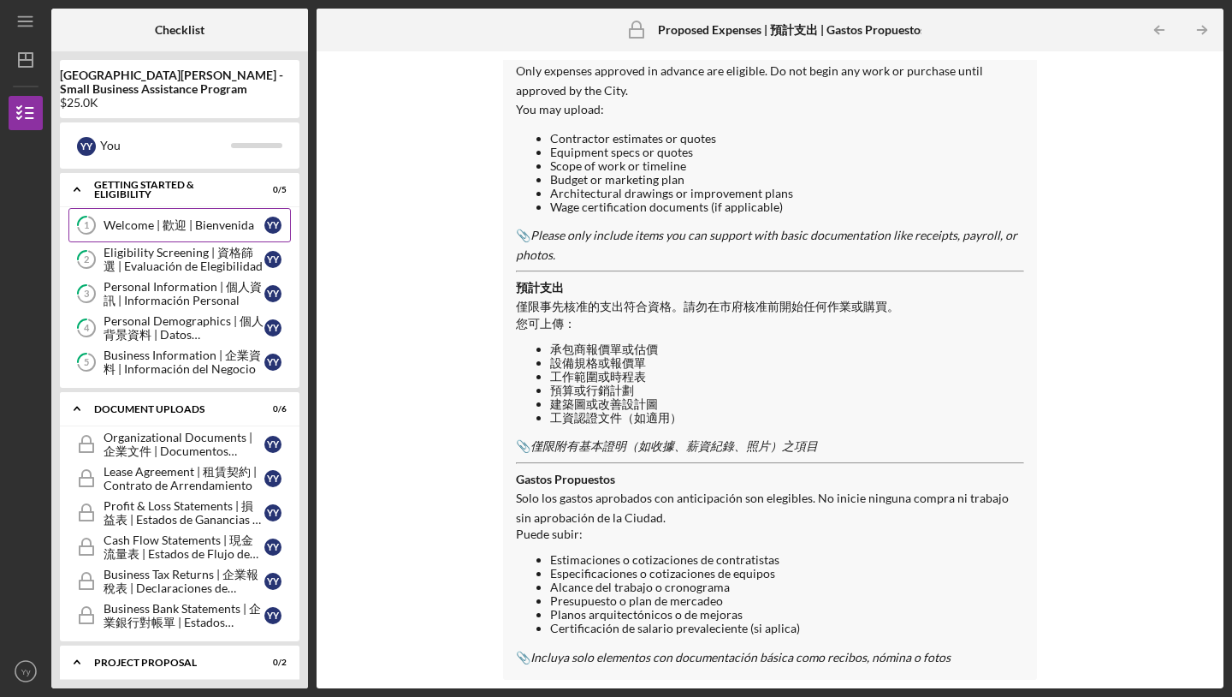
click at [118, 241] on link "1 Welcome | 歡迎 | [PERSON_NAME] Y y" at bounding box center [179, 225] width 222 height 34
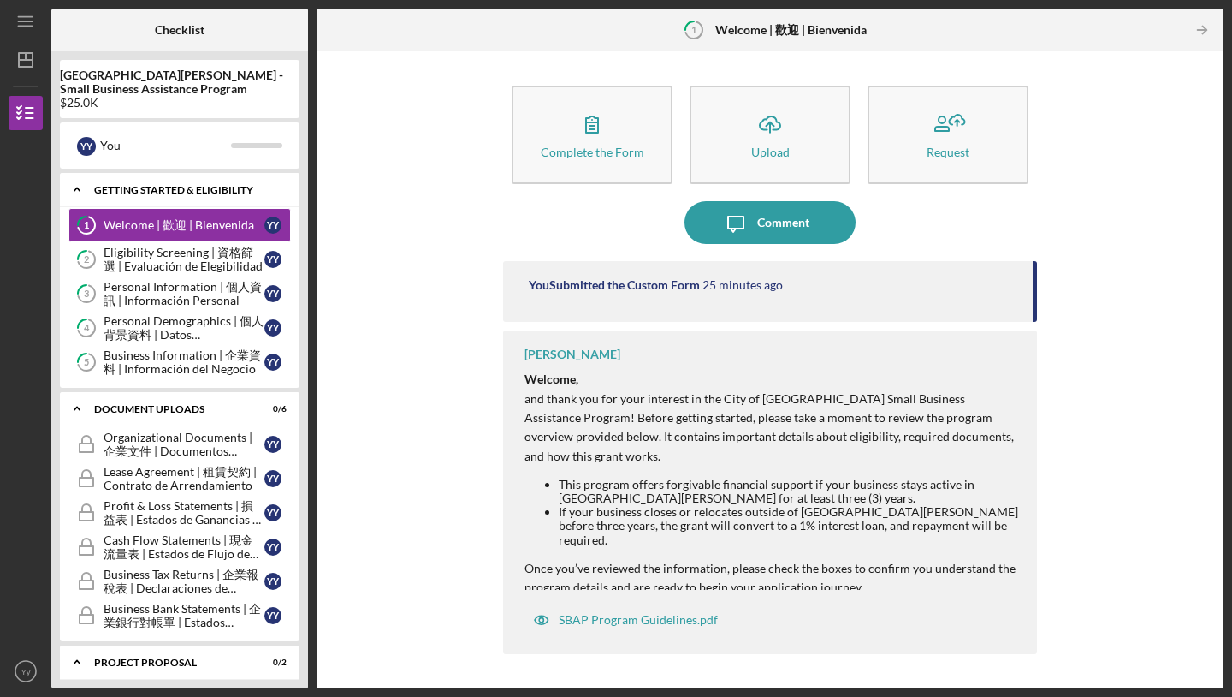
click at [78, 193] on icon "Icon/Expander" at bounding box center [77, 189] width 34 height 34
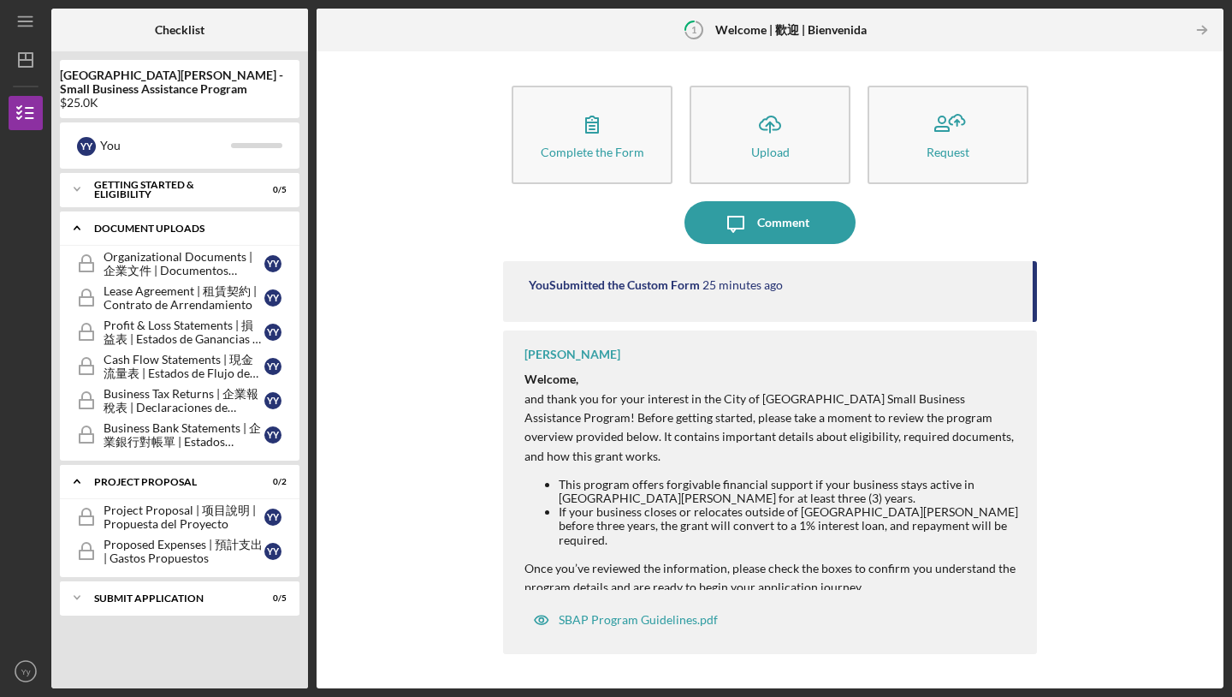
click at [78, 226] on icon "Icon/Expander" at bounding box center [77, 227] width 34 height 34
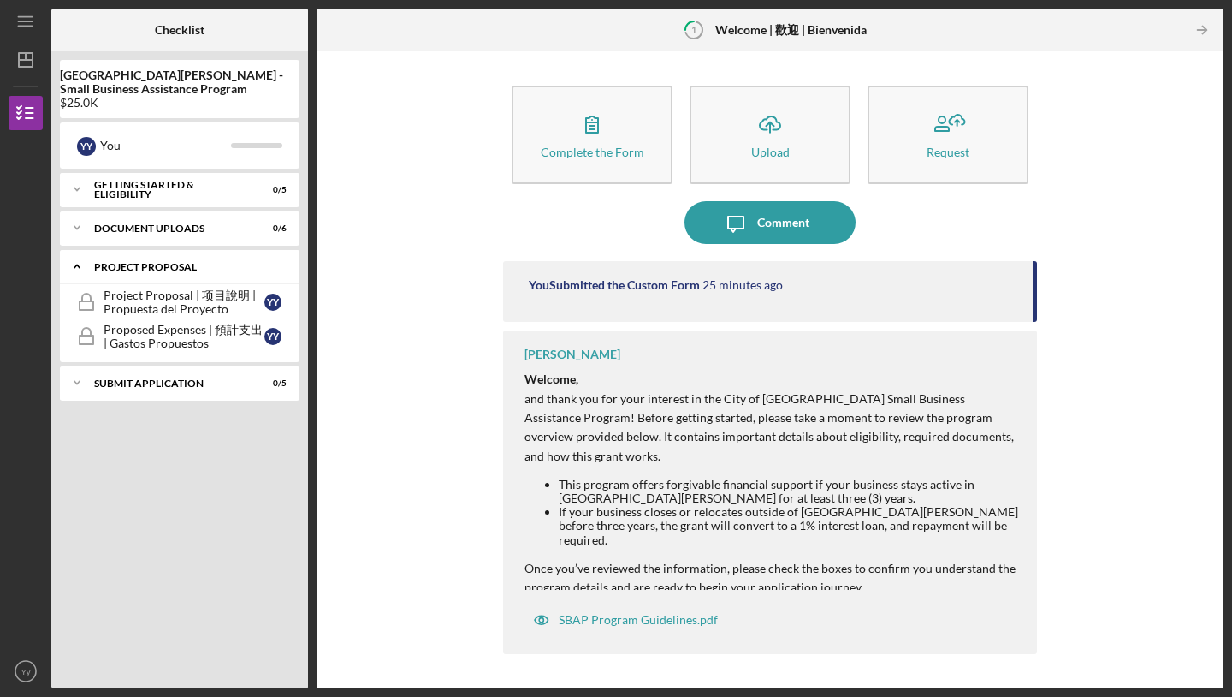
click at [79, 266] on icon "Icon/Expander" at bounding box center [77, 266] width 34 height 34
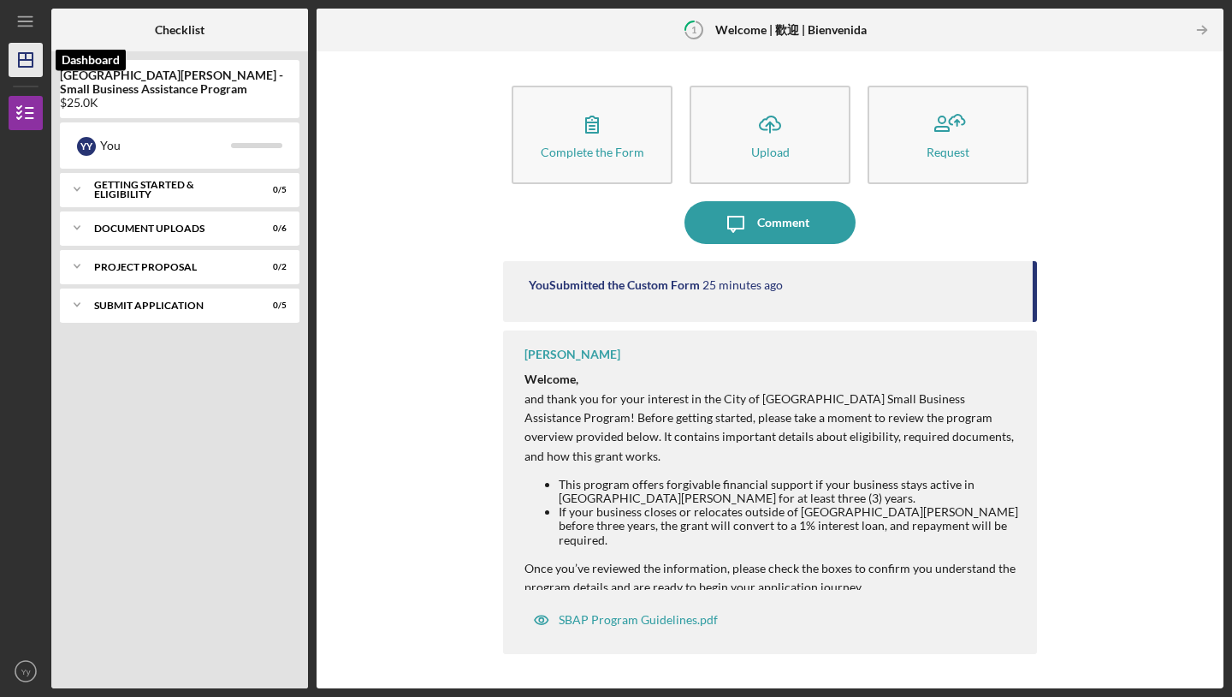
click at [23, 63] on icon "Icon/Dashboard" at bounding box center [25, 60] width 43 height 43
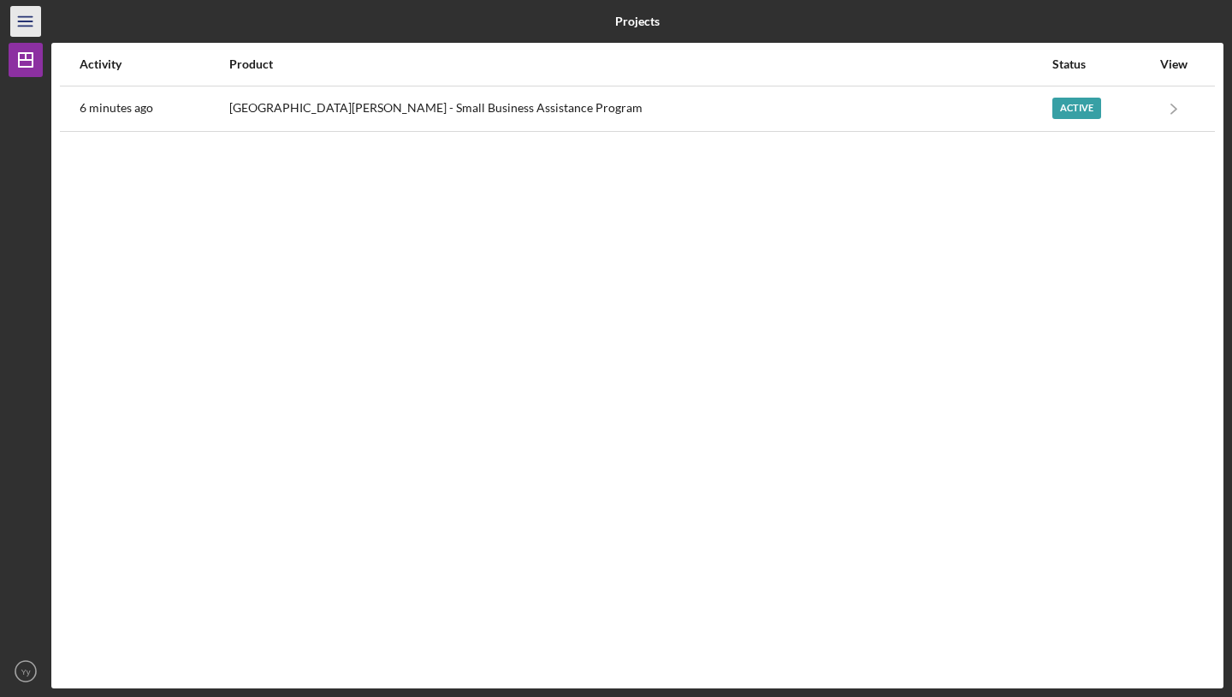
click at [27, 21] on line "button" at bounding box center [25, 21] width 14 height 0
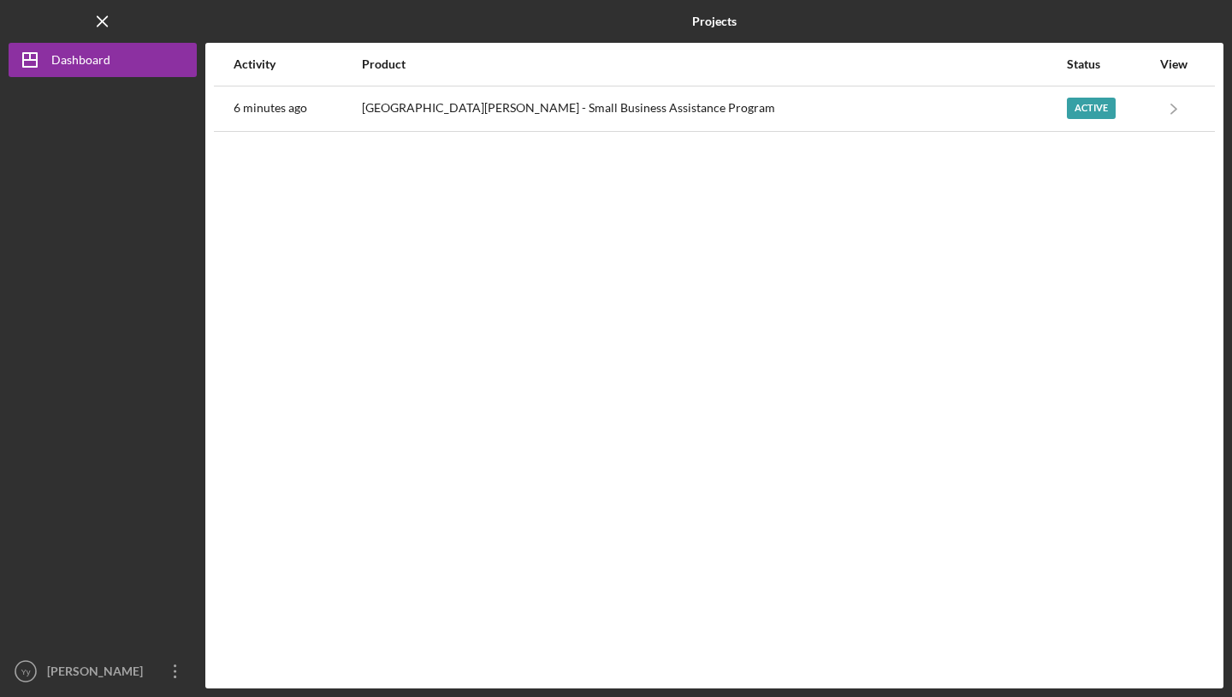
click at [398, 251] on div "Activity Product Status View 6 minutes ago [GEOGRAPHIC_DATA][PERSON_NAME] - Sma…" at bounding box center [714, 365] width 1018 height 645
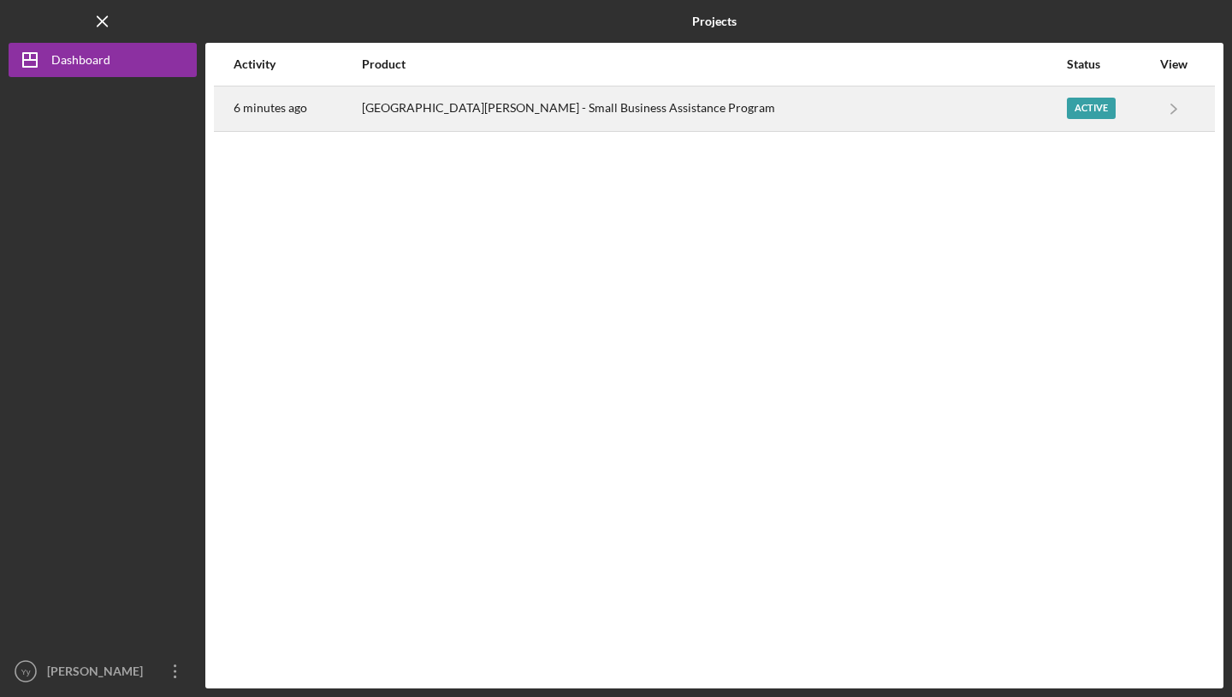
click at [1070, 119] on div "Active" at bounding box center [1109, 108] width 84 height 43
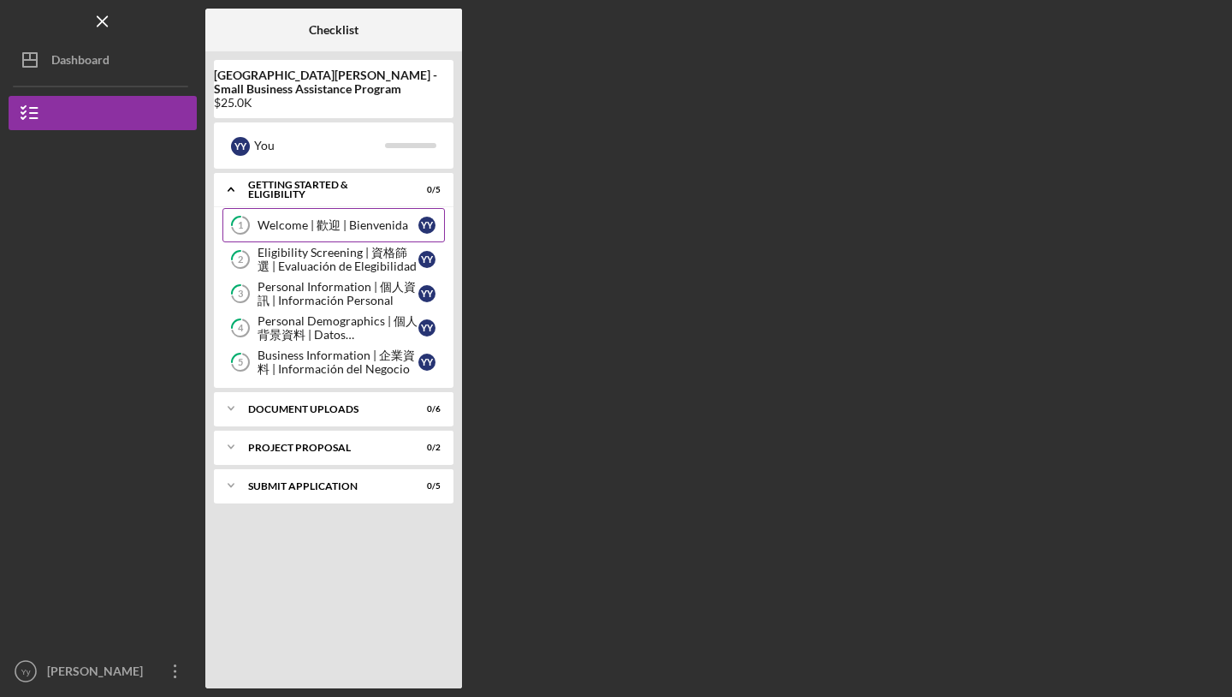
click at [353, 227] on div "Welcome | 歡迎 | Bienvenida" at bounding box center [338, 225] width 161 height 14
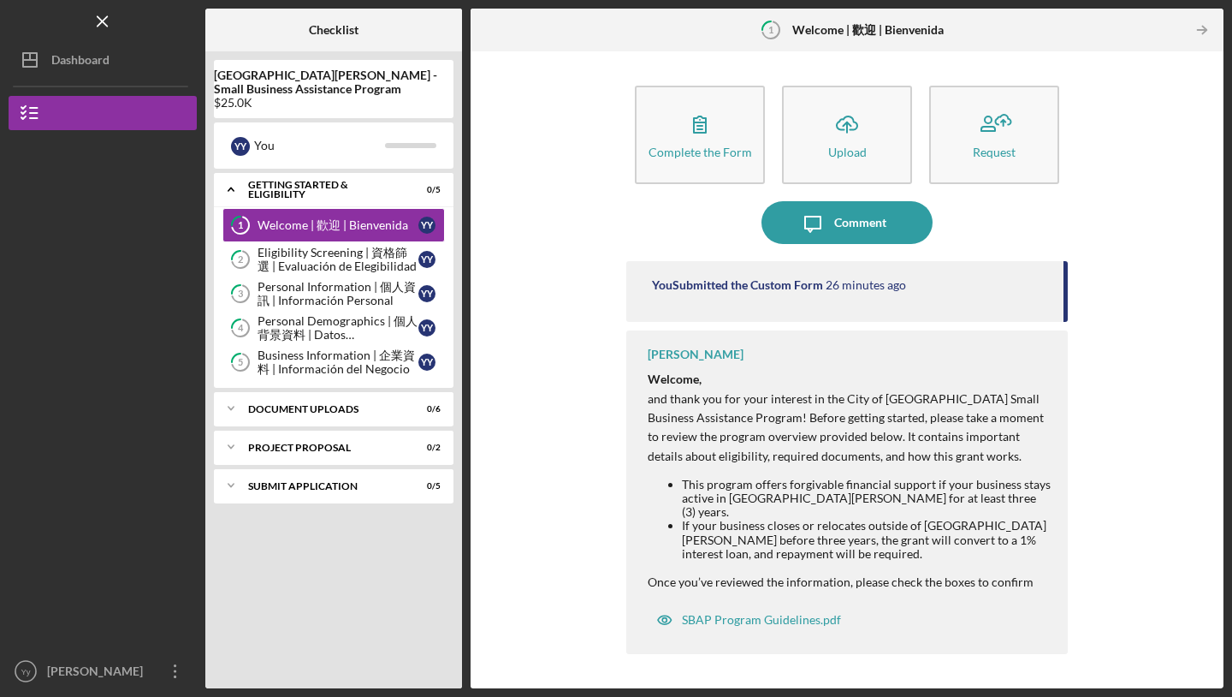
click at [832, 483] on li "This program offers forgivable financial support if your business stays active …" at bounding box center [866, 497] width 369 height 41
click at [738, 627] on div "SBAP Program Guidelines.pdf" at bounding box center [749, 619] width 202 height 34
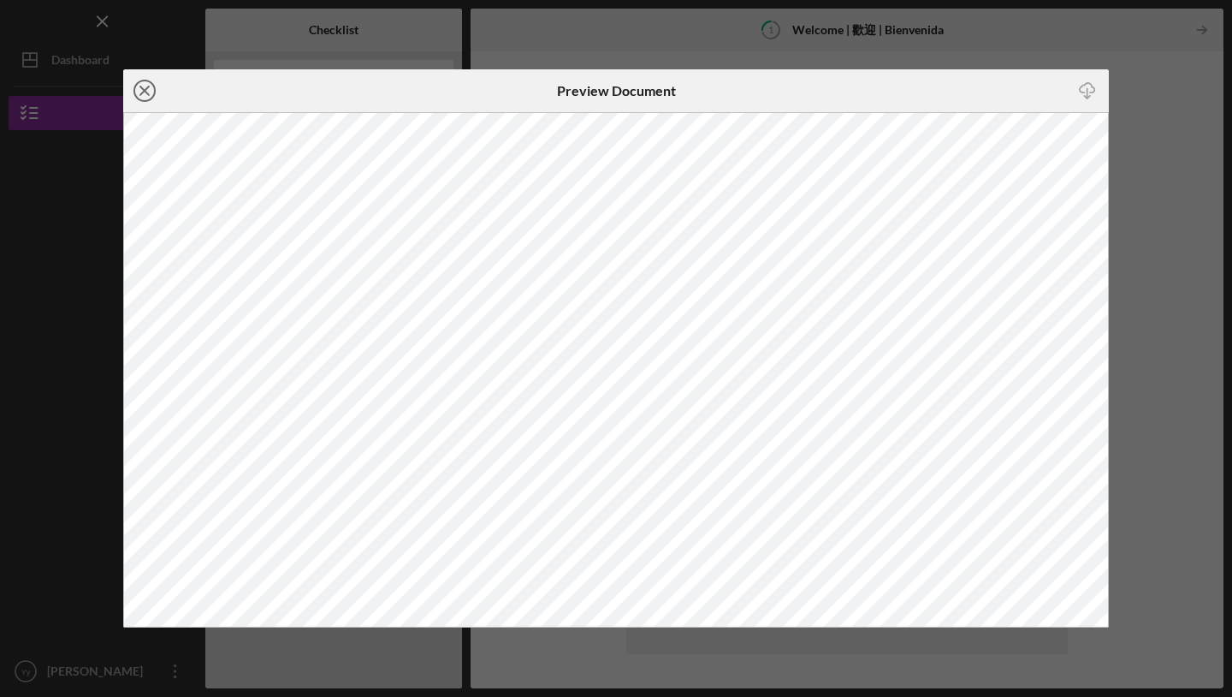
click at [149, 92] on icon "Icon/Close" at bounding box center [144, 90] width 43 height 43
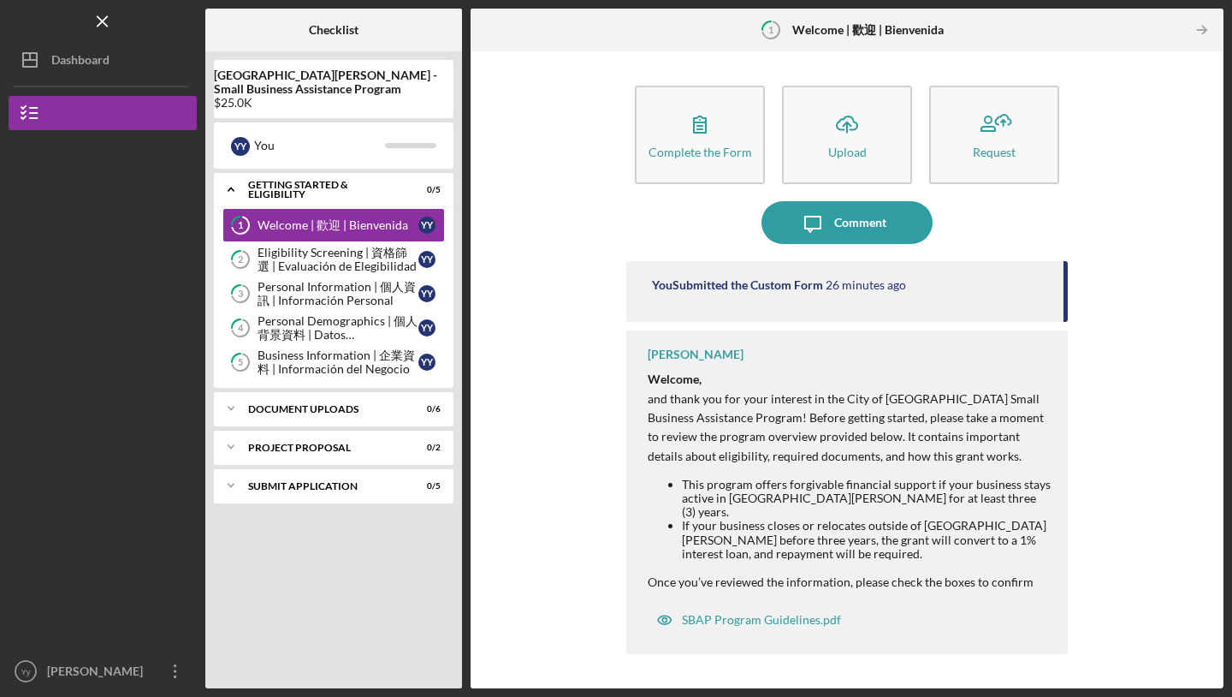
click at [285, 625] on div "Icon/Expander Getting Started & Eligibility 0 / 5 1 Welcome | 歡迎 | Bienvenida Y…" at bounding box center [334, 426] width 240 height 507
click at [284, 625] on div "Icon/Expander Getting Started & Eligibility 0 / 5 1 Welcome | 歡迎 | Bienvenida Y…" at bounding box center [334, 426] width 240 height 507
click at [175, 647] on icon "Icon/Overflow" at bounding box center [175, 670] width 43 height 43
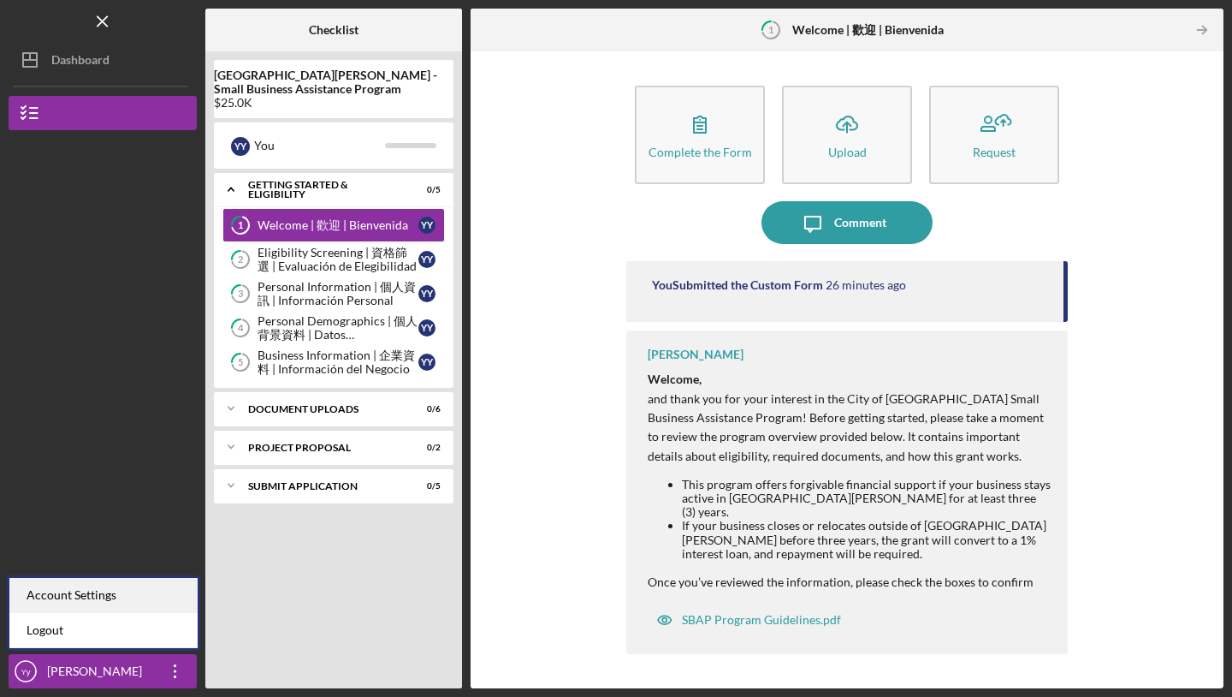
click at [156, 602] on div "Account Settings" at bounding box center [103, 595] width 188 height 35
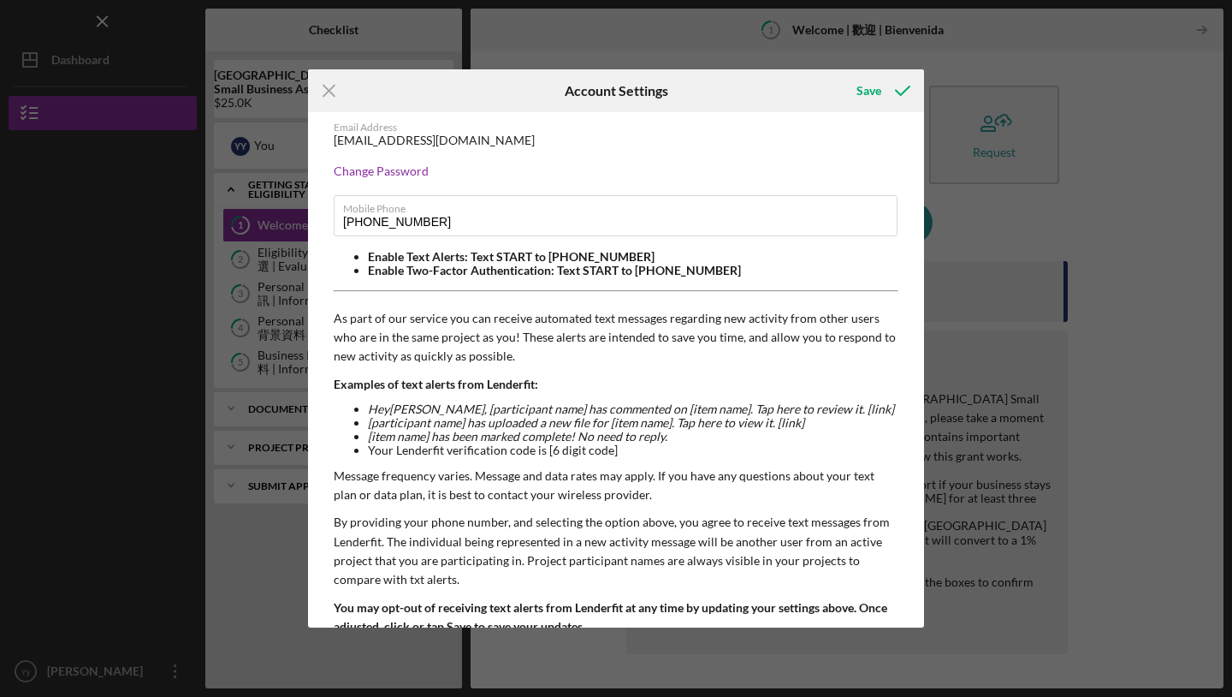
scroll to position [87, 0]
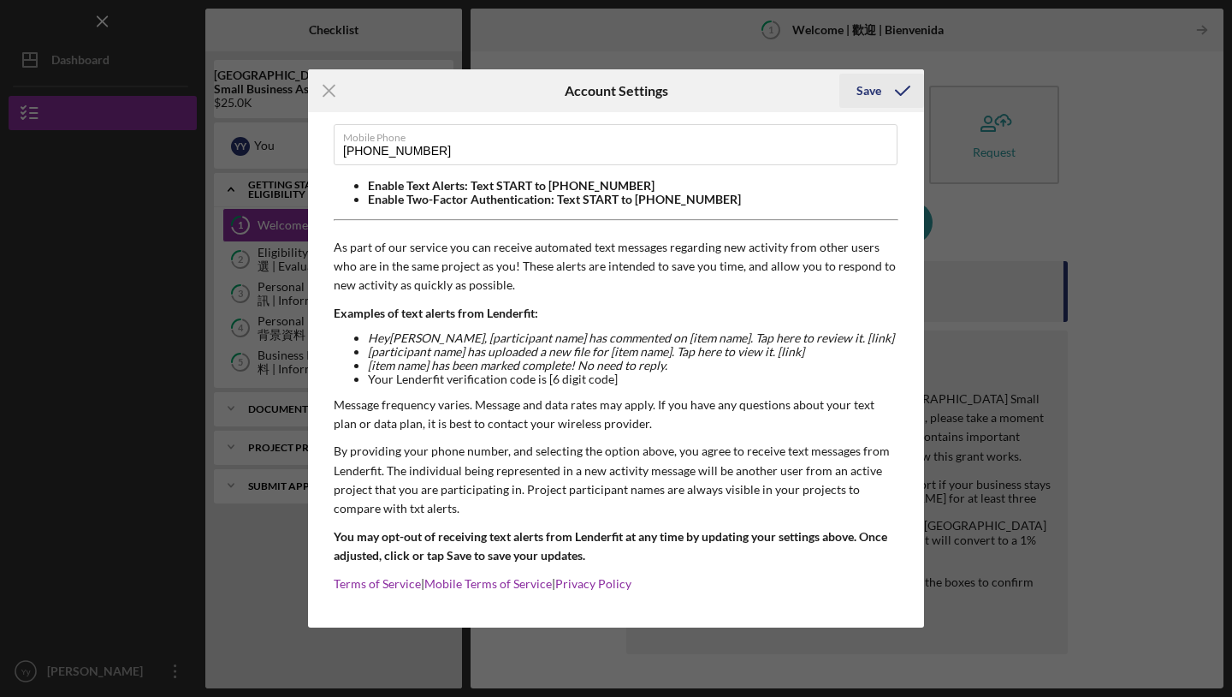
click at [879, 90] on div "Save" at bounding box center [869, 91] width 25 height 34
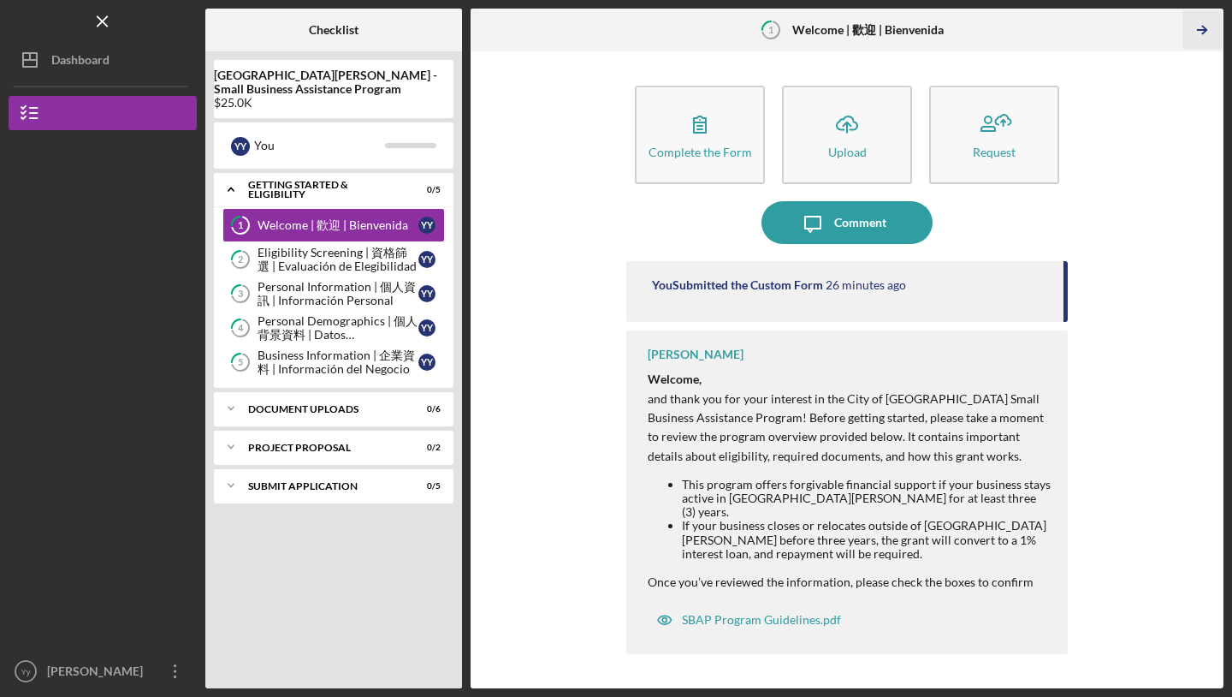
click at [1199, 12] on icon "Icon/Table Pagination Arrow" at bounding box center [1202, 30] width 39 height 39
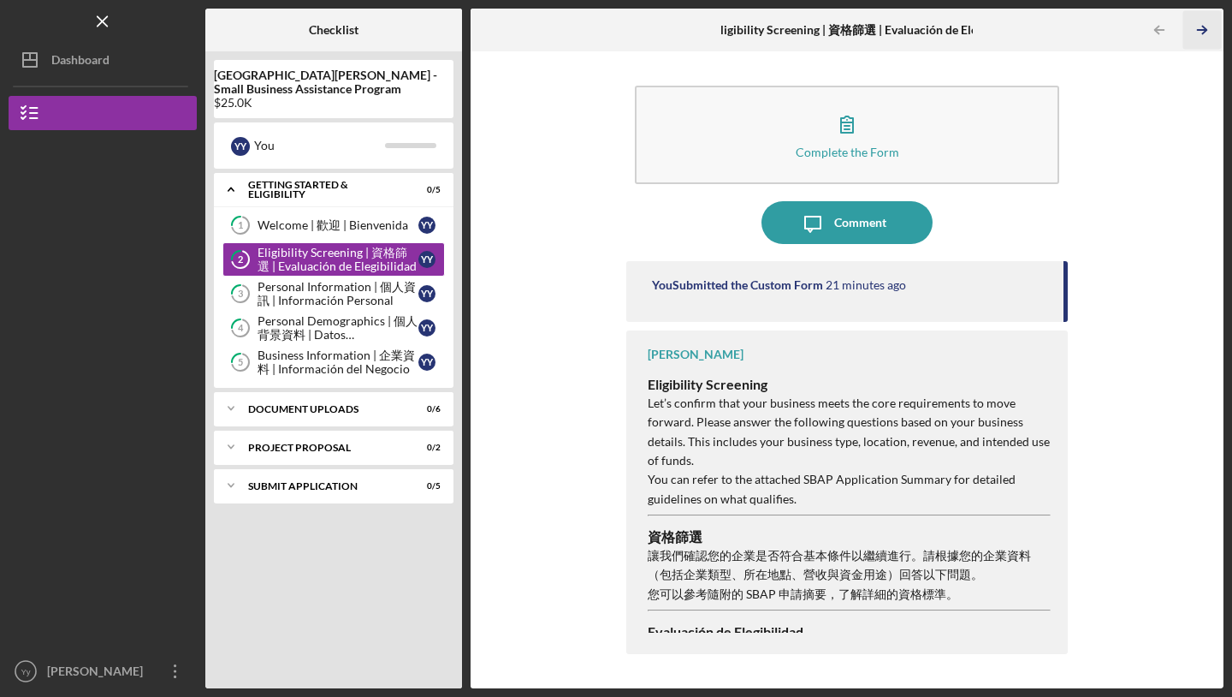
click at [1213, 27] on icon "Icon/Table Pagination Arrow" at bounding box center [1202, 30] width 39 height 39
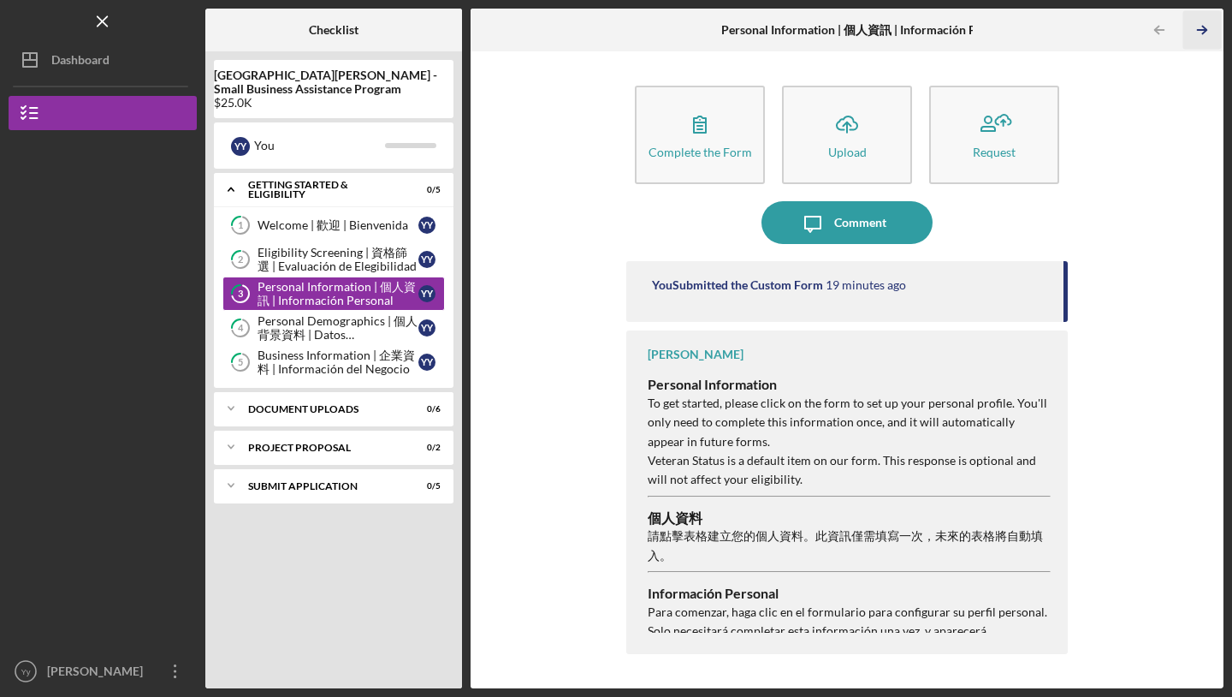
click at [1213, 29] on icon "Icon/Table Pagination Arrow" at bounding box center [1202, 30] width 39 height 39
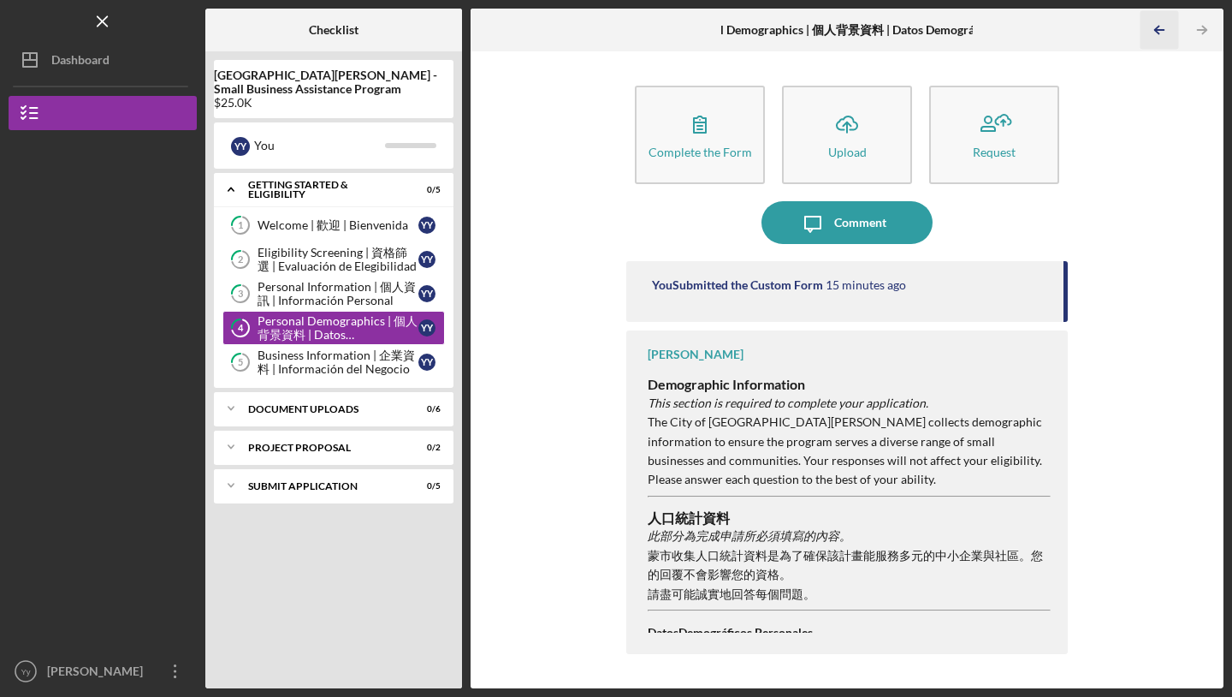
click at [1165, 33] on icon "Icon/Table Pagination Arrow" at bounding box center [1159, 30] width 39 height 39
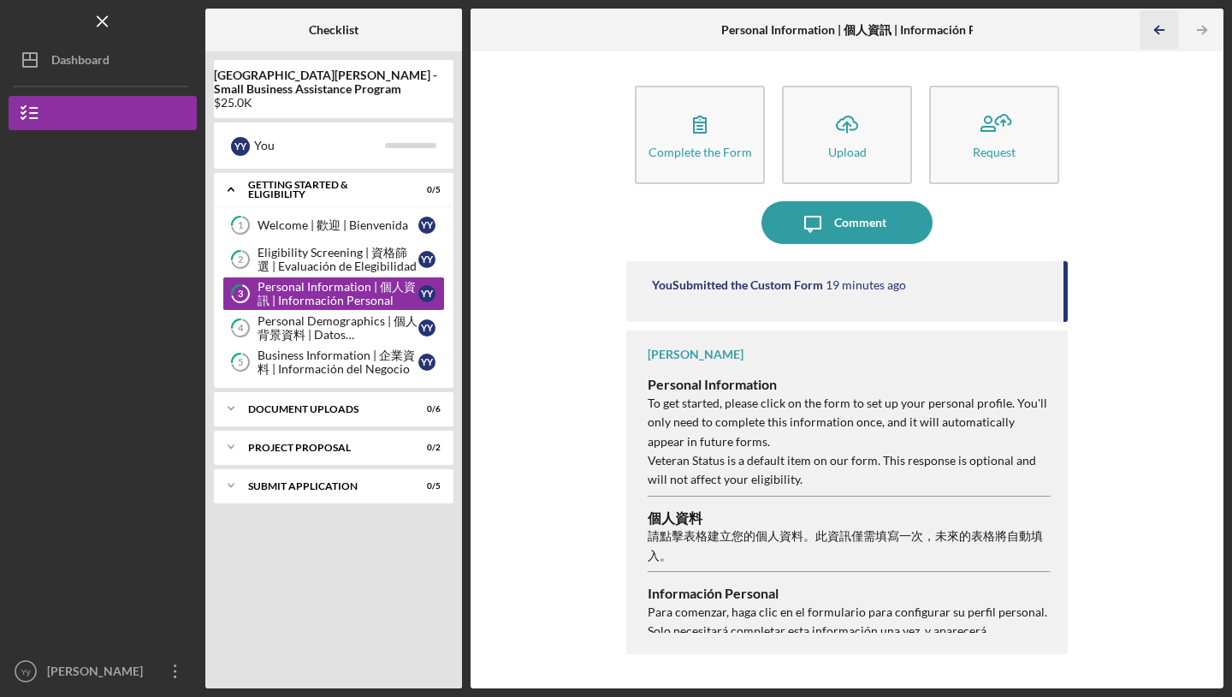
click at [1165, 33] on icon "Icon/Table Pagination Arrow" at bounding box center [1159, 30] width 39 height 39
